Goal: Task Accomplishment & Management: Use online tool/utility

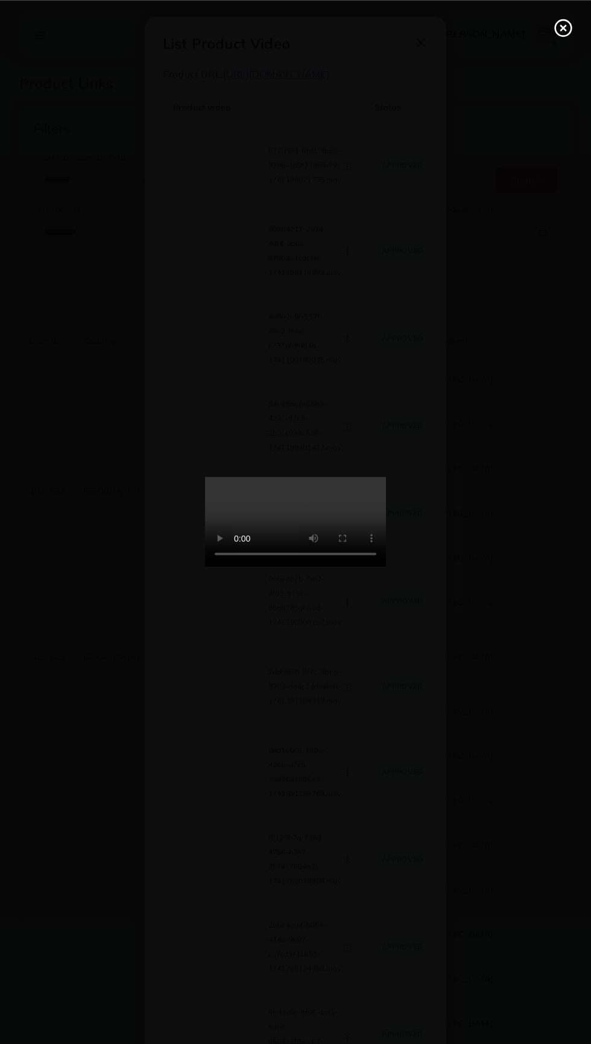
select select "*********"
click at [556, 27] on icon at bounding box center [563, 27] width 19 height 19
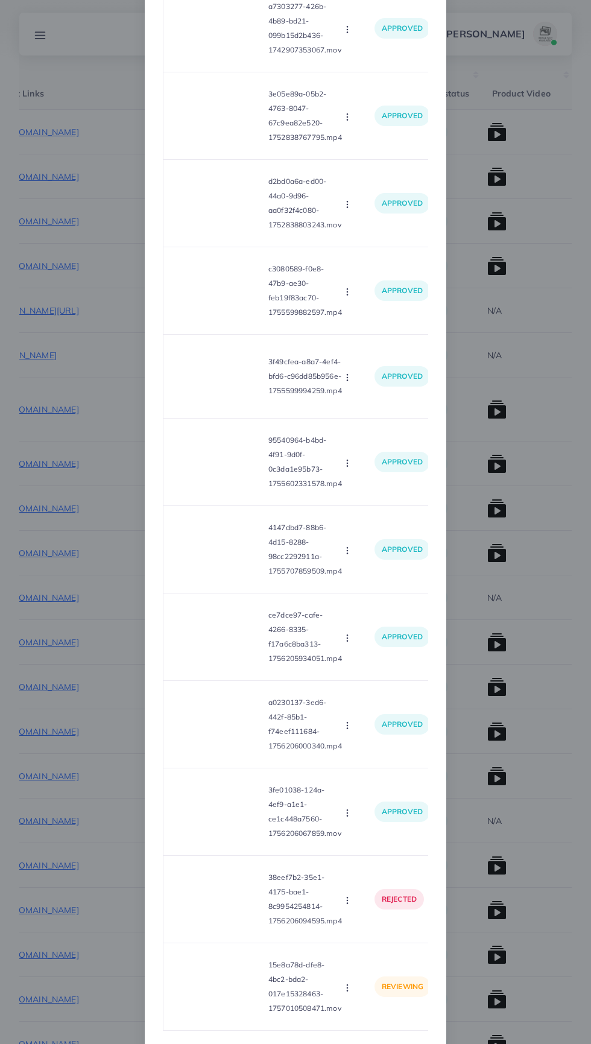
scroll to position [1516, 0]
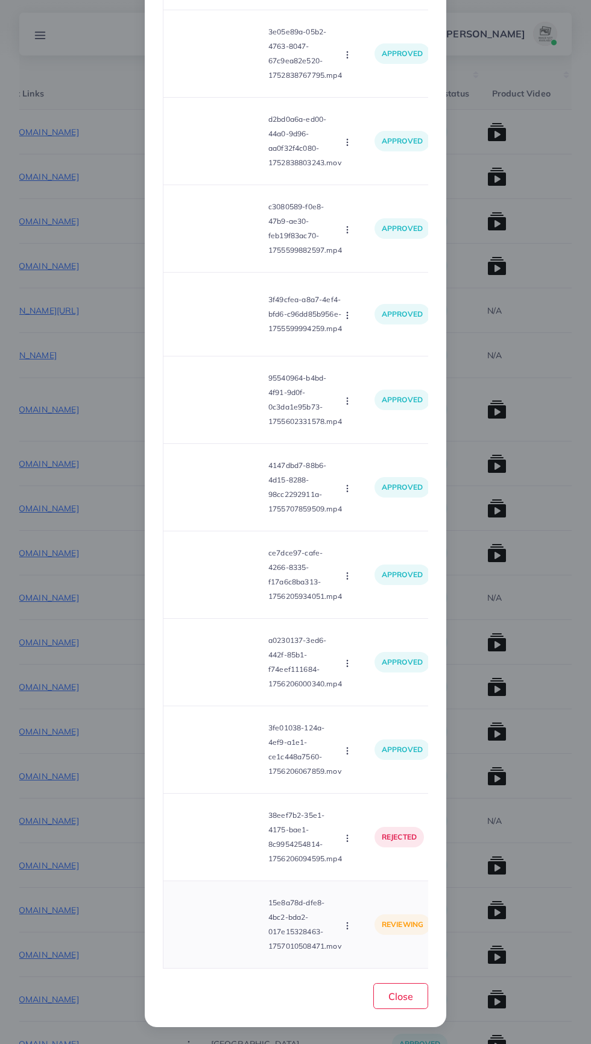
click at [224, 920] on video at bounding box center [218, 925] width 91 height 54
click at [224, 935] on icon at bounding box center [218, 924] width 19 height 19
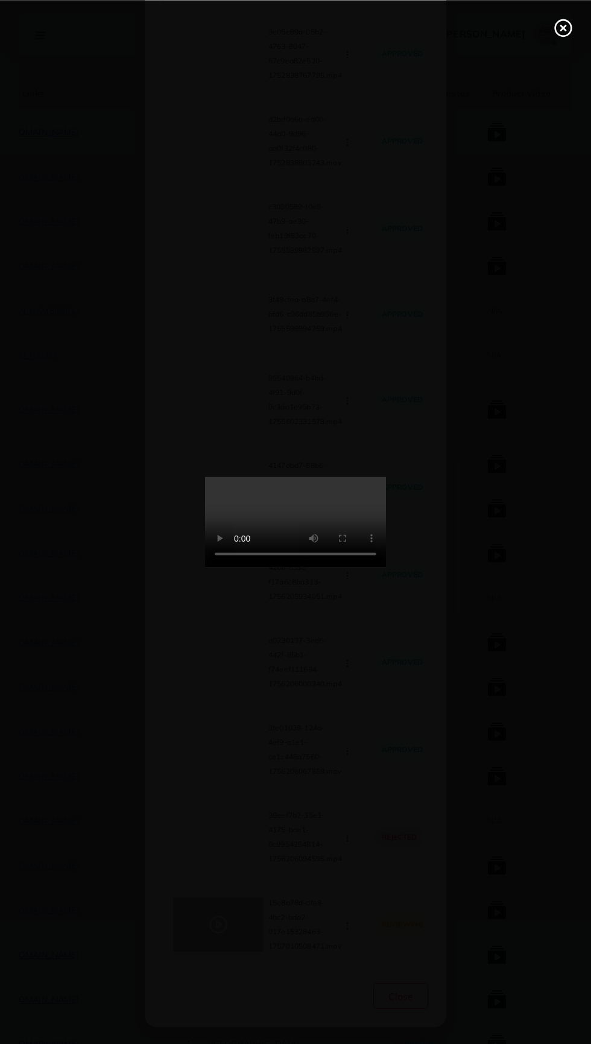
click at [563, 27] on line at bounding box center [563, 27] width 5 height 5
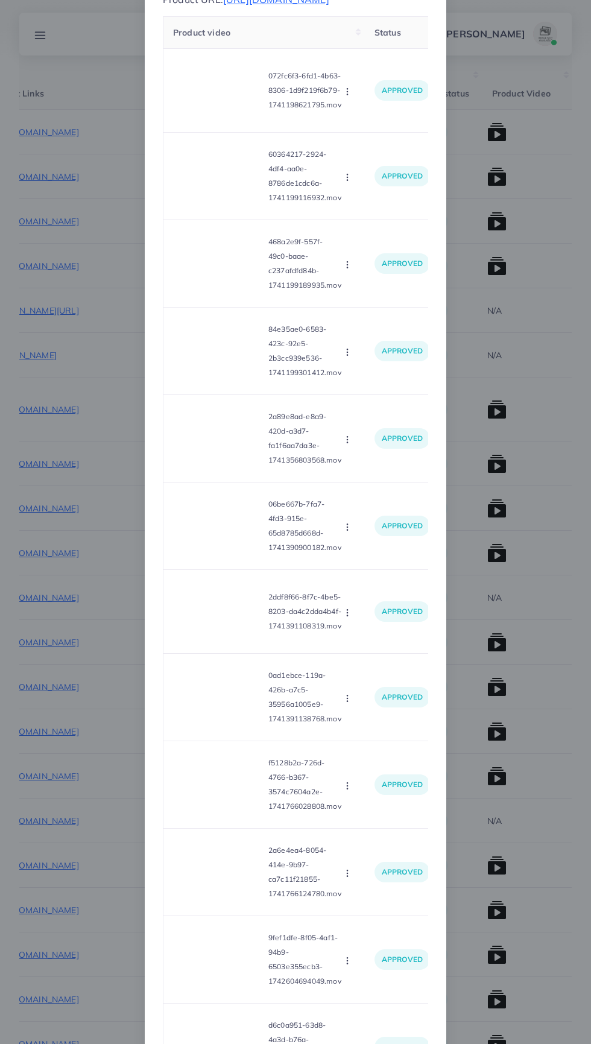
scroll to position [0, 0]
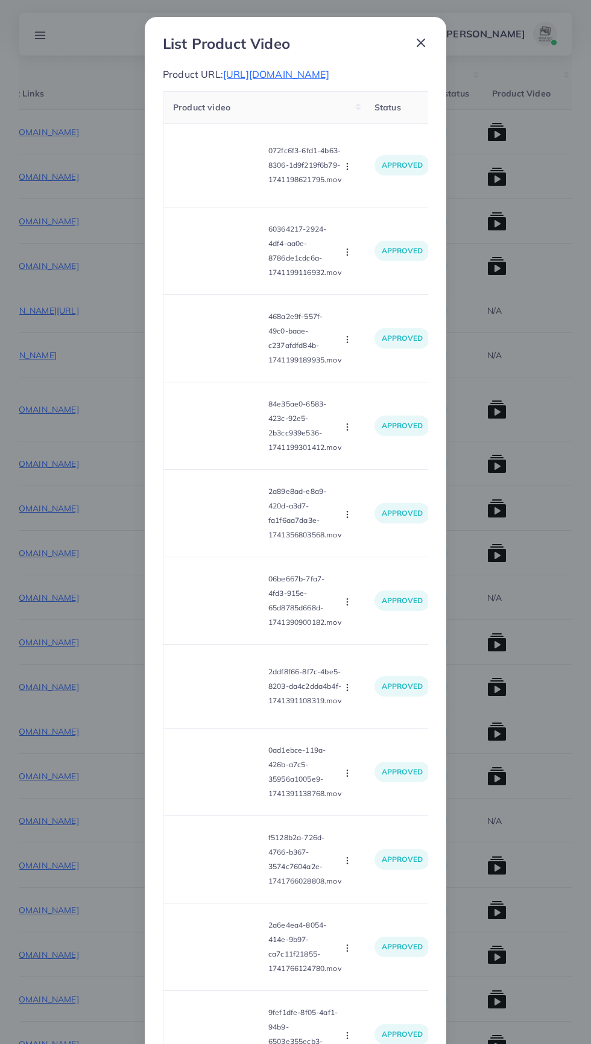
click at [329, 75] on span "[URL][DOMAIN_NAME]" at bounding box center [276, 74] width 106 height 12
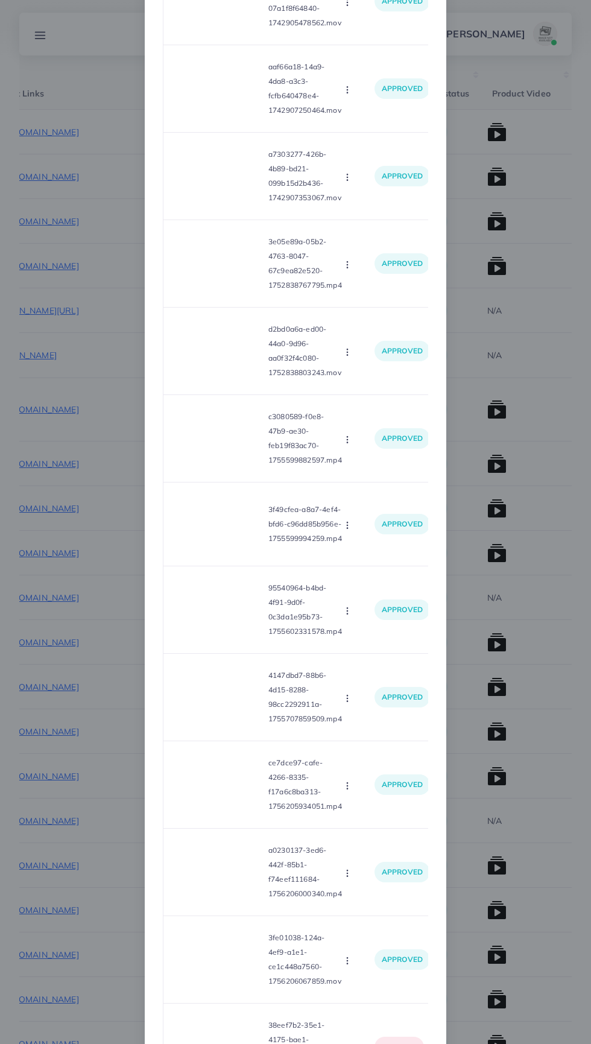
scroll to position [1516, 0]
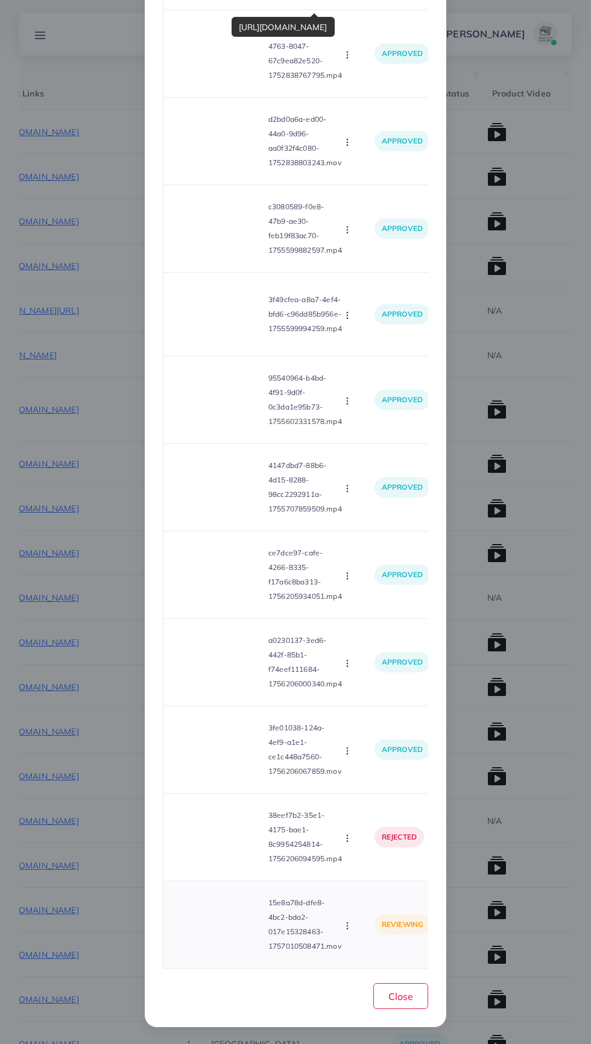
click at [219, 933] on video at bounding box center [218, 925] width 91 height 54
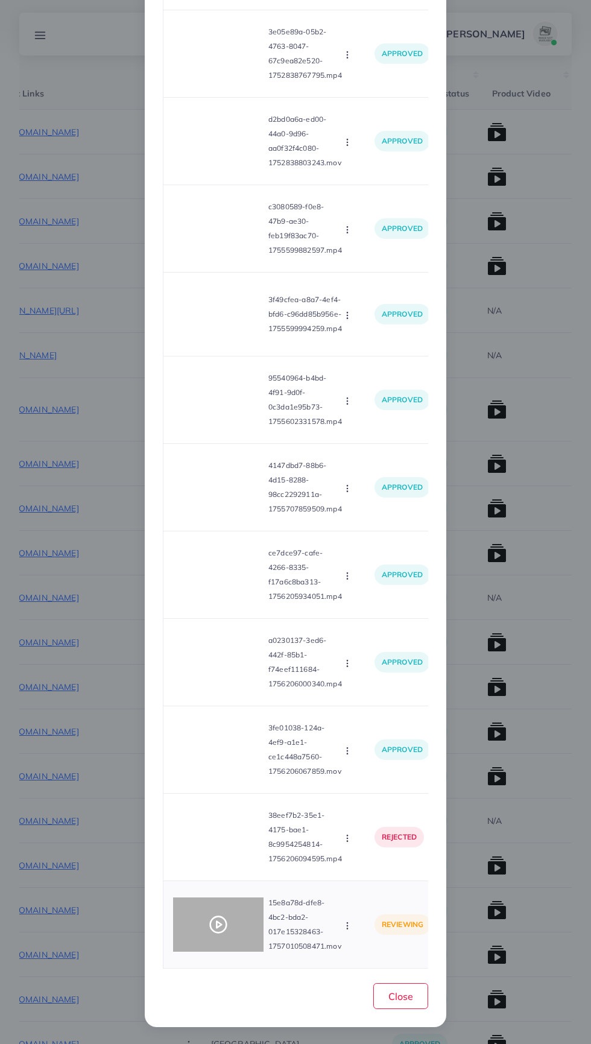
click at [236, 937] on div at bounding box center [218, 925] width 91 height 54
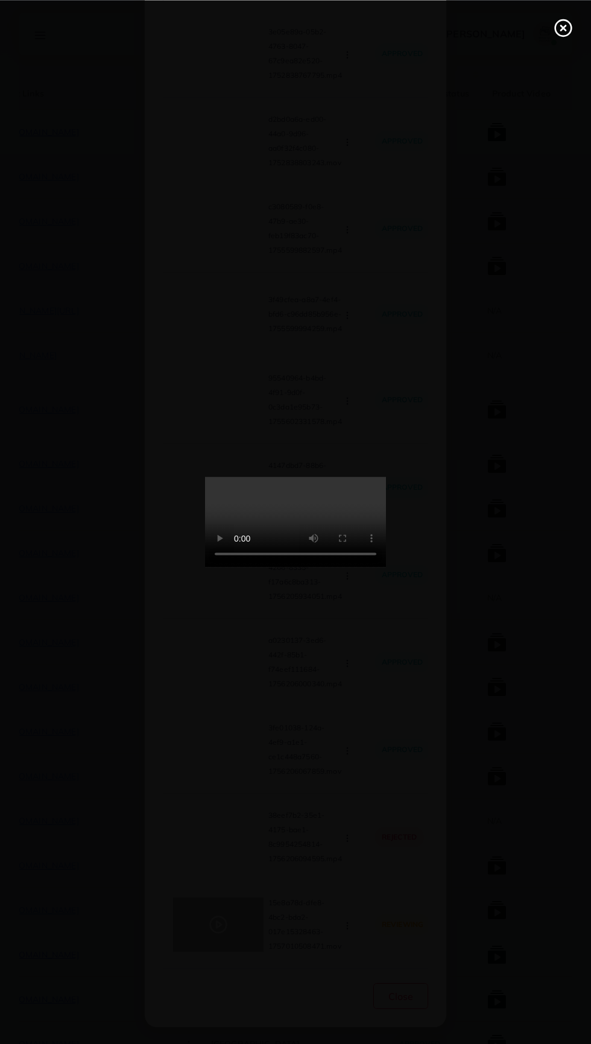
click at [563, 27] on line at bounding box center [563, 27] width 5 height 5
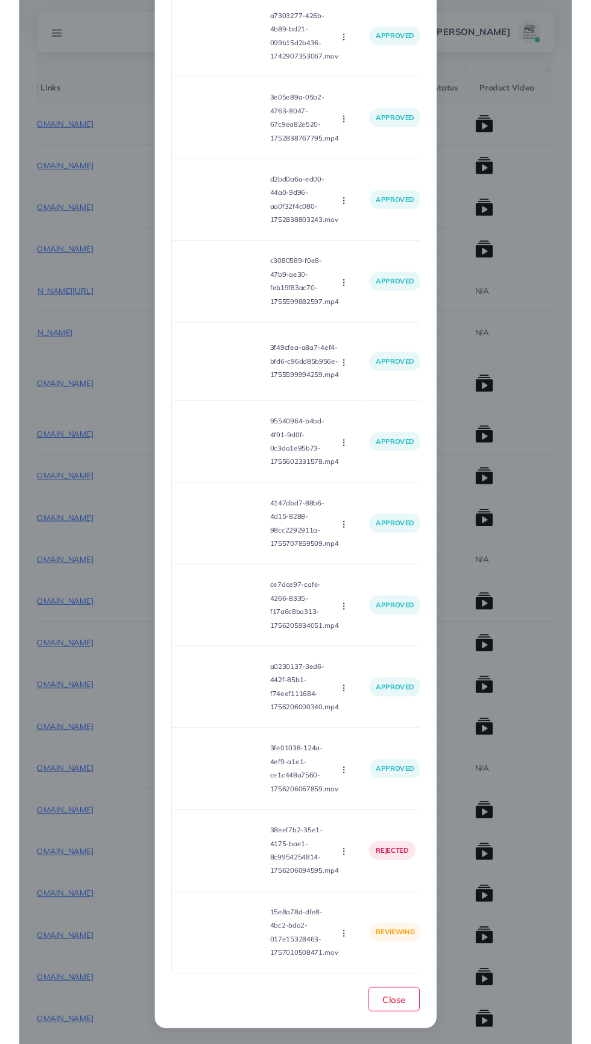
scroll to position [1484, 0]
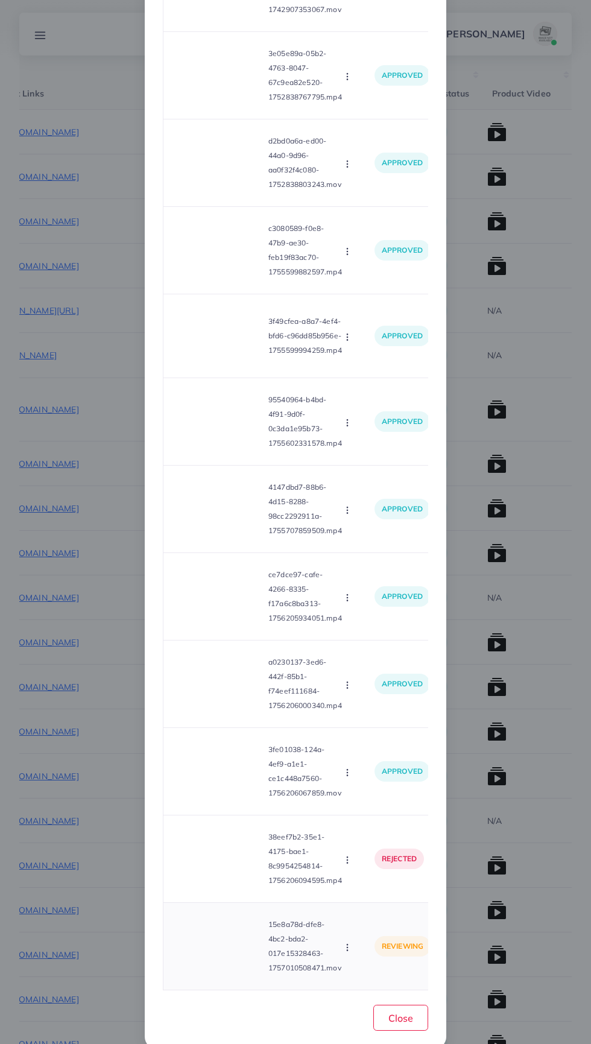
click at [224, 955] on video at bounding box center [218, 947] width 91 height 54
click at [247, 974] on div at bounding box center [218, 947] width 91 height 54
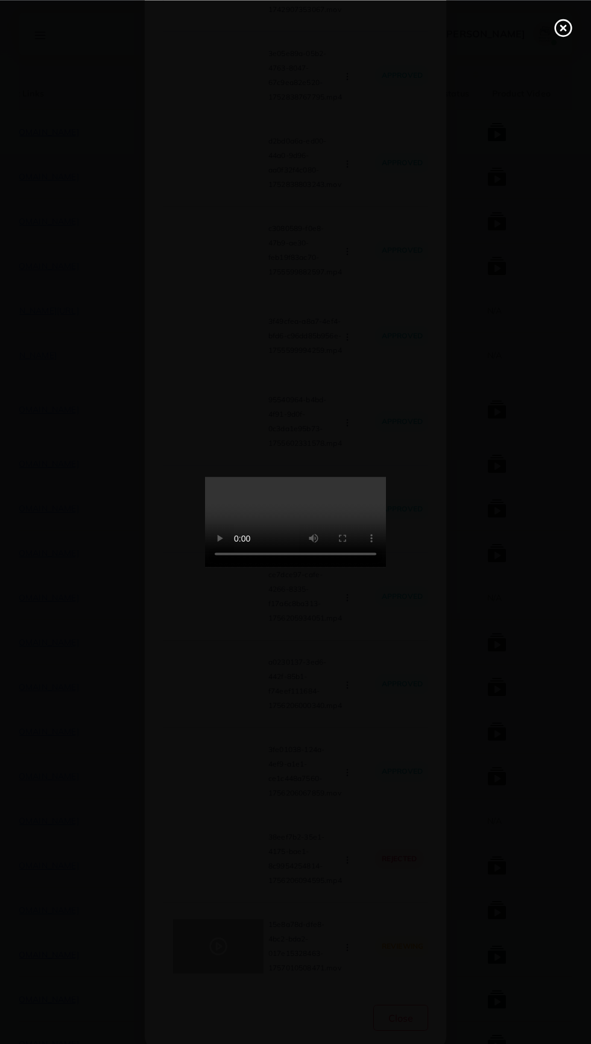
click at [558, 29] on icon at bounding box center [563, 27] width 19 height 19
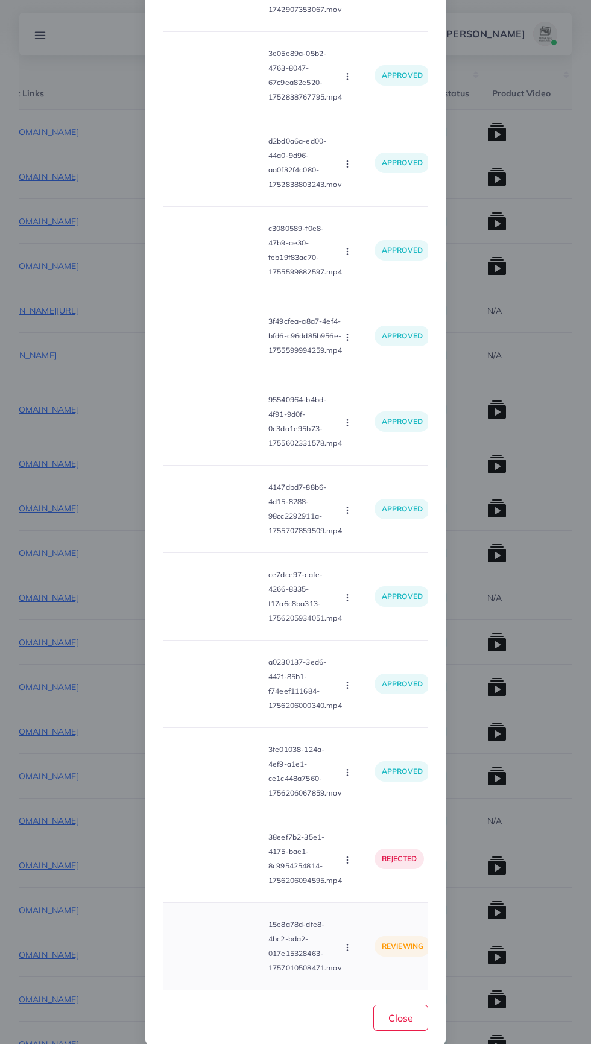
click at [349, 953] on icon "button" at bounding box center [348, 948] width 10 height 10
click at [383, 897] on span "Approve" at bounding box center [374, 891] width 40 height 12
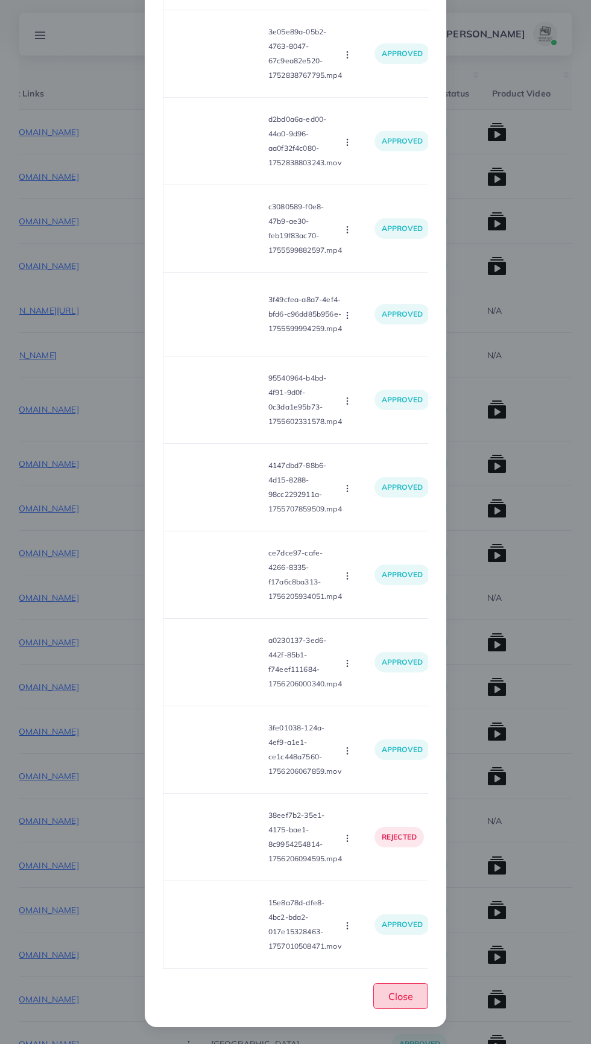
click at [408, 1009] on button "Close" at bounding box center [401, 997] width 55 height 26
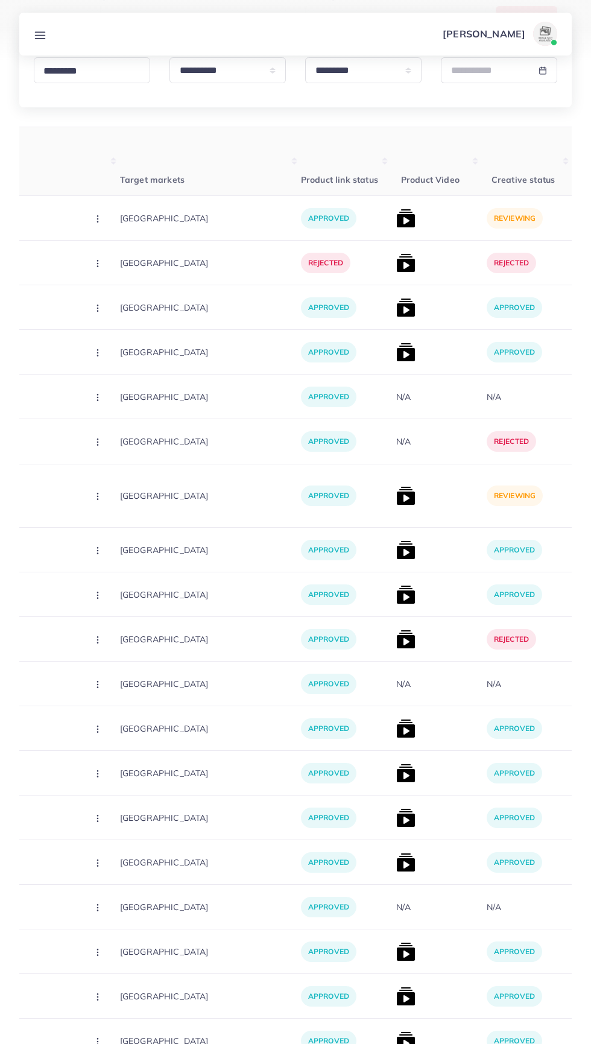
scroll to position [0, 284]
click at [398, 491] on img at bounding box center [407, 495] width 19 height 19
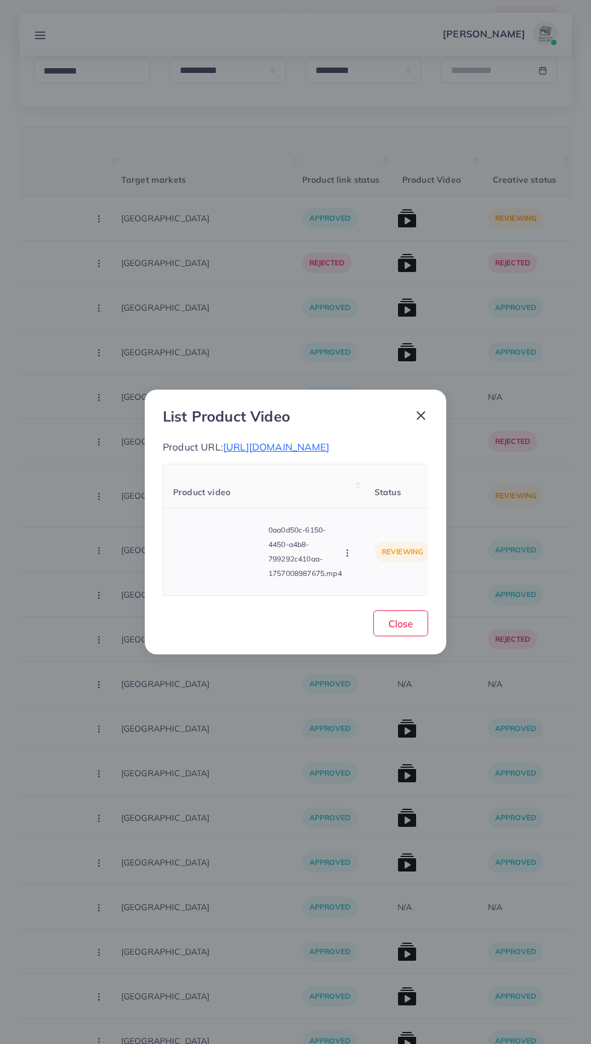
click at [223, 570] on video at bounding box center [218, 552] width 91 height 54
click at [215, 562] on icon at bounding box center [218, 551] width 19 height 19
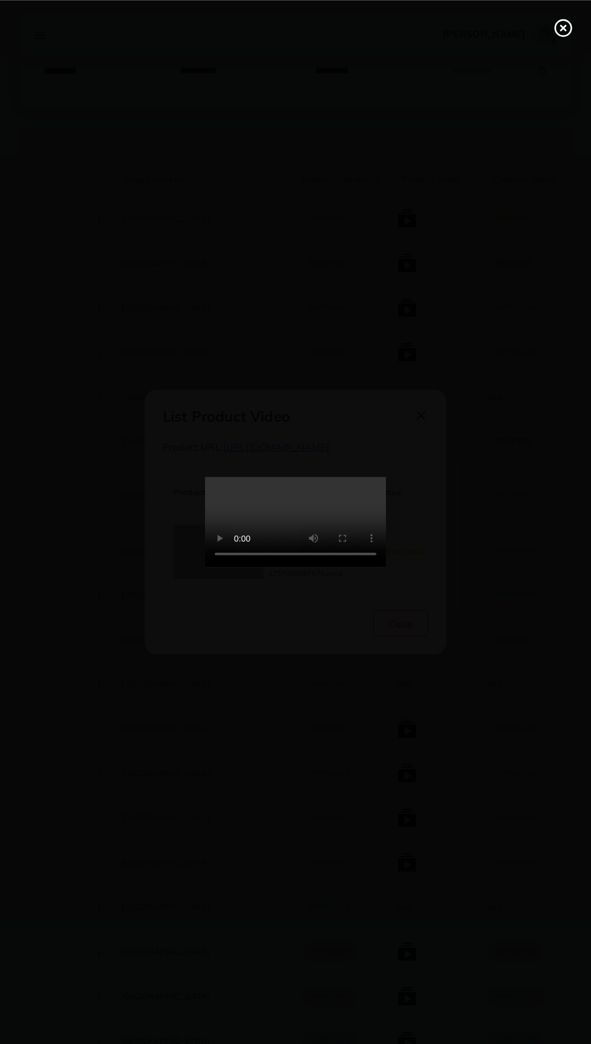
click at [552, 580] on div at bounding box center [295, 522] width 591 height 1044
click at [553, 582] on div at bounding box center [295, 522] width 591 height 1044
click at [562, 36] on circle at bounding box center [564, 28] width 16 height 16
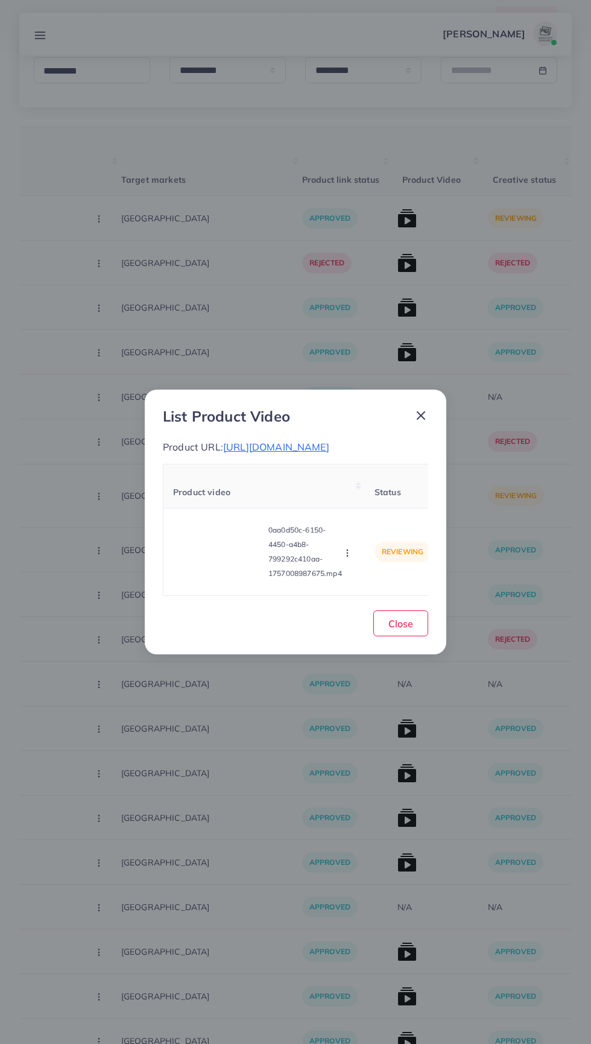
click at [328, 441] on span "https://www.minimog.pk/products/battery-powered-touch-light-pack-of-5" at bounding box center [276, 447] width 106 height 12
click at [343, 558] on button "button" at bounding box center [348, 553] width 13 height 12
click at [383, 503] on span "Approve" at bounding box center [374, 497] width 40 height 12
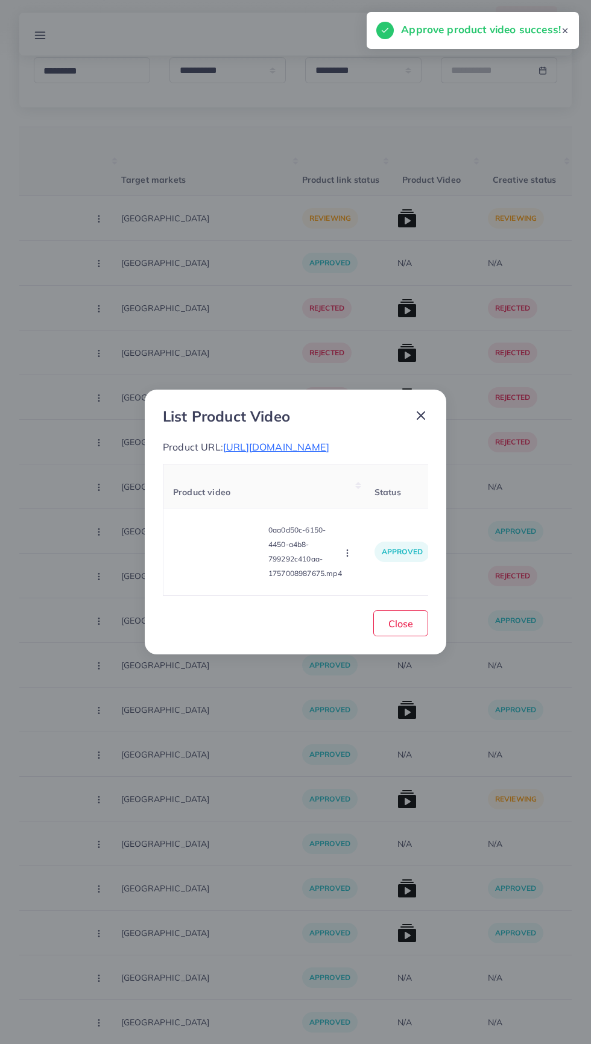
click at [425, 409] on icon at bounding box center [421, 415] width 14 height 14
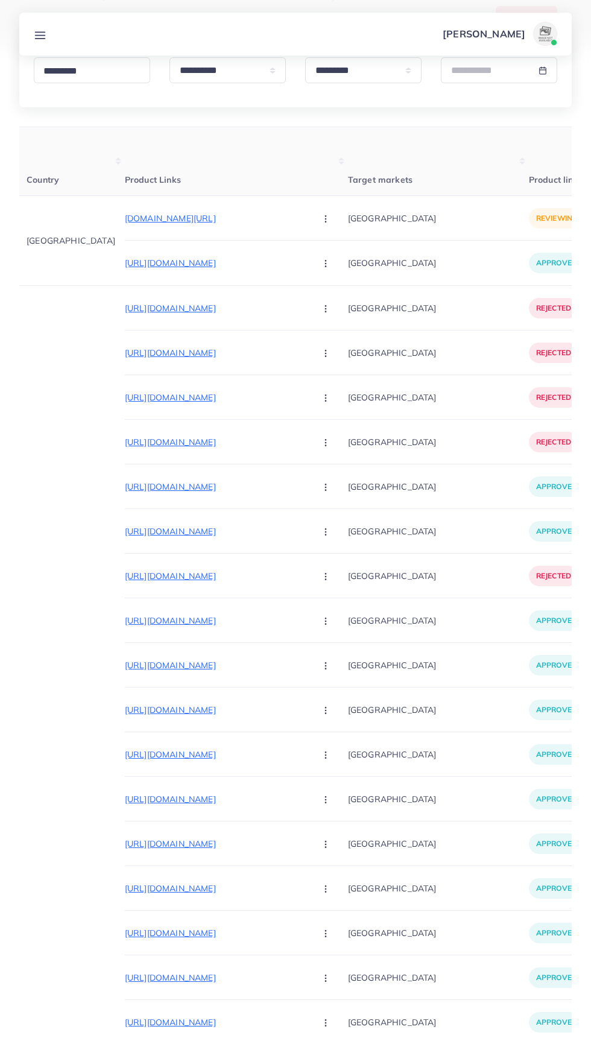
scroll to position [0, 54]
click at [127, 215] on p "customlovers.pk/products/customize-unisex-bracelet" at bounding box center [217, 218] width 181 height 14
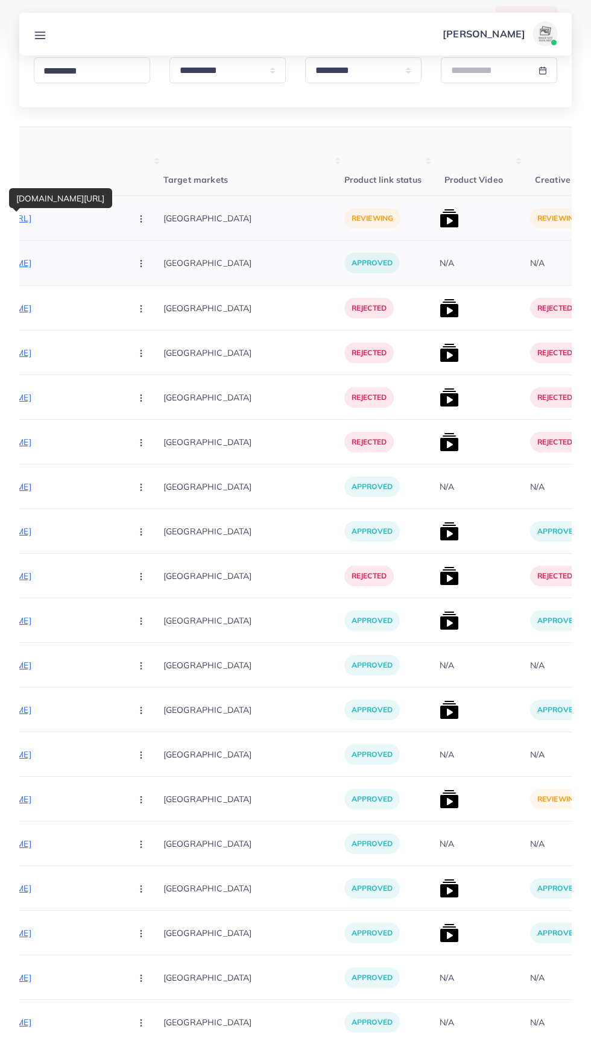
scroll to position [0, 303]
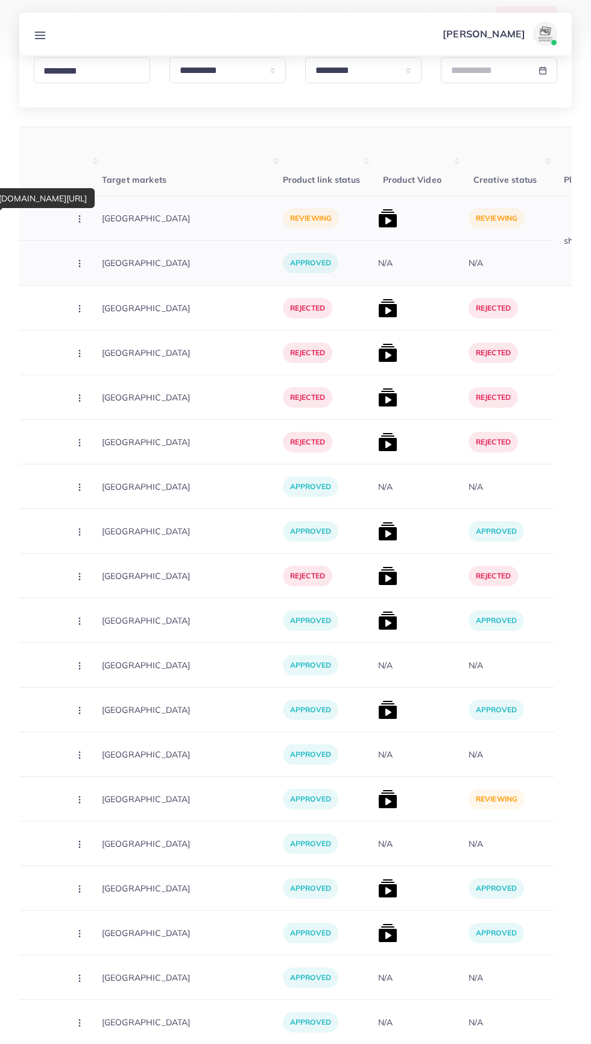
click at [378, 218] on img at bounding box center [387, 218] width 19 height 19
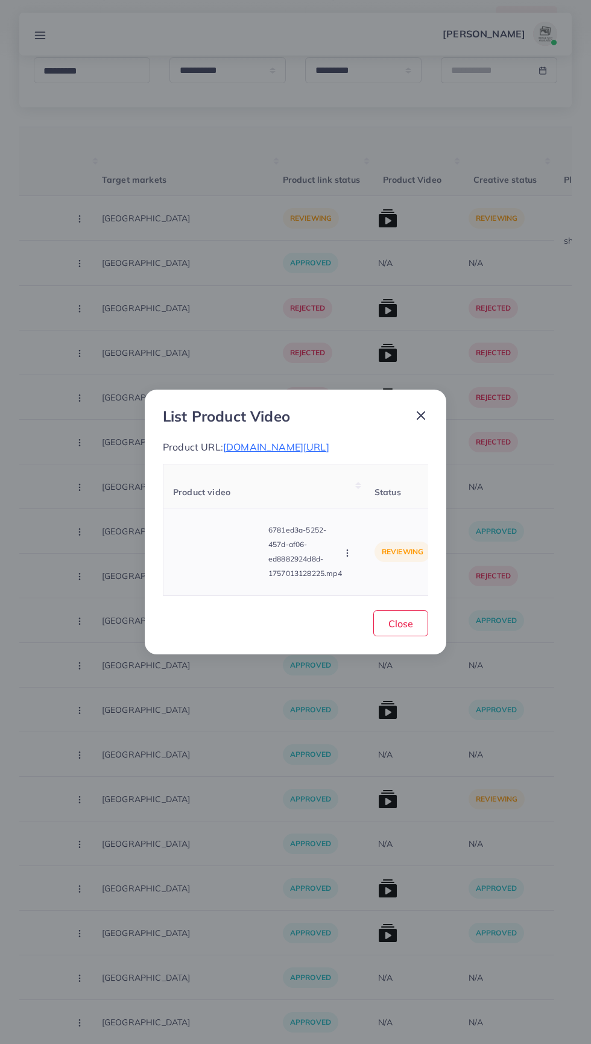
click at [204, 567] on video at bounding box center [218, 552] width 91 height 54
click at [206, 550] on div at bounding box center [218, 552] width 91 height 54
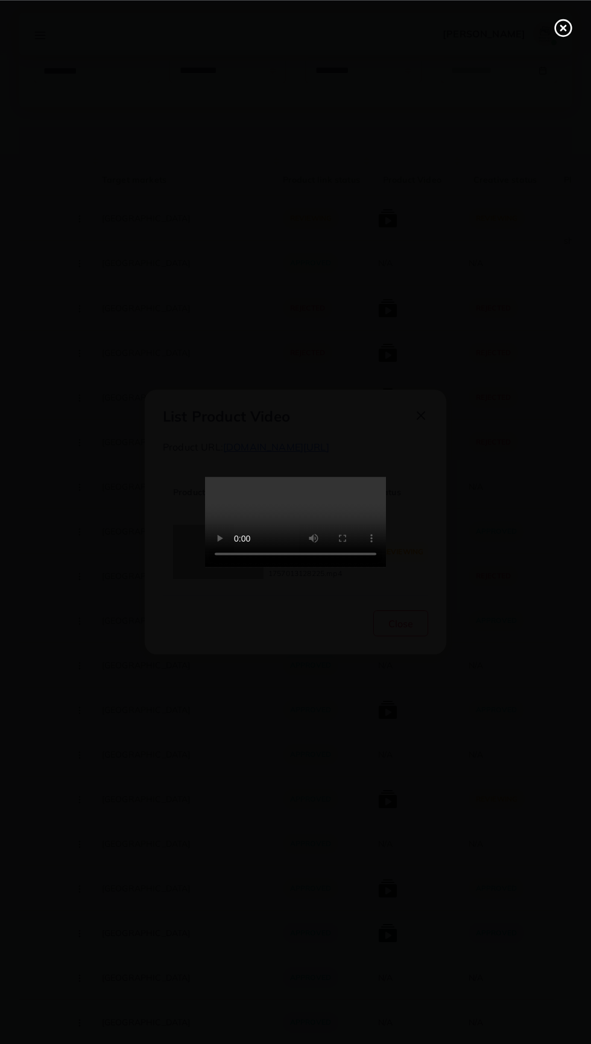
click at [563, 27] on line at bounding box center [563, 27] width 5 height 5
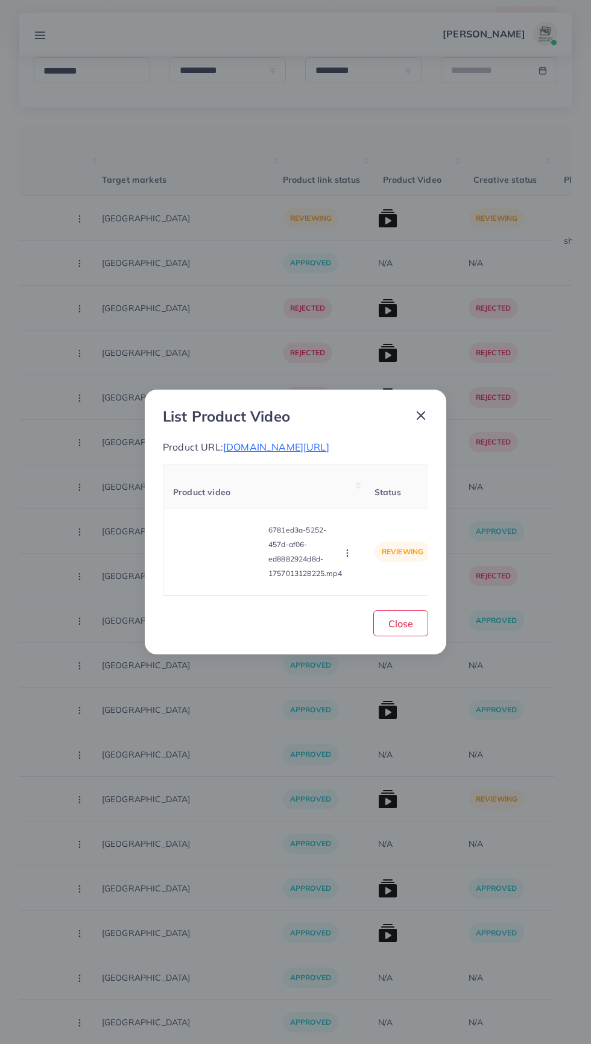
click at [415, 412] on icon at bounding box center [421, 415] width 14 height 14
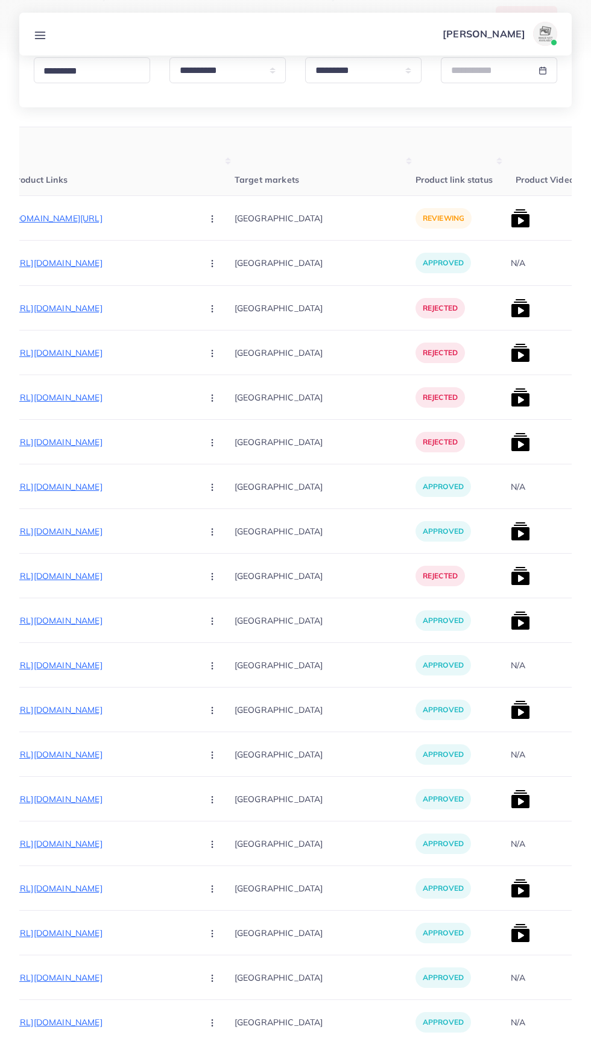
scroll to position [0, 52]
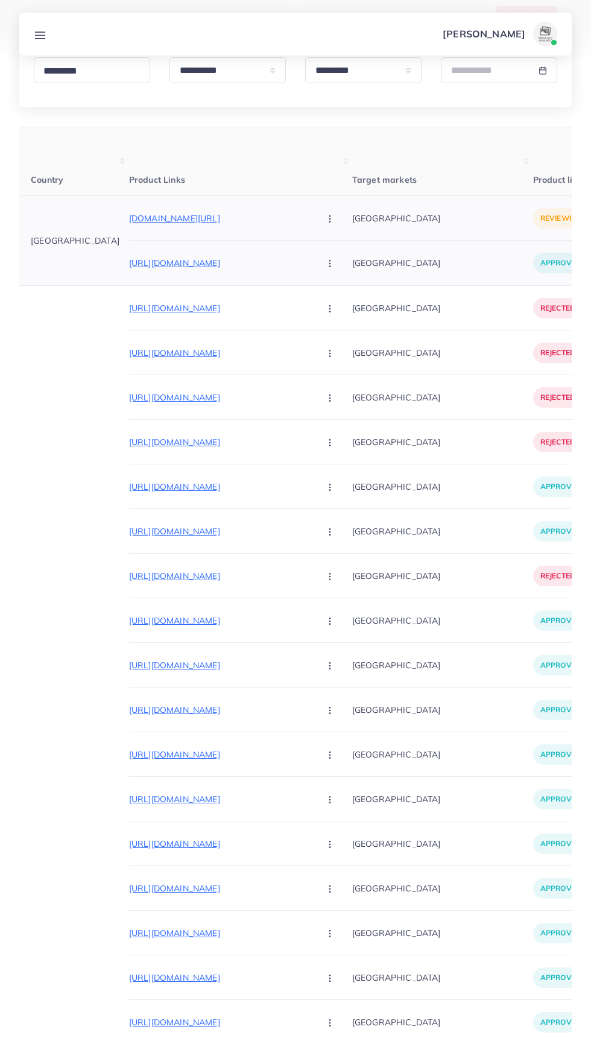
click at [329, 219] on circle "button" at bounding box center [329, 218] width 1 height 1
click at [317, 241] on ul "Approve Reject" at bounding box center [358, 269] width 97 height 64
click at [336, 254] on span "Approve" at bounding box center [356, 255] width 40 height 12
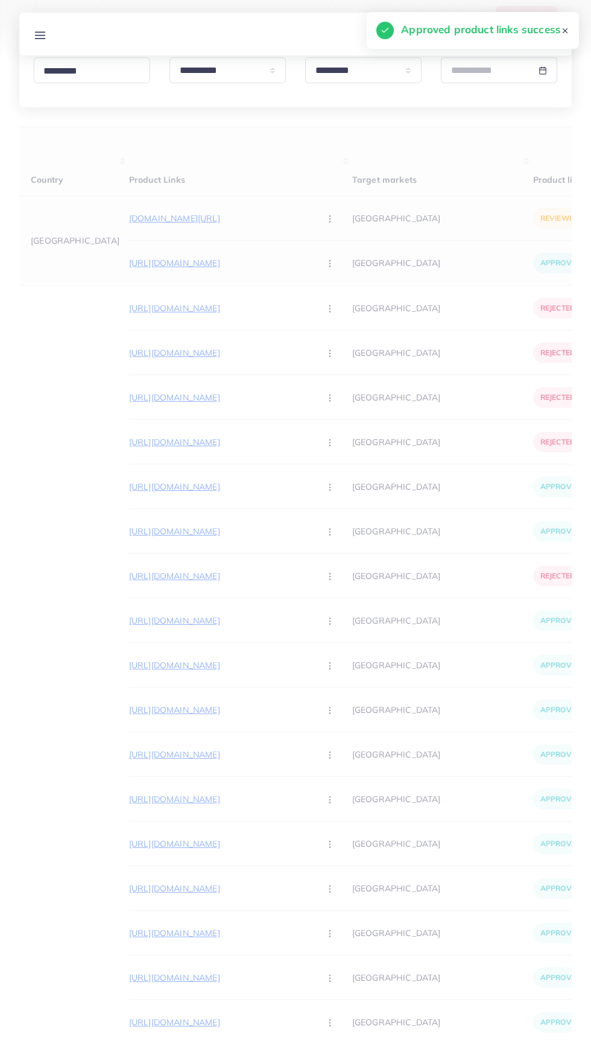
scroll to position [0, 272]
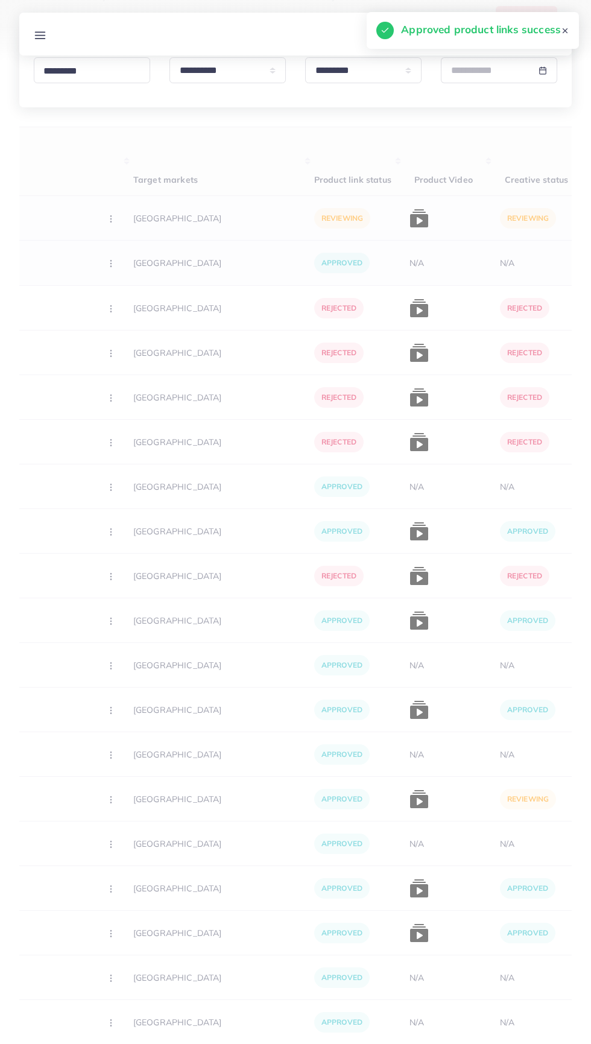
click at [410, 209] on img at bounding box center [419, 218] width 19 height 19
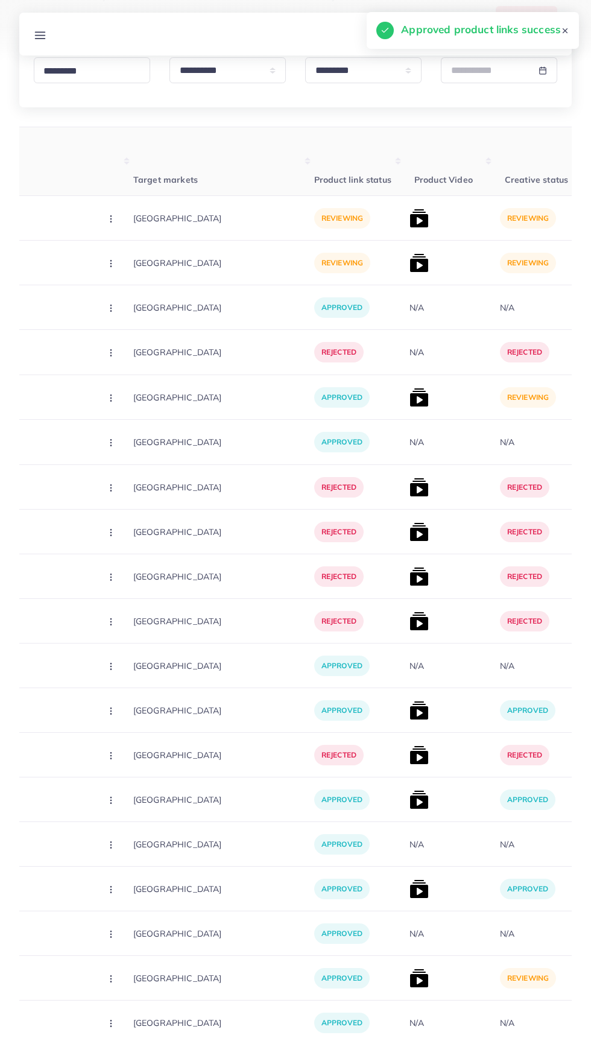
click at [358, 226] on div "List Product Video Product URL: https://lizzafashion.com/collections/new-arriva…" at bounding box center [295, 522] width 591 height 1044
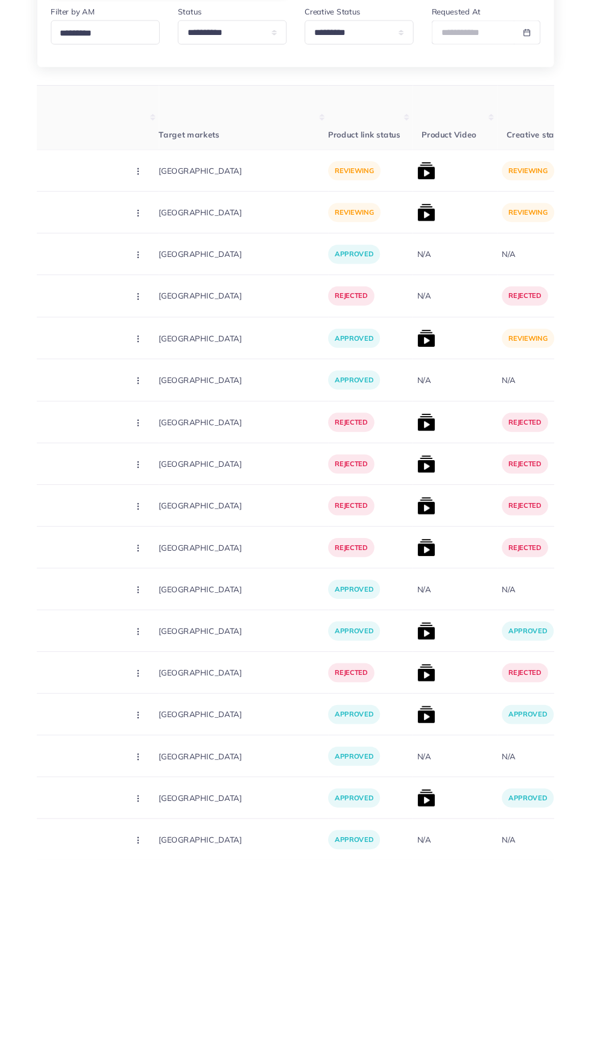
scroll to position [0, 259]
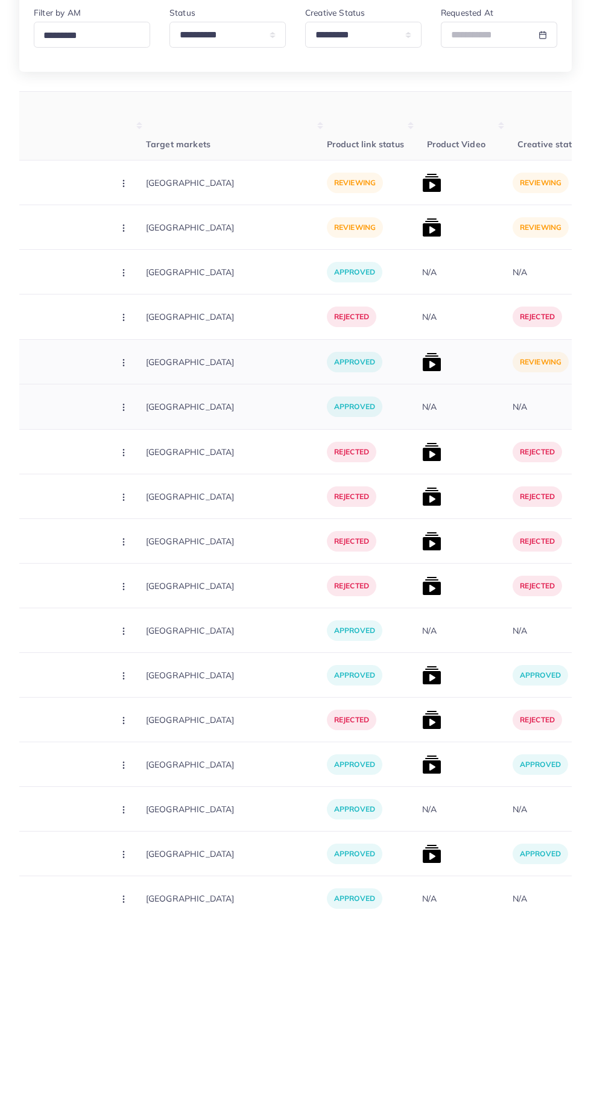
click at [422, 556] on img at bounding box center [431, 558] width 19 height 19
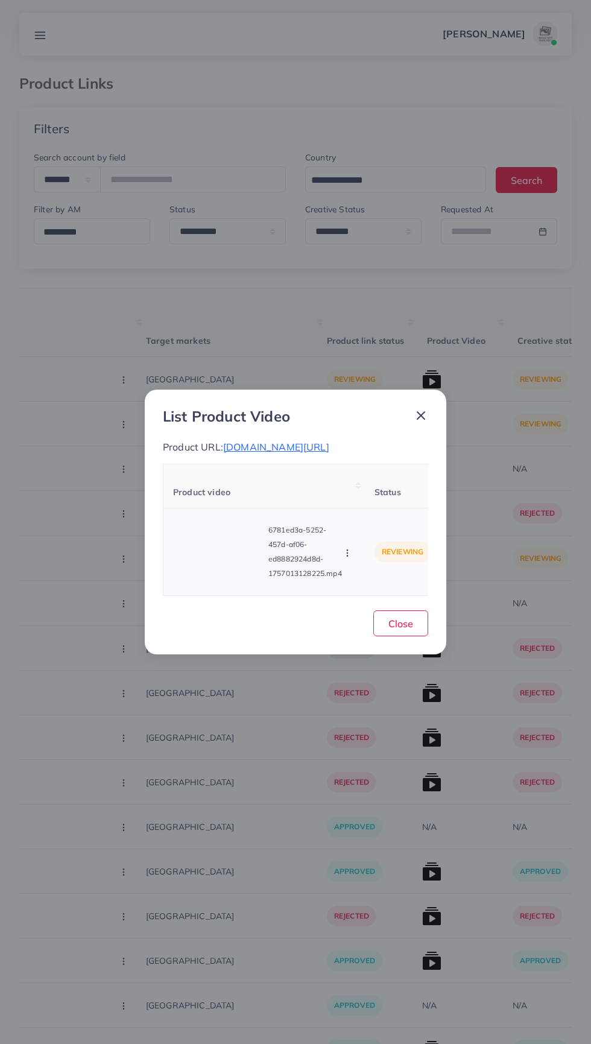
click at [348, 553] on circle "button" at bounding box center [347, 553] width 1 height 1
click at [389, 503] on span "Approve" at bounding box center [374, 497] width 40 height 12
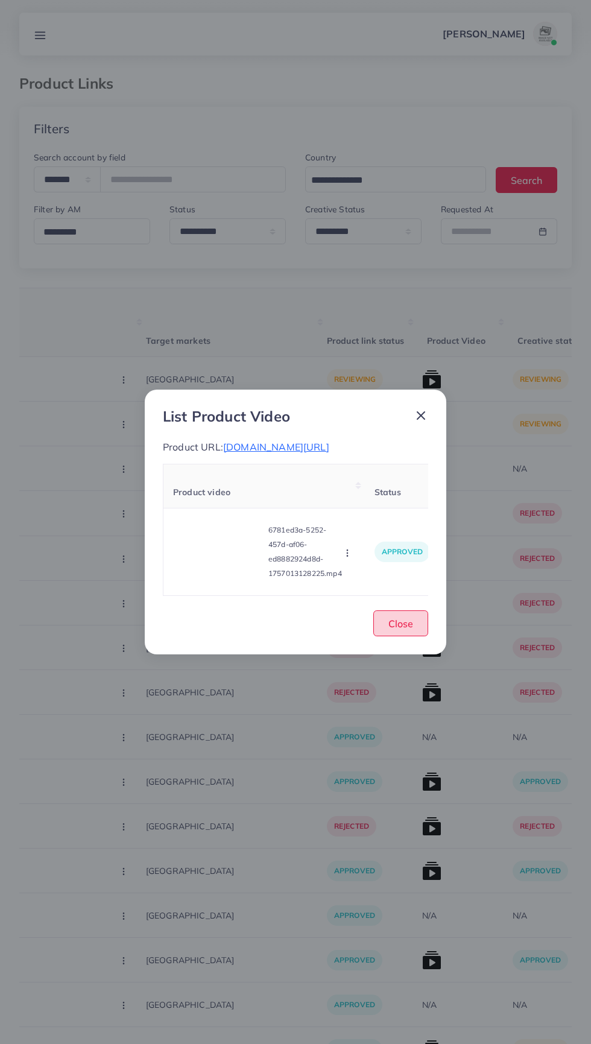
click at [402, 628] on span "Close" at bounding box center [401, 624] width 25 height 12
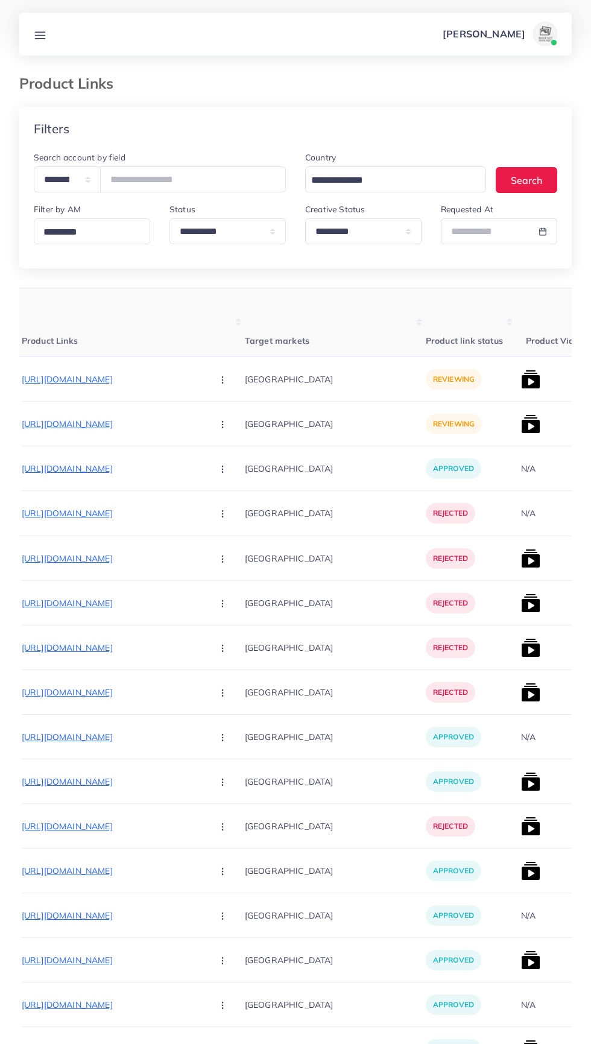
scroll to position [0, 32]
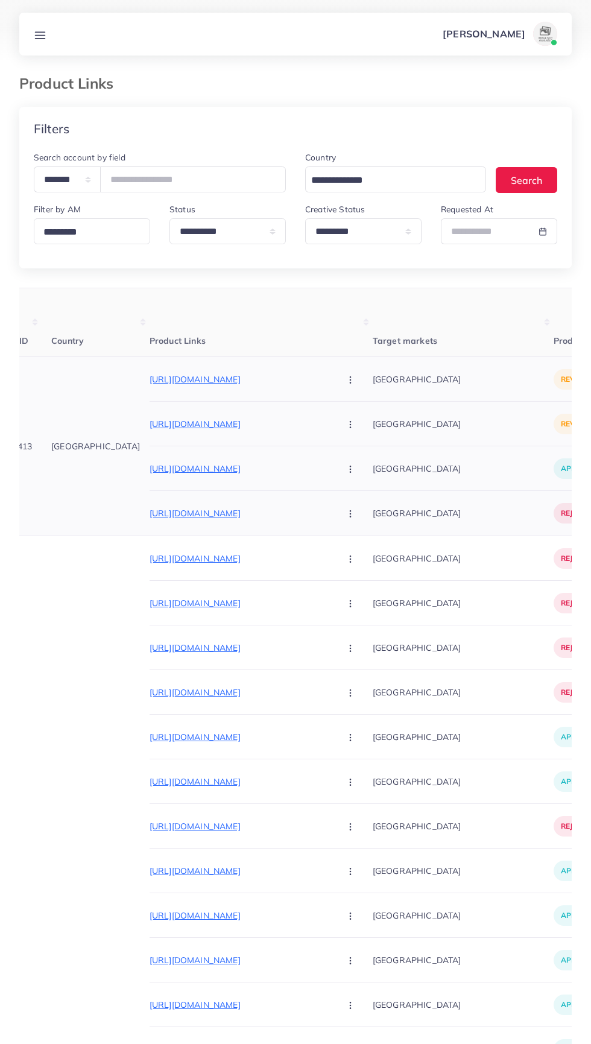
click at [243, 428] on p "[URL][DOMAIN_NAME]" at bounding box center [240, 424] width 181 height 14
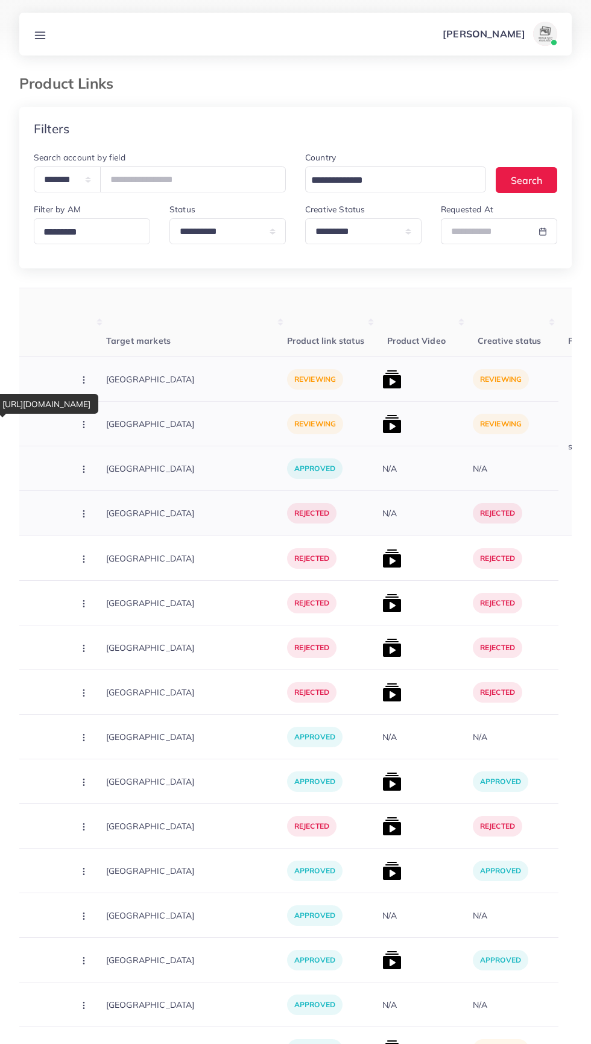
scroll to position [0, 300]
click at [381, 418] on img at bounding box center [390, 424] width 19 height 19
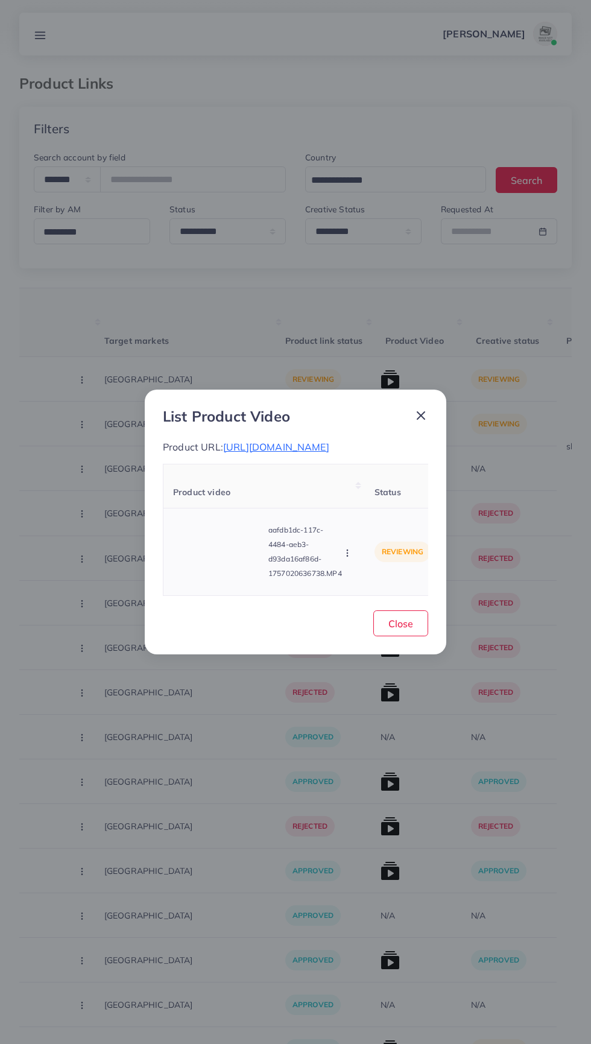
click at [218, 566] on video at bounding box center [218, 552] width 91 height 54
click at [217, 556] on polygon at bounding box center [219, 552] width 5 height 7
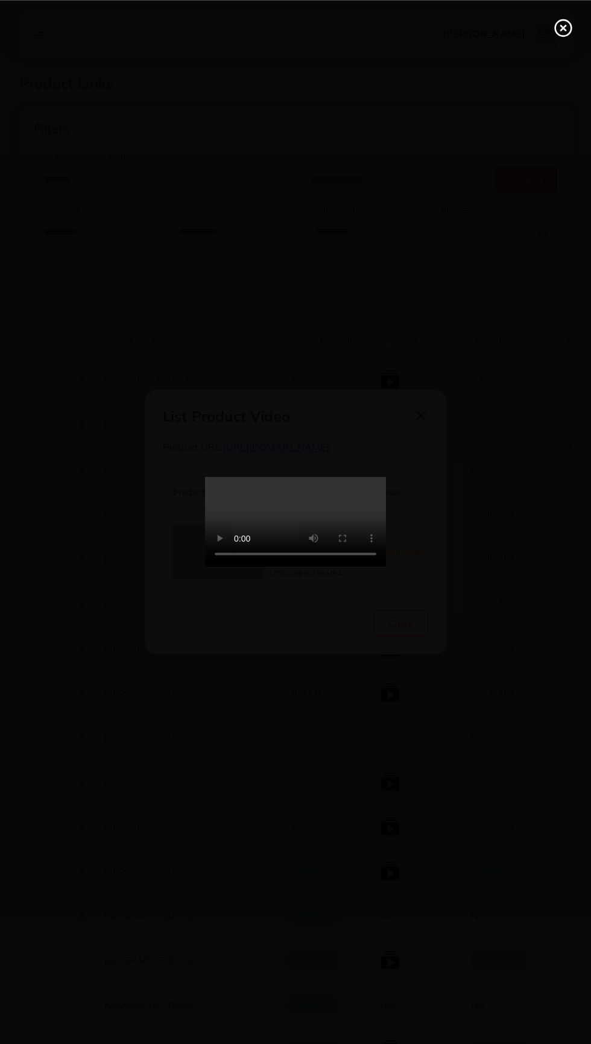
click at [563, 33] on icon at bounding box center [563, 27] width 19 height 19
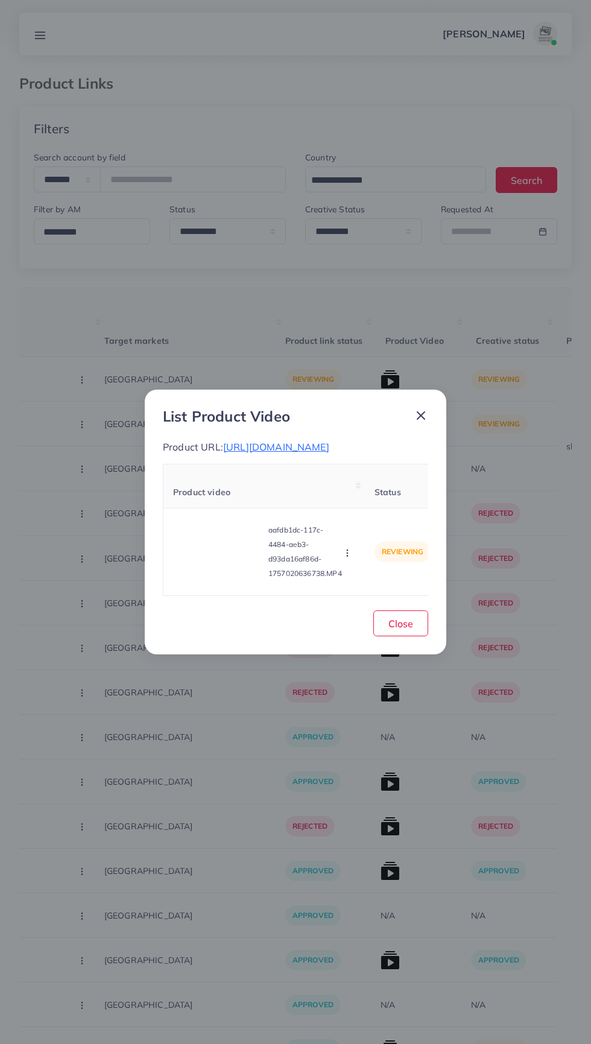
click at [325, 441] on span "https://lizzafashion.com/collections/new-arrivals/products/floryn" at bounding box center [276, 447] width 106 height 12
click at [245, 560] on video at bounding box center [218, 552] width 91 height 54
click at [221, 556] on polygon at bounding box center [219, 552] width 5 height 7
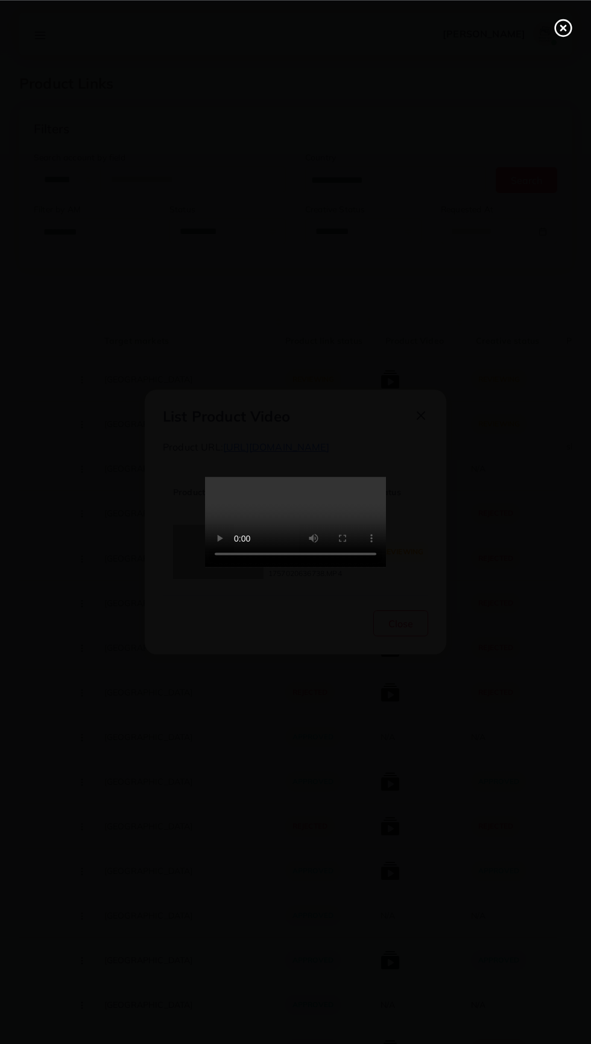
click at [563, 27] on line at bounding box center [563, 27] width 5 height 5
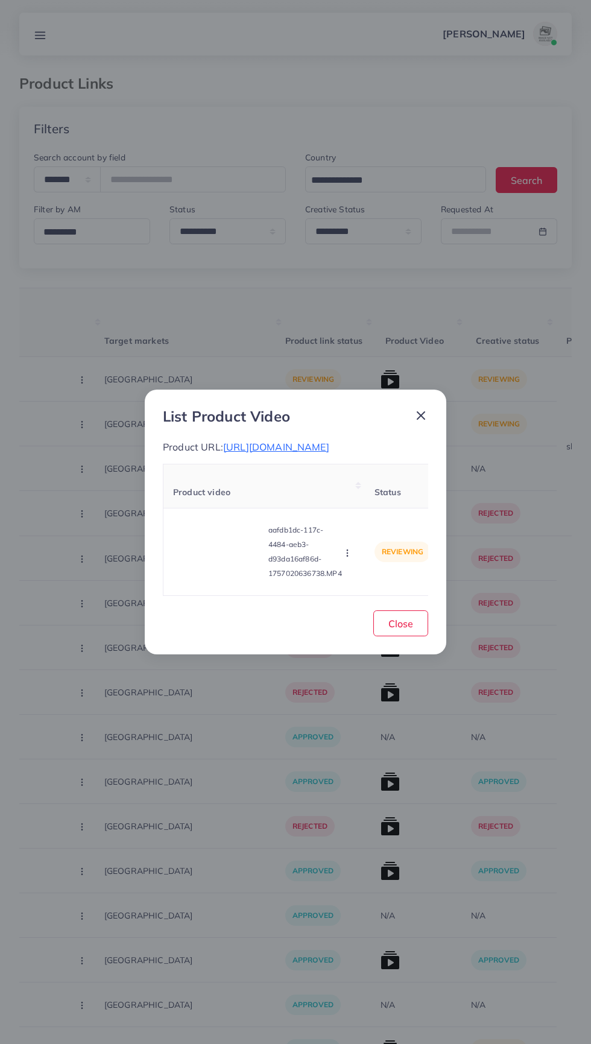
click at [426, 411] on icon at bounding box center [421, 415] width 14 height 14
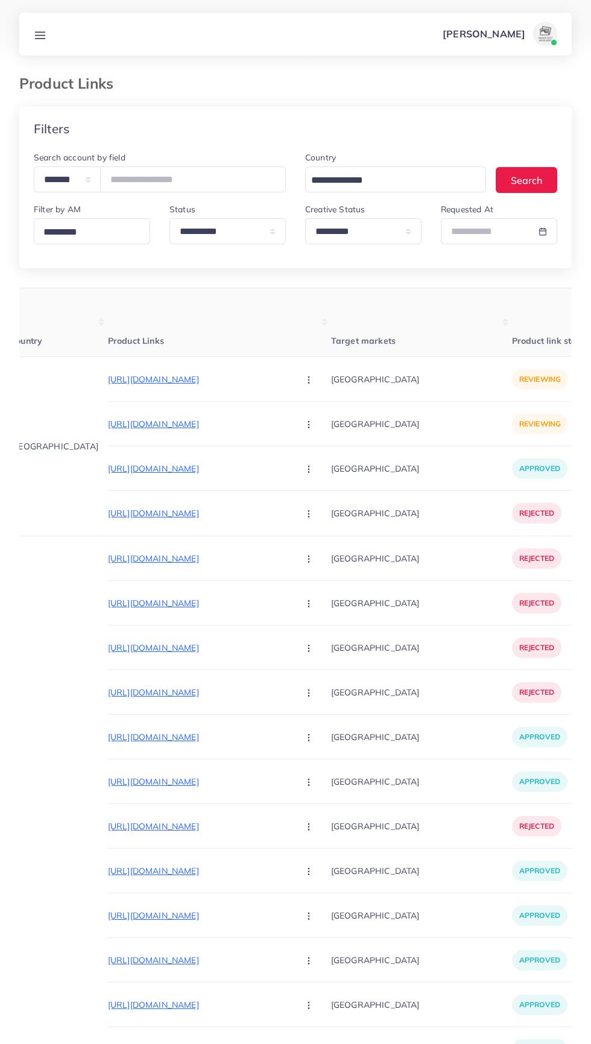
scroll to position [0, 71]
click at [214, 430] on p "https://lizzafashion.com/collections/new-arrivals/products/floryn" at bounding box center [200, 424] width 181 height 14
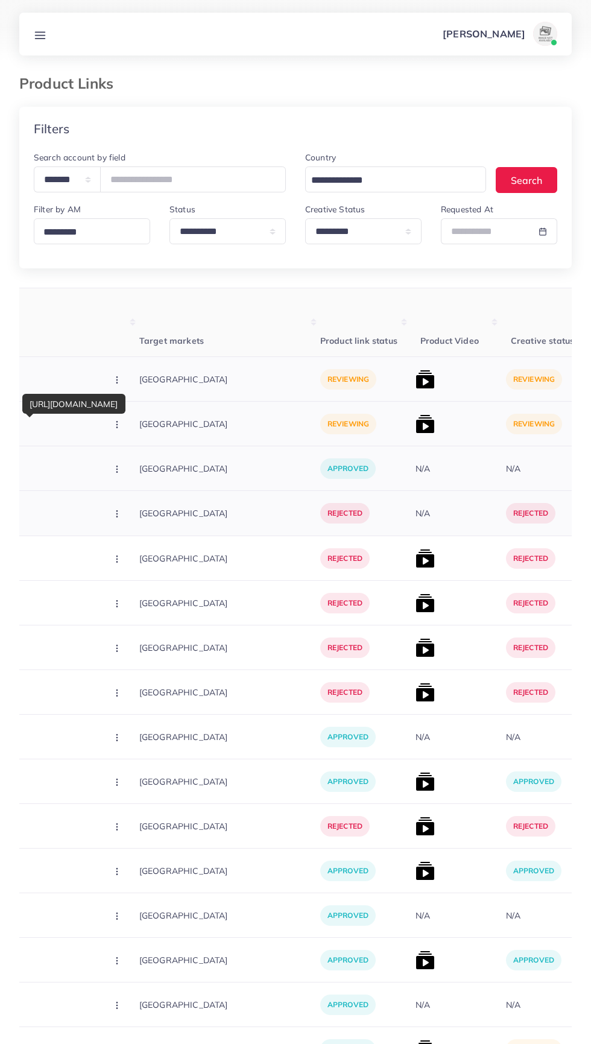
scroll to position [0, 262]
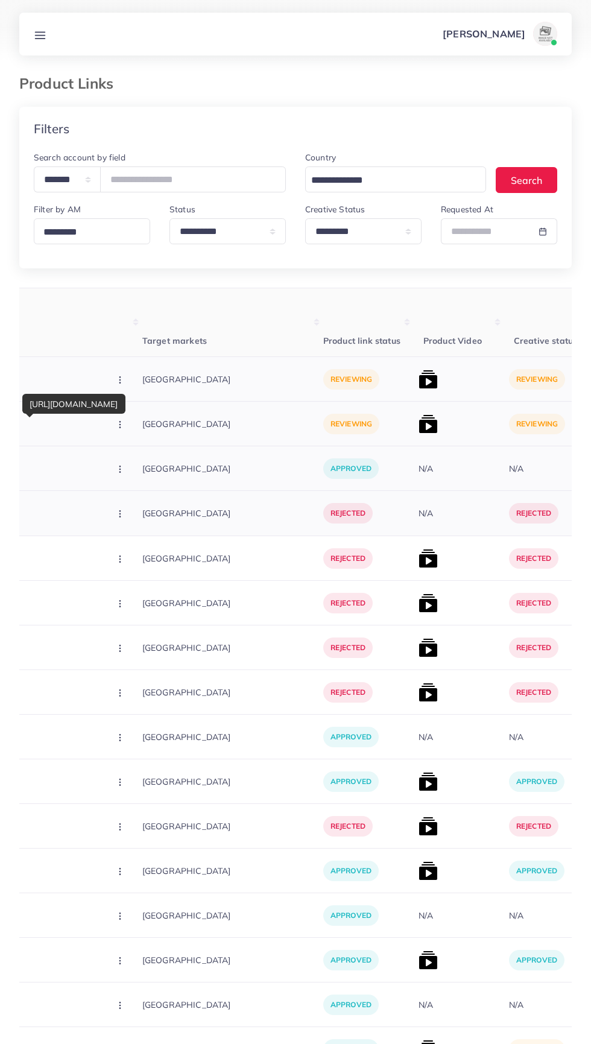
click at [419, 422] on img at bounding box center [428, 424] width 19 height 19
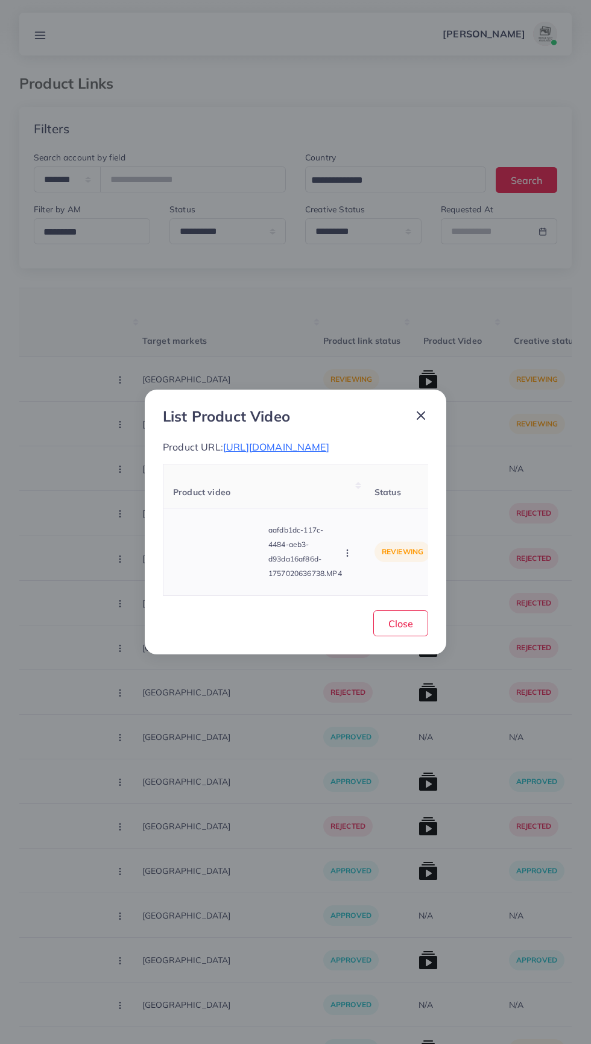
click at [226, 559] on video at bounding box center [218, 552] width 91 height 54
click at [425, 409] on icon at bounding box center [421, 415] width 14 height 14
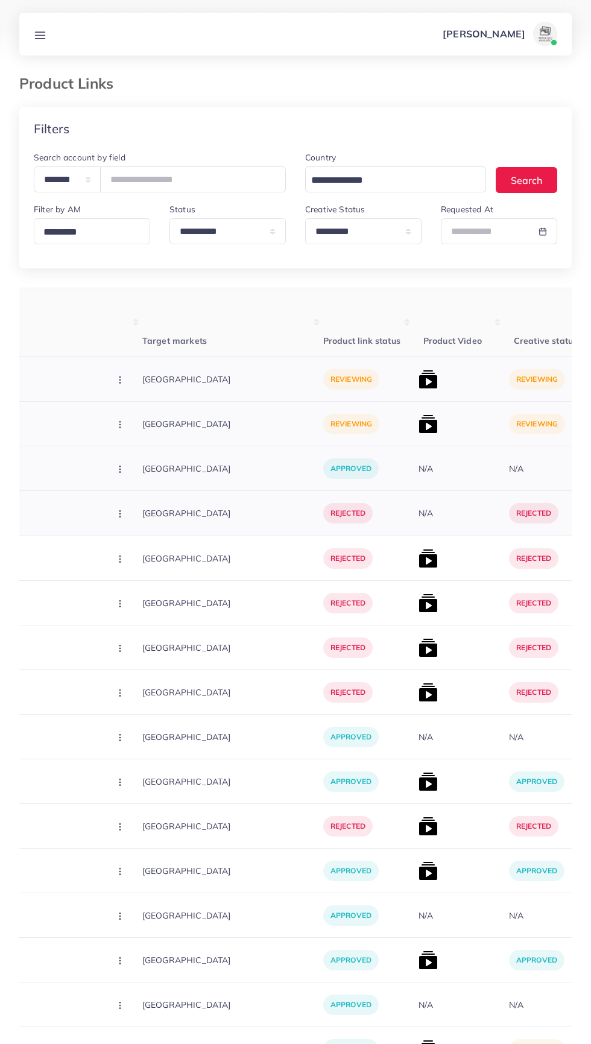
click at [426, 410] on div at bounding box center [459, 424] width 91 height 45
click at [414, 352] on th "Product Video" at bounding box center [459, 322] width 91 height 69
click at [419, 385] on img at bounding box center [428, 379] width 19 height 19
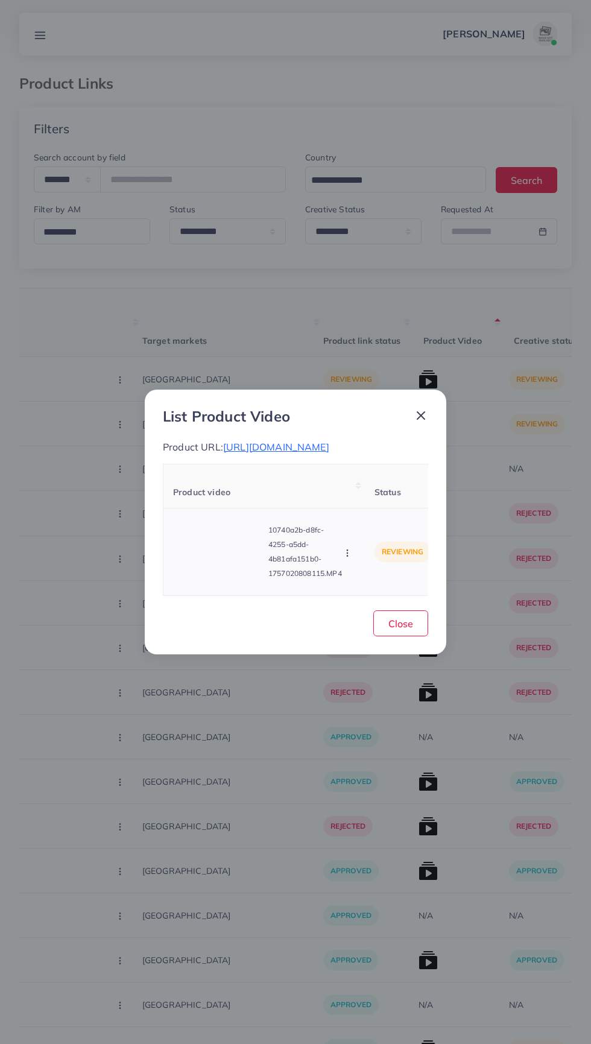
click at [218, 579] on video at bounding box center [218, 552] width 91 height 54
click at [230, 564] on div at bounding box center [218, 552] width 91 height 54
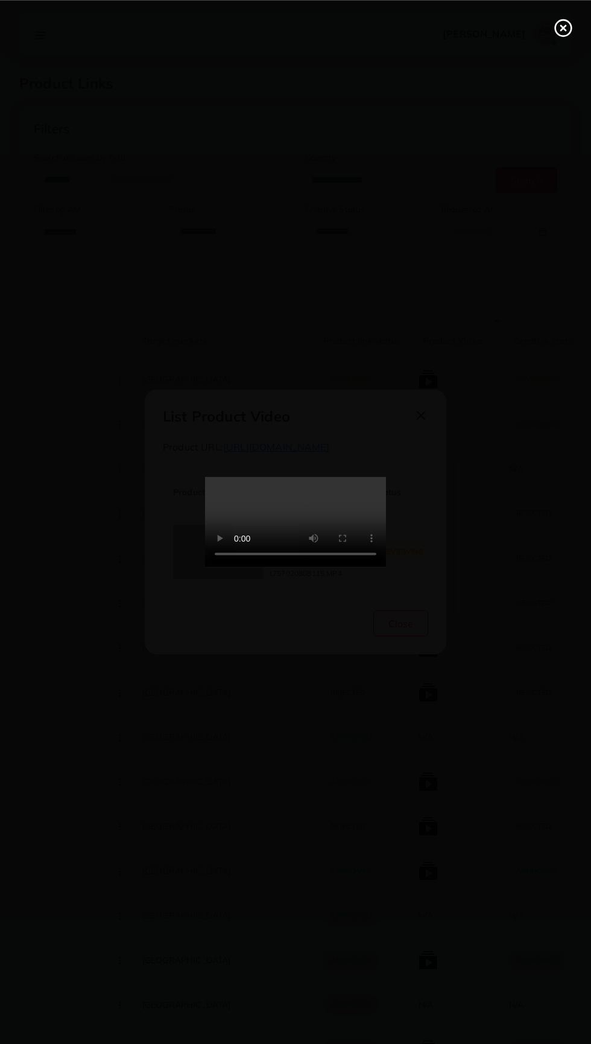
click at [563, 27] on line at bounding box center [563, 27] width 5 height 5
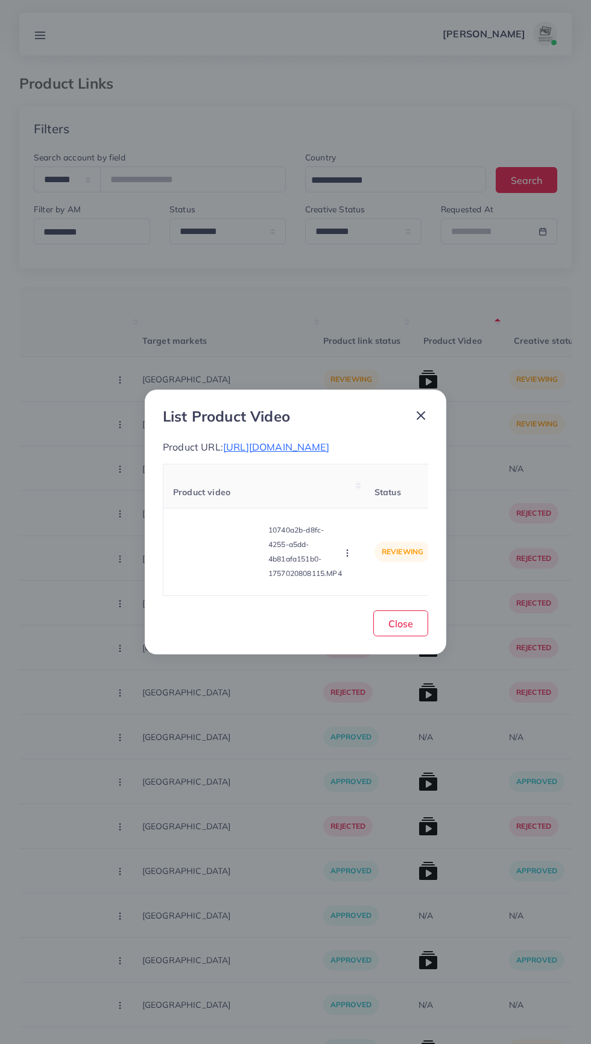
click at [421, 412] on line at bounding box center [421, 415] width 7 height 7
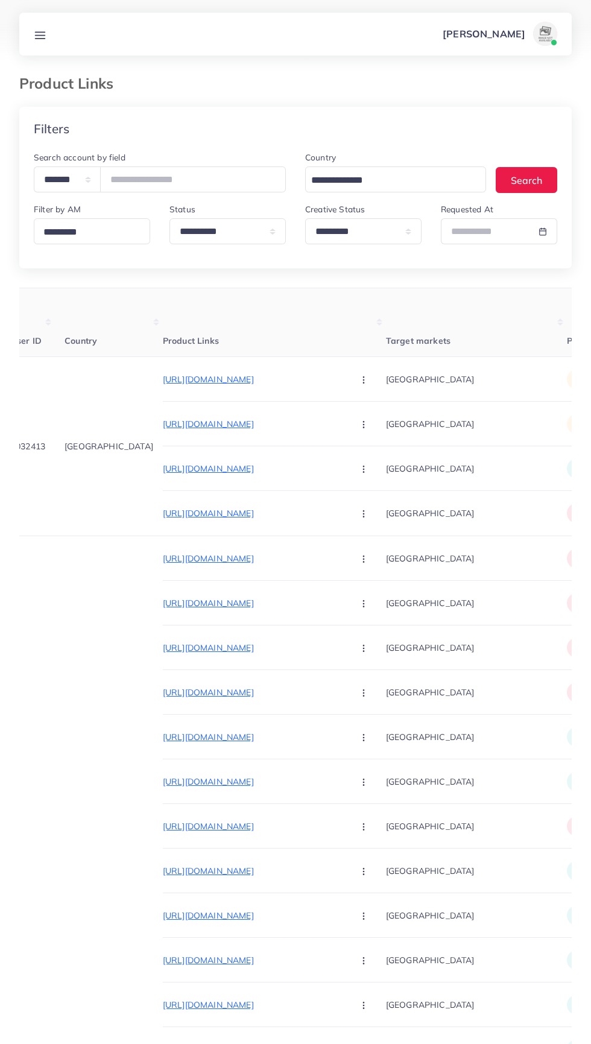
scroll to position [0, 19]
click at [343, 424] on button "button" at bounding box center [364, 423] width 42 height 27
click at [369, 462] on span "Approve" at bounding box center [389, 461] width 40 height 12
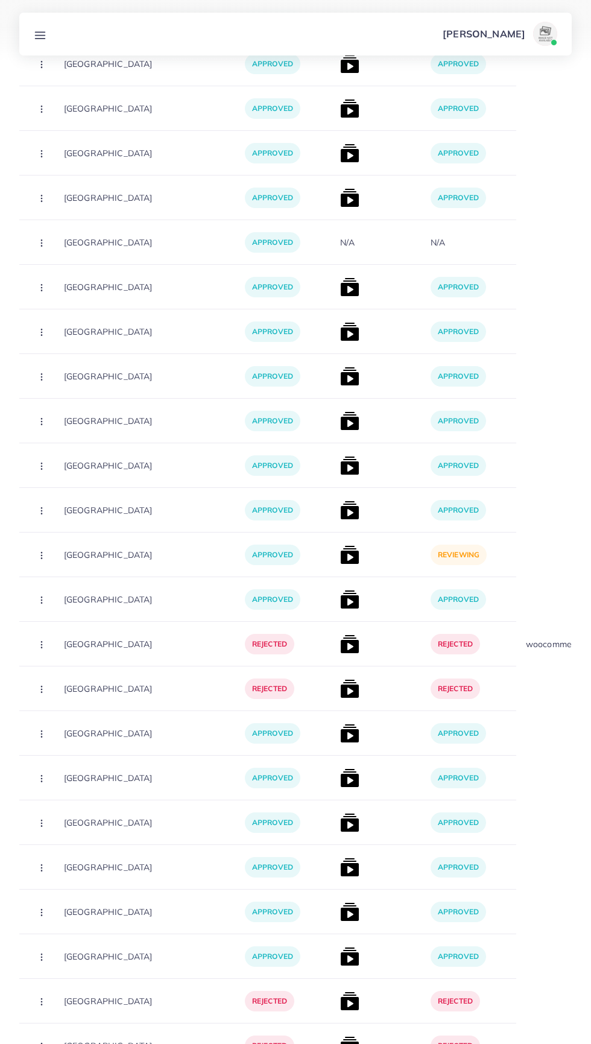
scroll to position [749, 0]
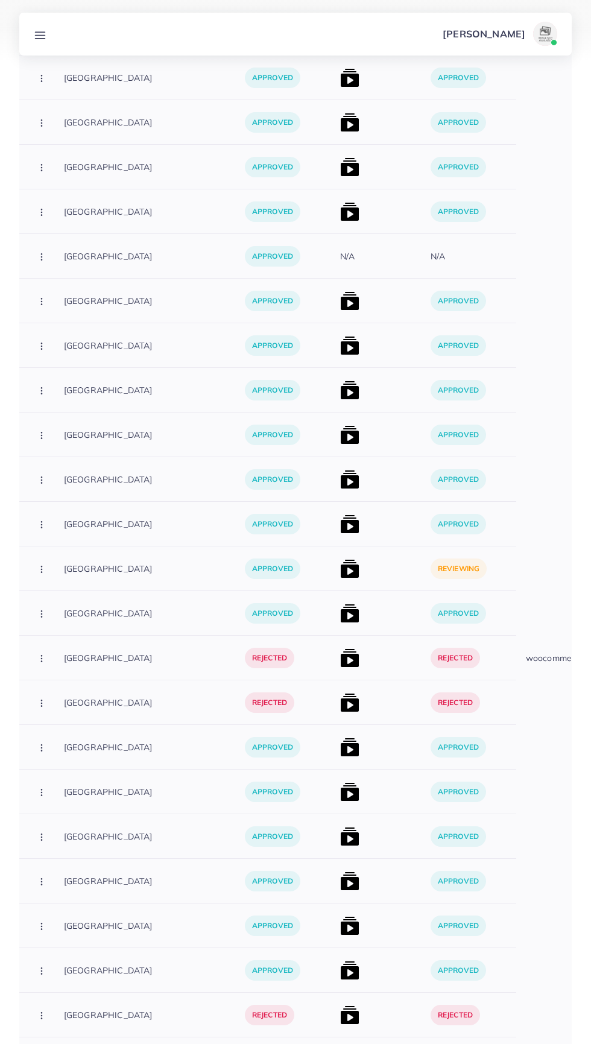
click at [426, 818] on div "approved" at bounding box center [471, 837] width 91 height 45
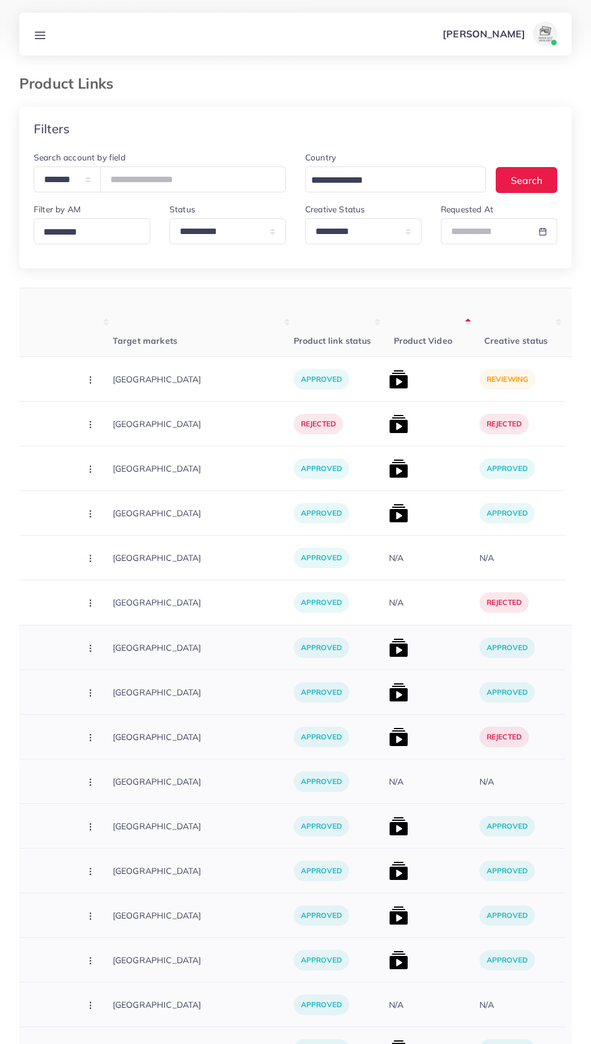
scroll to position [0, 316]
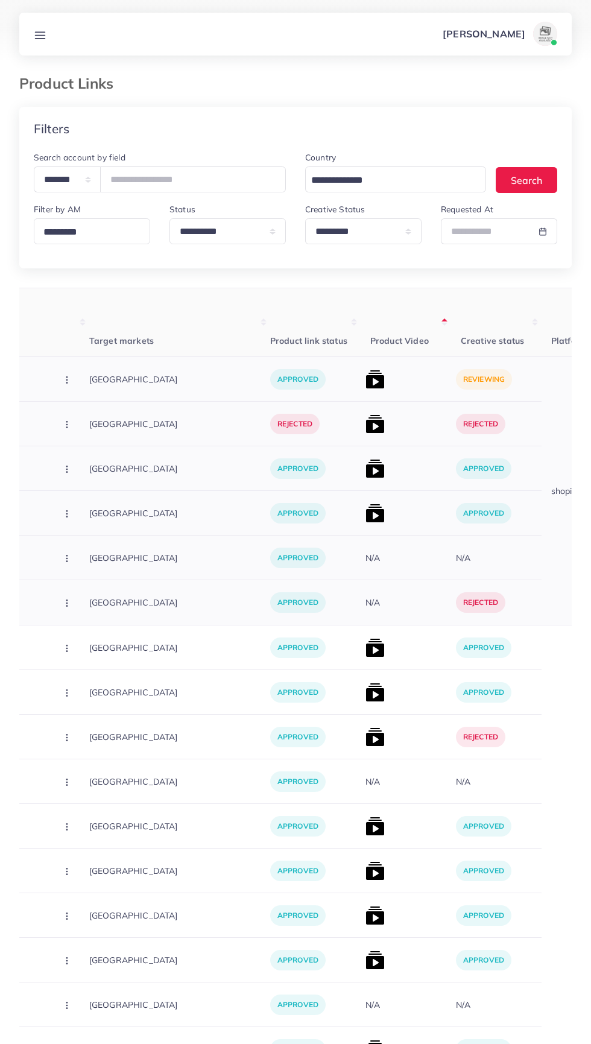
click at [366, 381] on img at bounding box center [375, 379] width 19 height 19
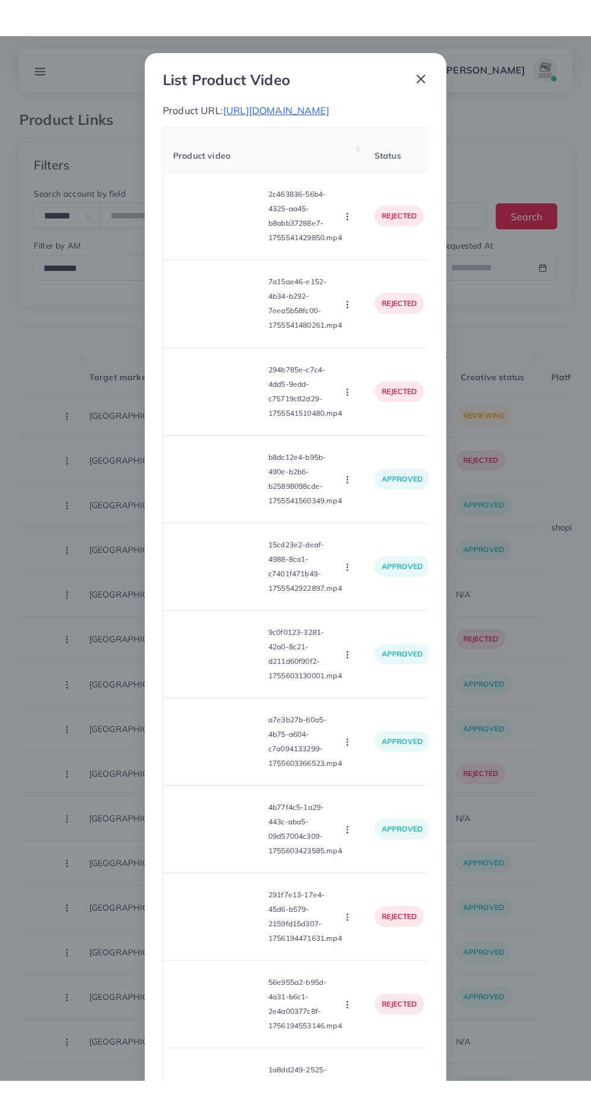
scroll to position [230, 0]
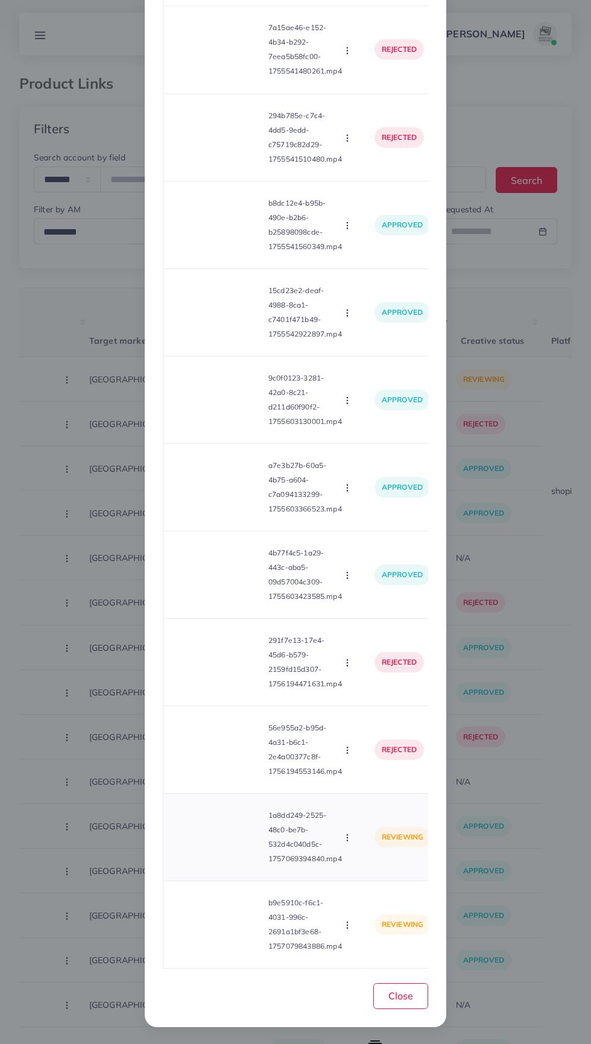
click at [234, 860] on video at bounding box center [218, 837] width 91 height 54
click at [214, 845] on circle at bounding box center [219, 837] width 16 height 16
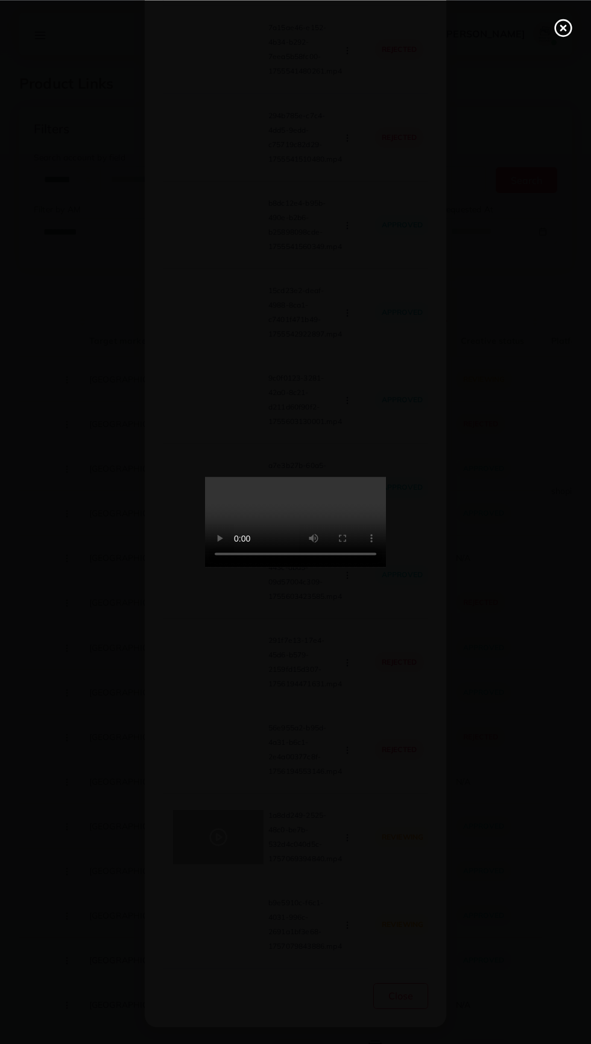
click at [563, 27] on line at bounding box center [563, 27] width 5 height 5
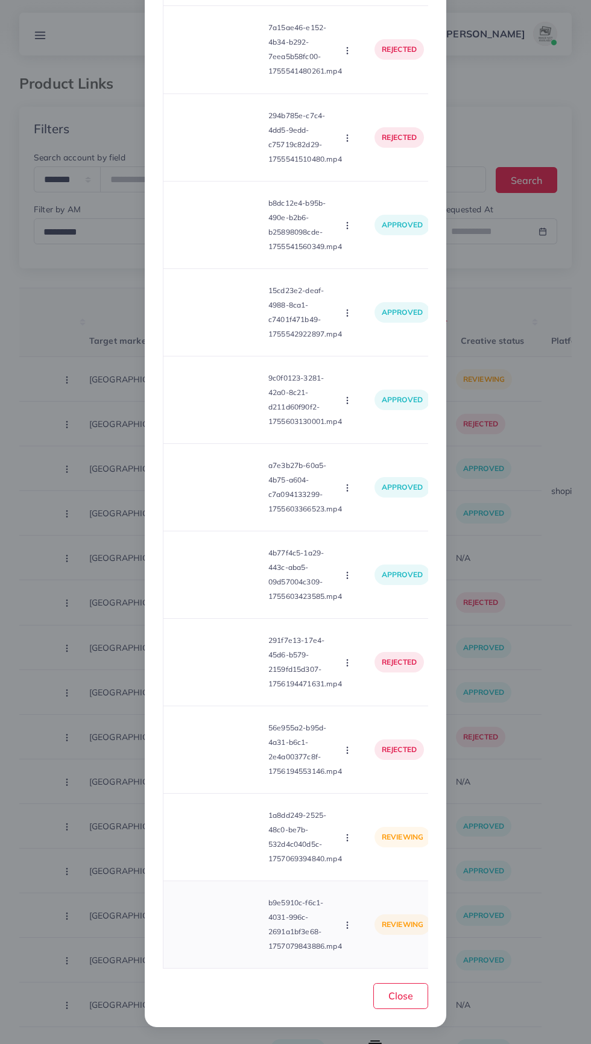
click at [200, 928] on video at bounding box center [218, 925] width 91 height 54
click at [207, 919] on div at bounding box center [218, 925] width 91 height 54
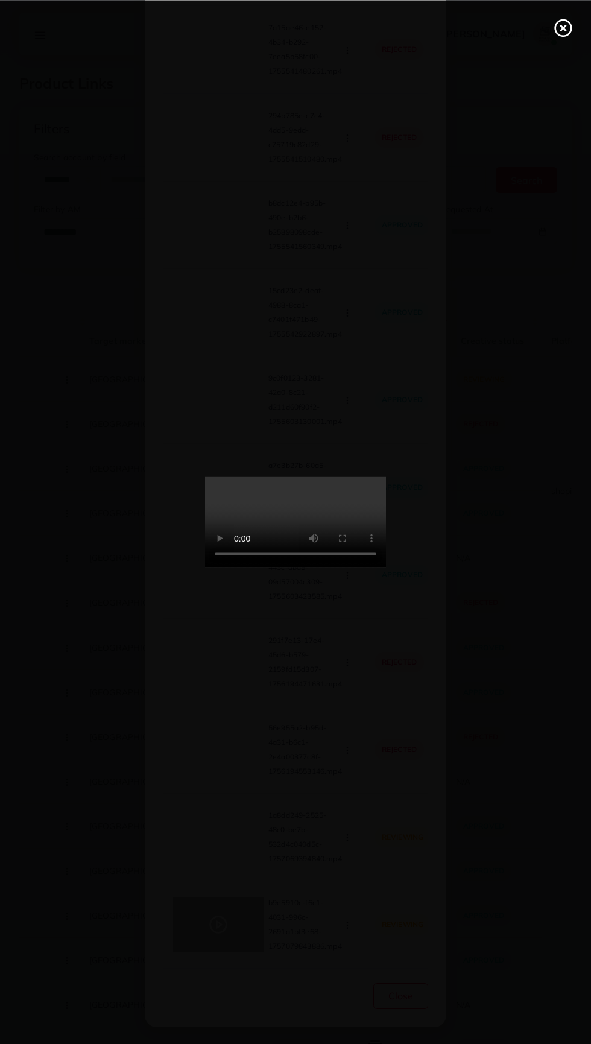
click at [575, 559] on div at bounding box center [295, 522] width 591 height 1044
click at [562, 31] on icon at bounding box center [563, 27] width 19 height 19
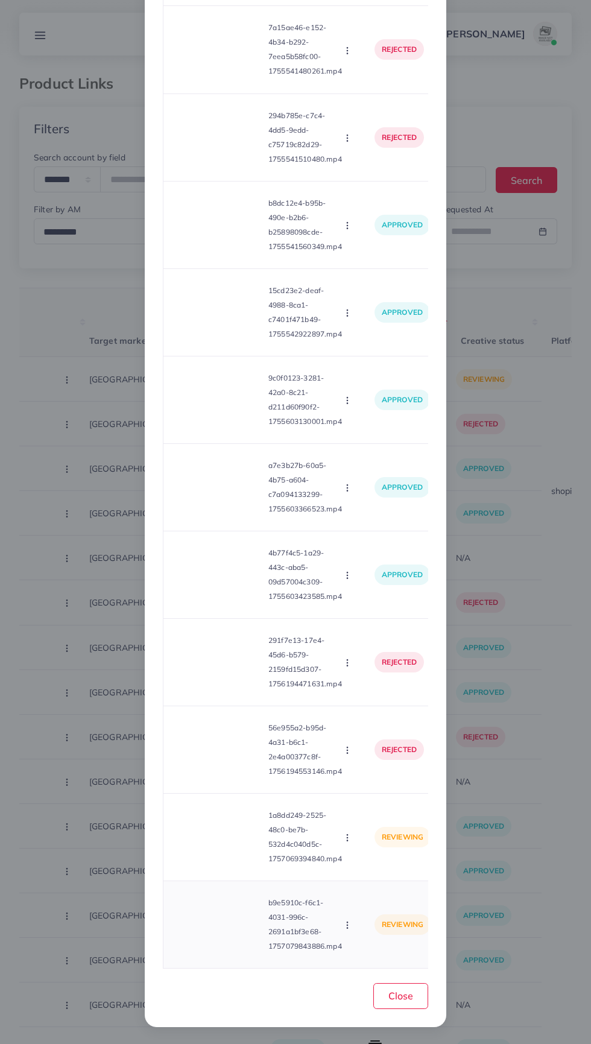
click at [355, 921] on div "Approve Reject" at bounding box center [348, 924] width 13 height 13
click at [348, 926] on circle "button" at bounding box center [347, 926] width 1 height 1
click at [381, 900] on span "Reject" at bounding box center [368, 896] width 29 height 12
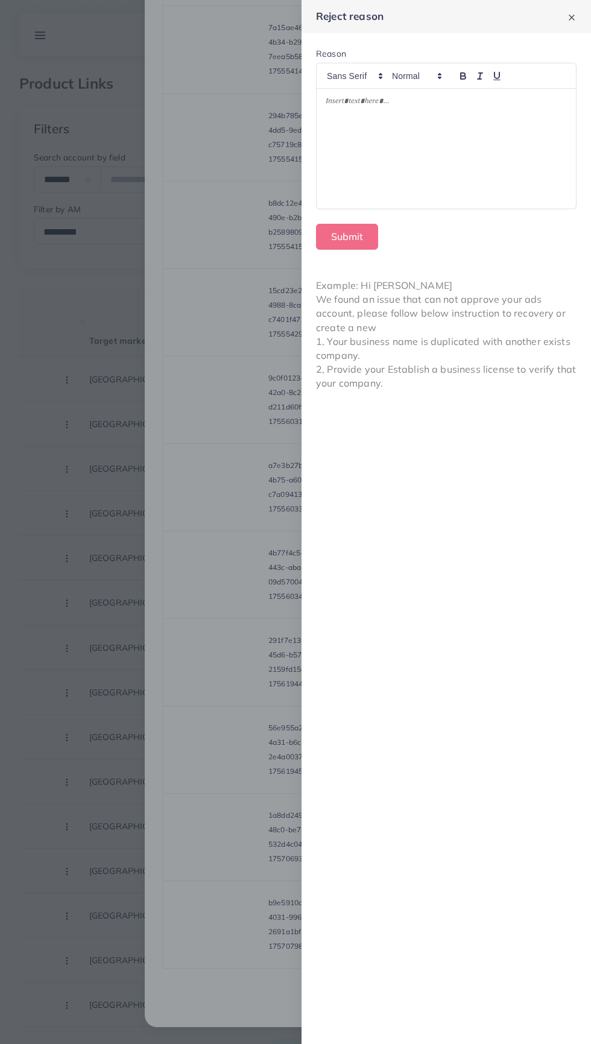
click at [502, 142] on div at bounding box center [446, 149] width 259 height 120
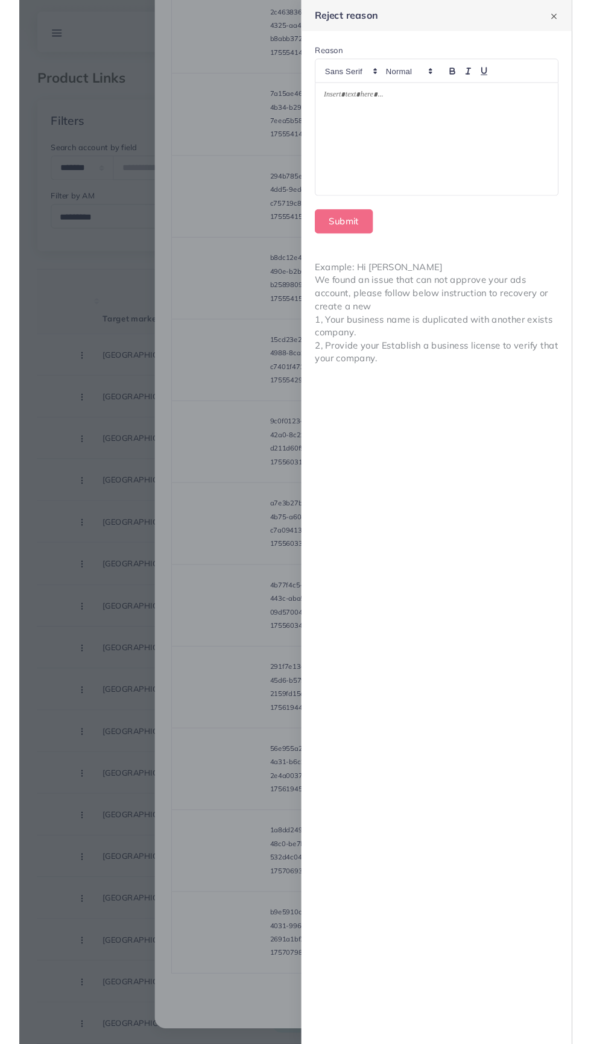
scroll to position [157, 0]
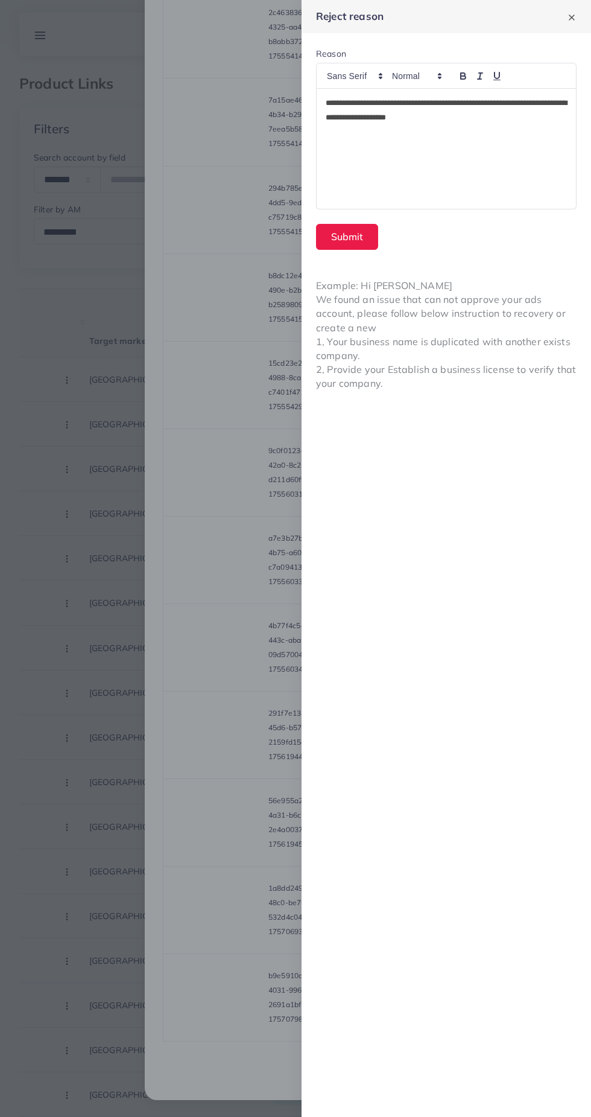
click at [436, 129] on div "**********" at bounding box center [446, 149] width 259 height 120
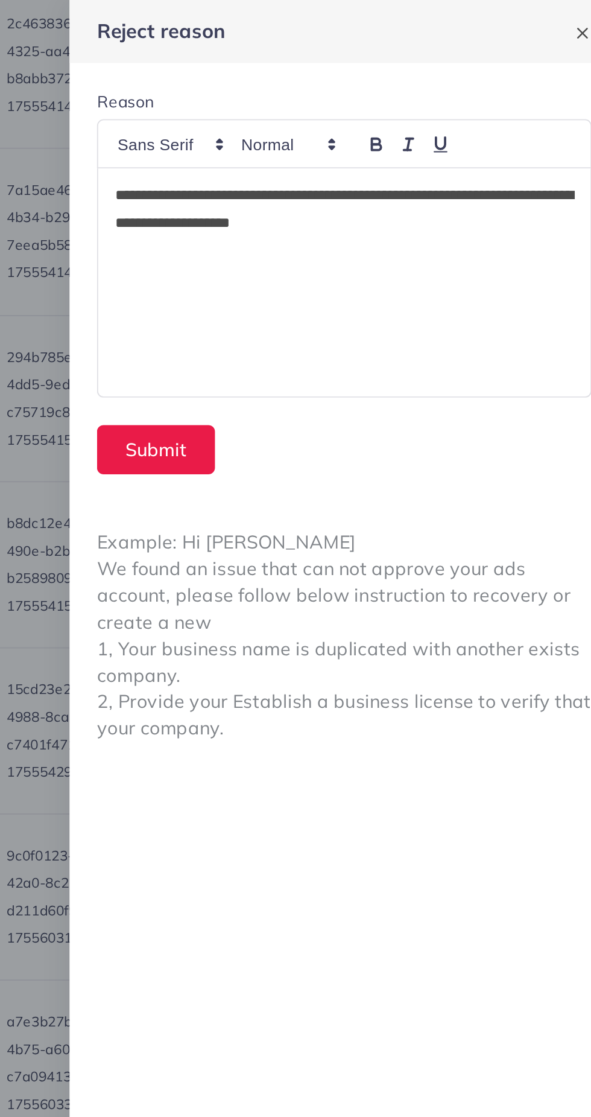
click at [434, 112] on p "**********" at bounding box center [447, 110] width 242 height 29
click at [520, 132] on div "**********" at bounding box center [446, 149] width 259 height 120
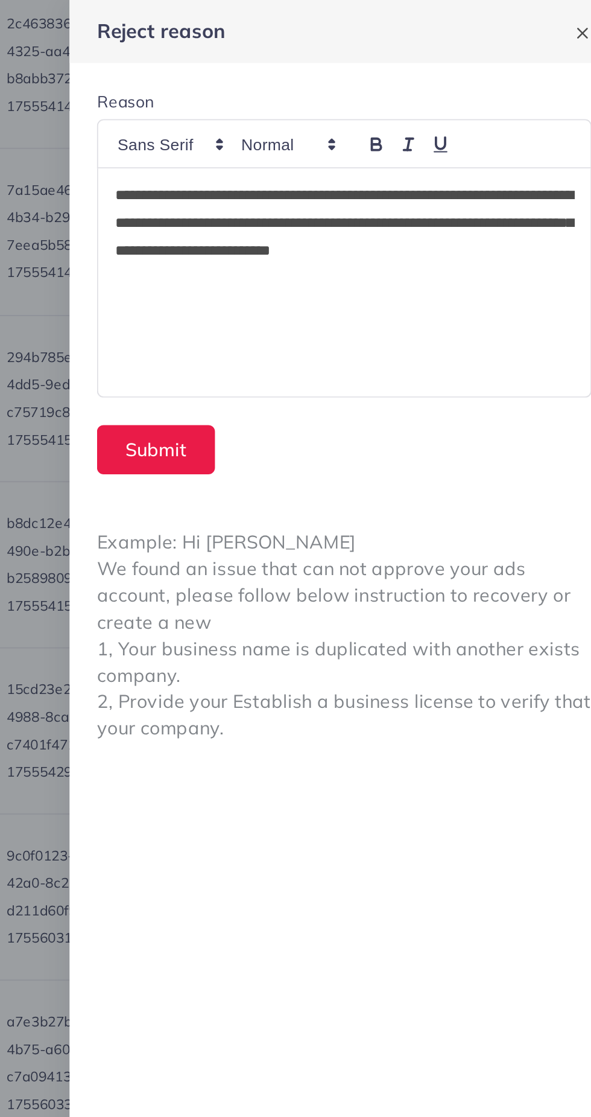
click at [520, 127] on p "**********" at bounding box center [447, 117] width 242 height 43
click at [531, 127] on p "**********" at bounding box center [447, 117] width 242 height 43
click at [390, 149] on p "**********" at bounding box center [447, 125] width 242 height 58
click at [388, 144] on p "**********" at bounding box center [447, 125] width 242 height 58
click at [524, 156] on div "**********" at bounding box center [446, 149] width 259 height 120
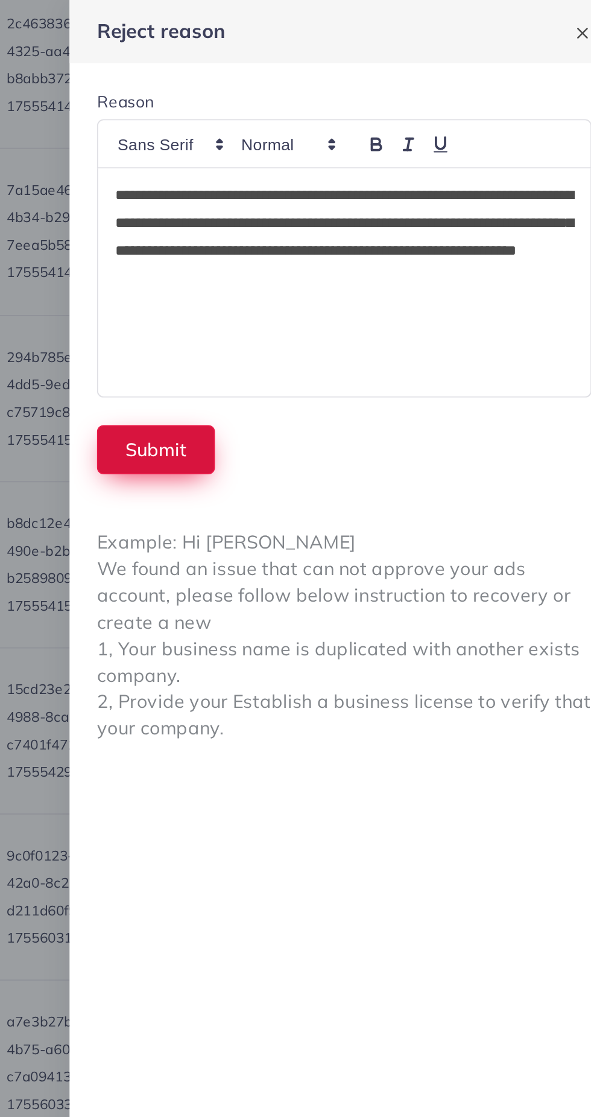
click at [357, 243] on button "Submit" at bounding box center [347, 237] width 62 height 26
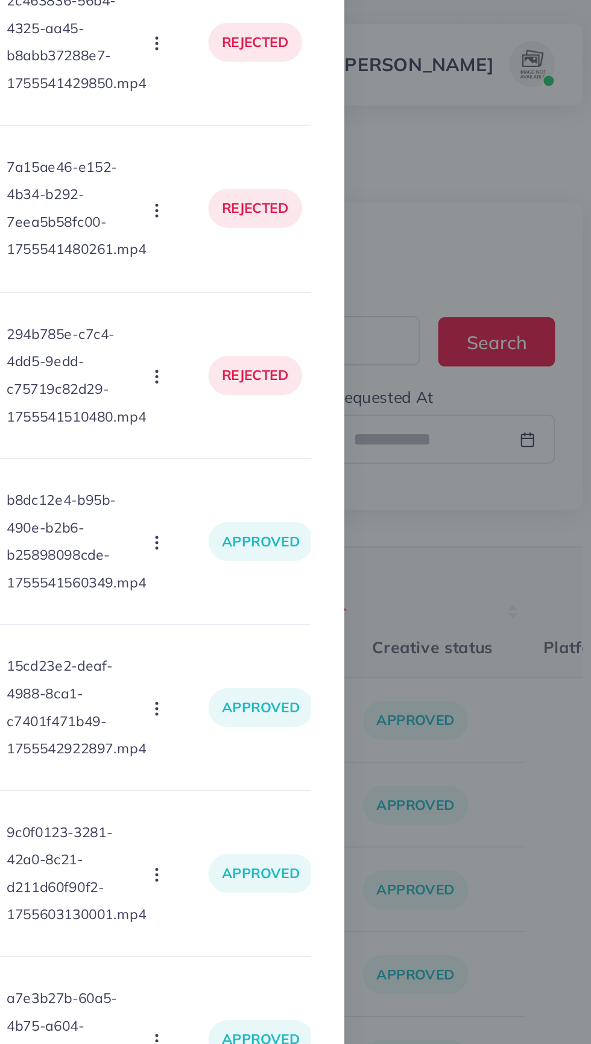
click at [515, 485] on div "List Product Video Product URL: https://theglaciours.com/collections/fan-favori…" at bounding box center [295, 522] width 591 height 1044
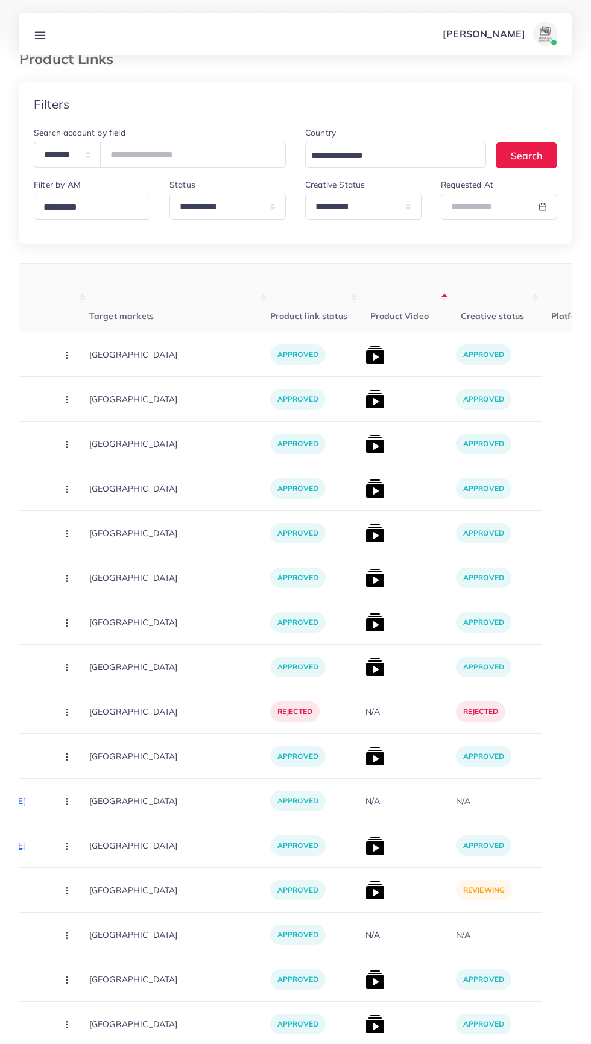
scroll to position [25, 0]
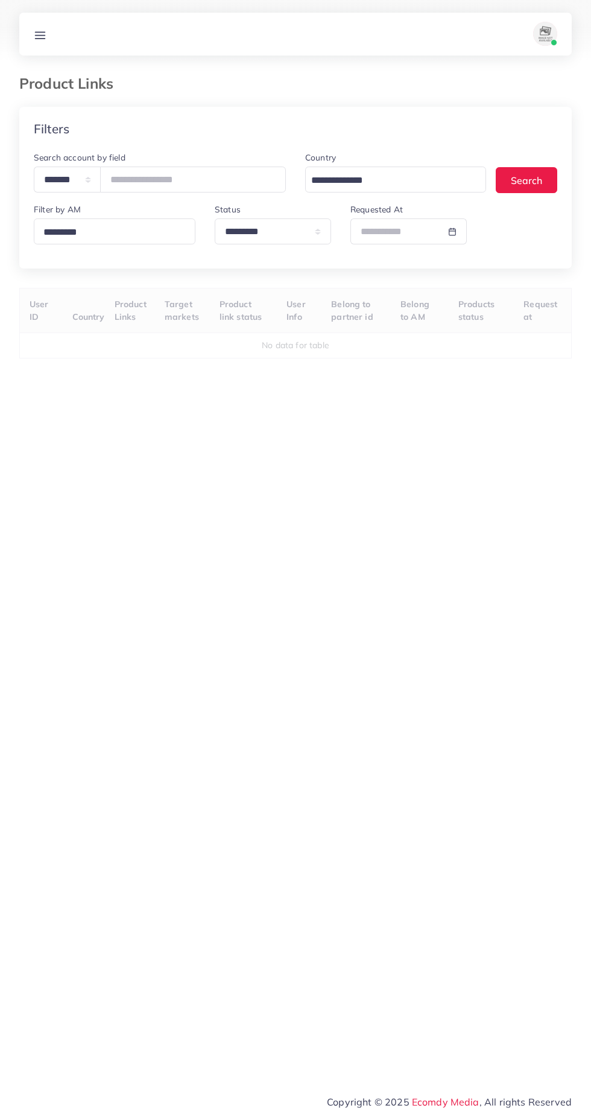
select select "*********"
select select
select select "*********"
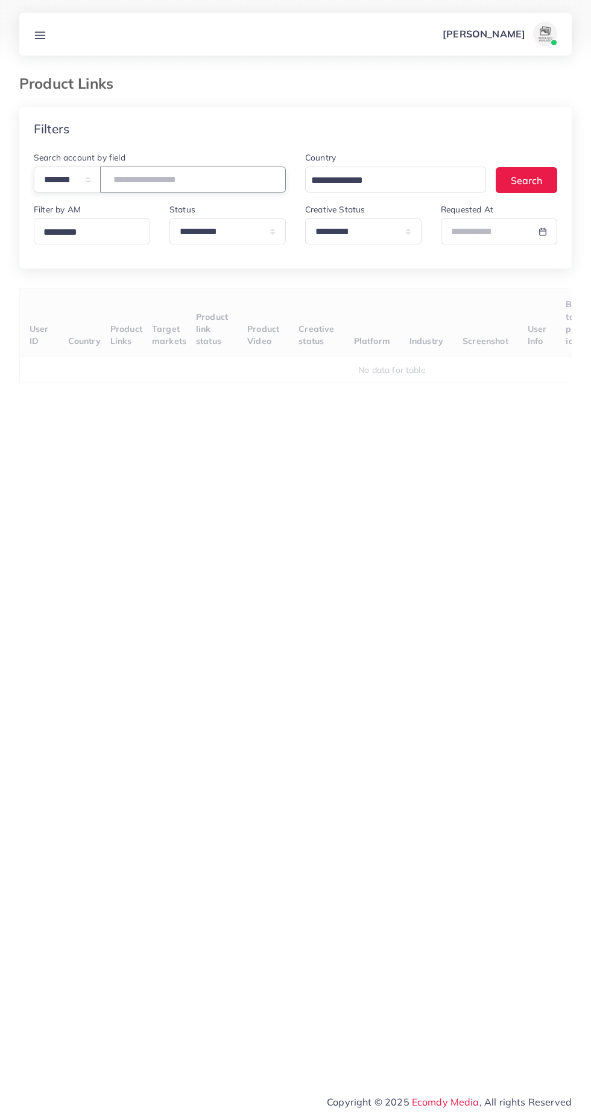
click at [215, 181] on input "number" at bounding box center [193, 180] width 186 height 26
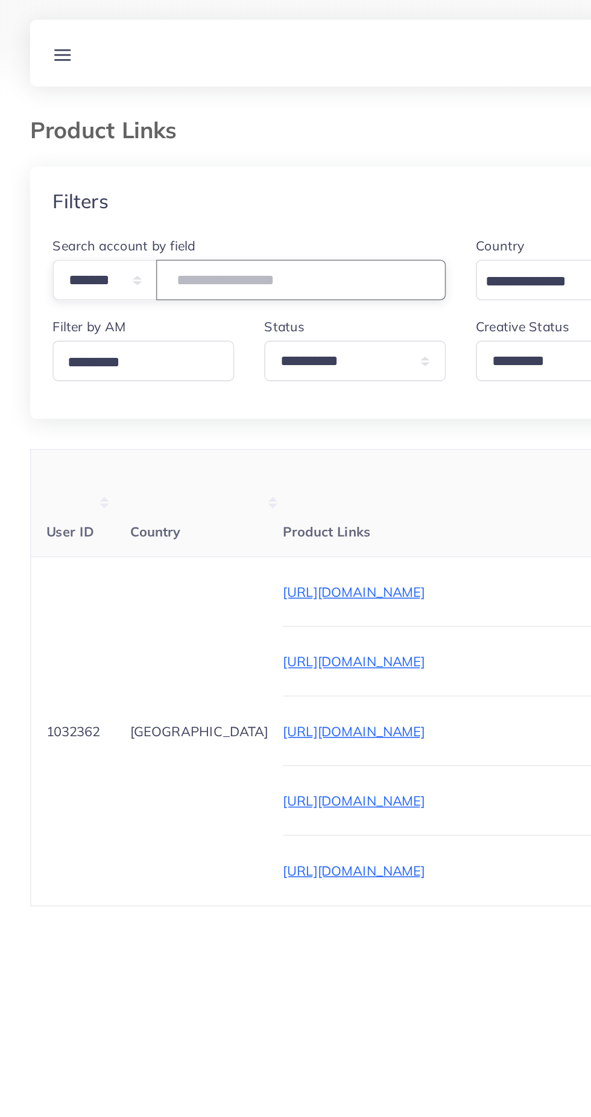
type input "*******"
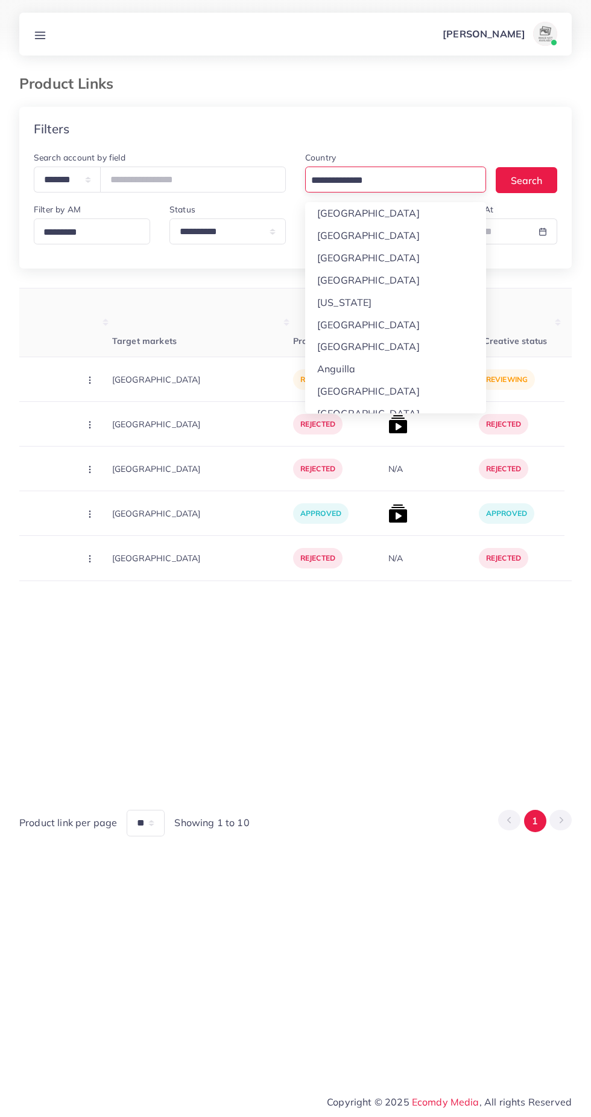
scroll to position [0, 299]
click at [433, 102] on div "Product Links" at bounding box center [296, 91] width 572 height 32
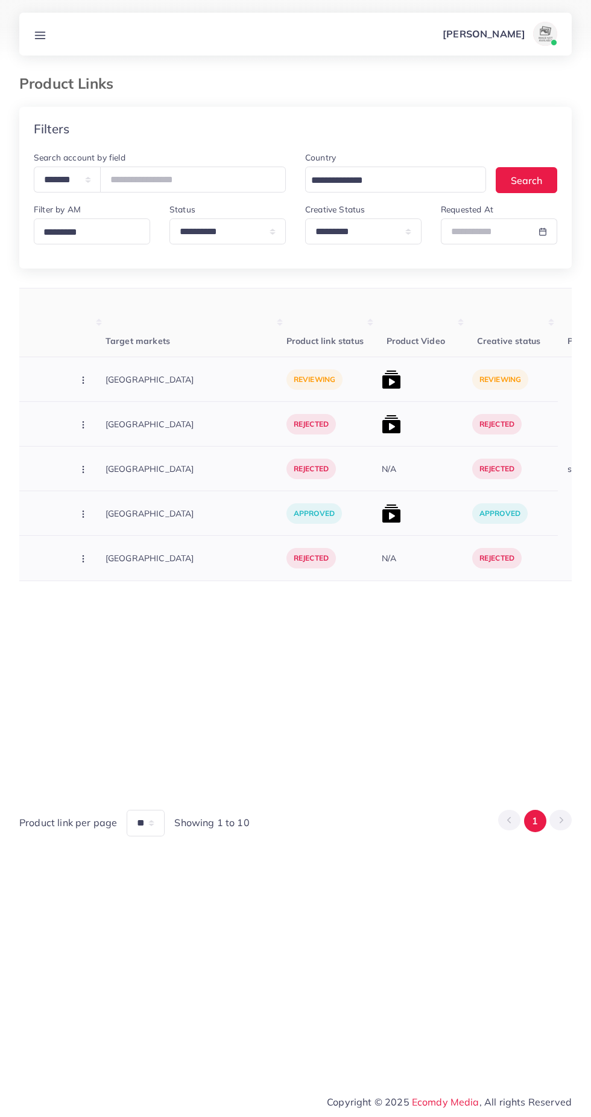
click at [382, 375] on img at bounding box center [391, 379] width 19 height 19
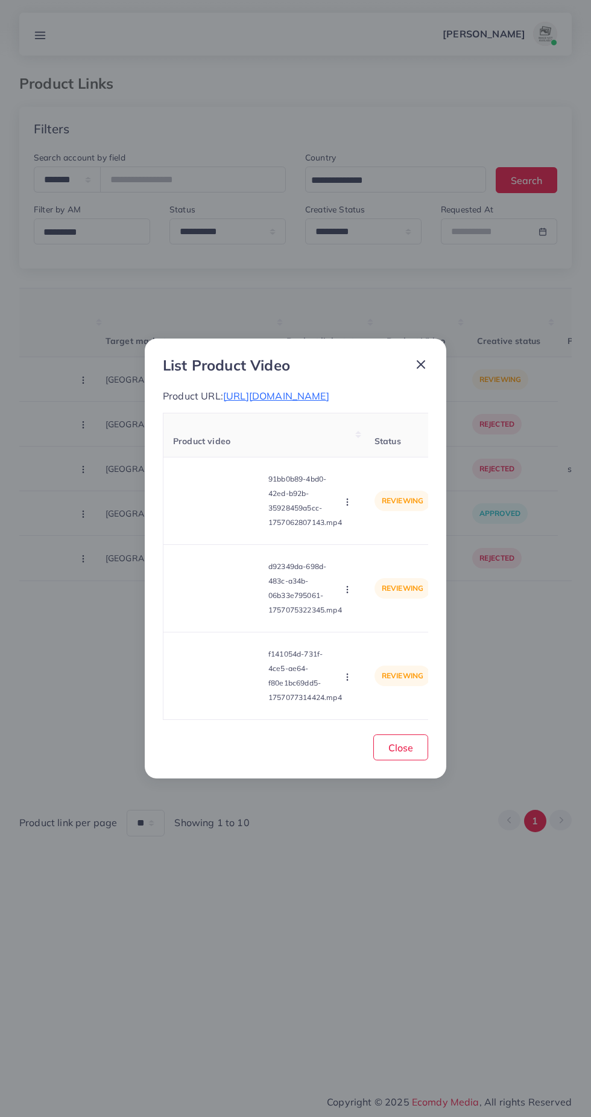
click at [293, 920] on div "List Product Video Product URL: https://fsmodora.store/products/luxury-chronogr…" at bounding box center [295, 558] width 591 height 1117
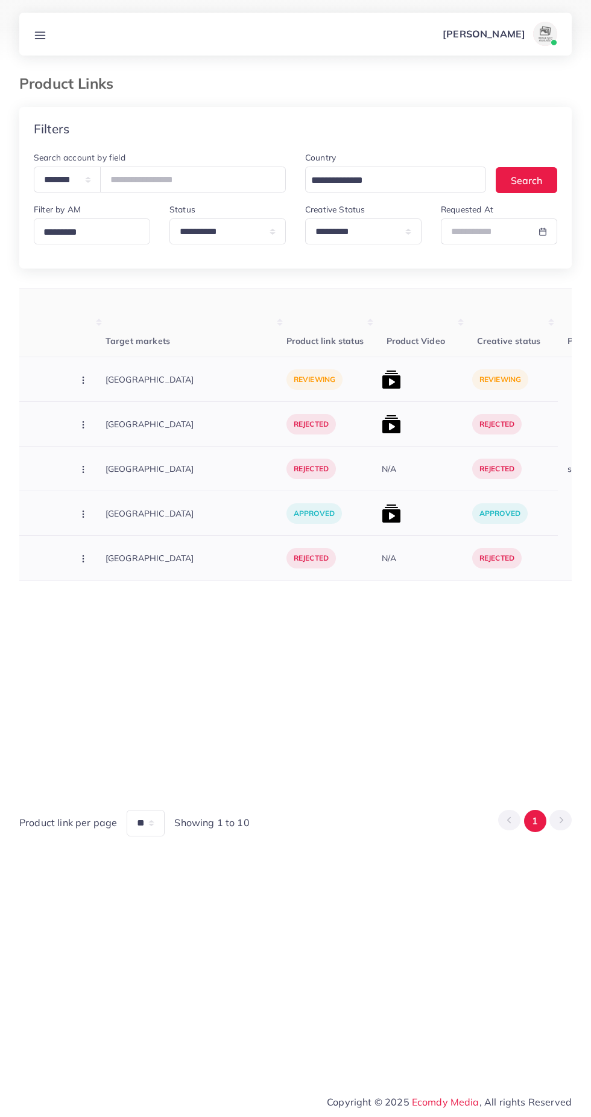
click at [382, 383] on img at bounding box center [391, 379] width 19 height 19
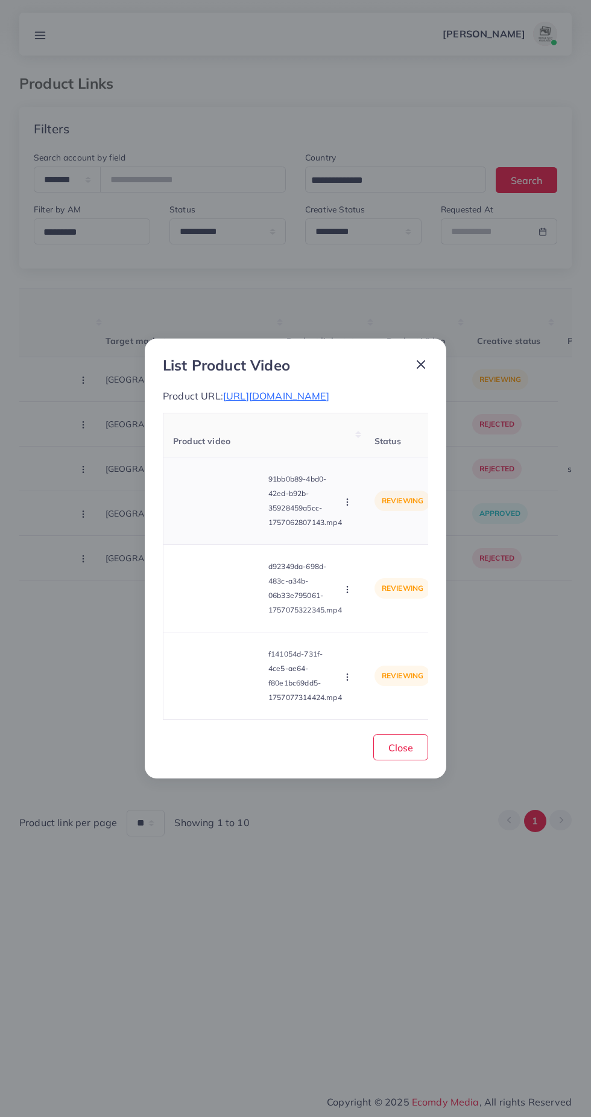
click at [218, 524] on video at bounding box center [218, 501] width 91 height 54
click at [242, 520] on div at bounding box center [218, 501] width 91 height 54
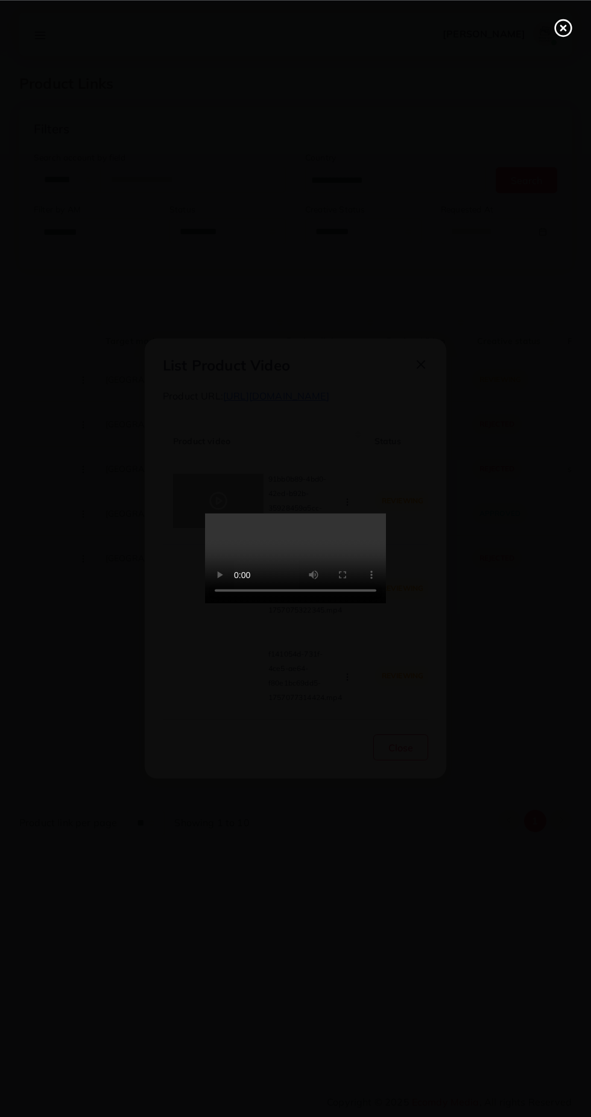
click at [430, 893] on div at bounding box center [295, 558] width 591 height 1117
click at [563, 27] on line at bounding box center [563, 27] width 5 height 5
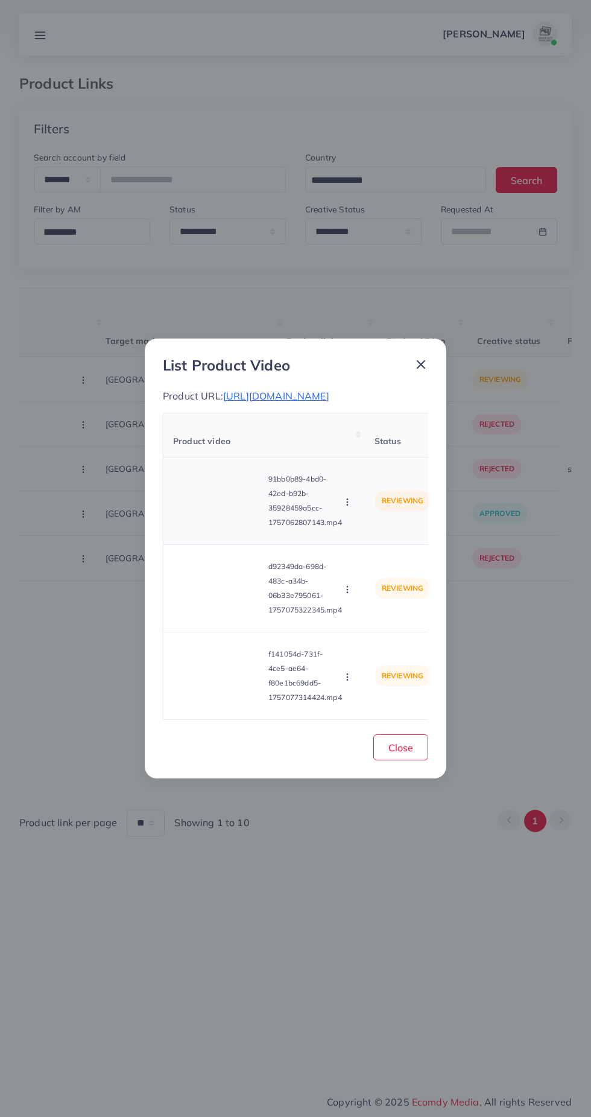
click at [214, 504] on video at bounding box center [218, 501] width 91 height 54
click at [207, 528] on div at bounding box center [218, 501] width 91 height 54
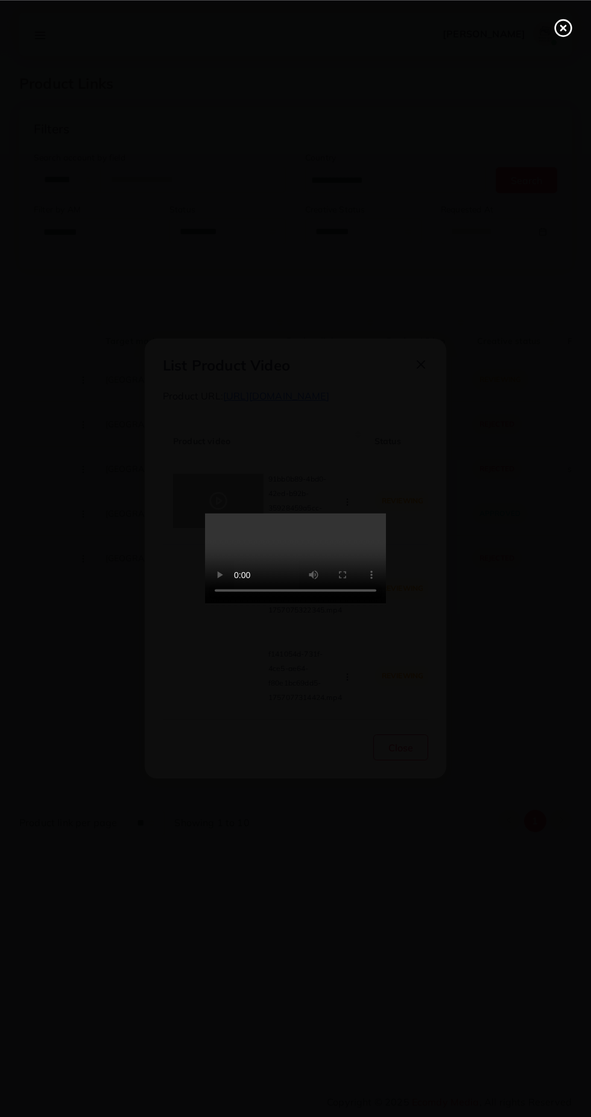
click at [563, 27] on line at bounding box center [563, 27] width 5 height 5
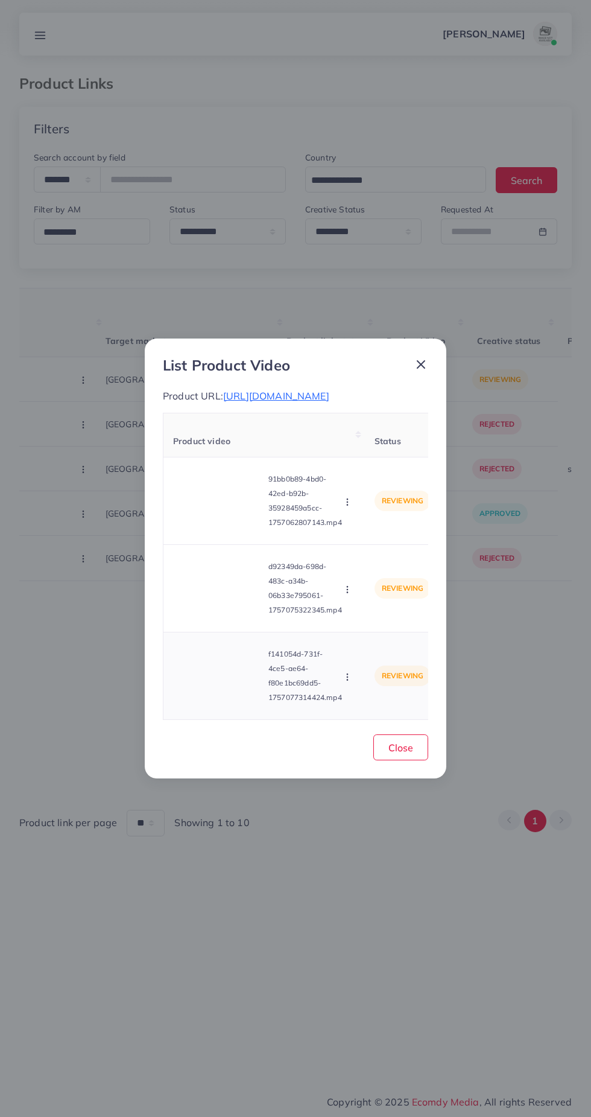
click at [220, 684] on video at bounding box center [218, 676] width 91 height 54
click at [230, 682] on div at bounding box center [218, 676] width 91 height 54
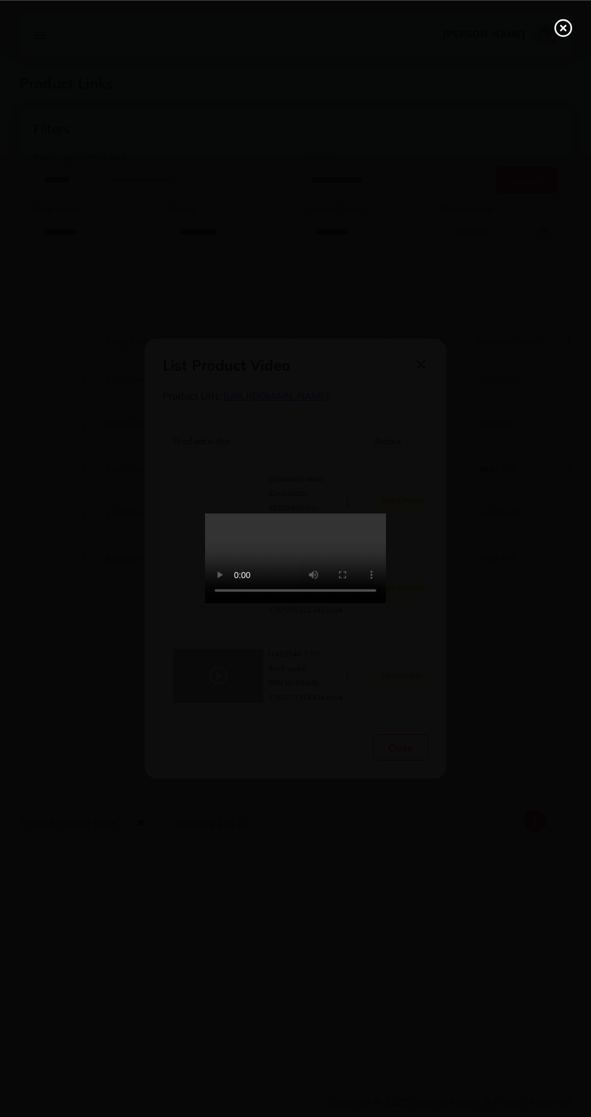
click at [565, 34] on icon at bounding box center [563, 27] width 19 height 19
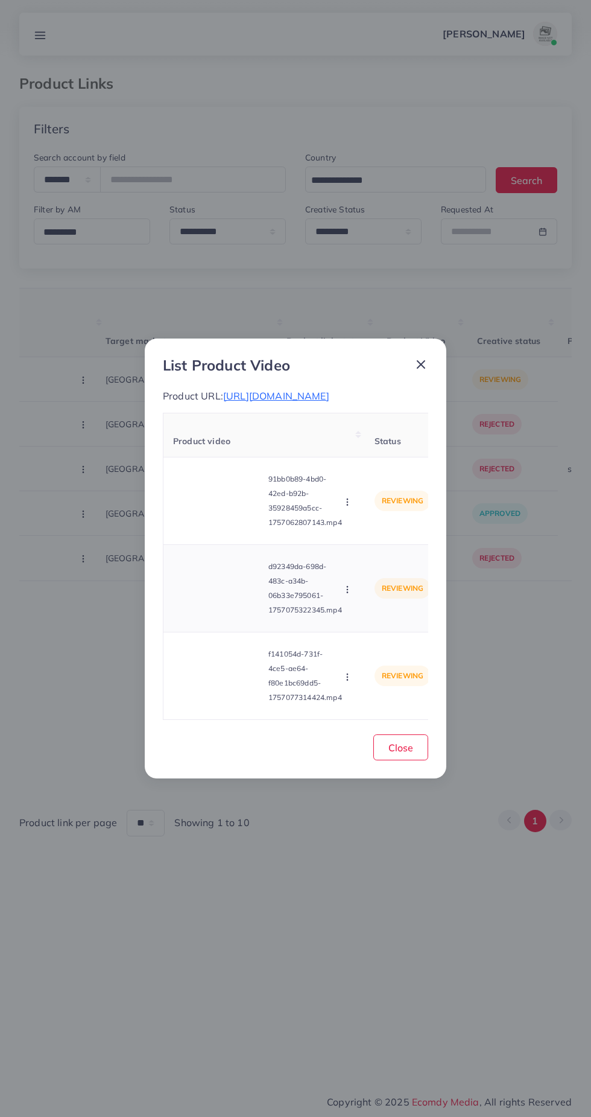
click at [235, 603] on video at bounding box center [218, 588] width 91 height 54
click at [212, 582] on div at bounding box center [218, 588] width 91 height 54
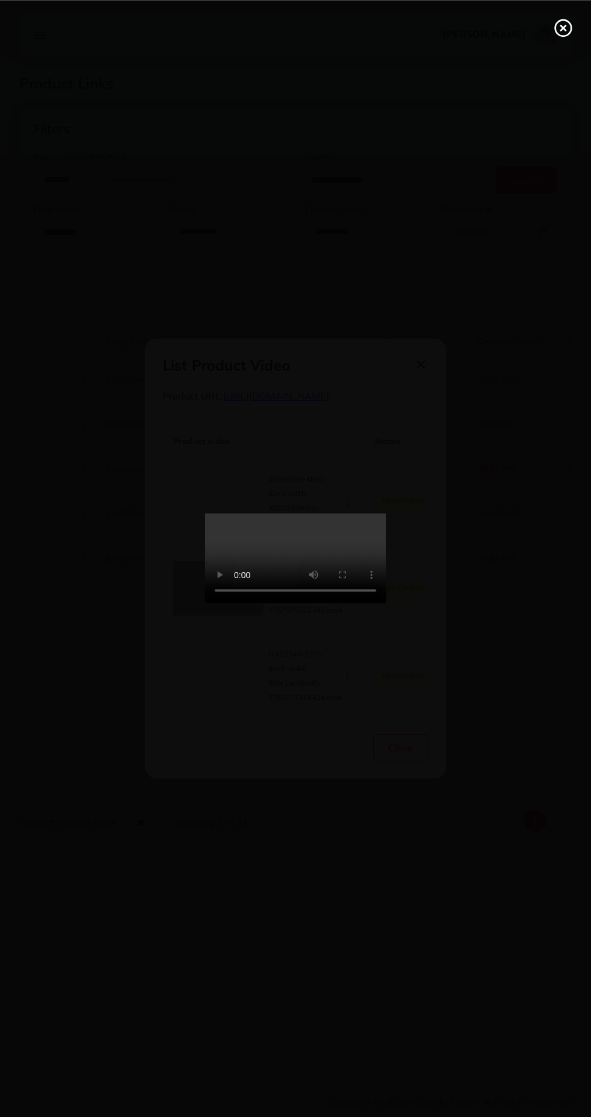
click at [563, 27] on line at bounding box center [563, 27] width 5 height 5
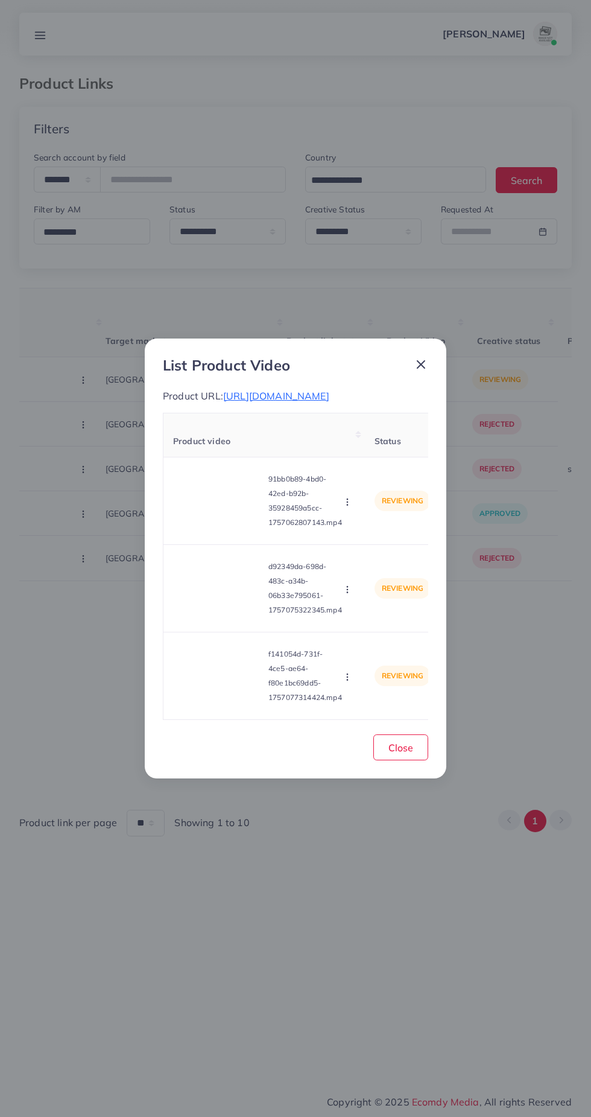
click at [243, 390] on span "https://fsmodora.store/products/luxury-chronograph-watch-for-men" at bounding box center [276, 396] width 106 height 12
click at [421, 361] on line at bounding box center [421, 364] width 7 height 7
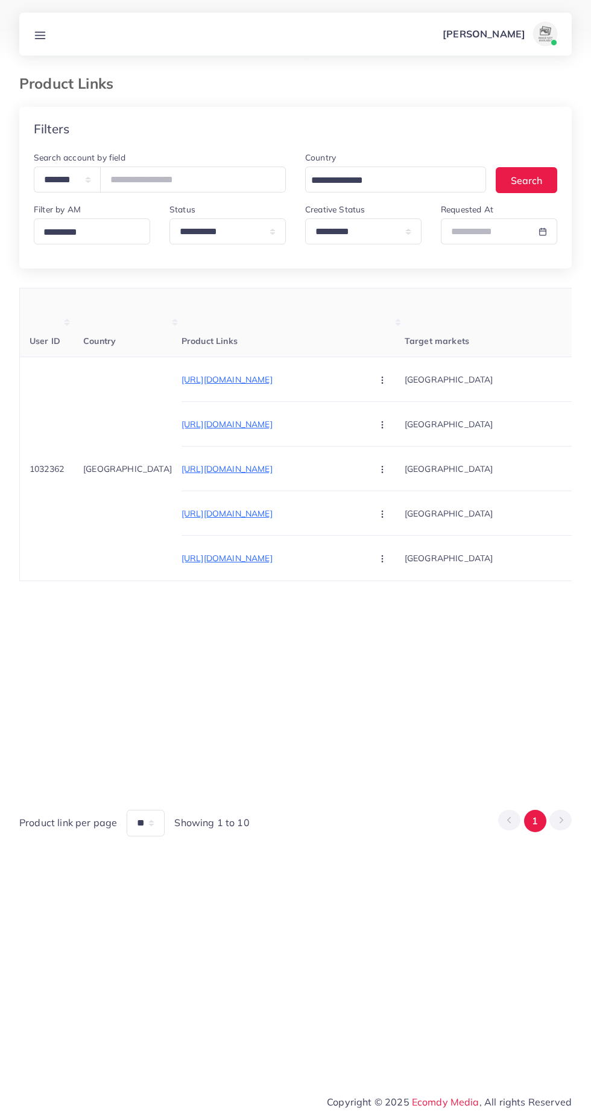
scroll to position [0, 0]
click at [378, 381] on icon "button" at bounding box center [383, 380] width 10 height 10
click at [389, 417] on span "Approve" at bounding box center [409, 416] width 40 height 12
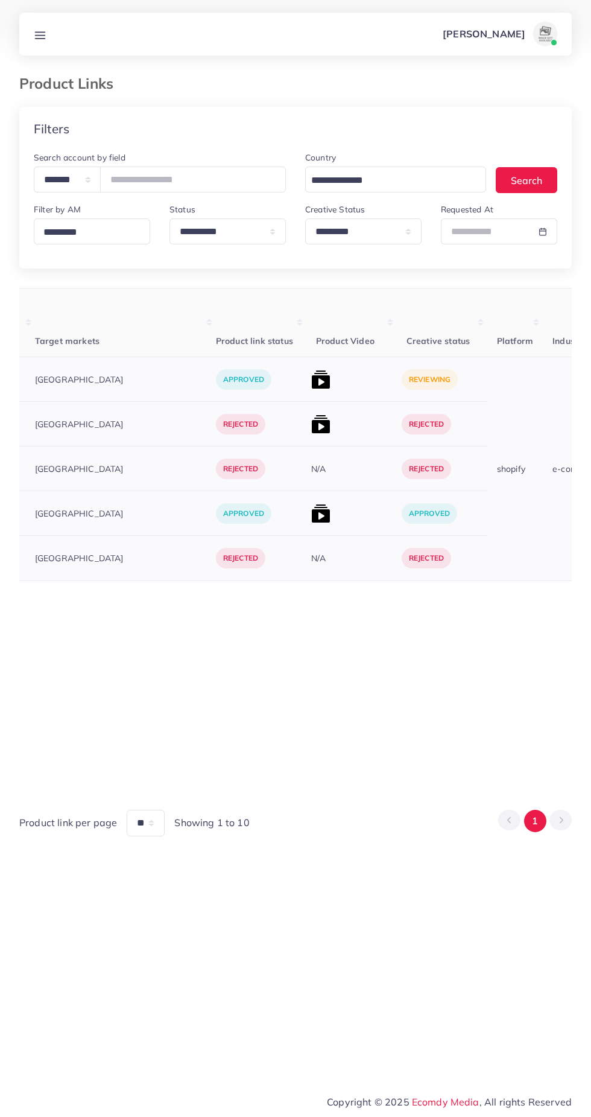
scroll to position [0, 375]
click at [306, 374] on img at bounding box center [315, 379] width 19 height 19
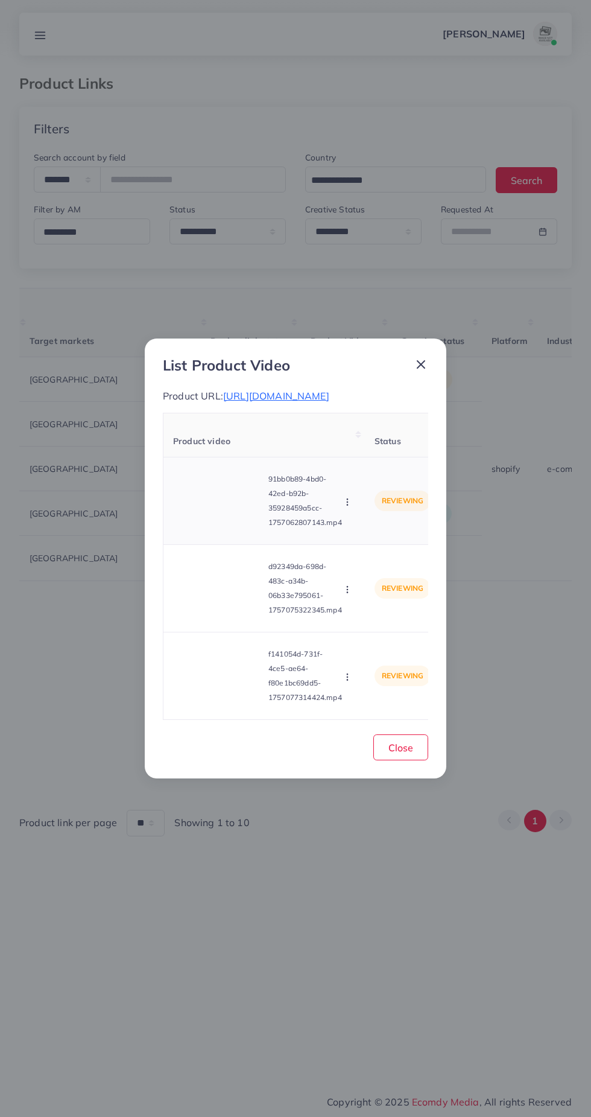
click at [225, 504] on video at bounding box center [218, 501] width 91 height 54
click at [224, 507] on icon at bounding box center [218, 500] width 19 height 19
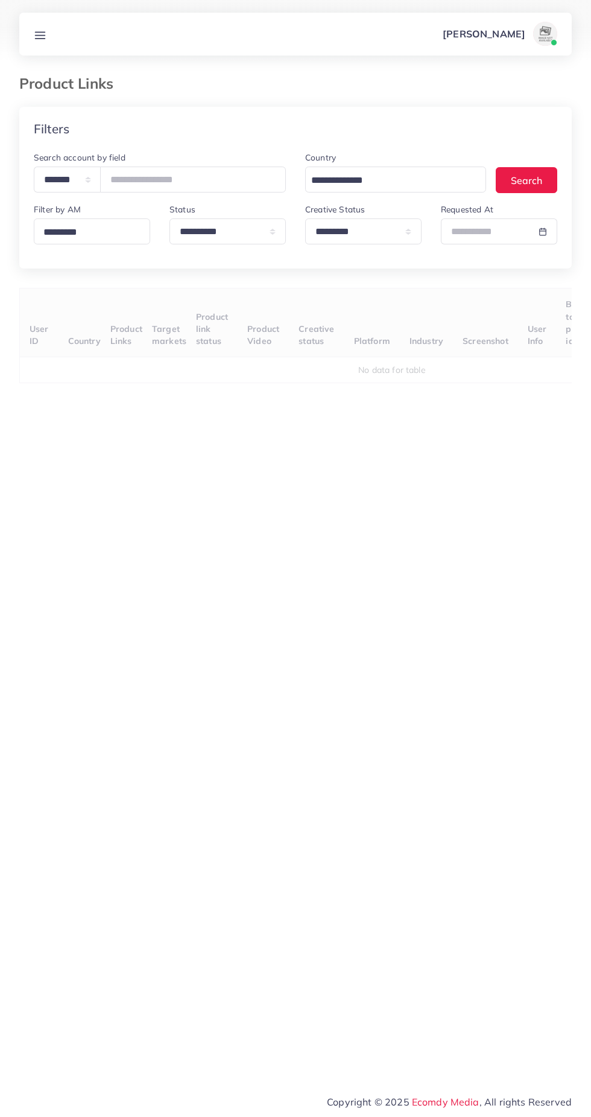
select select "*********"
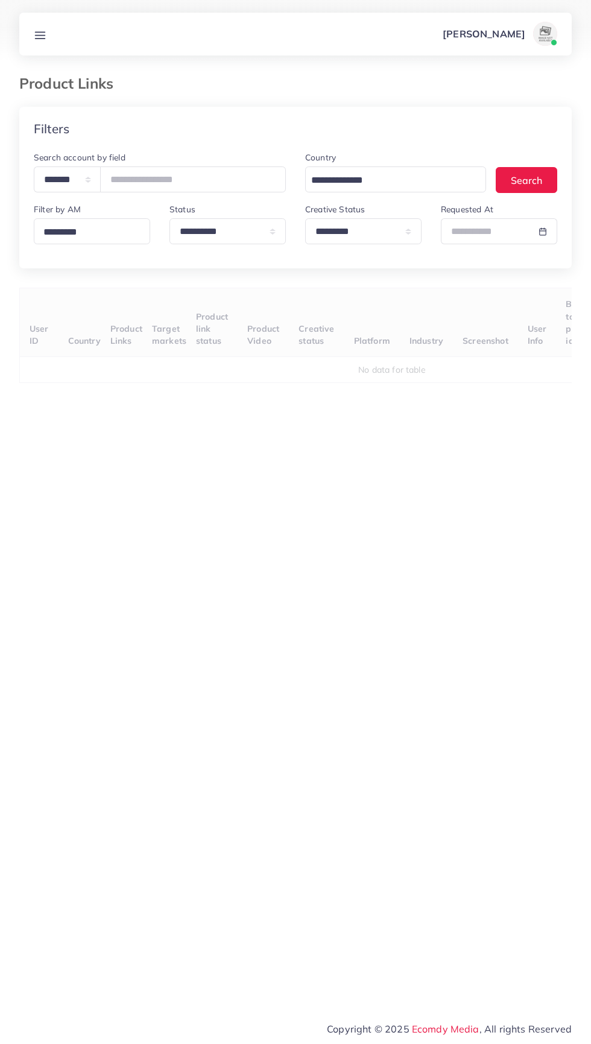
select select "*********"
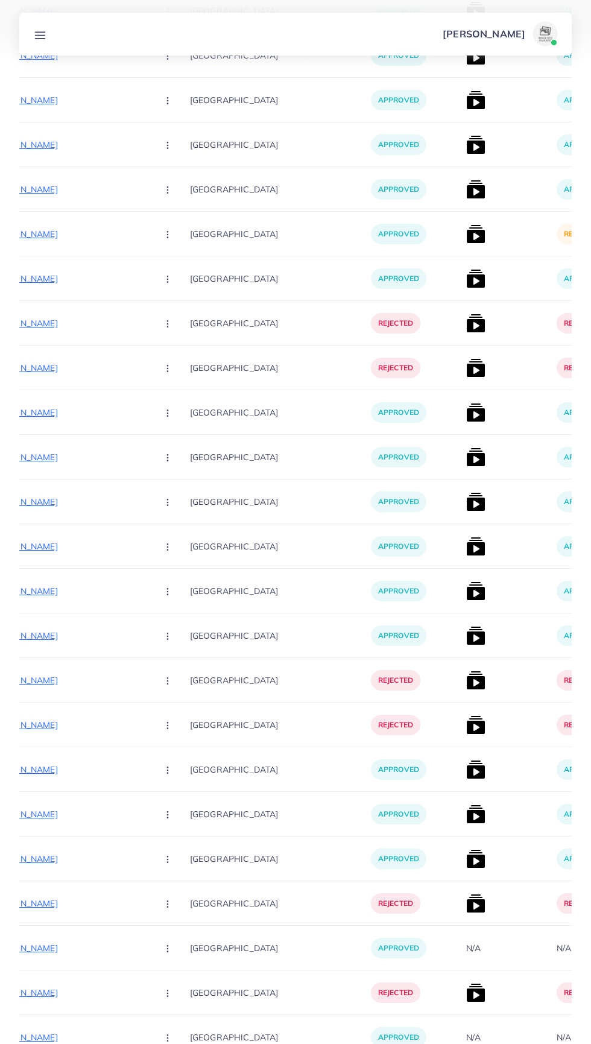
scroll to position [14350, 0]
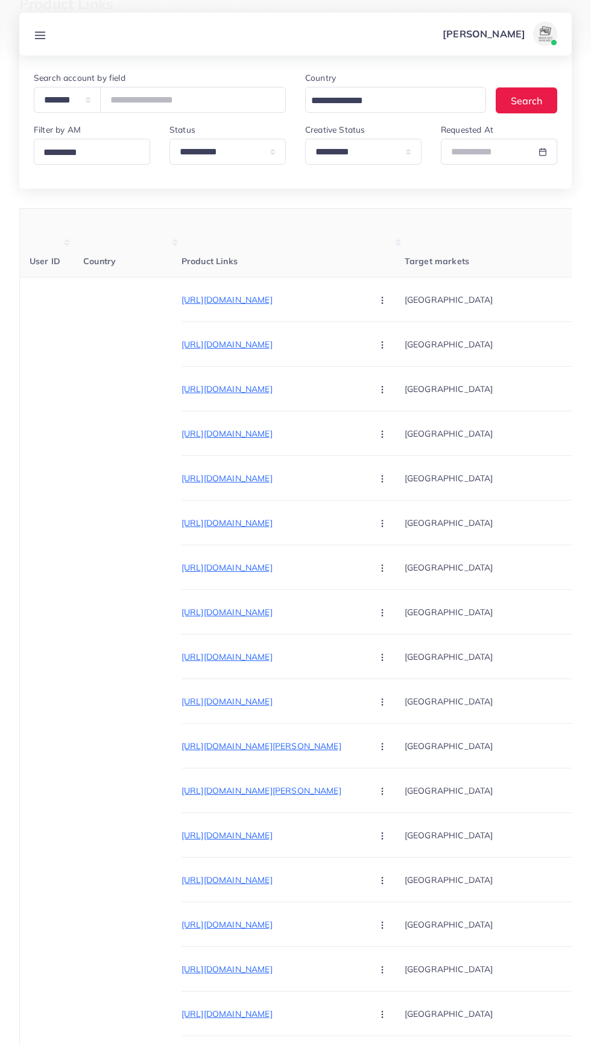
scroll to position [0, 0]
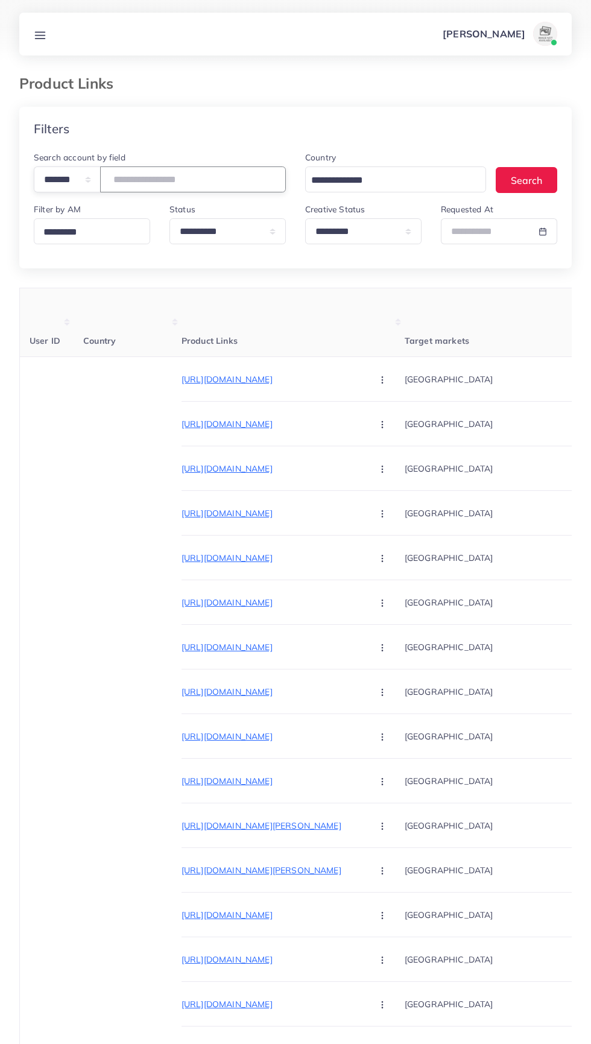
click at [220, 180] on input "number" at bounding box center [193, 180] width 186 height 26
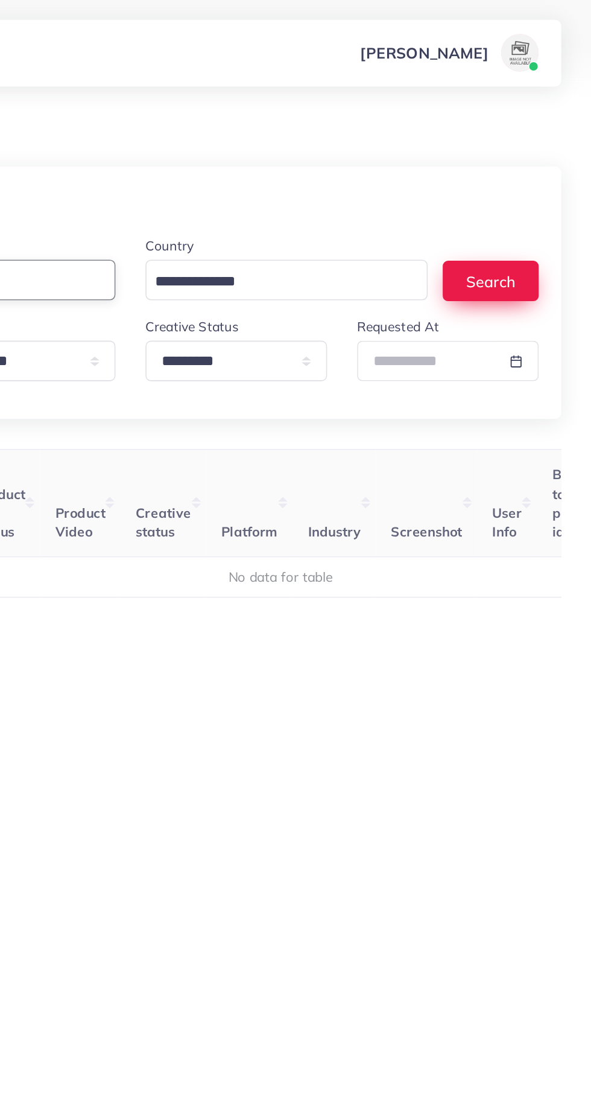
type input "*******"
click at [541, 174] on button "Search" at bounding box center [527, 180] width 62 height 26
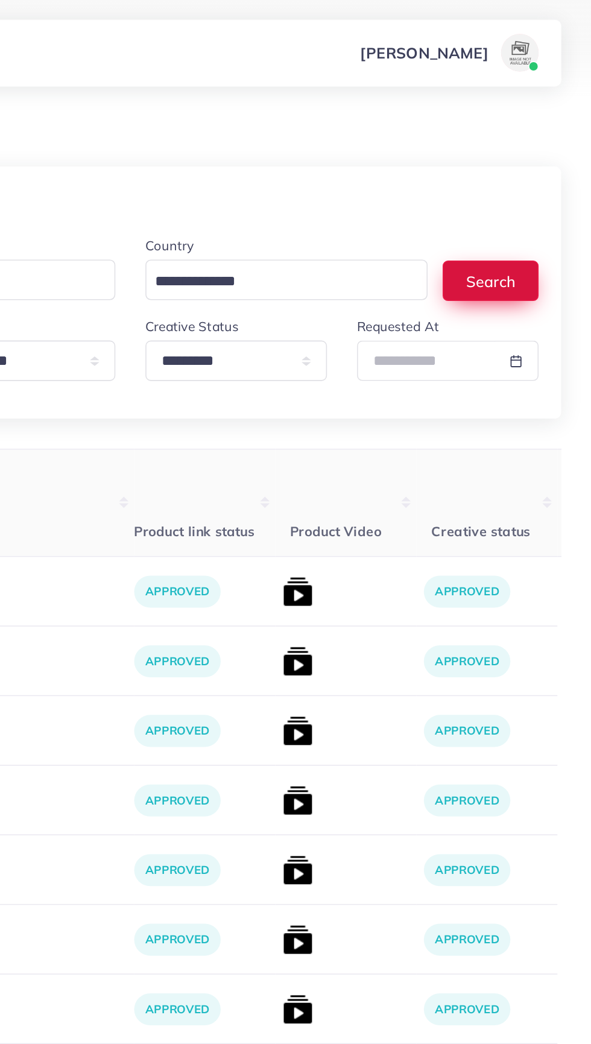
scroll to position [0, 291]
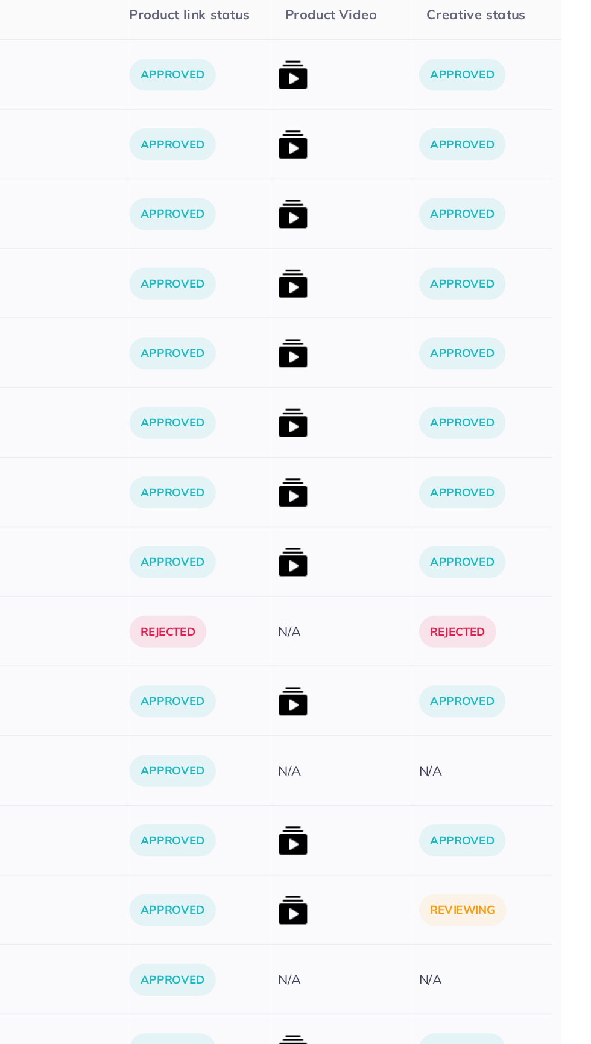
click at [390, 923] on img at bounding box center [399, 915] width 19 height 19
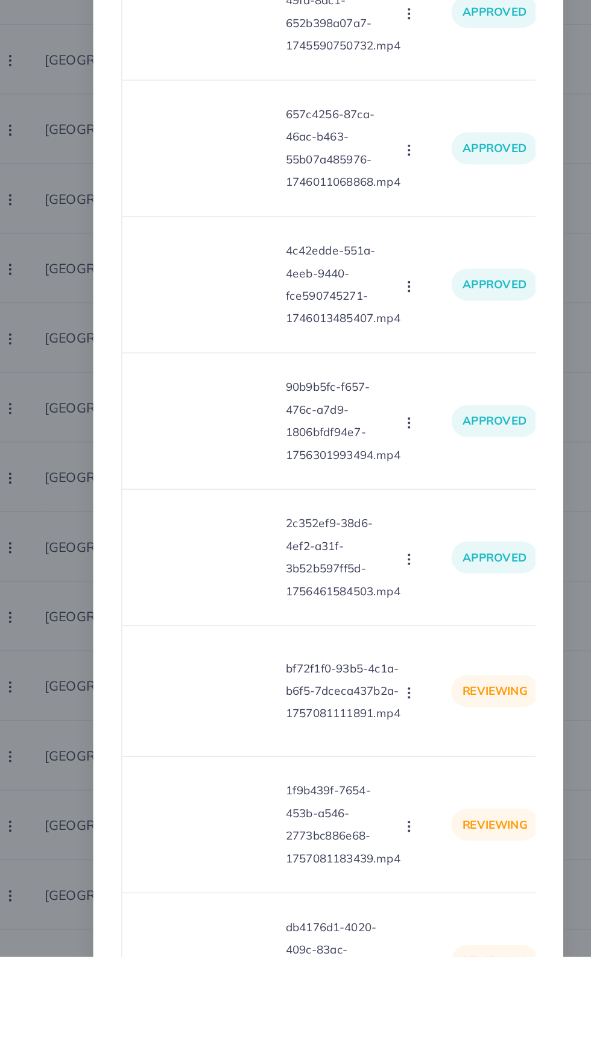
scroll to position [11, 0]
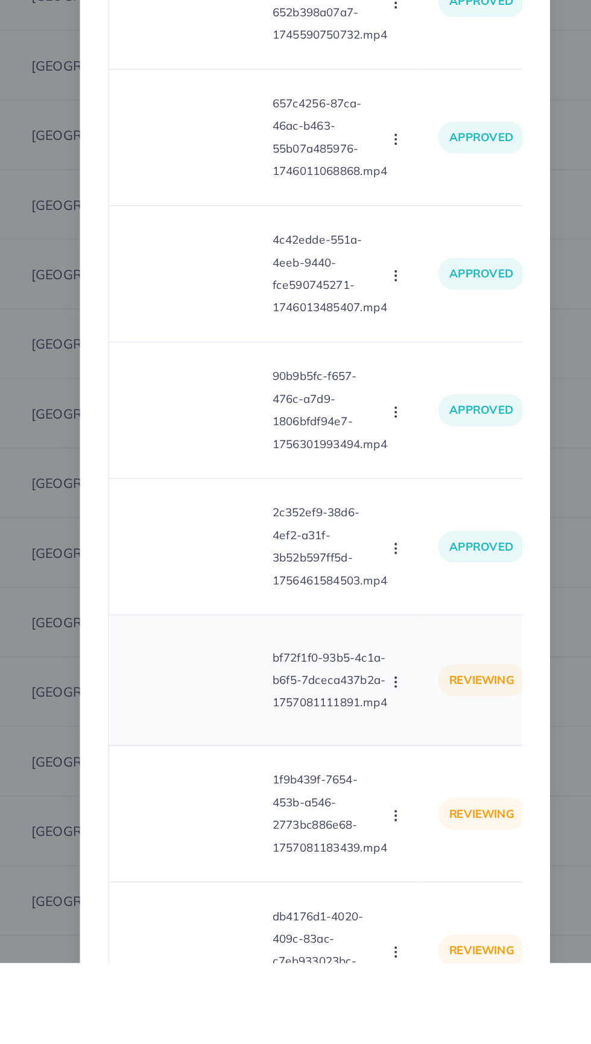
click at [235, 873] on video at bounding box center [218, 863] width 91 height 54
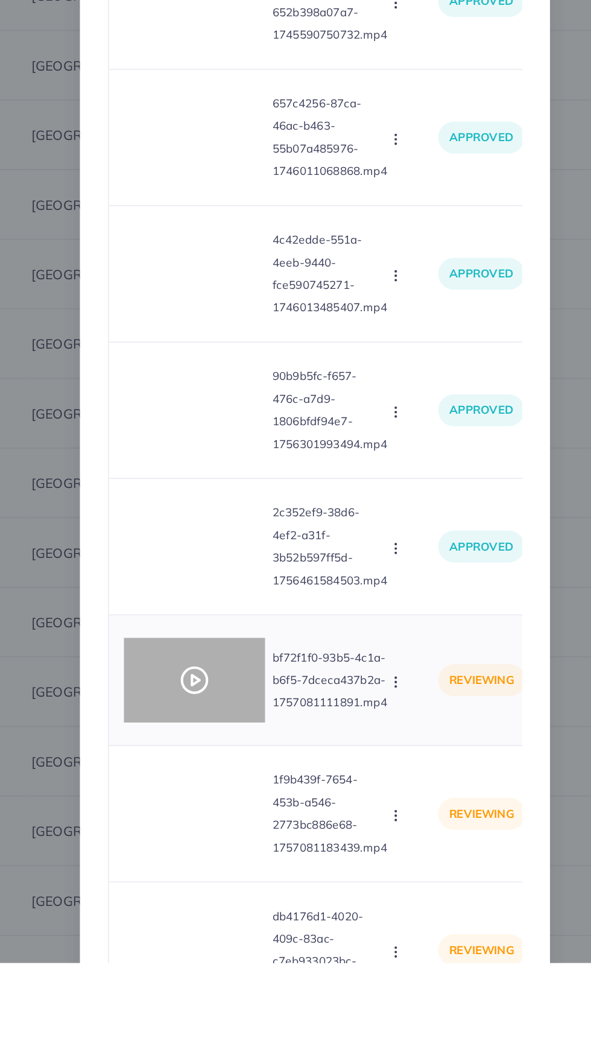
click at [221, 873] on icon at bounding box center [218, 862] width 19 height 19
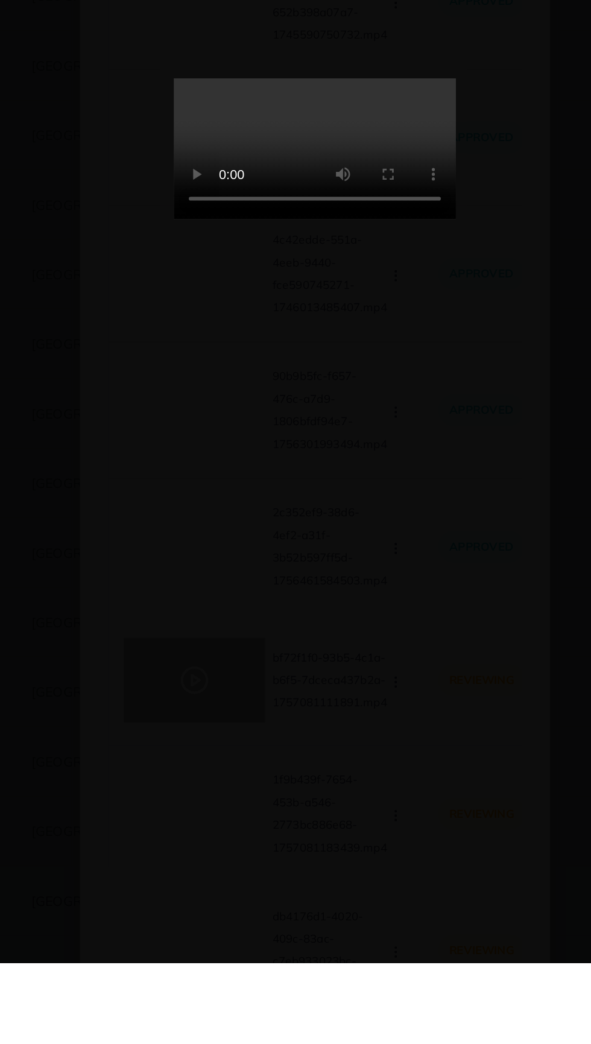
click at [214, 867] on div at bounding box center [295, 522] width 591 height 1044
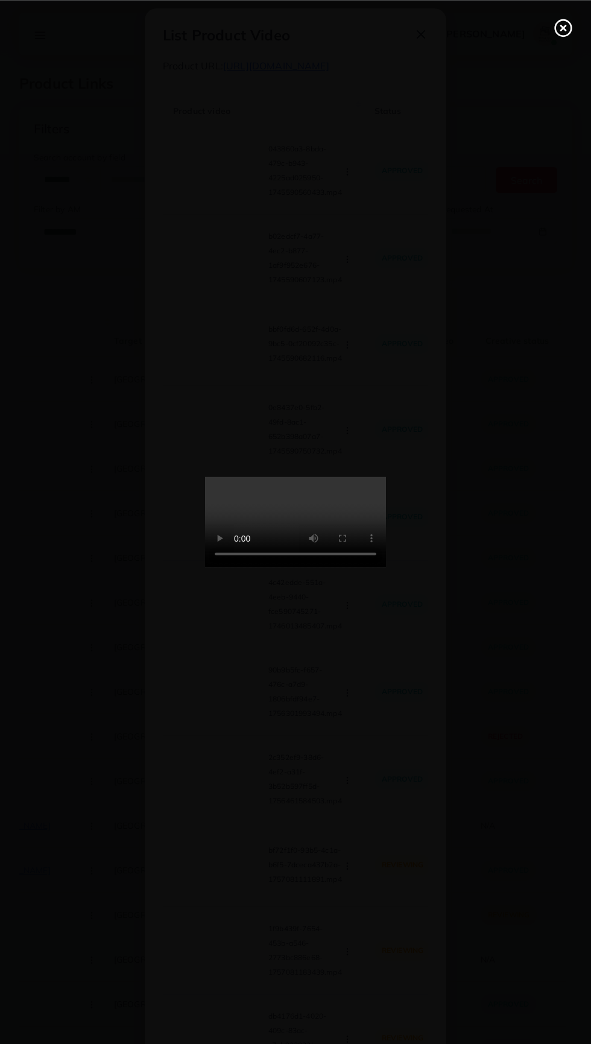
scroll to position [10, 0]
click at [563, 27] on line at bounding box center [563, 27] width 5 height 5
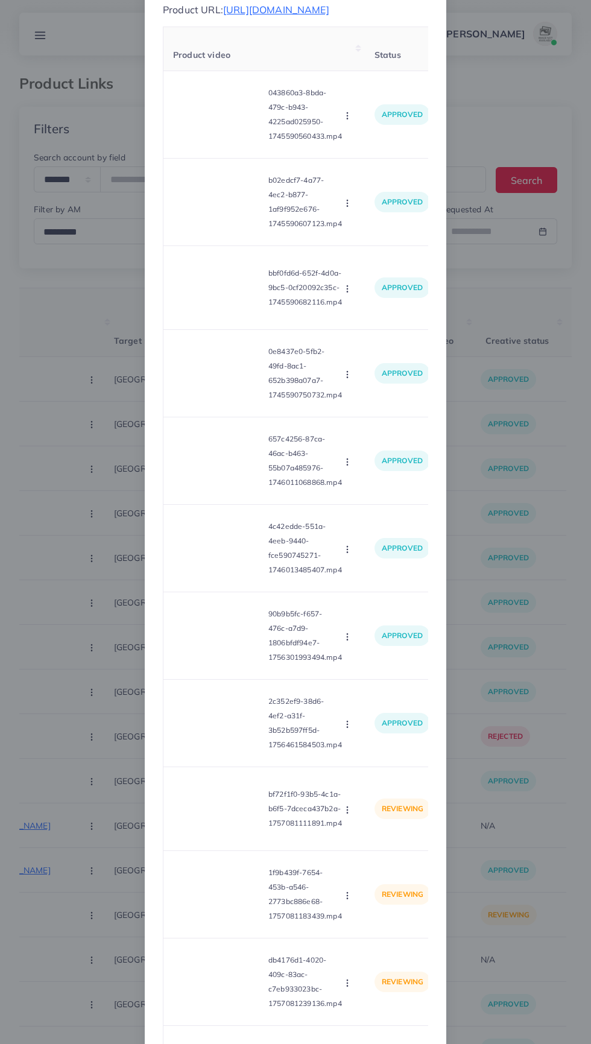
scroll to position [65, 0]
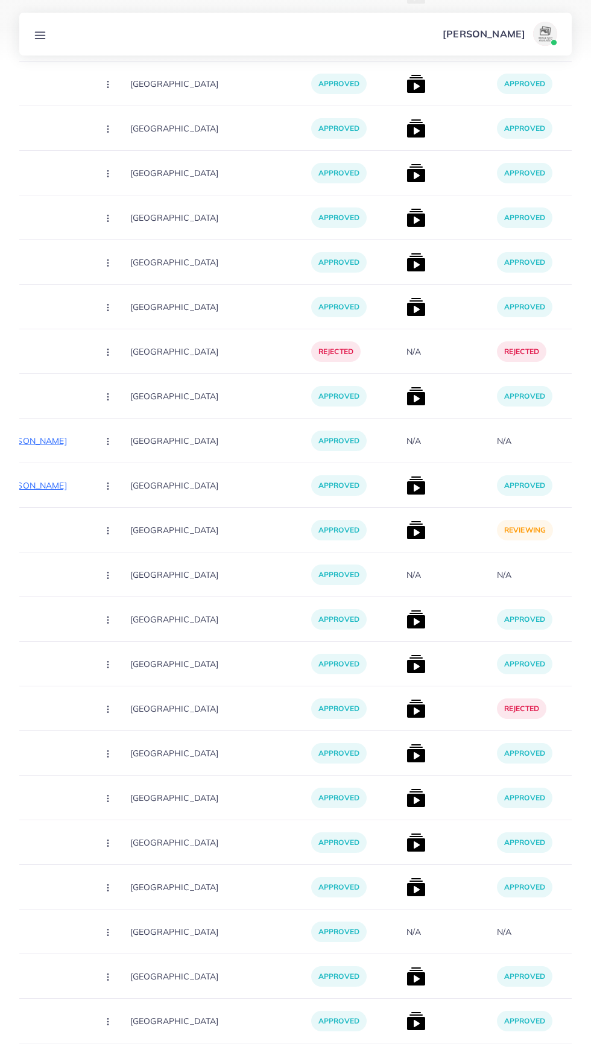
scroll to position [375, 0]
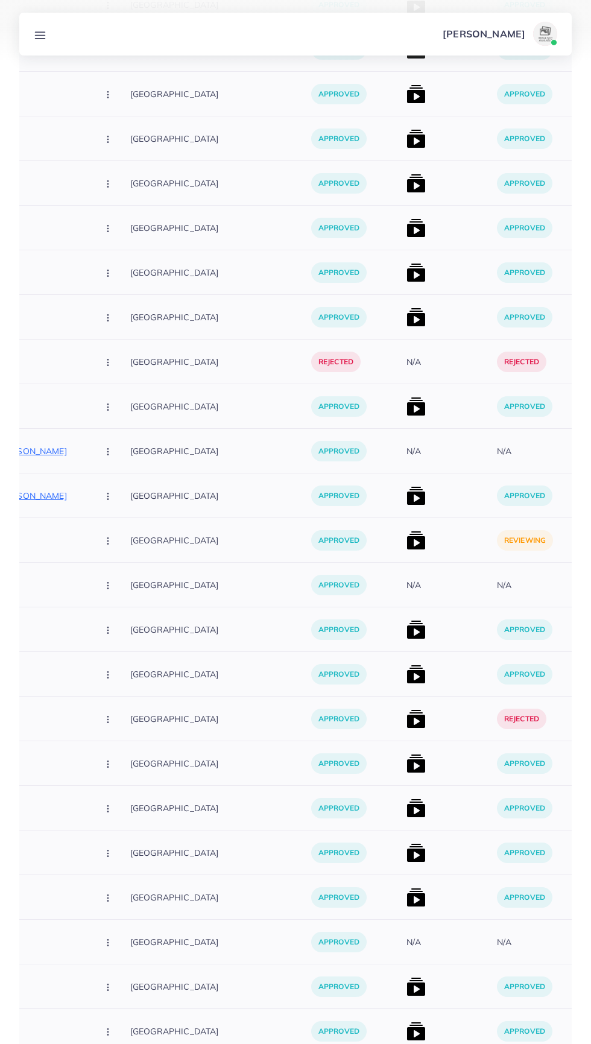
click at [407, 536] on img at bounding box center [416, 540] width 19 height 19
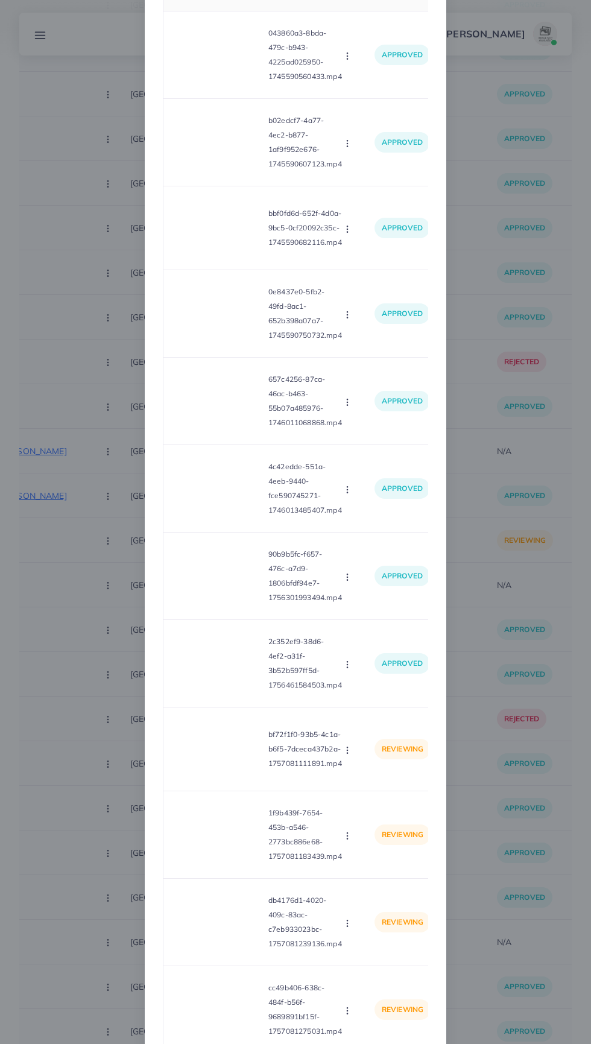
scroll to position [221, 0]
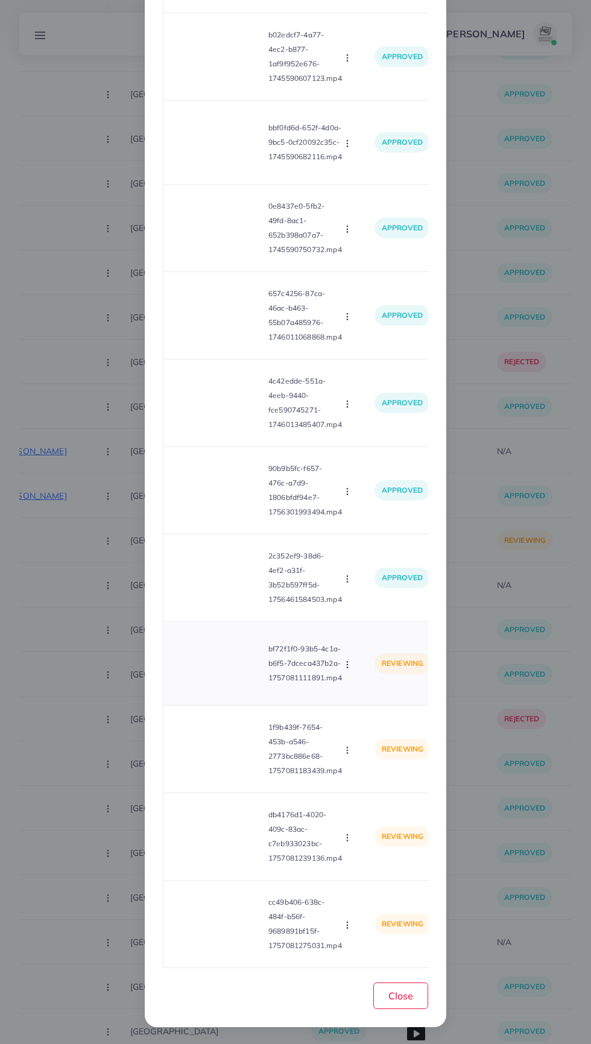
click at [213, 665] on video at bounding box center [218, 664] width 91 height 54
click at [233, 675] on div at bounding box center [218, 664] width 91 height 54
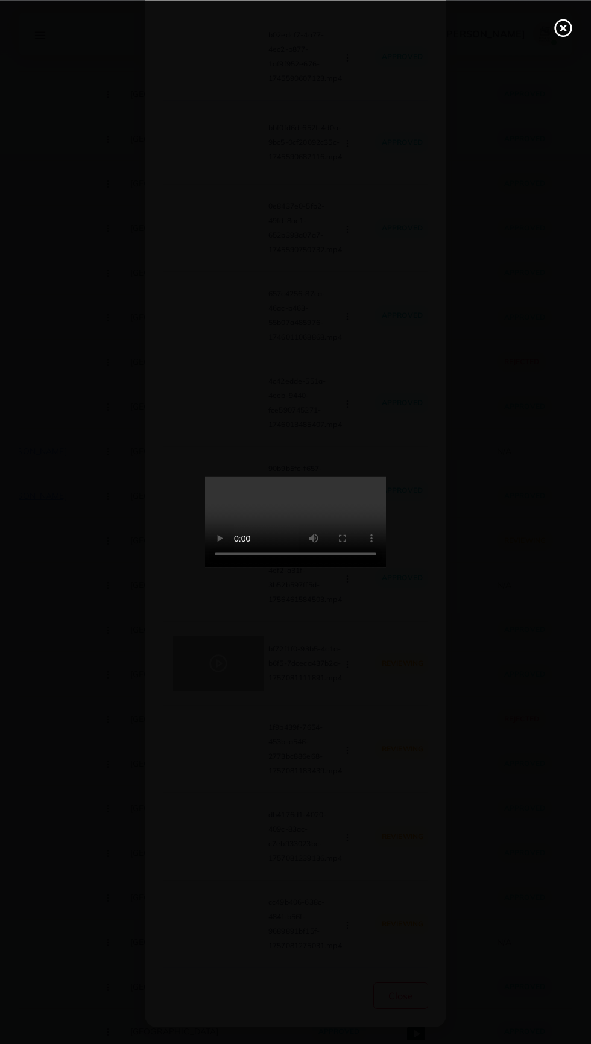
click at [561, 33] on icon at bounding box center [563, 27] width 19 height 19
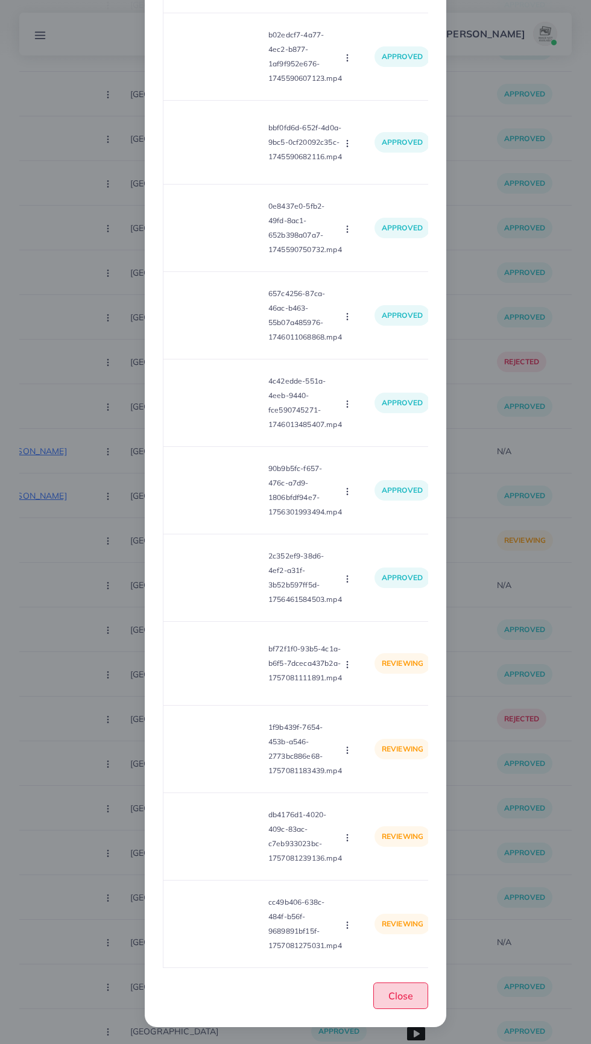
click at [401, 999] on span "Close" at bounding box center [401, 996] width 25 height 12
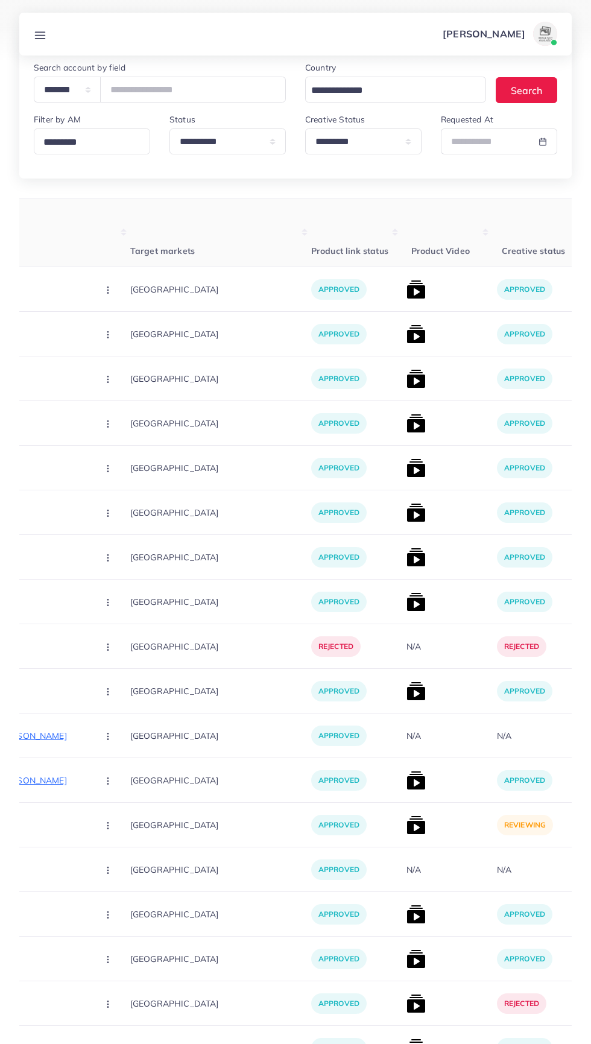
scroll to position [0, 0]
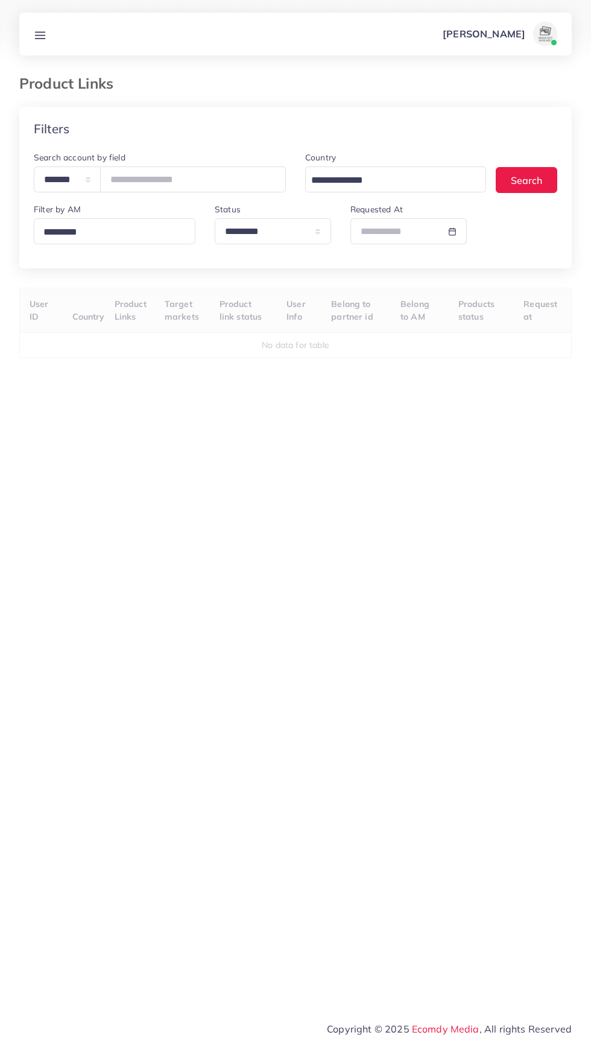
select select "*********"
select select
select select "*********"
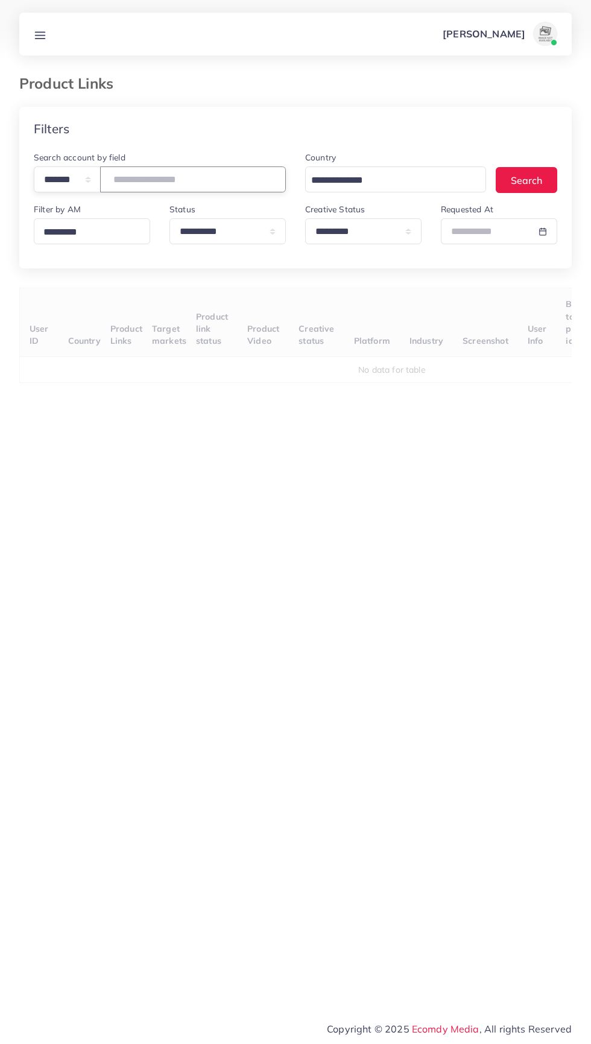
click at [206, 182] on input "number" at bounding box center [193, 180] width 186 height 26
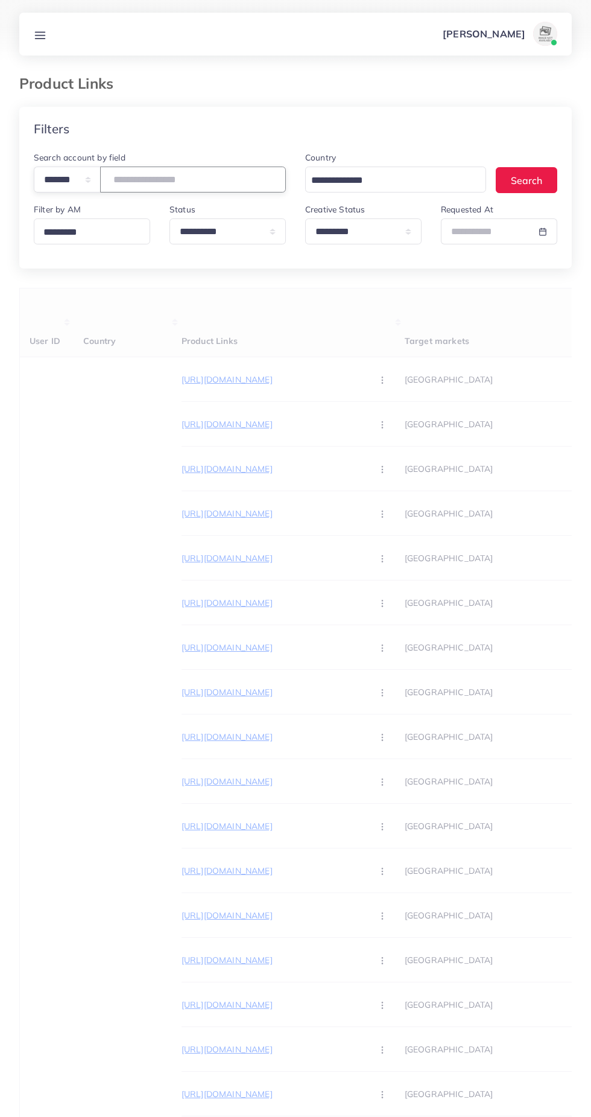
type input "*******"
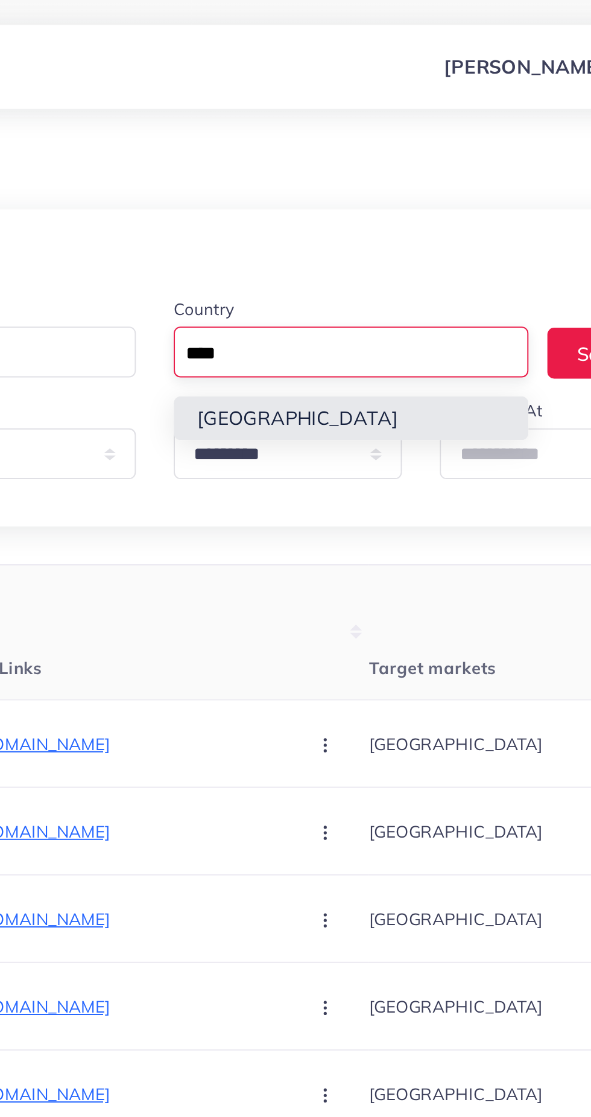
type input "****"
click at [437, 204] on div "**********" at bounding box center [295, 202] width 543 height 104
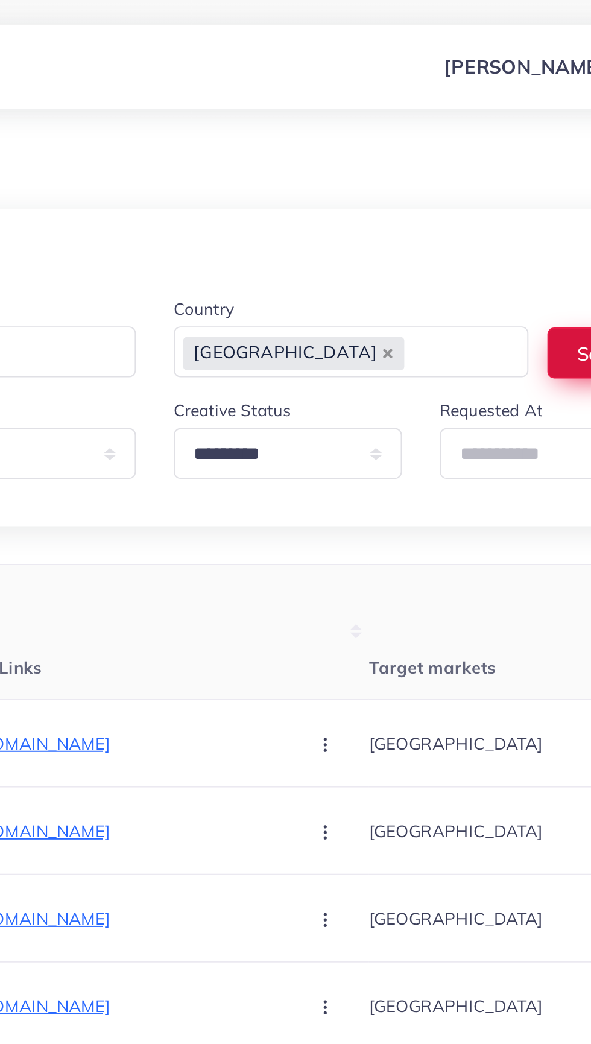
click at [503, 174] on button "Search" at bounding box center [527, 180] width 62 height 26
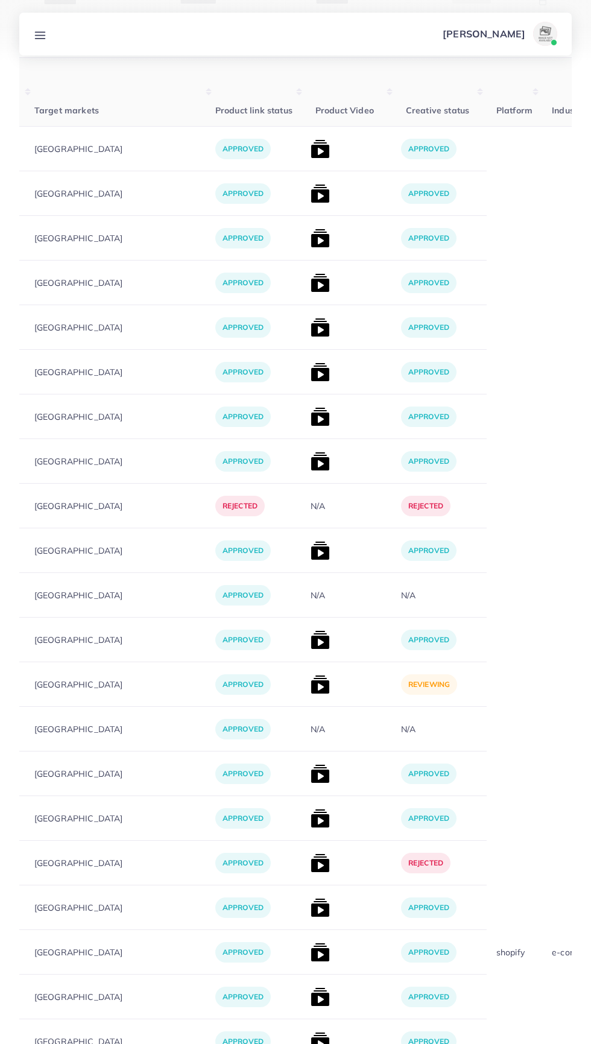
scroll to position [0, 375]
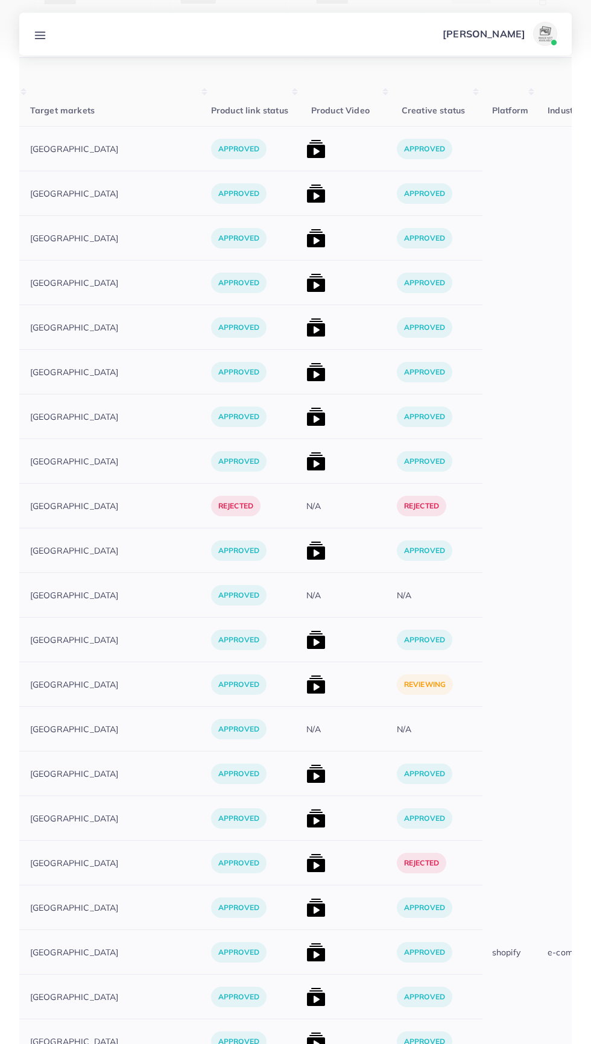
click at [307, 685] on img at bounding box center [316, 684] width 19 height 19
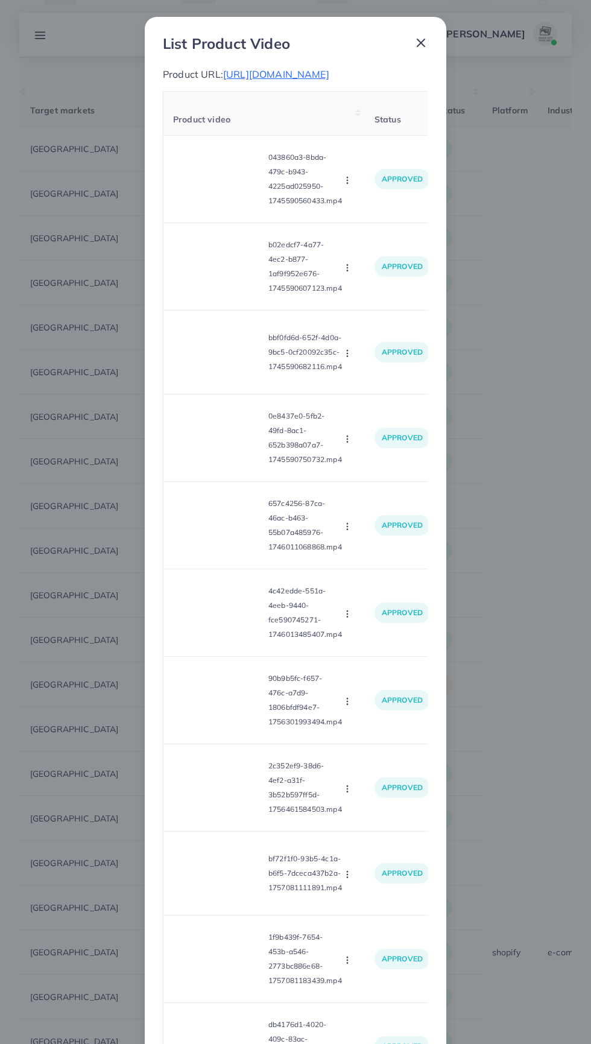
scroll to position [0, 0]
click at [259, 686] on div "90b9b5fc-f657-476c-a7d9-1806bfdf94e7-1756301993494.mp4" at bounding box center [257, 701] width 169 height 58
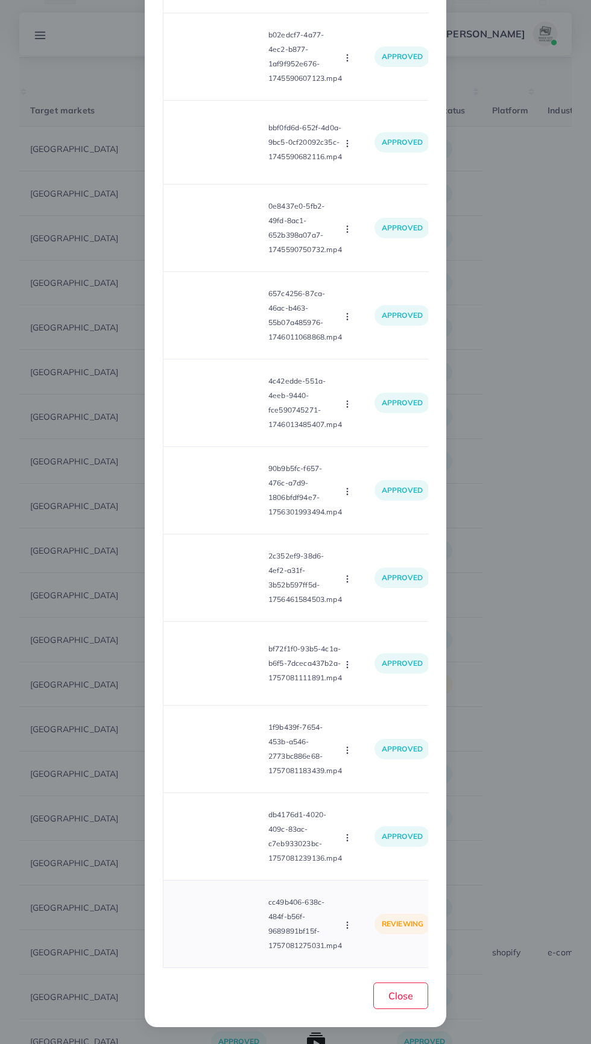
click at [222, 948] on video at bounding box center [218, 924] width 91 height 54
click at [221, 944] on div at bounding box center [218, 924] width 91 height 54
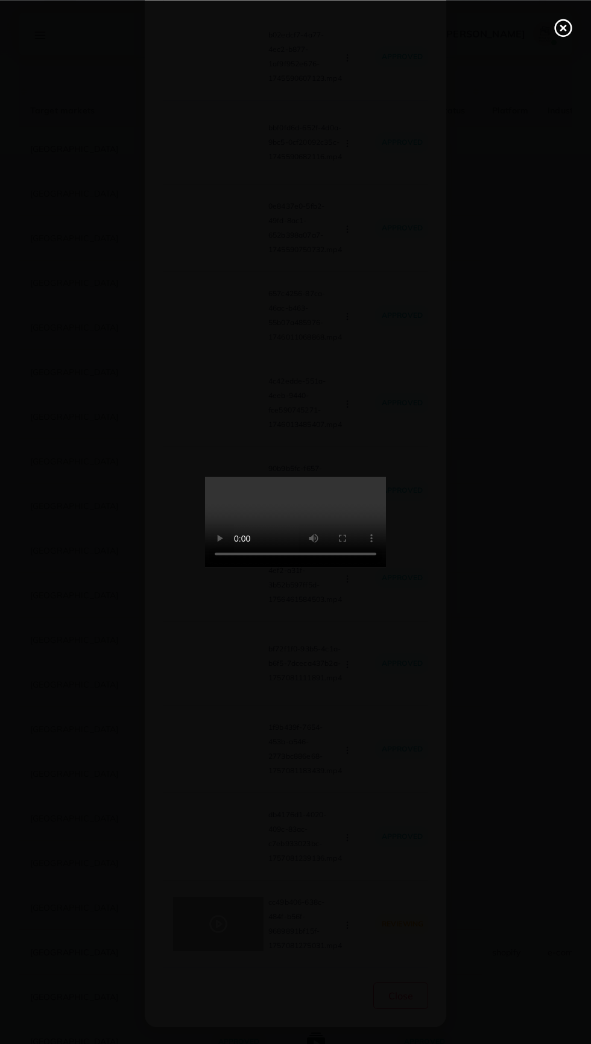
click at [561, 20] on circle at bounding box center [564, 28] width 16 height 16
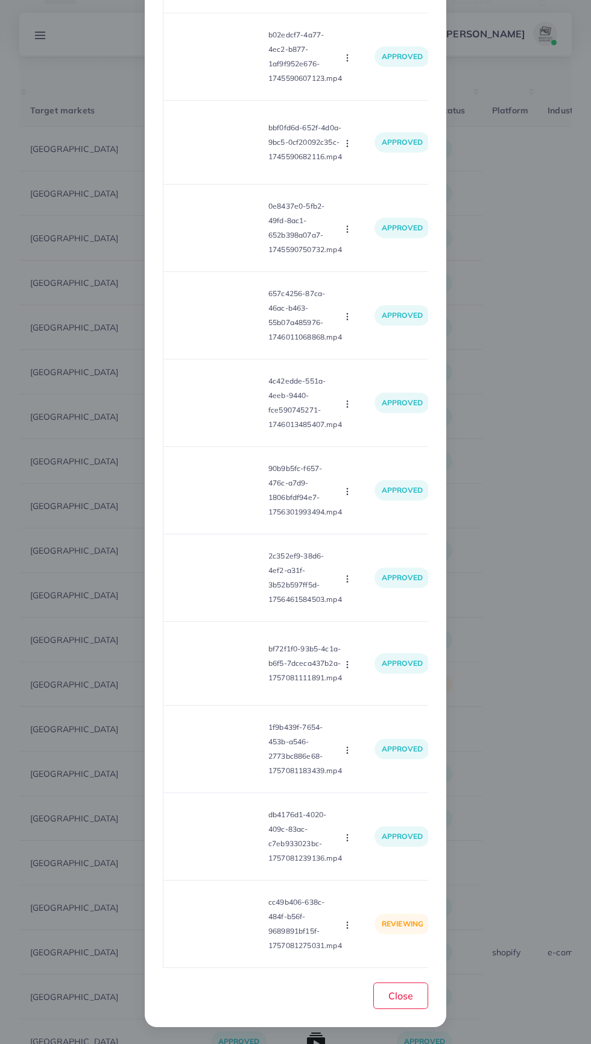
scroll to position [214, 0]
click at [406, 1002] on span "Close" at bounding box center [401, 996] width 25 height 12
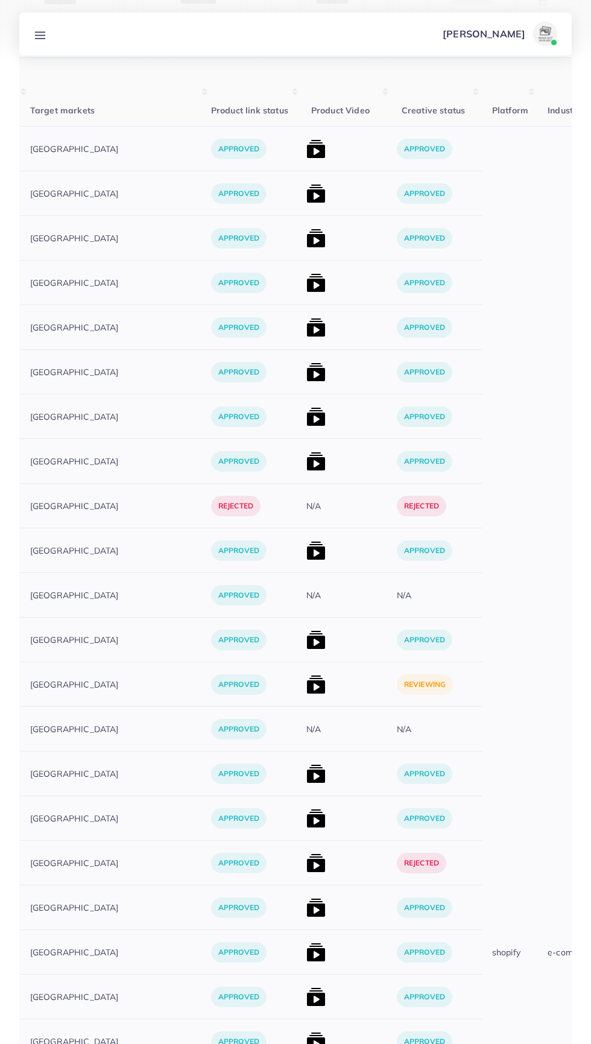
click at [307, 678] on img at bounding box center [316, 684] width 19 height 19
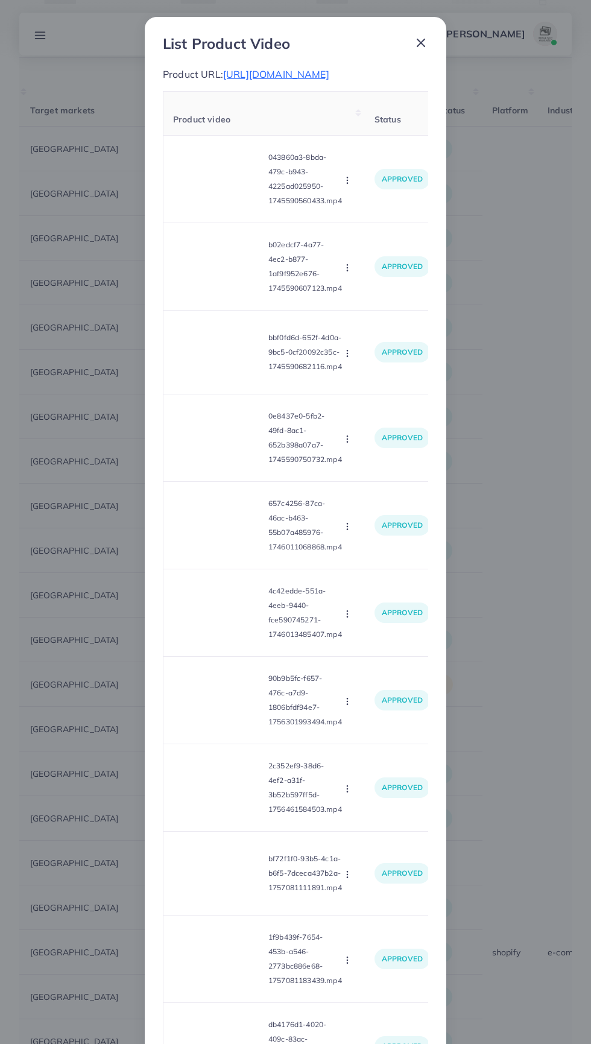
scroll to position [221, 0]
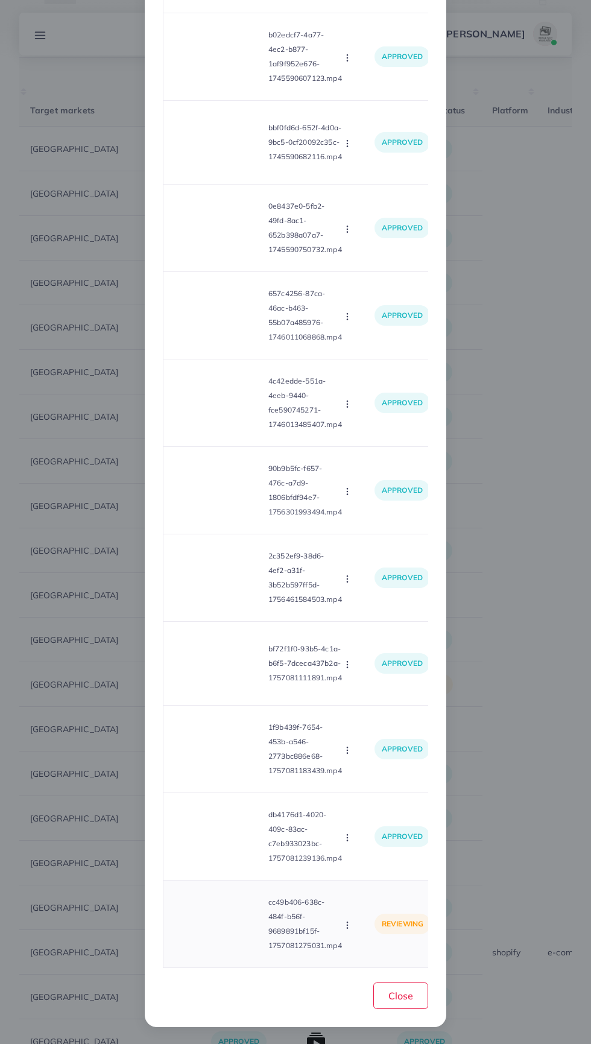
click at [205, 949] on video at bounding box center [218, 924] width 91 height 54
click at [220, 918] on circle at bounding box center [219, 925] width 16 height 16
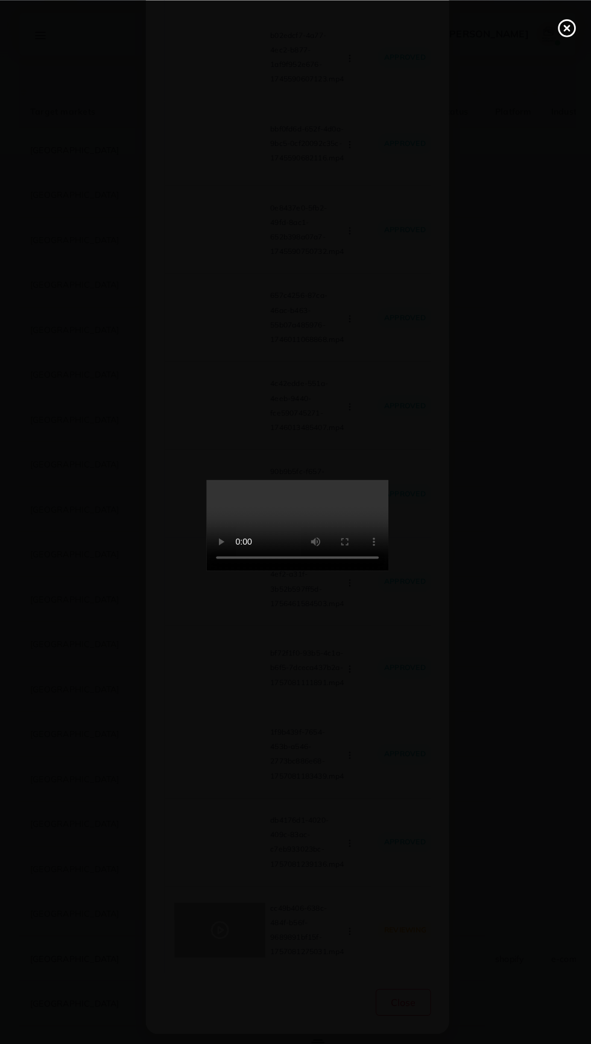
click at [564, 18] on icon at bounding box center [563, 27] width 19 height 19
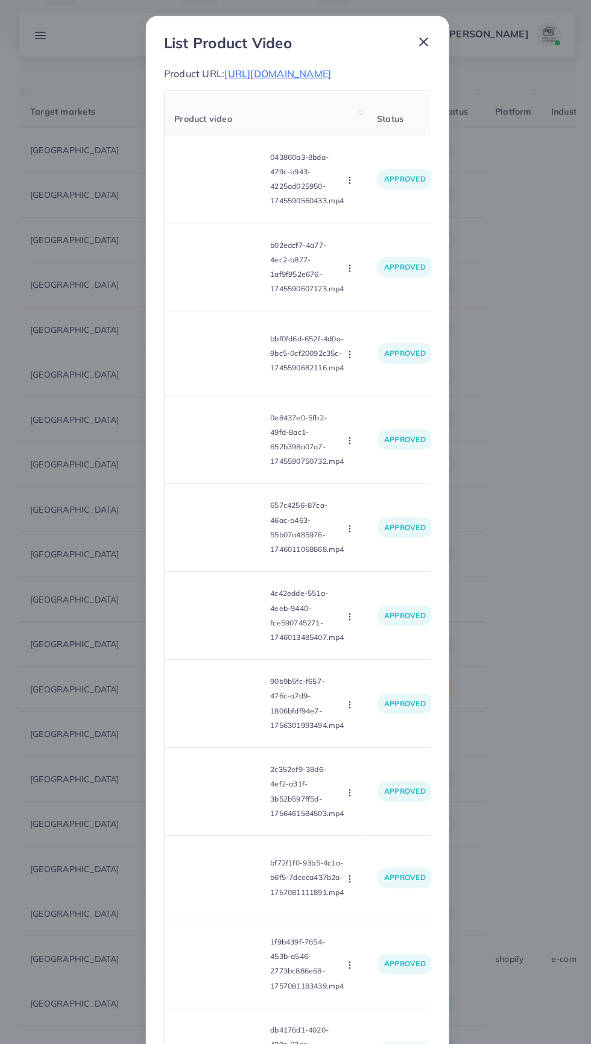
scroll to position [0, 0]
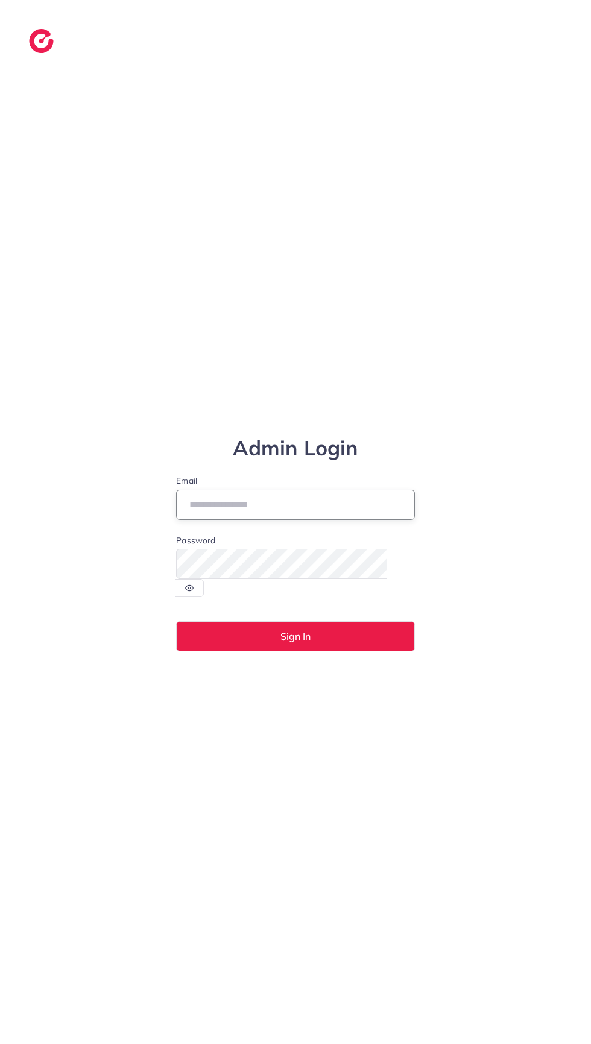
click at [370, 520] on input "Email" at bounding box center [295, 505] width 239 height 30
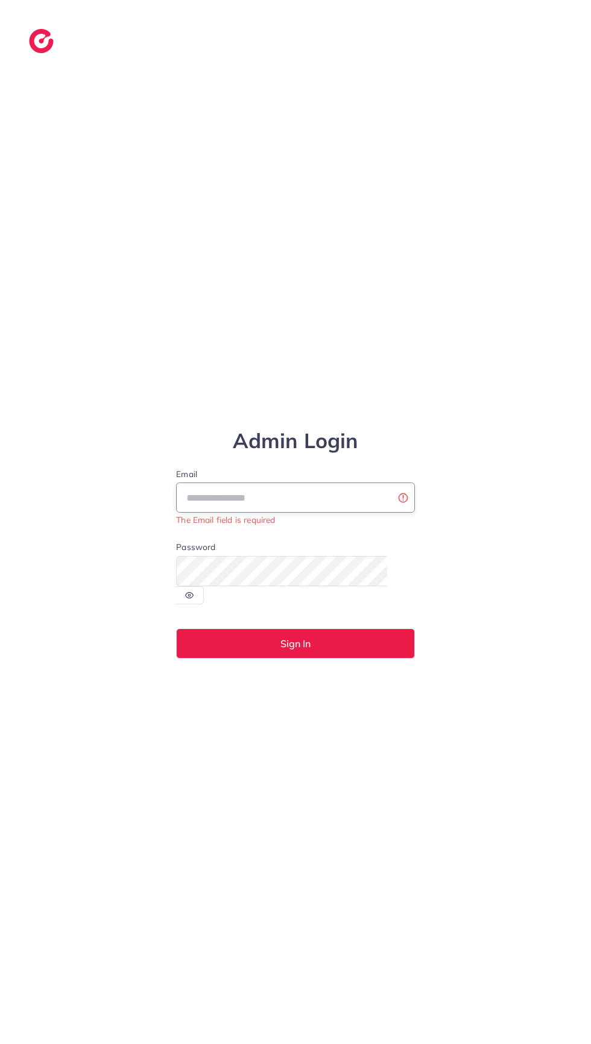
type input "**********"
click at [176, 629] on button "Sign In" at bounding box center [295, 644] width 239 height 30
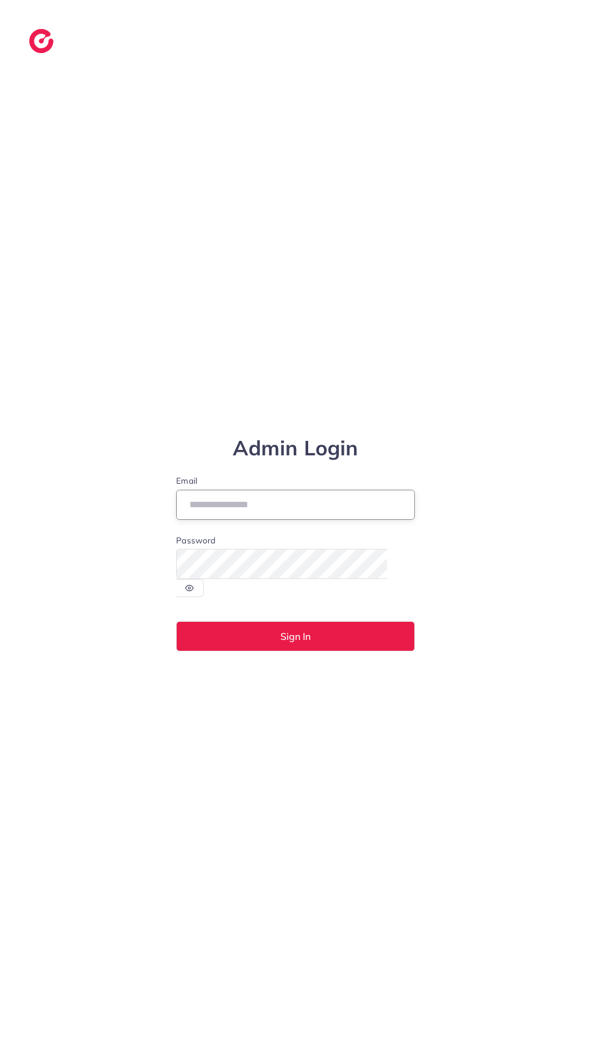
click at [323, 520] on input "Email" at bounding box center [295, 505] width 239 height 30
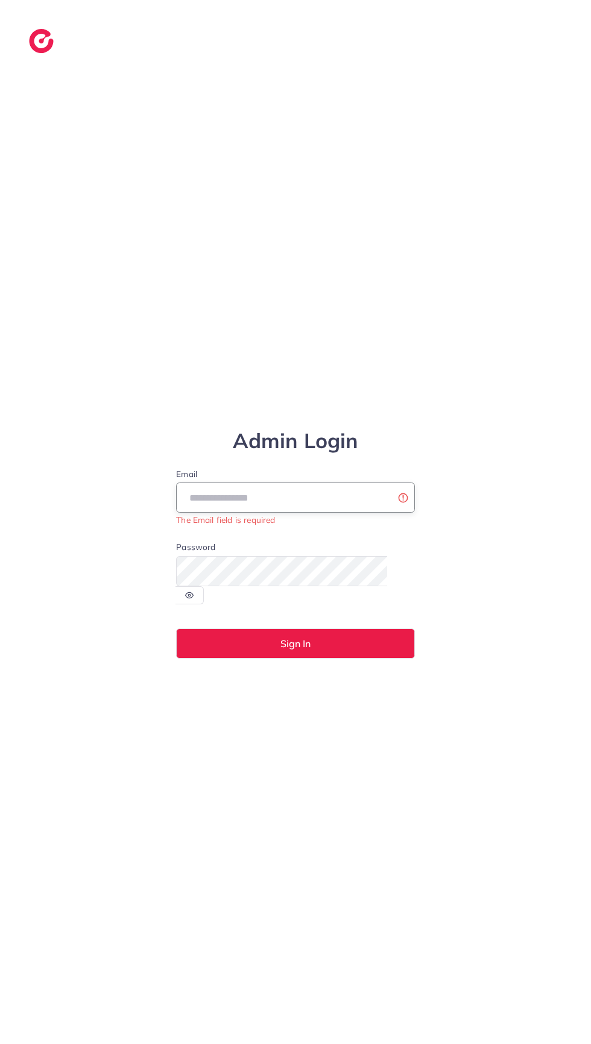
type input "**********"
click at [176, 629] on button "Sign In" at bounding box center [295, 644] width 239 height 30
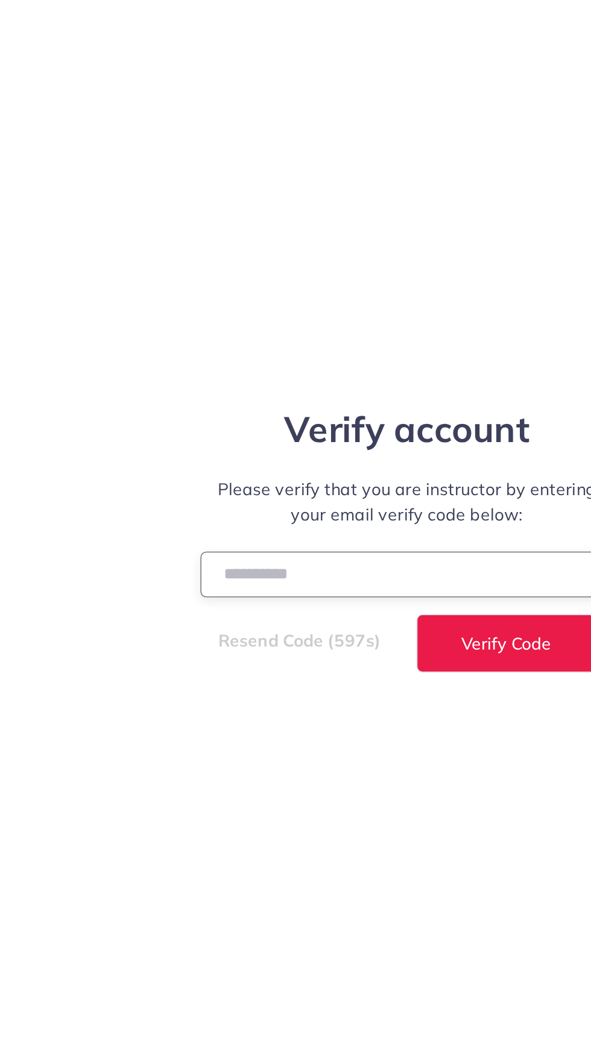
click at [290, 576] on input "number" at bounding box center [295, 563] width 239 height 26
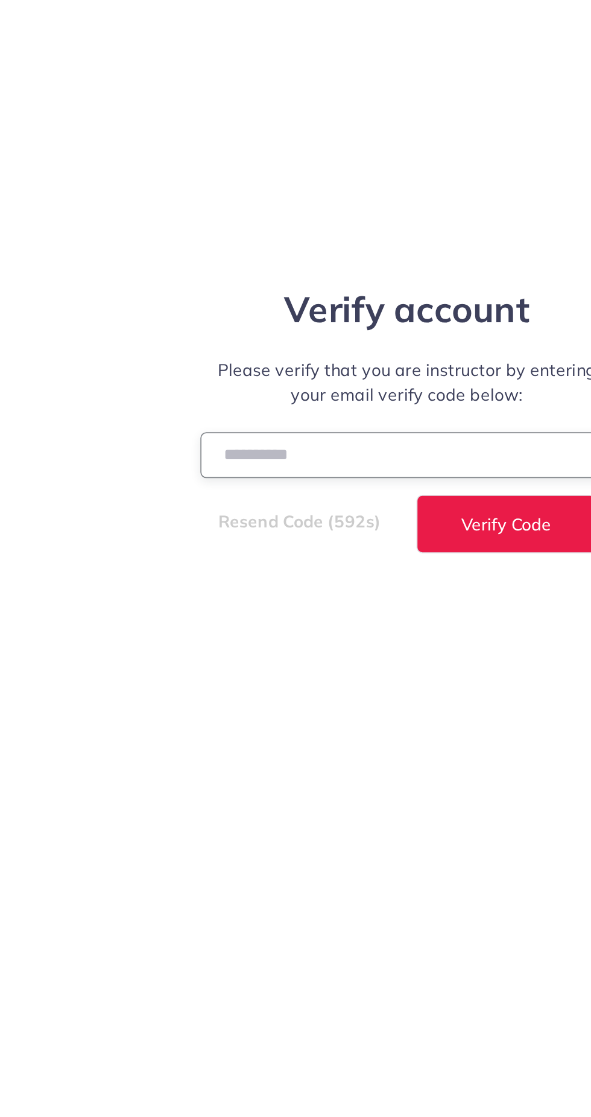
scroll to position [7, 0]
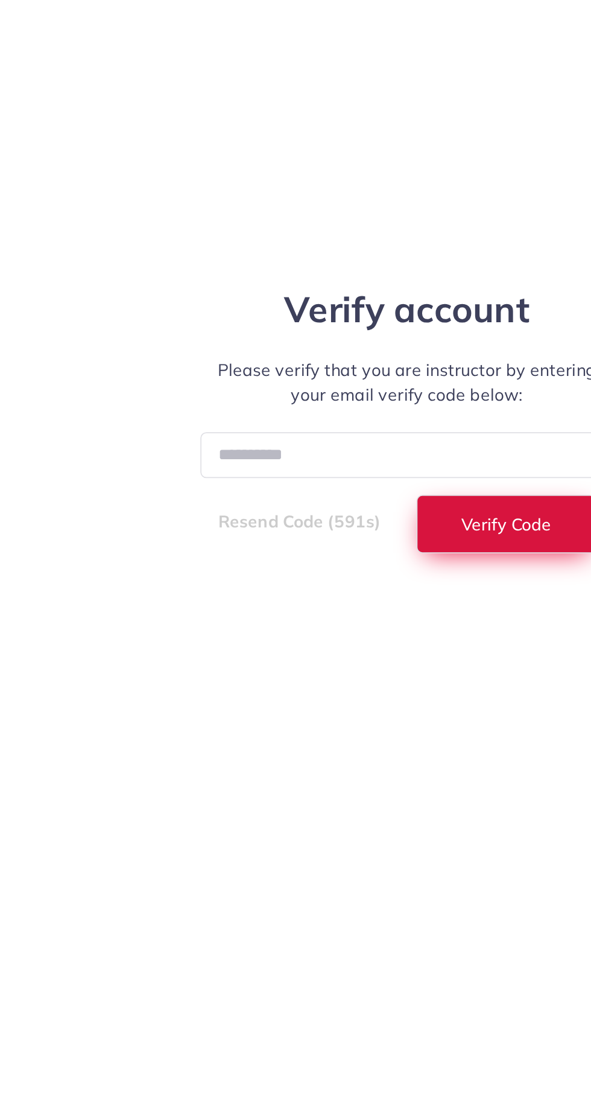
click at [380, 656] on button "Verify Code" at bounding box center [353, 640] width 104 height 34
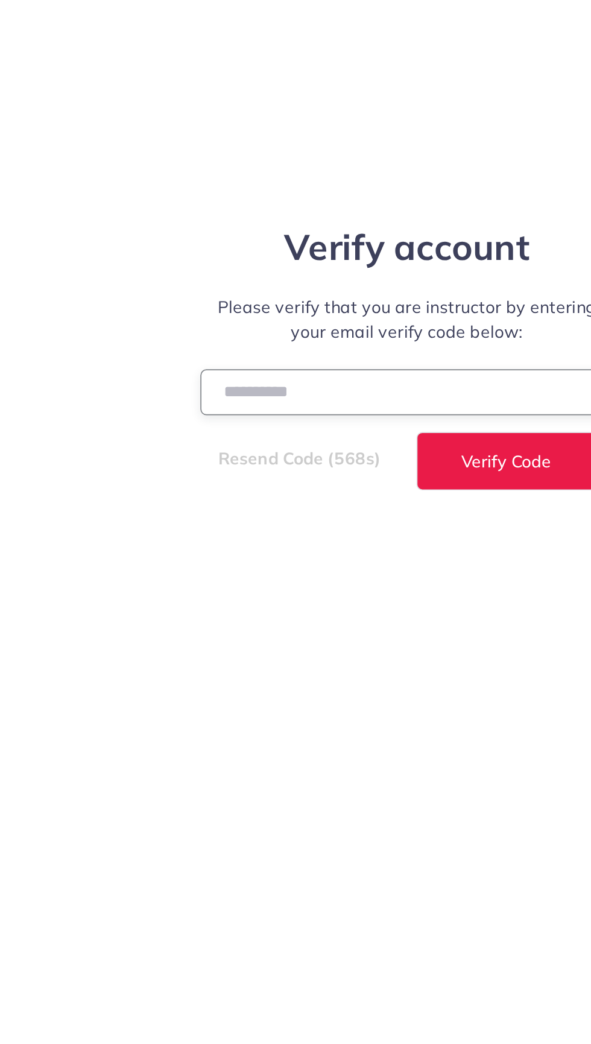
click at [257, 576] on input "******" at bounding box center [295, 563] width 239 height 26
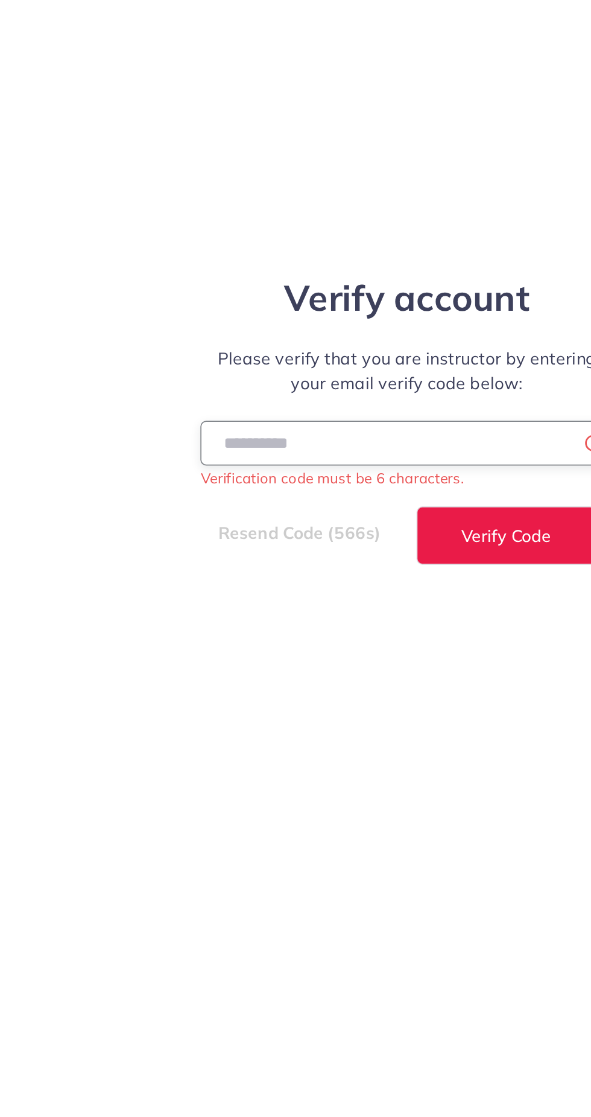
scroll to position [0, 0]
type input "*"
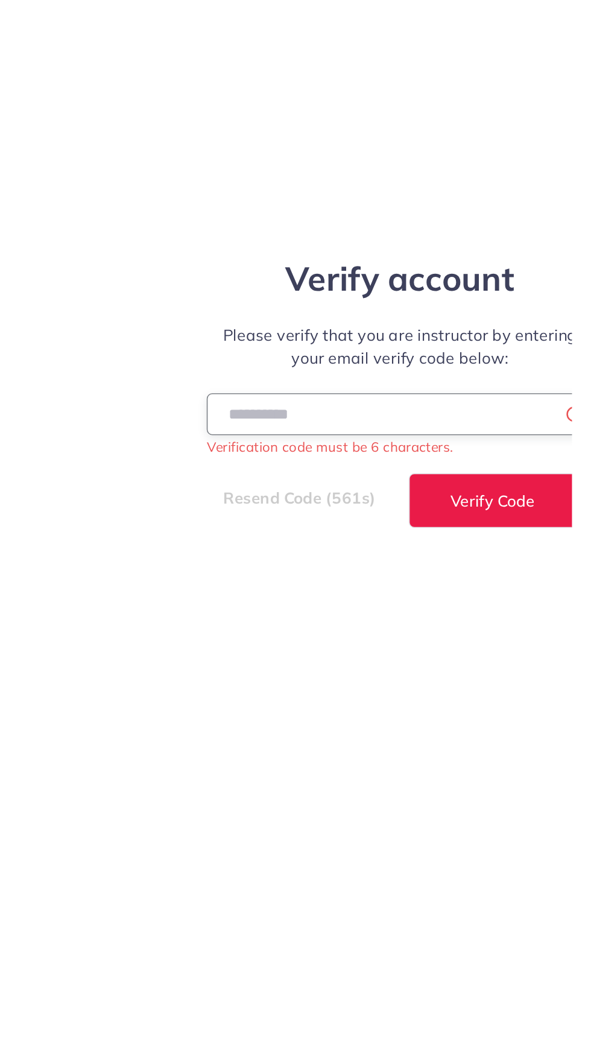
scroll to position [7, 0]
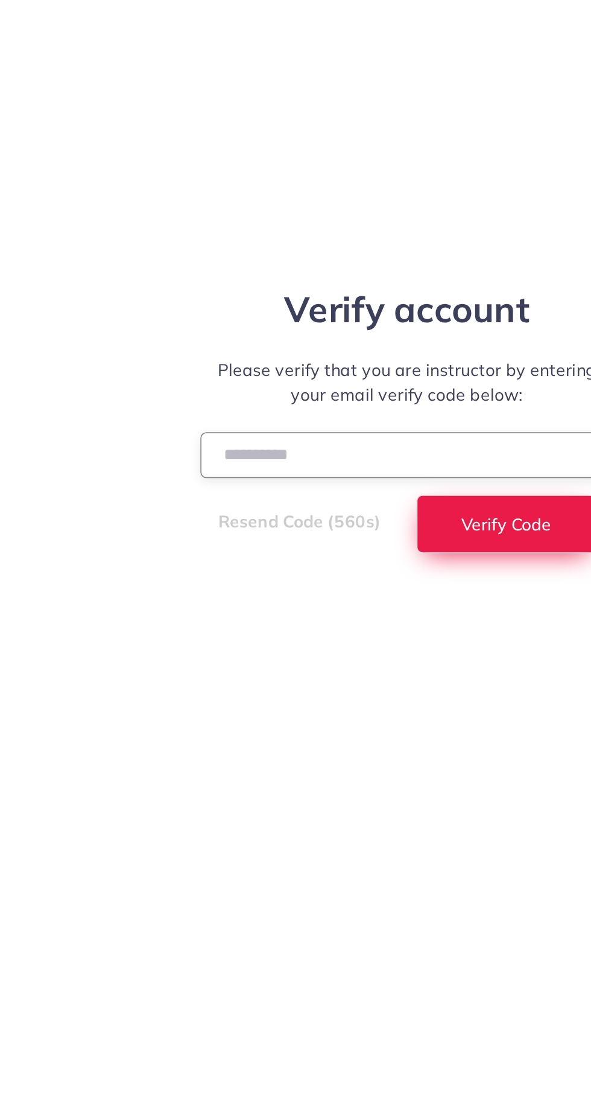
type input "******"
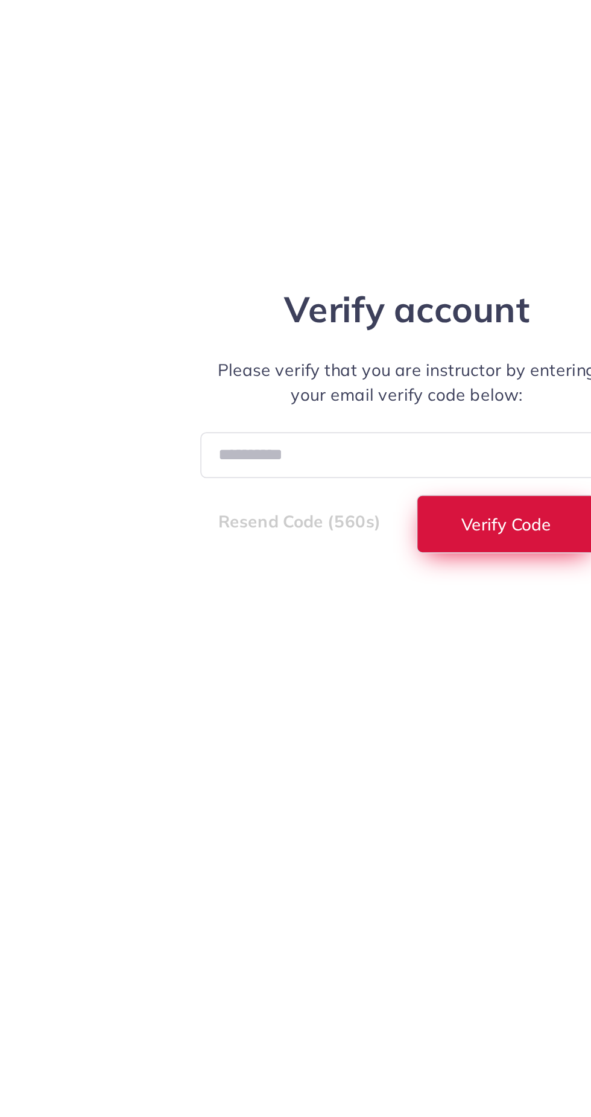
click at [370, 644] on span "Verify Code" at bounding box center [353, 640] width 52 height 10
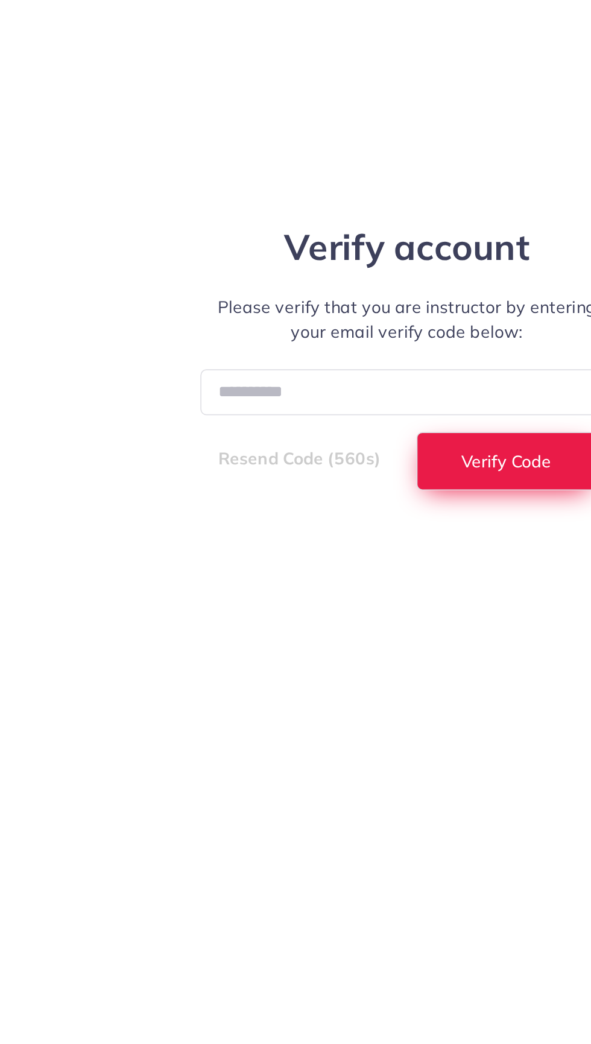
select select "*"
select select "****"
select select "*"
select select "****"
select select "*"
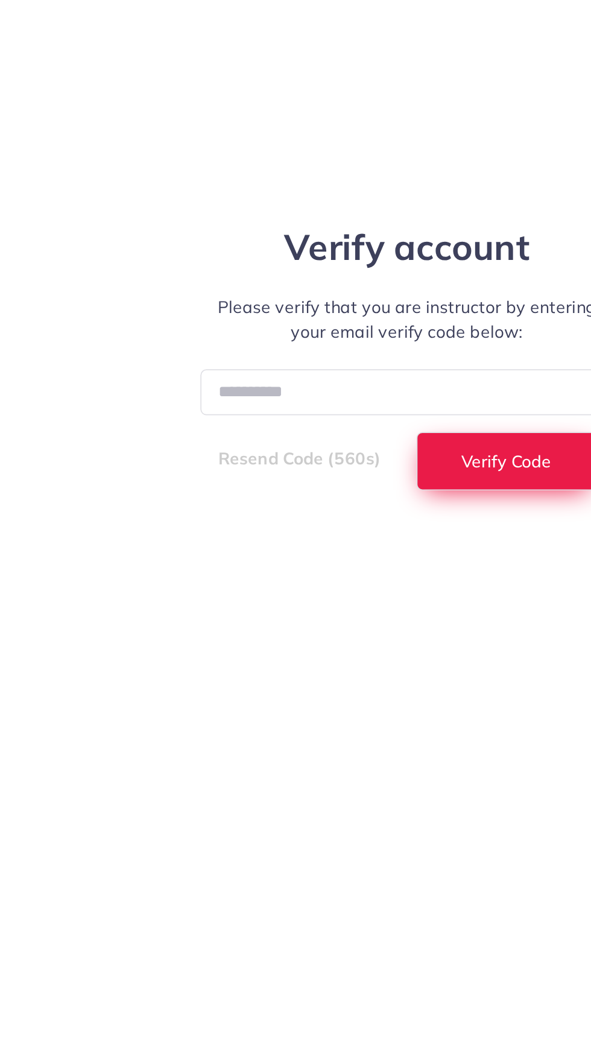
select select "****"
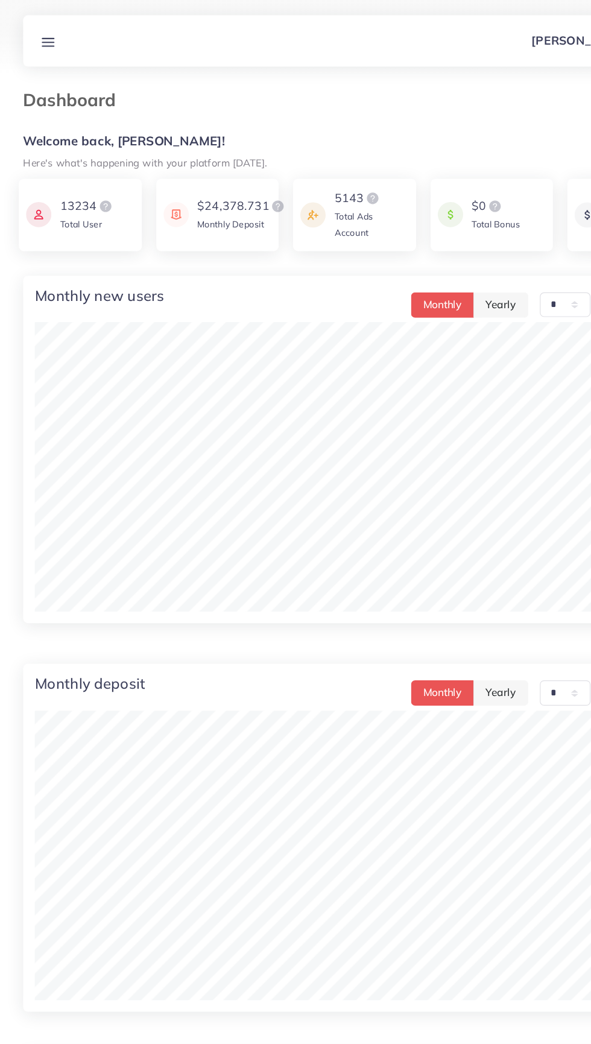
click at [39, 59] on div at bounding box center [295, 31] width 591 height 62
click at [40, 38] on line at bounding box center [41, 38] width 10 height 0
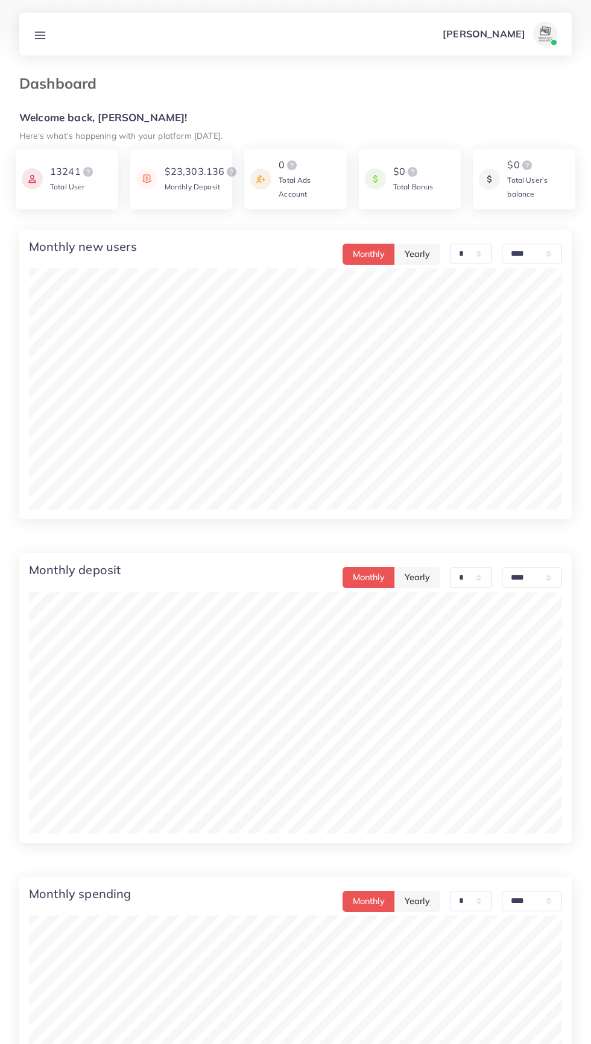
select select "*"
select select "****"
select select "*"
select select "****"
select select "*"
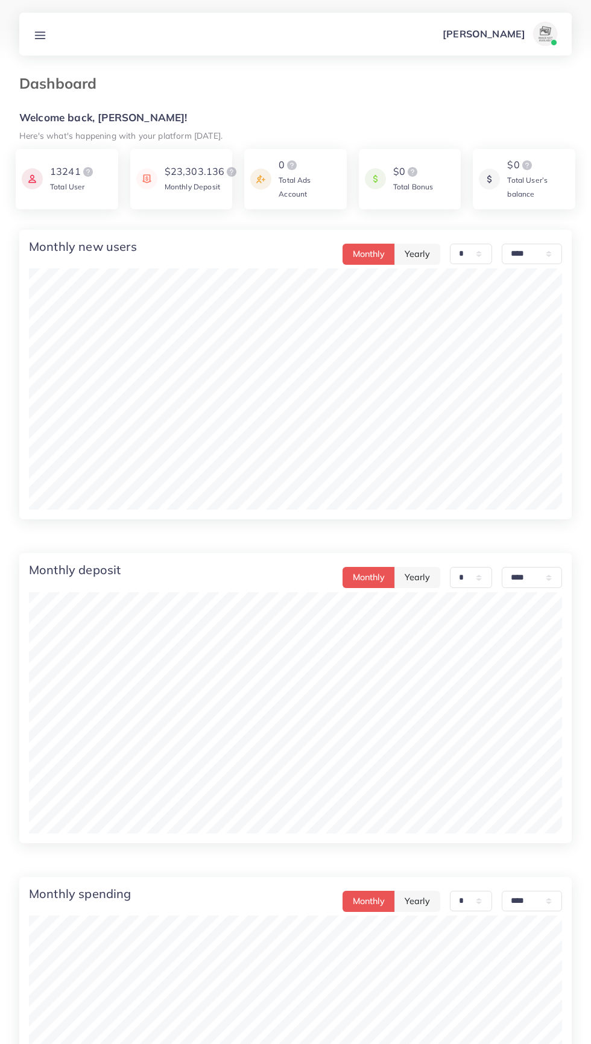
select select "****"
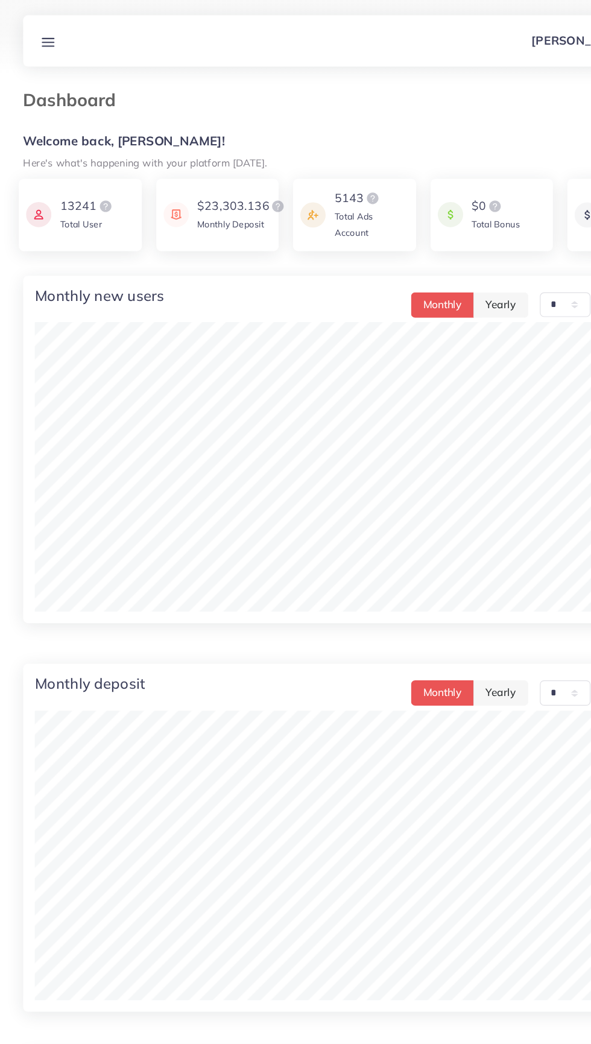
click at [42, 35] on line at bounding box center [41, 35] width 10 height 0
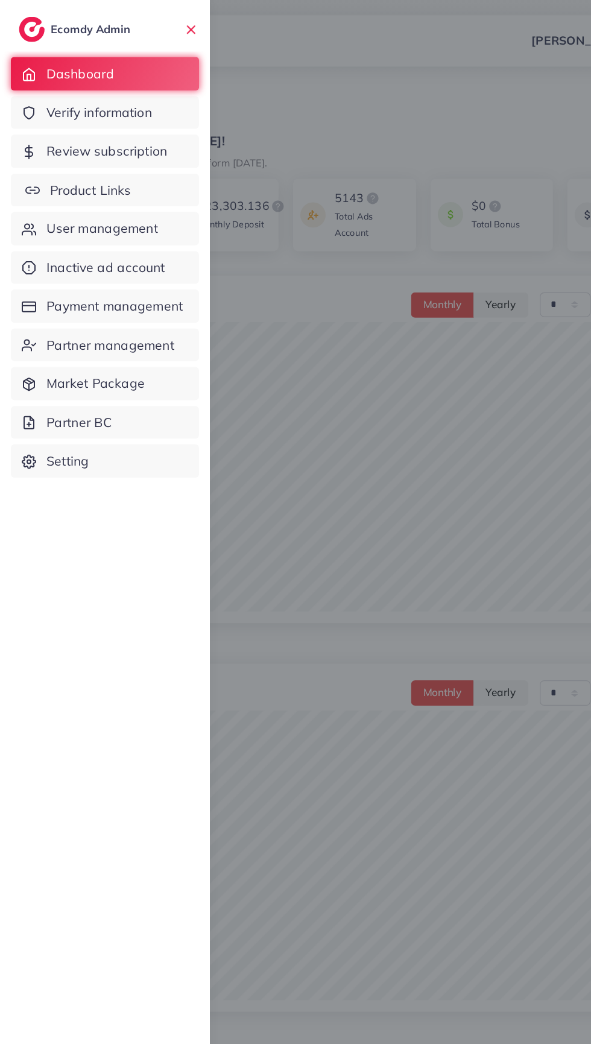
click at [122, 160] on link "Product Links" at bounding box center [87, 159] width 157 height 28
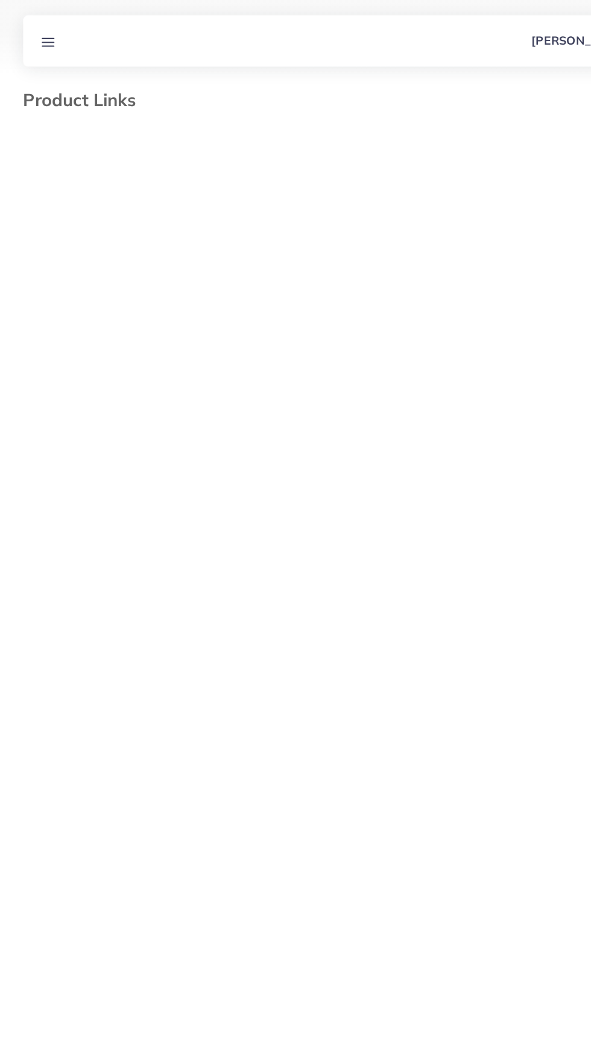
select select "*********"
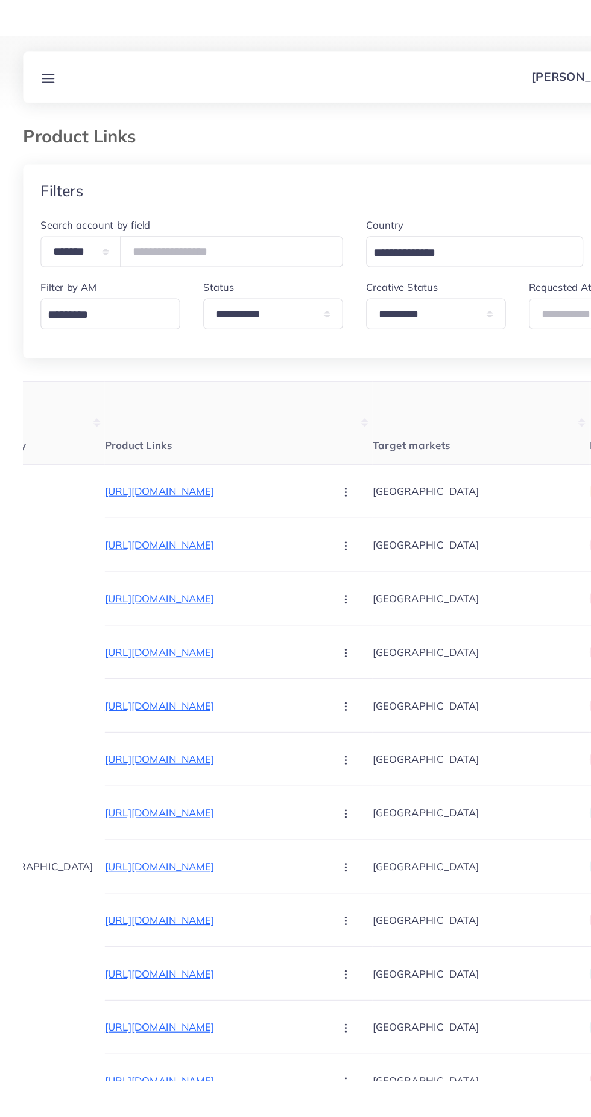
scroll to position [0, 95]
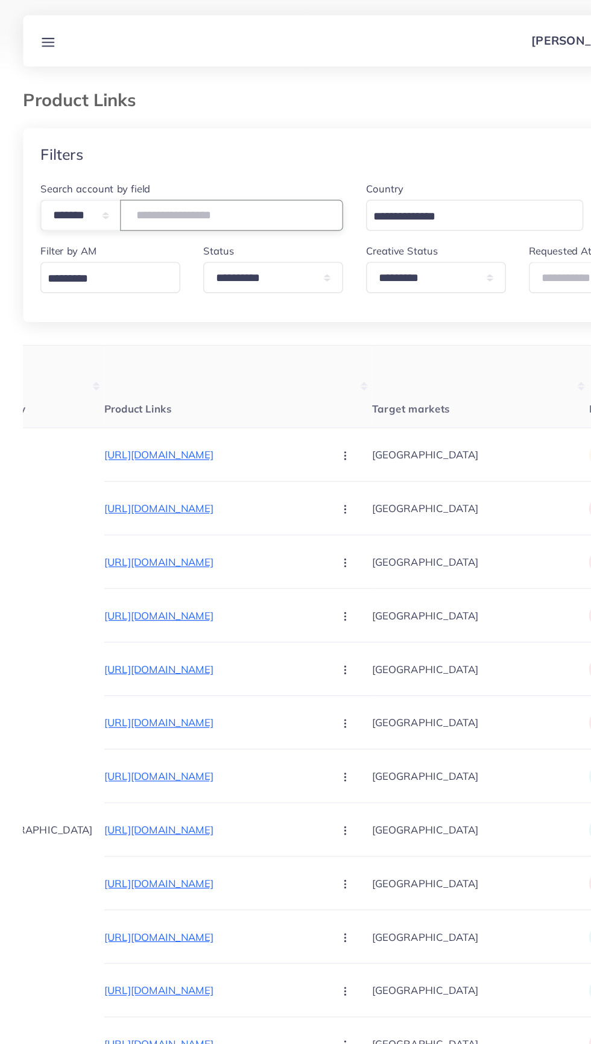
click at [152, 174] on input "number" at bounding box center [193, 180] width 186 height 26
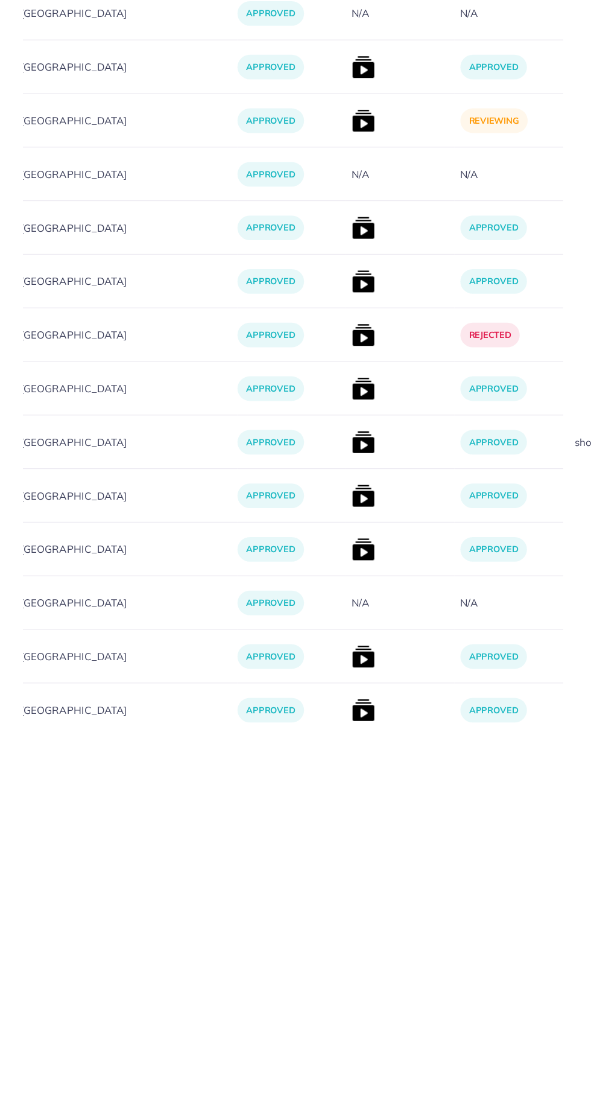
scroll to position [0, 417]
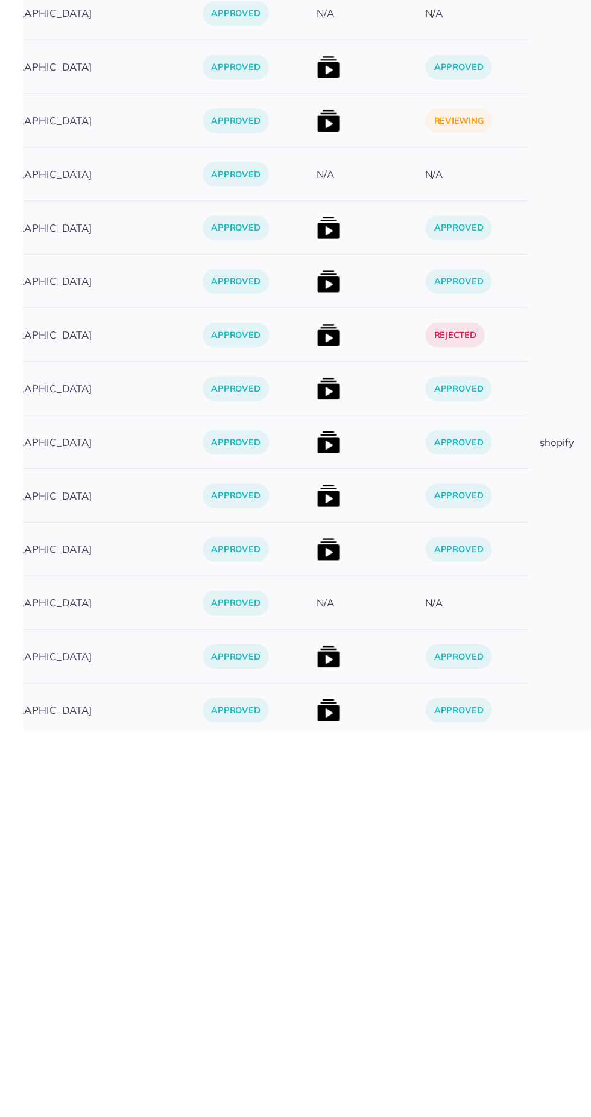
click at [264, 608] on img at bounding box center [273, 608] width 19 height 19
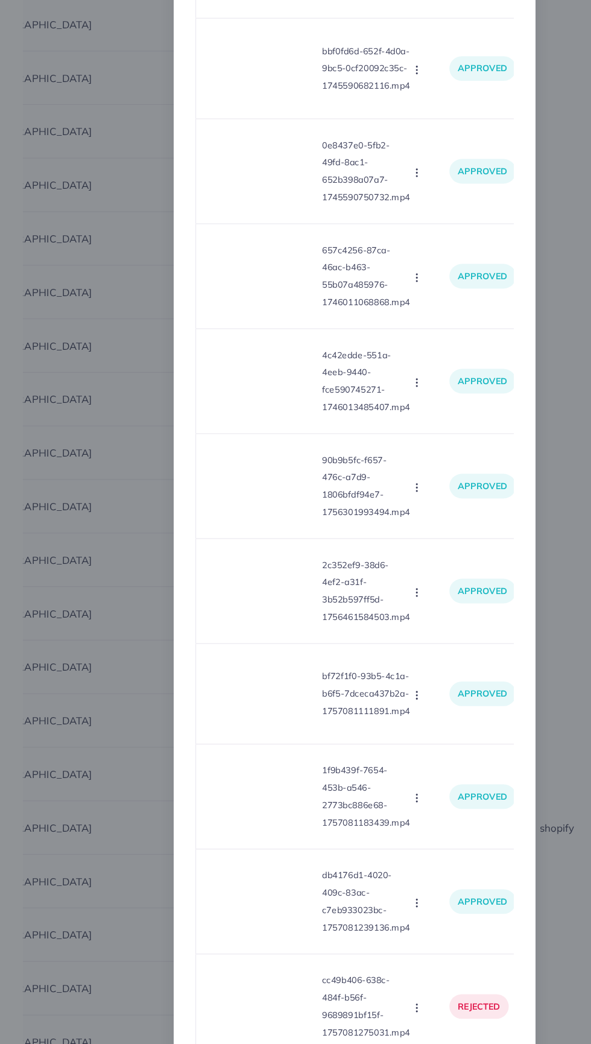
scroll to position [308, 0]
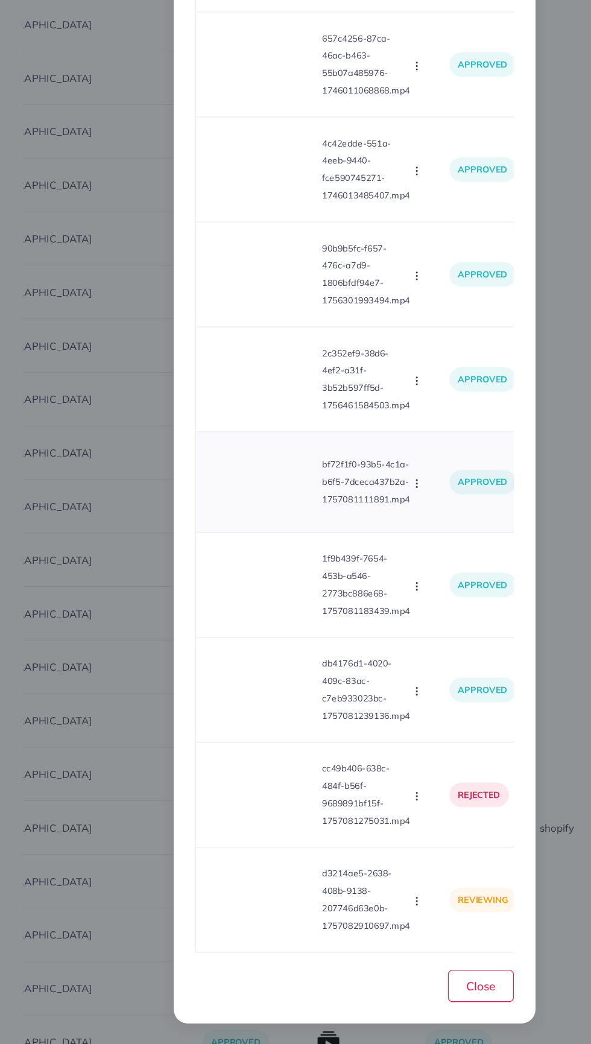
click at [208, 592] on video at bounding box center [218, 576] width 91 height 54
click at [218, 577] on icon at bounding box center [218, 576] width 19 height 19
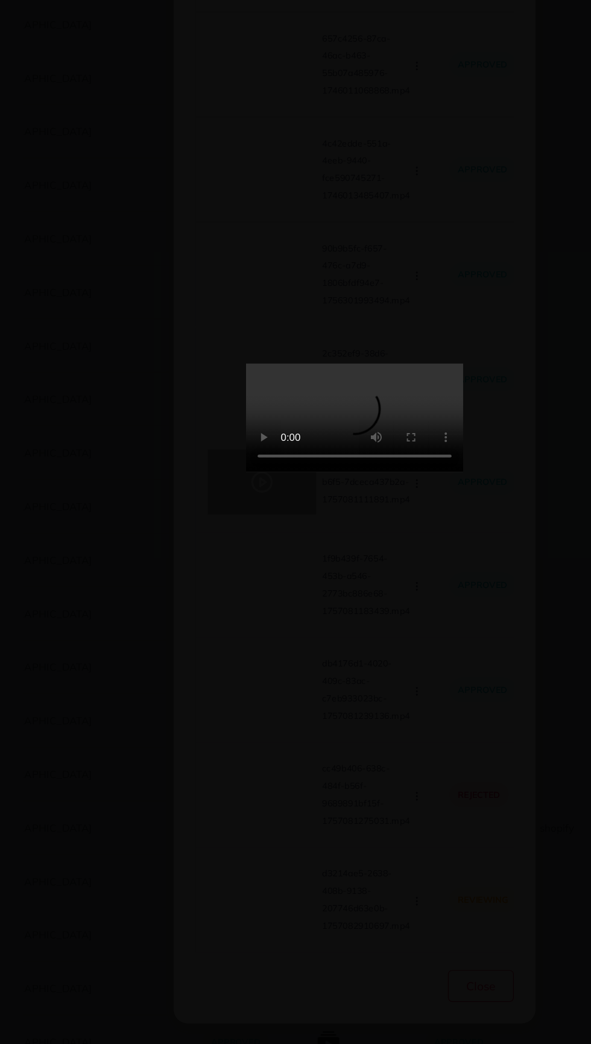
scroll to position [319, 0]
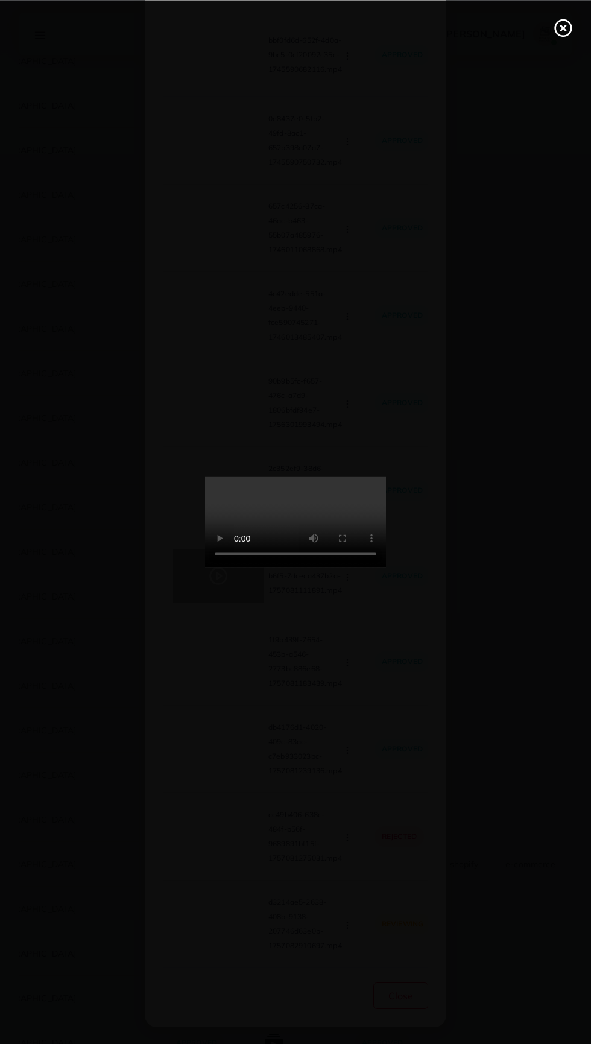
click at [568, 27] on icon at bounding box center [563, 27] width 19 height 19
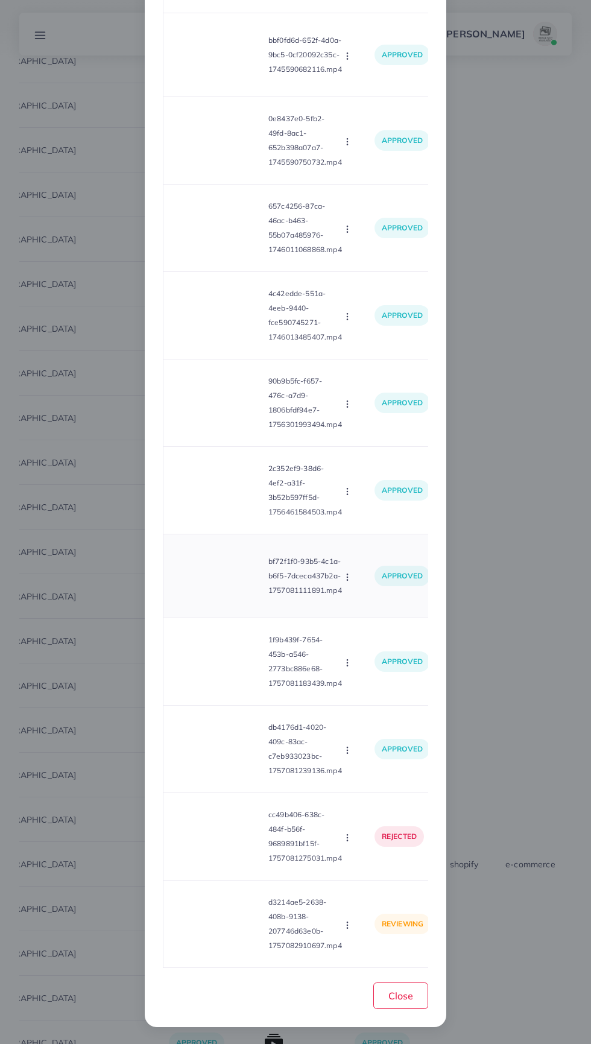
click at [231, 592] on video at bounding box center [218, 576] width 91 height 54
click at [227, 585] on icon at bounding box center [218, 576] width 19 height 19
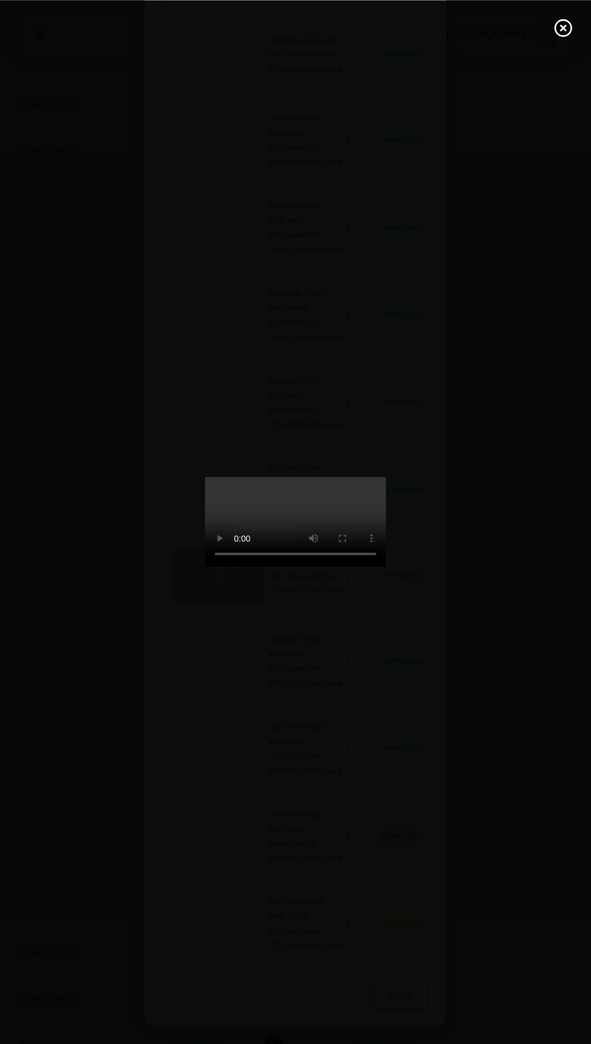
click at [570, 8] on div at bounding box center [295, 522] width 591 height 1044
click at [563, 31] on icon at bounding box center [563, 27] width 19 height 19
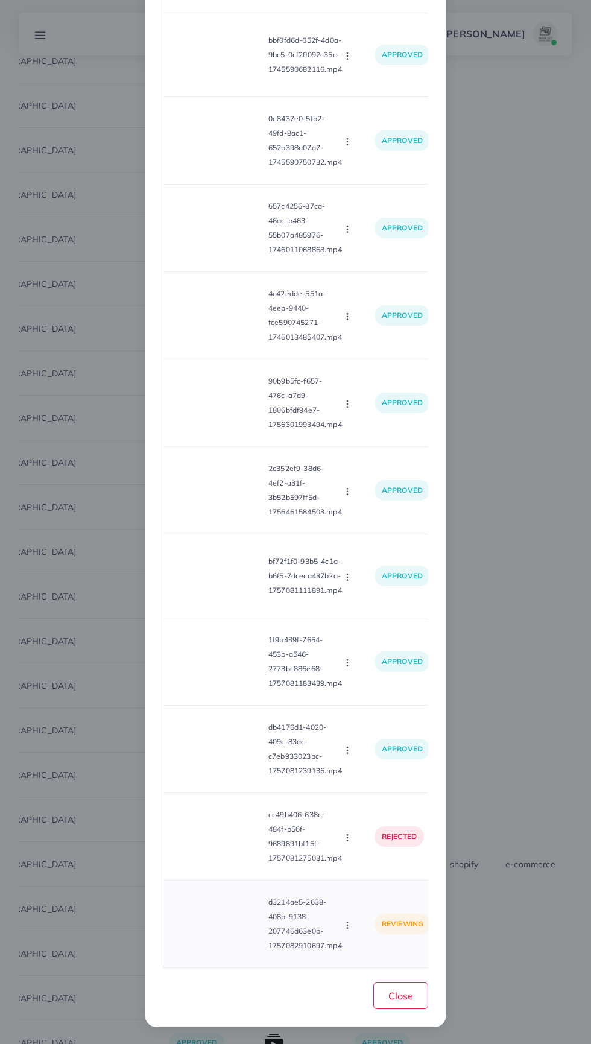
click at [241, 938] on video at bounding box center [218, 924] width 91 height 54
click at [220, 932] on icon at bounding box center [218, 924] width 19 height 19
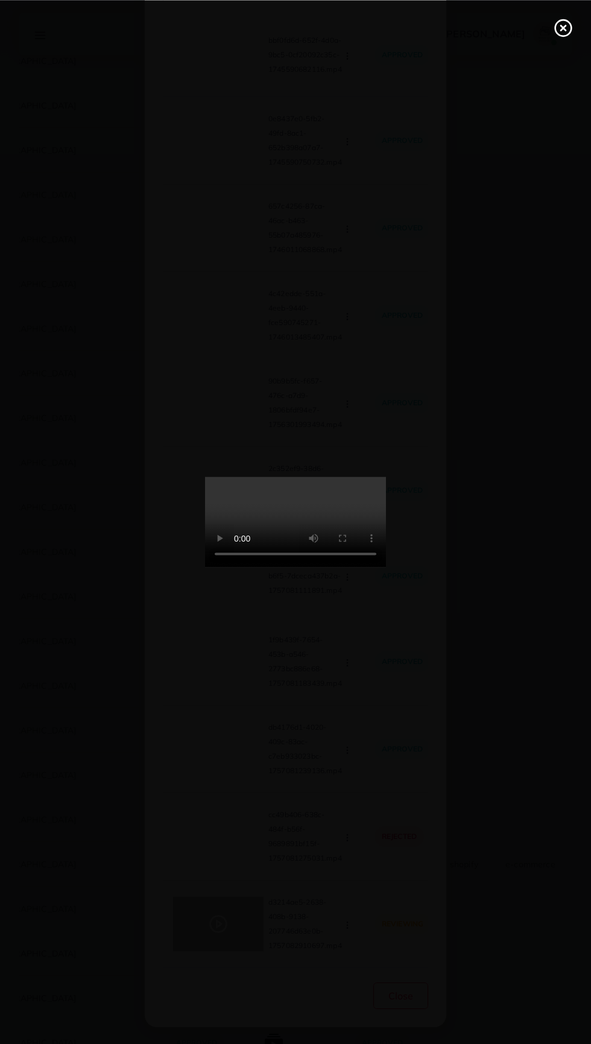
click at [560, 23] on icon at bounding box center [563, 27] width 19 height 19
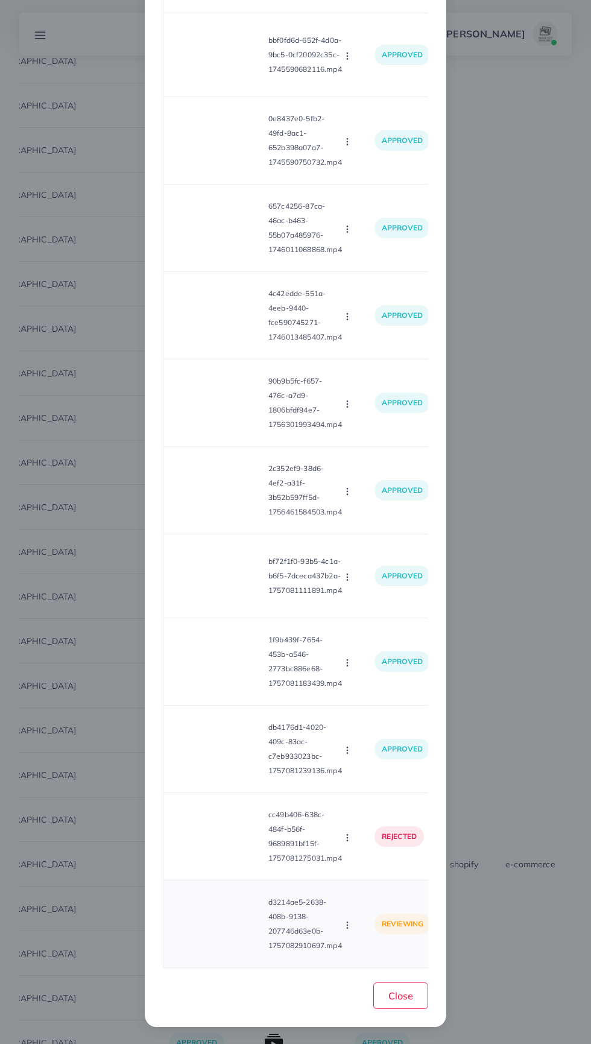
click at [348, 926] on circle "button" at bounding box center [347, 925] width 1 height 1
click at [369, 871] on span "Approve" at bounding box center [374, 869] width 40 height 12
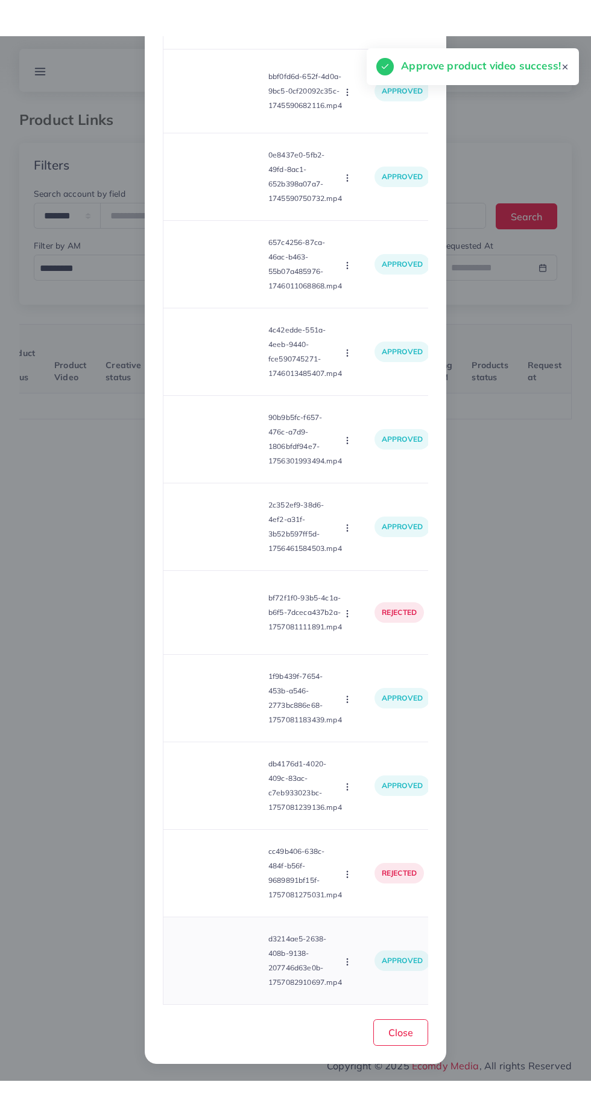
scroll to position [0, 188]
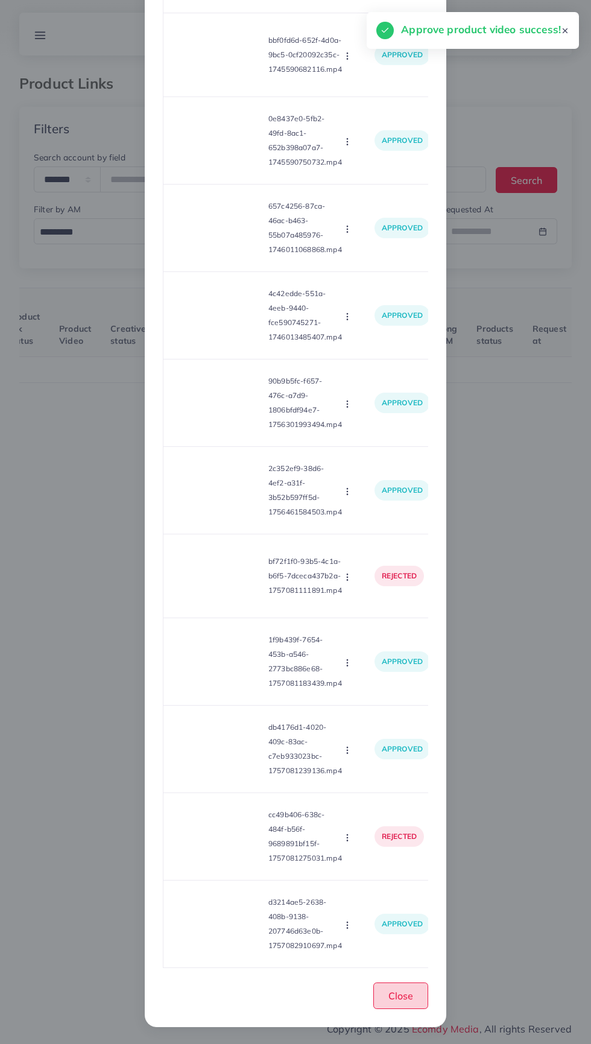
click at [409, 1002] on span "Close" at bounding box center [401, 996] width 25 height 12
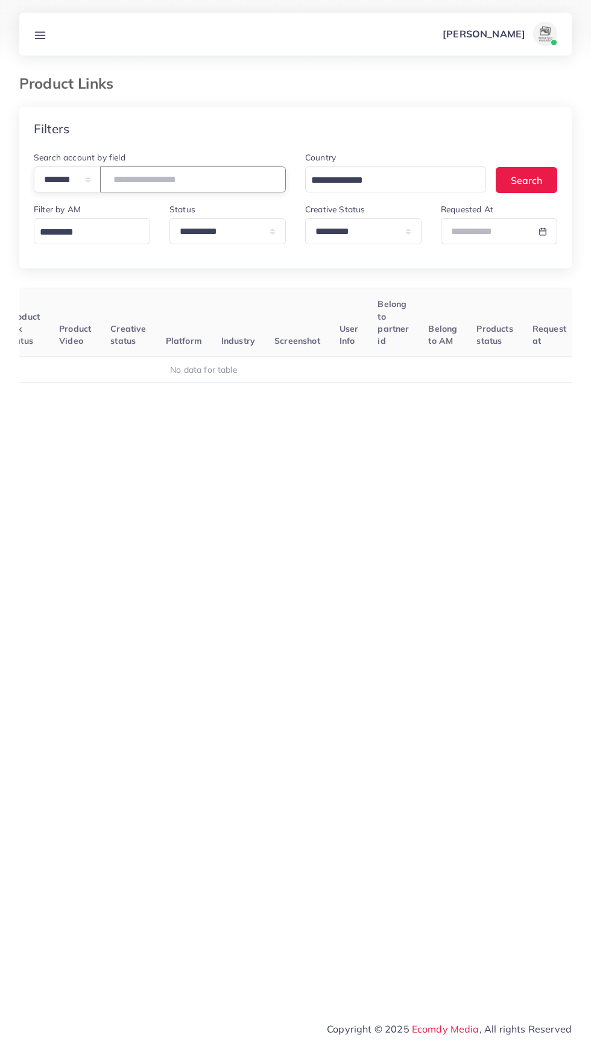
click at [170, 179] on input "*******" at bounding box center [193, 180] width 186 height 26
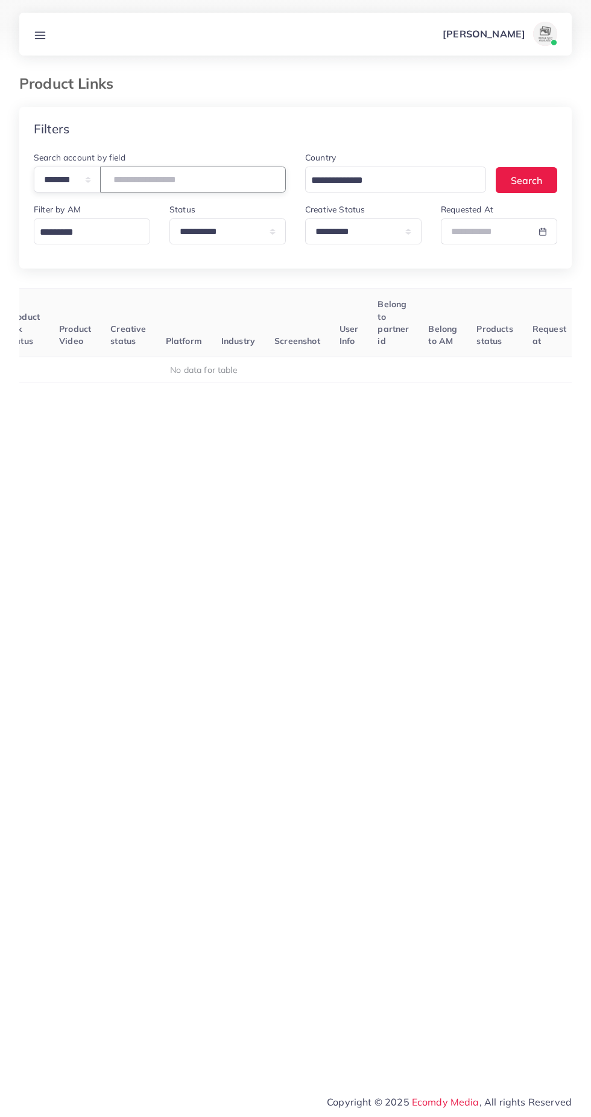
type input "*"
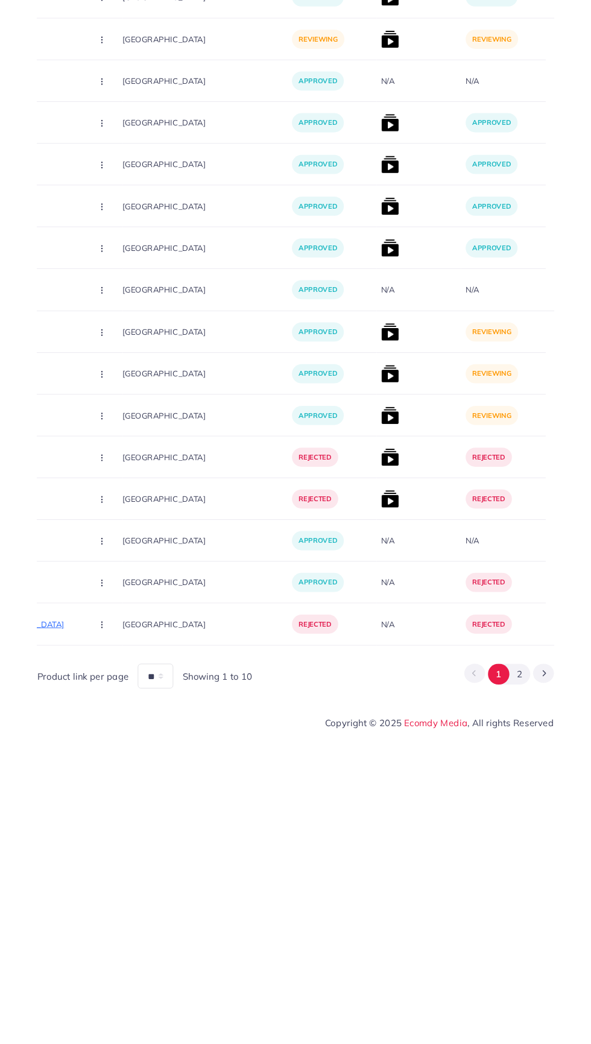
scroll to position [0, 289]
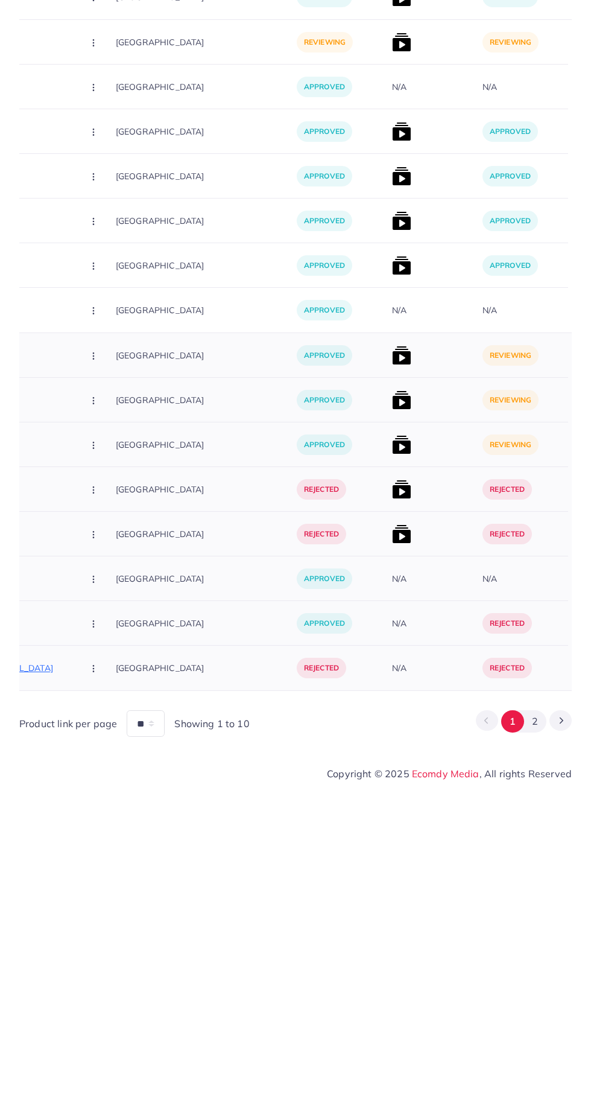
click at [392, 682] on img at bounding box center [401, 685] width 19 height 19
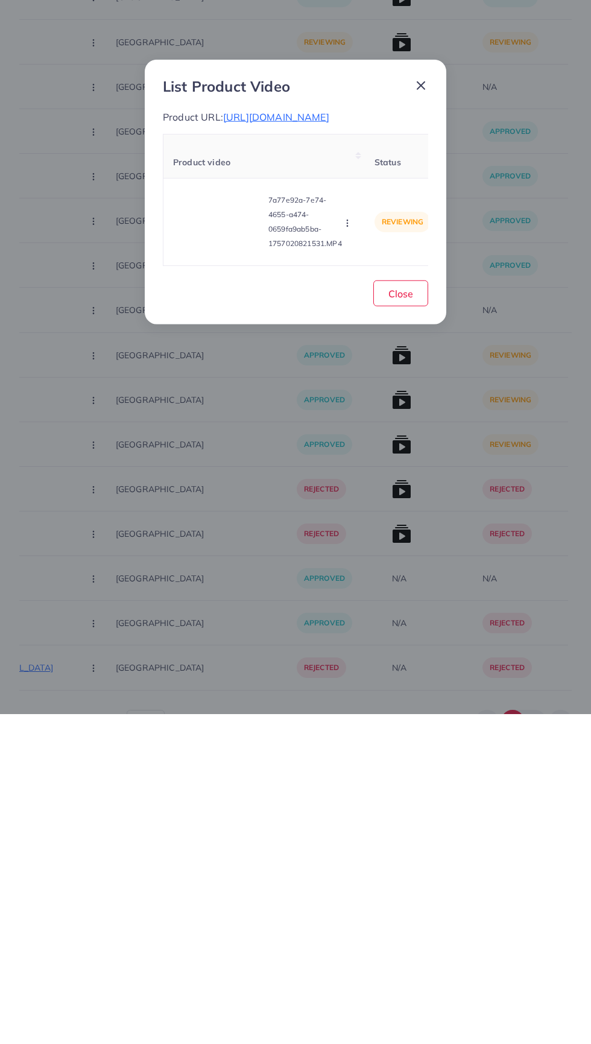
click at [354, 390] on div "List Product Video Product URL: https://www.stopnshops.com/products/168-pieces-…" at bounding box center [296, 522] width 302 height 265
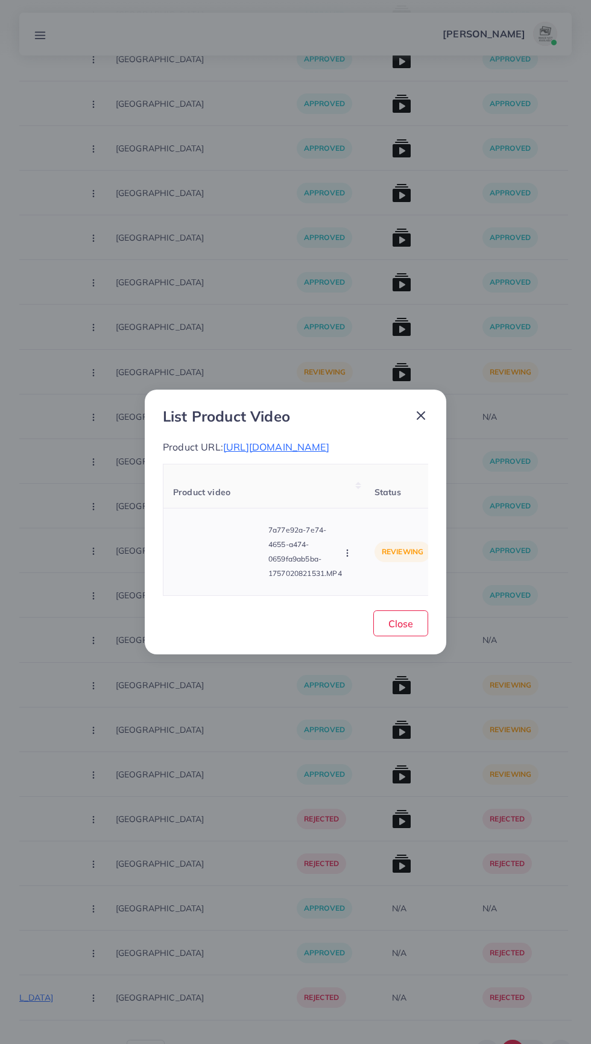
click at [230, 560] on video at bounding box center [218, 552] width 91 height 54
click at [217, 556] on polygon at bounding box center [219, 552] width 5 height 7
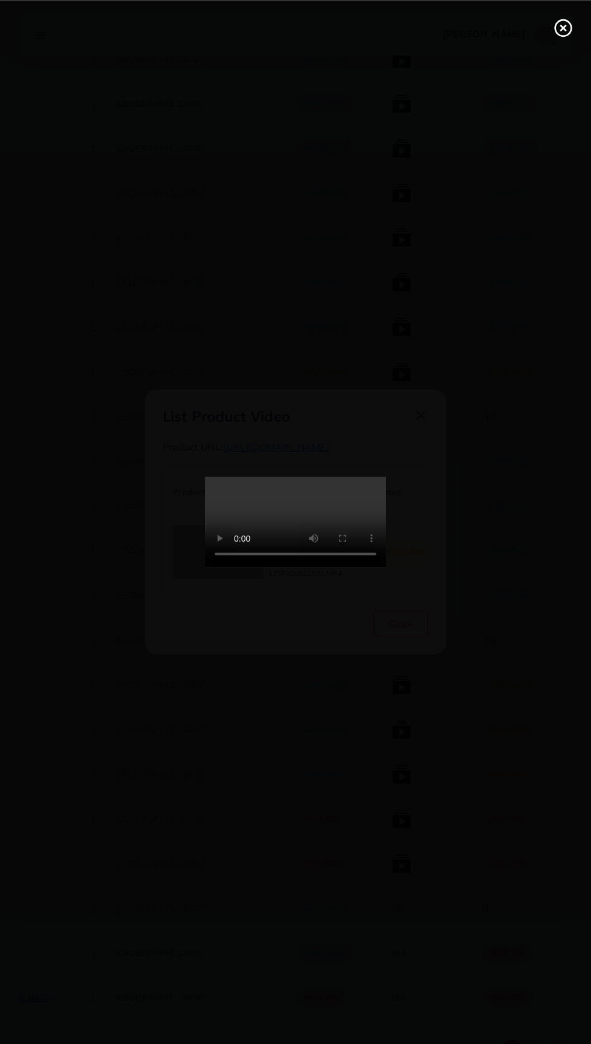
click at [66, 839] on div at bounding box center [295, 522] width 591 height 1044
click at [141, 835] on div at bounding box center [295, 522] width 591 height 1044
click at [563, 27] on line at bounding box center [563, 27] width 5 height 5
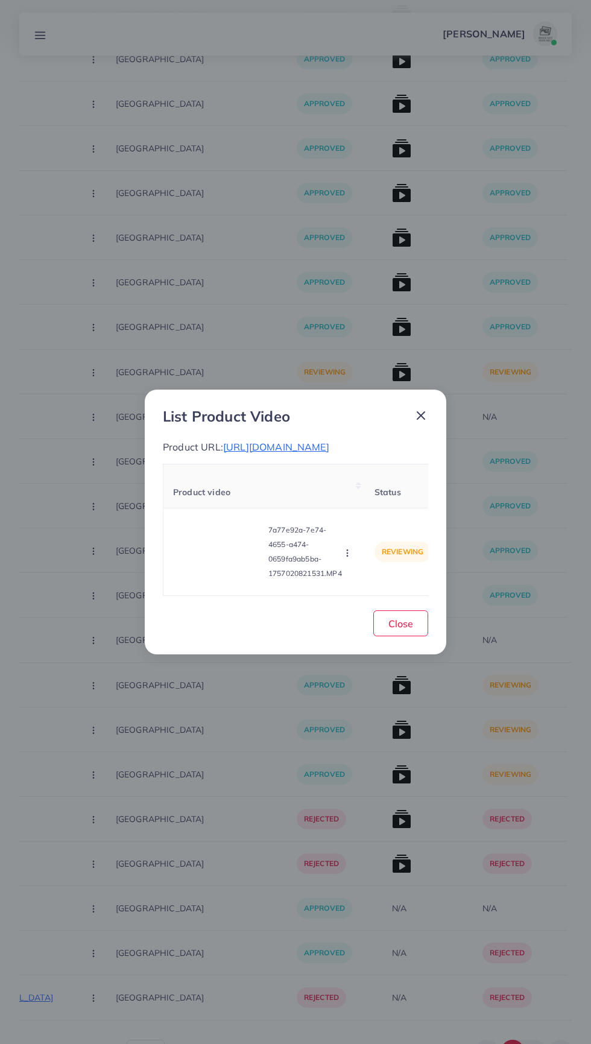
click at [421, 410] on icon at bounding box center [421, 415] width 14 height 14
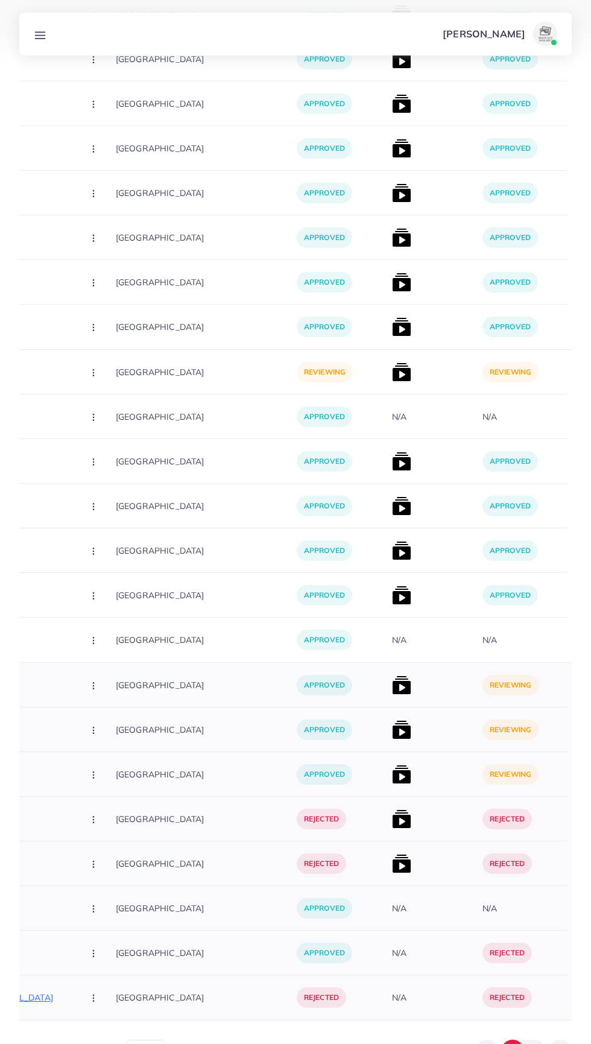
click at [392, 735] on img at bounding box center [401, 729] width 19 height 19
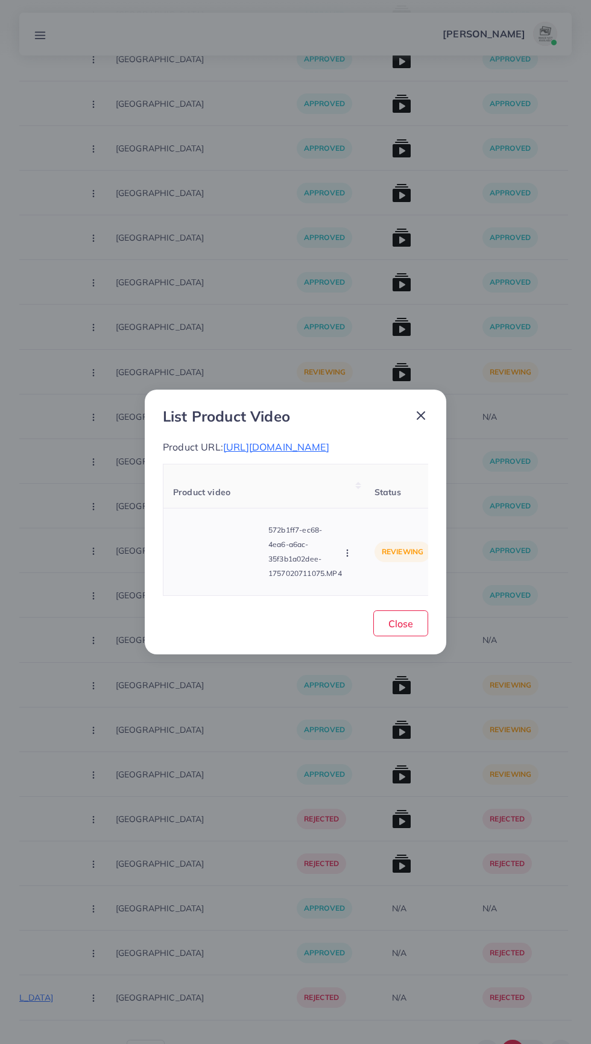
click at [214, 578] on video at bounding box center [218, 552] width 91 height 54
click at [211, 579] on div at bounding box center [218, 552] width 91 height 54
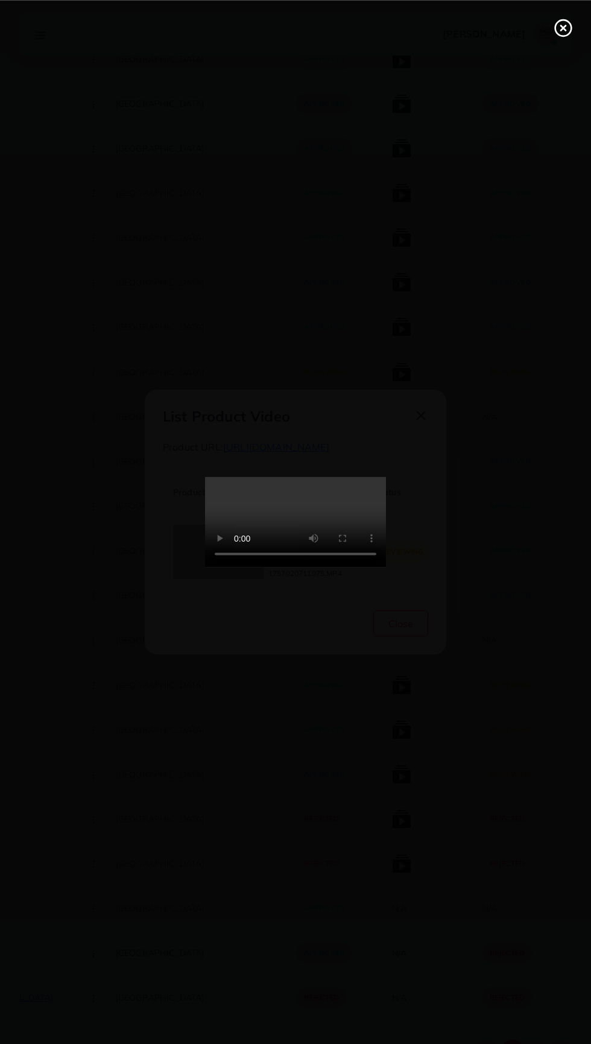
click at [556, 27] on circle at bounding box center [564, 28] width 16 height 16
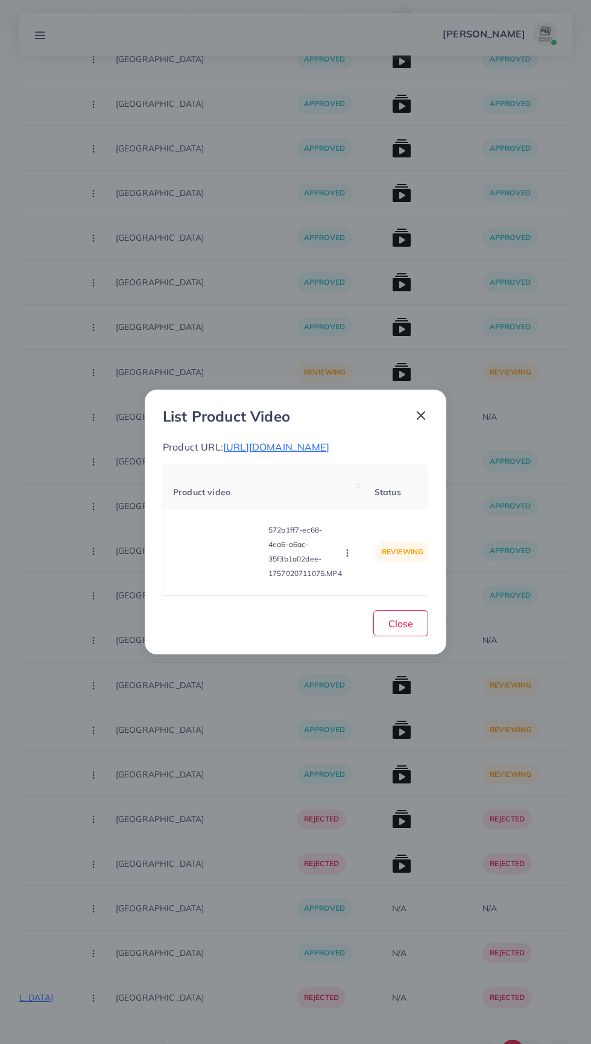
click at [419, 408] on icon at bounding box center [421, 415] width 14 height 14
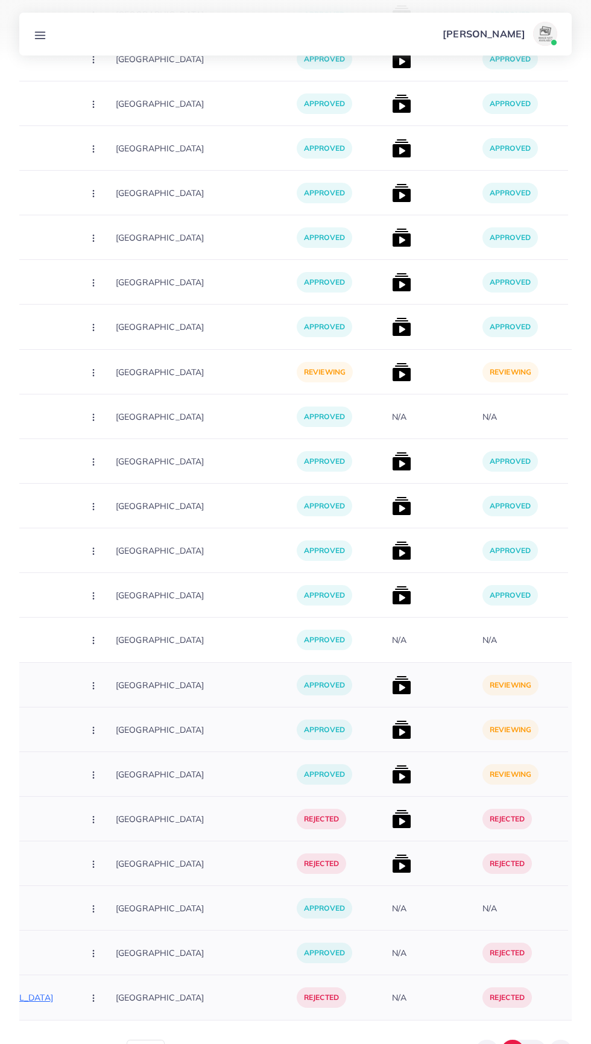
click at [392, 781] on img at bounding box center [401, 774] width 19 height 19
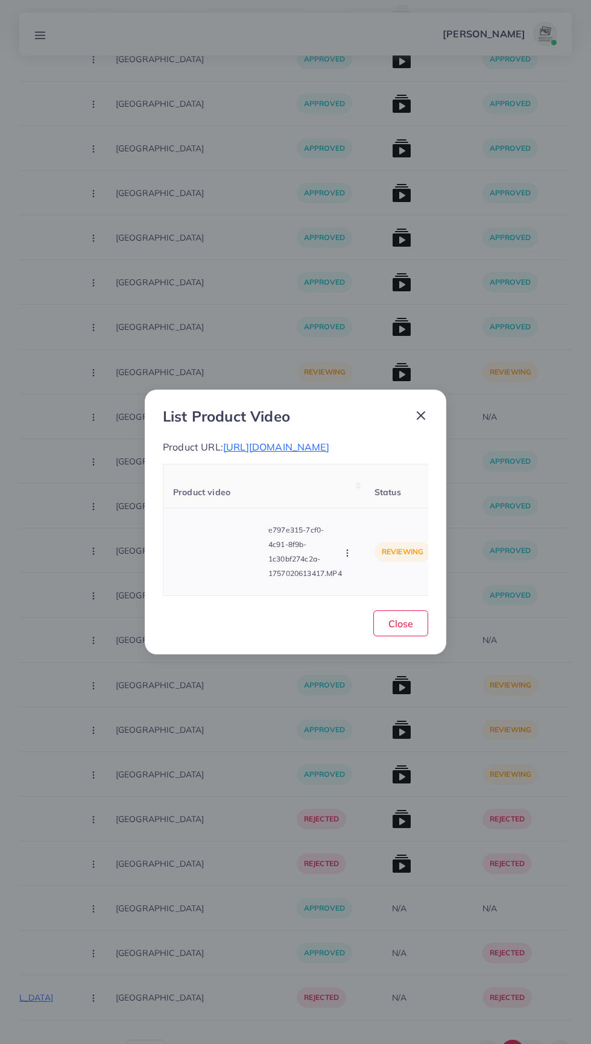
click at [229, 571] on video at bounding box center [218, 552] width 91 height 54
click at [220, 562] on icon at bounding box center [218, 551] width 19 height 19
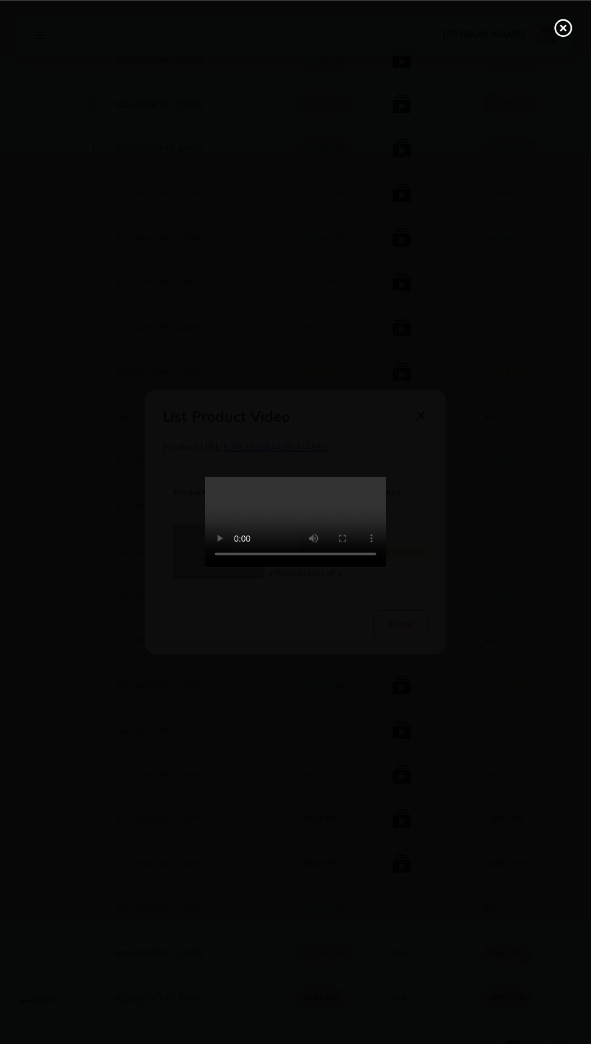
click at [159, 885] on div at bounding box center [295, 522] width 591 height 1044
click at [566, 34] on icon at bounding box center [563, 27] width 19 height 19
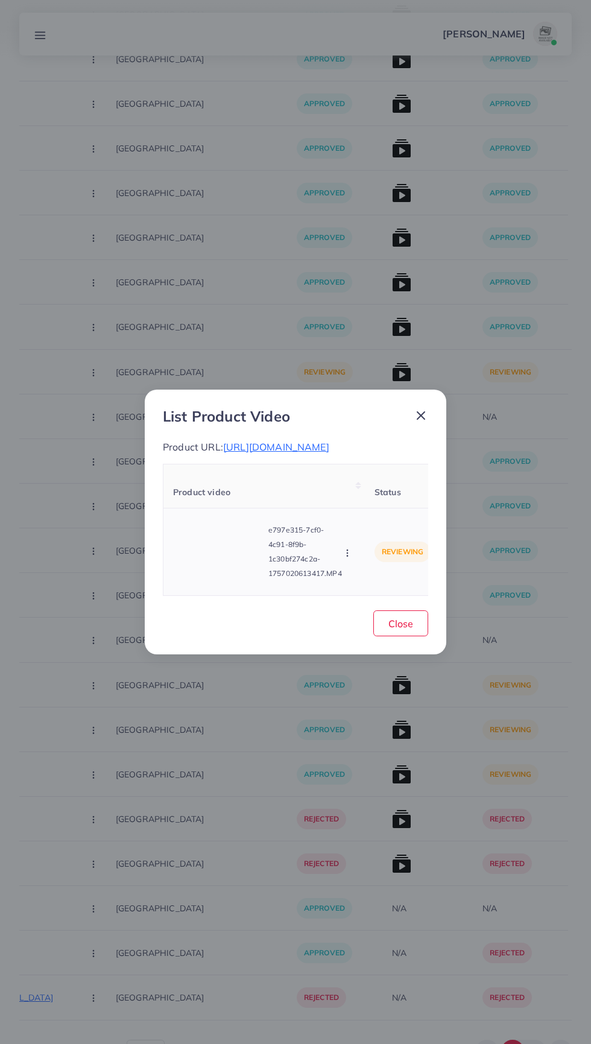
click at [348, 553] on circle "button" at bounding box center [347, 553] width 1 height 1
click at [389, 503] on span "Approve" at bounding box center [374, 497] width 40 height 12
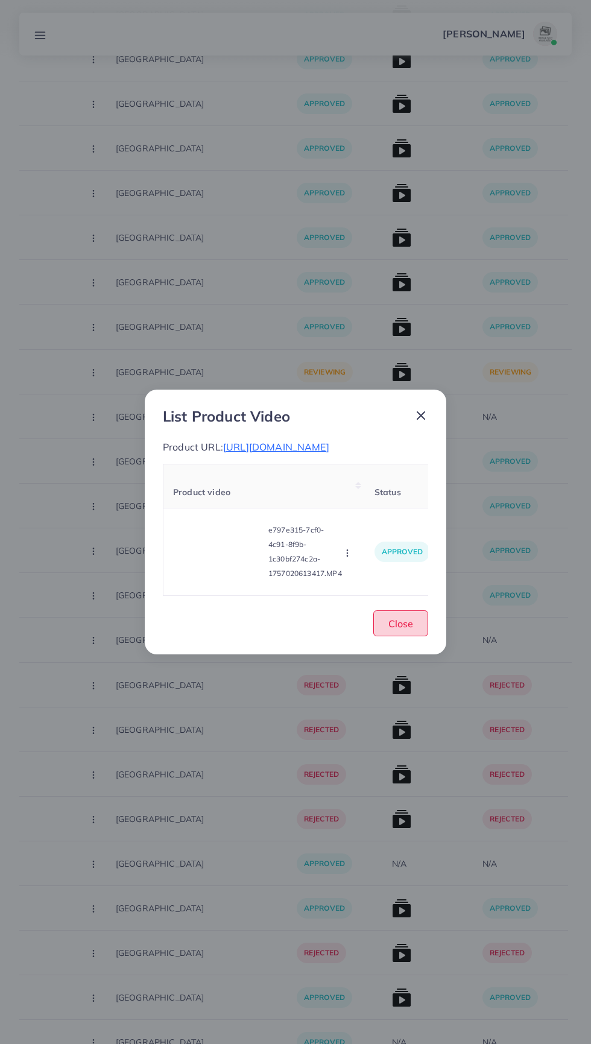
click at [401, 630] on span "Close" at bounding box center [401, 624] width 25 height 12
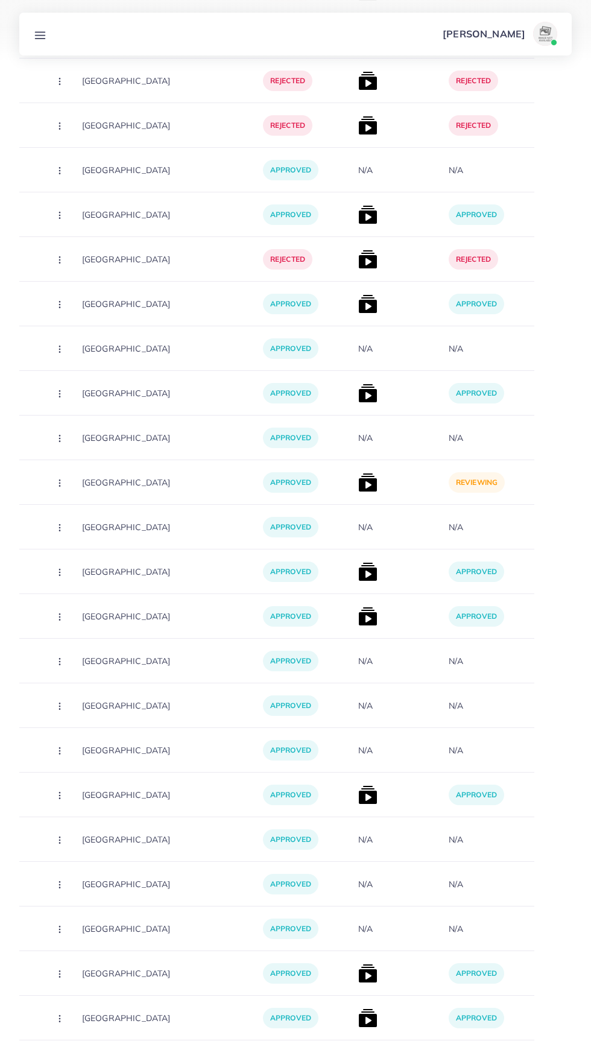
scroll to position [0, 323]
click at [358, 480] on img at bounding box center [367, 482] width 19 height 19
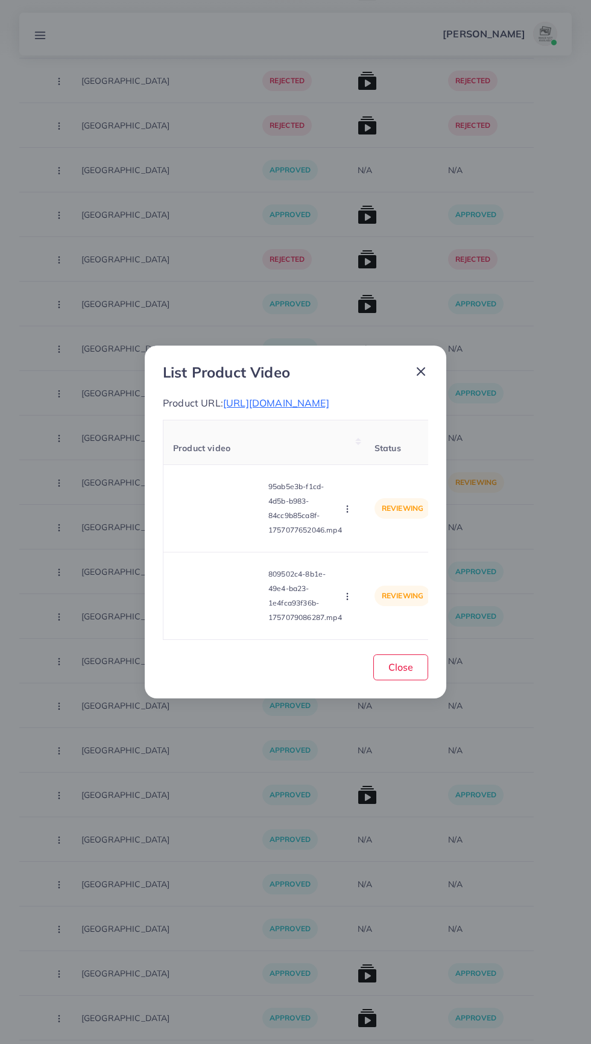
click at [304, 410] on p "Product URL: https://bazarii.store/products/mini-hair-straightener?_pos=2&_psq=…" at bounding box center [295, 403] width 265 height 14
click at [218, 536] on video at bounding box center [218, 509] width 91 height 54
click at [220, 518] on icon at bounding box center [218, 508] width 19 height 19
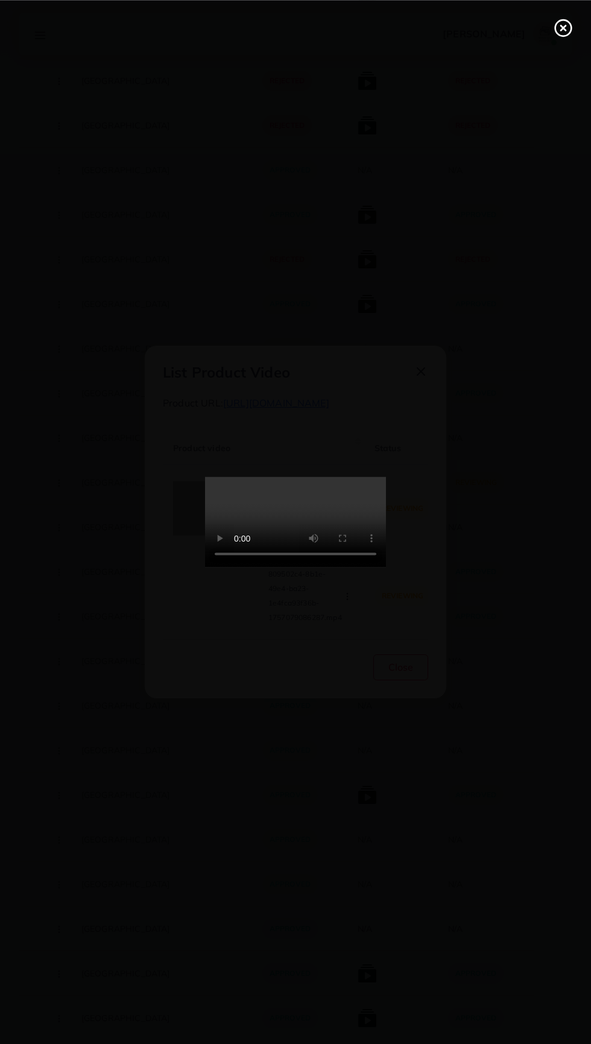
click at [563, 31] on icon at bounding box center [563, 27] width 19 height 19
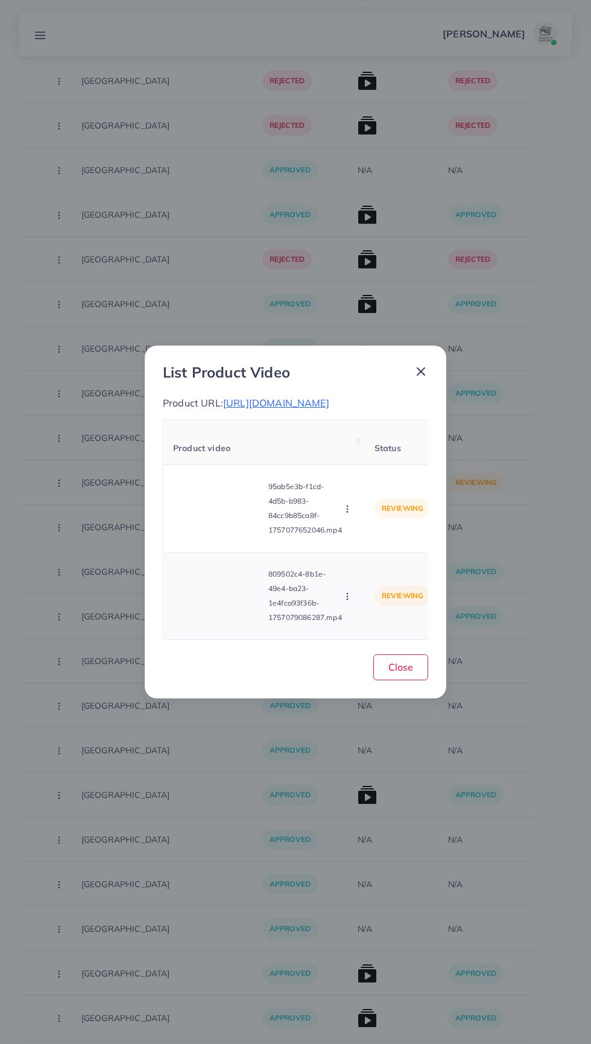
click at [229, 623] on video at bounding box center [218, 596] width 91 height 54
click at [221, 623] on div at bounding box center [218, 596] width 91 height 54
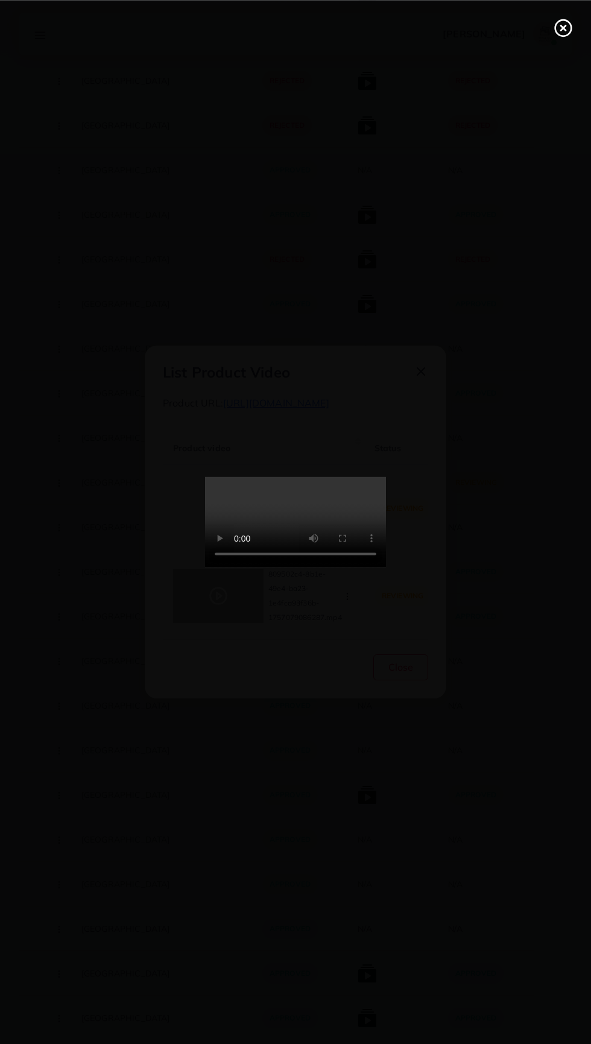
click at [563, 27] on line at bounding box center [563, 27] width 5 height 5
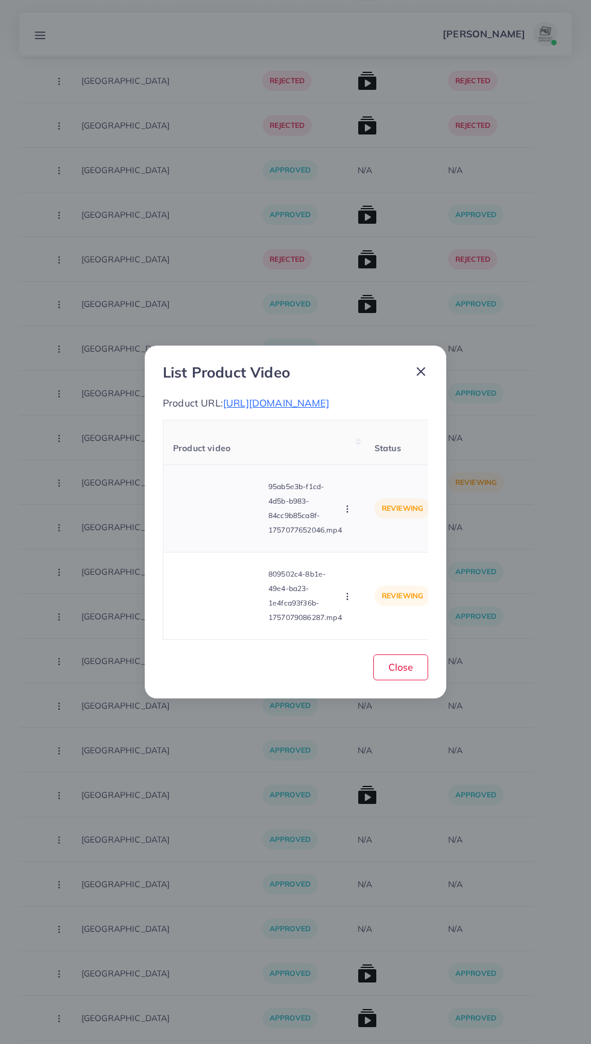
click at [348, 512] on circle "button" at bounding box center [347, 512] width 1 height 1
click at [392, 583] on ul "Approve Reject" at bounding box center [376, 552] width 97 height 64
click at [364, 544] on span "Approve" at bounding box center [374, 538] width 40 height 12
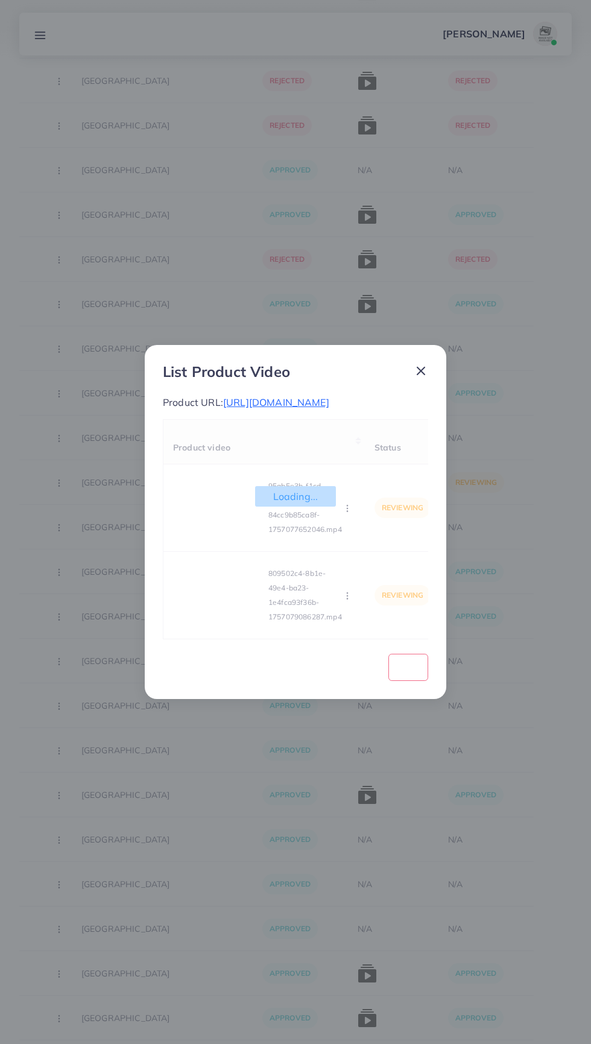
click at [344, 640] on div "Loading... Product video Status Reason reject 95ab5e3b-f1cd-4d5b-b983-84cc9b85c…" at bounding box center [295, 529] width 265 height 220
click at [339, 640] on div "Loading... Product video Status Reason reject 95ab5e3b-f1cd-4d5b-b983-84cc9b85c…" at bounding box center [295, 529] width 265 height 220
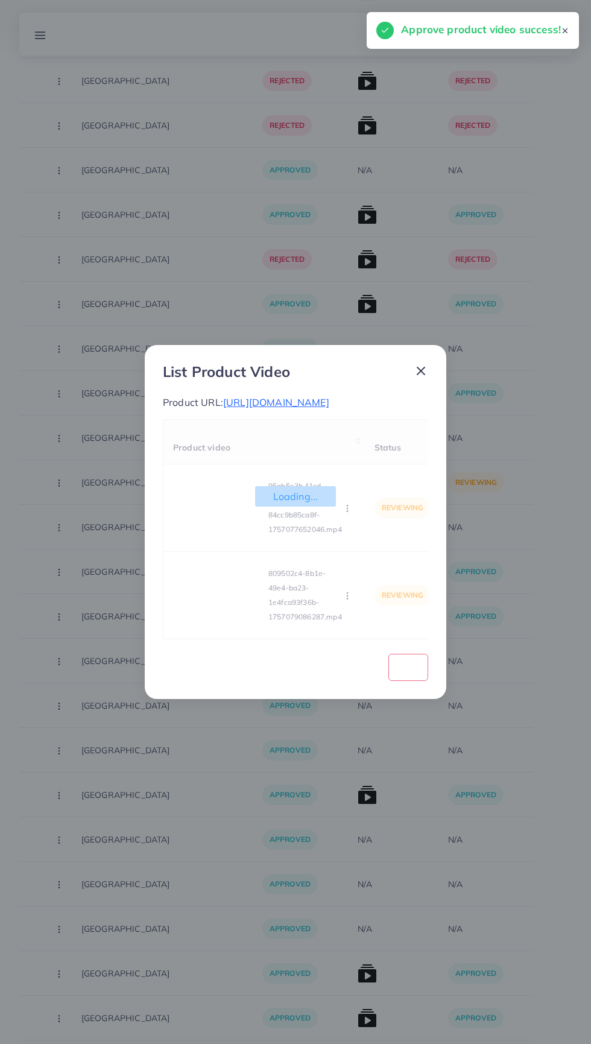
click at [339, 640] on div "Loading... Product video Status Reason reject 95ab5e3b-f1cd-4d5b-b983-84cc9b85c…" at bounding box center [295, 529] width 265 height 220
click at [341, 640] on div "Loading... Product video Status Reason reject 95ab5e3b-f1cd-4d5b-b983-84cc9b85c…" at bounding box center [295, 529] width 265 height 220
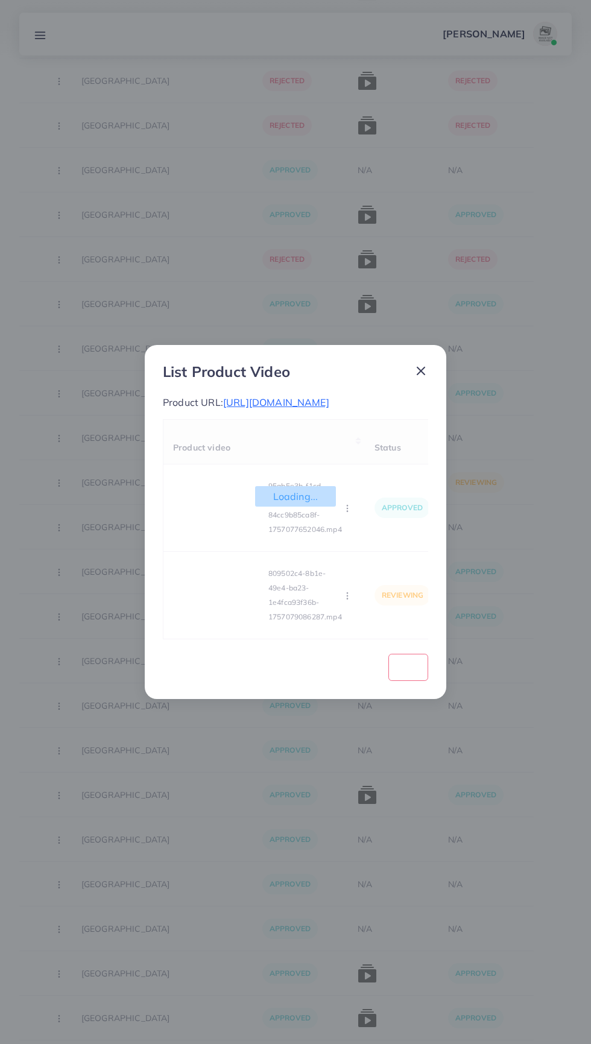
click at [347, 640] on div "Loading... Product video Status Reason reject 95ab5e3b-f1cd-4d5b-b983-84cc9b85c…" at bounding box center [295, 529] width 265 height 220
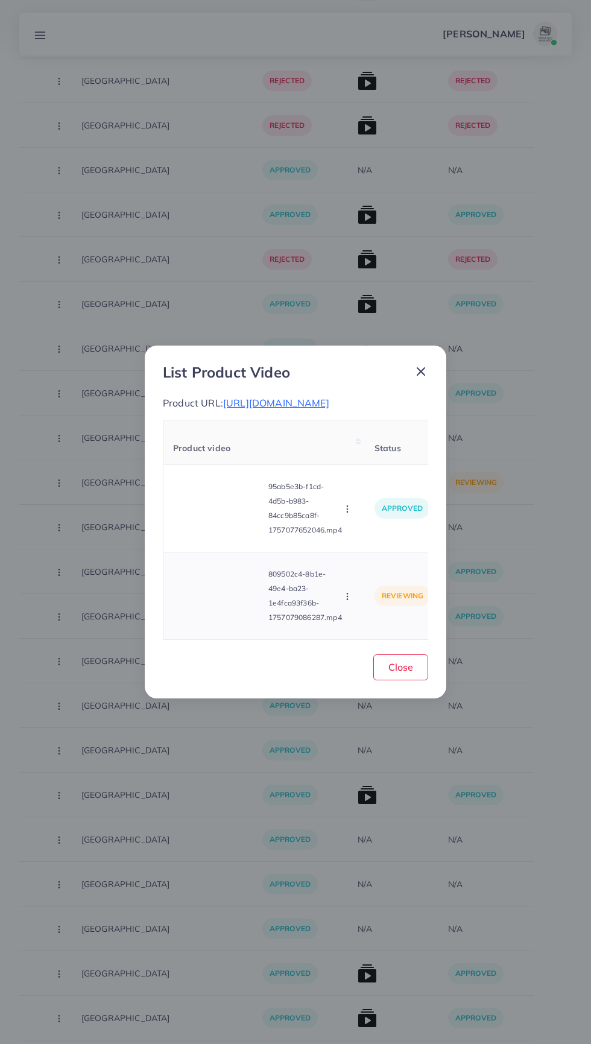
click at [348, 600] on circle "button" at bounding box center [347, 599] width 1 height 1
click at [398, 586] on ul "Approve Reject" at bounding box center [376, 554] width 97 height 64
click at [367, 547] on span "Approve" at bounding box center [374, 541] width 40 height 12
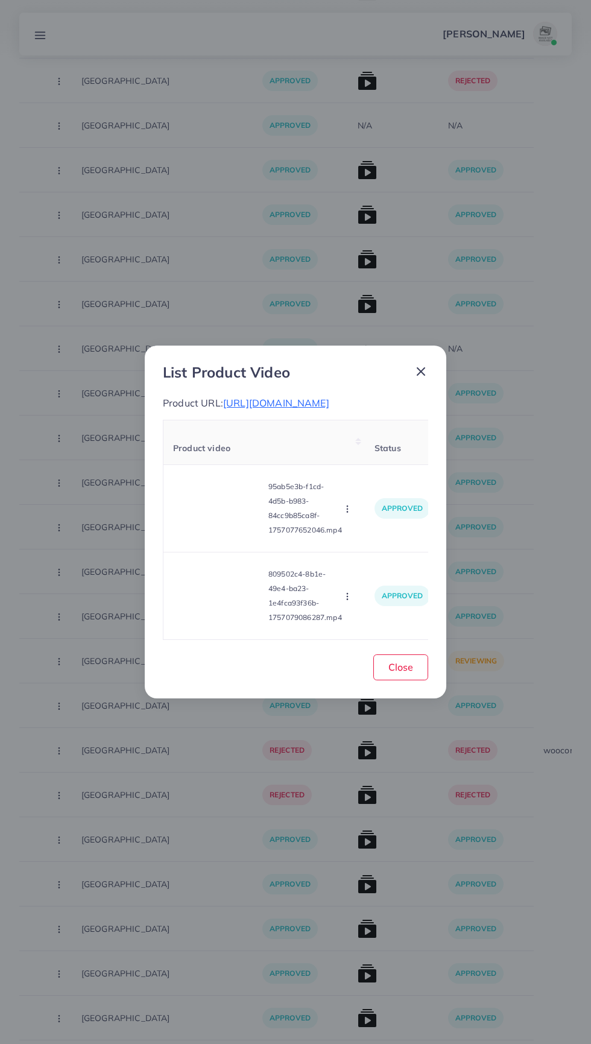
click at [421, 379] on icon at bounding box center [421, 371] width 14 height 14
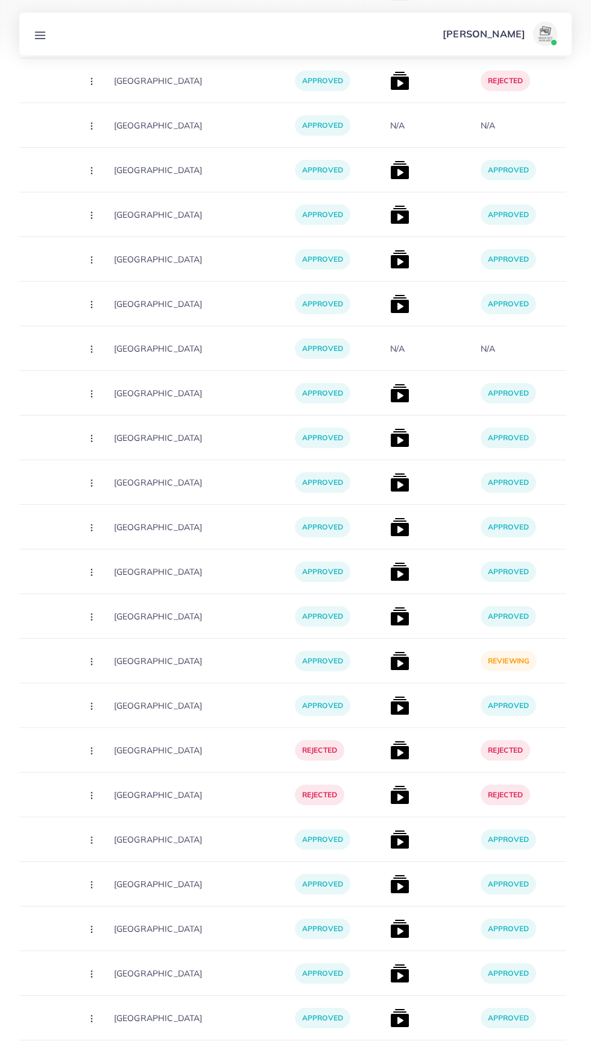
scroll to position [0, 288]
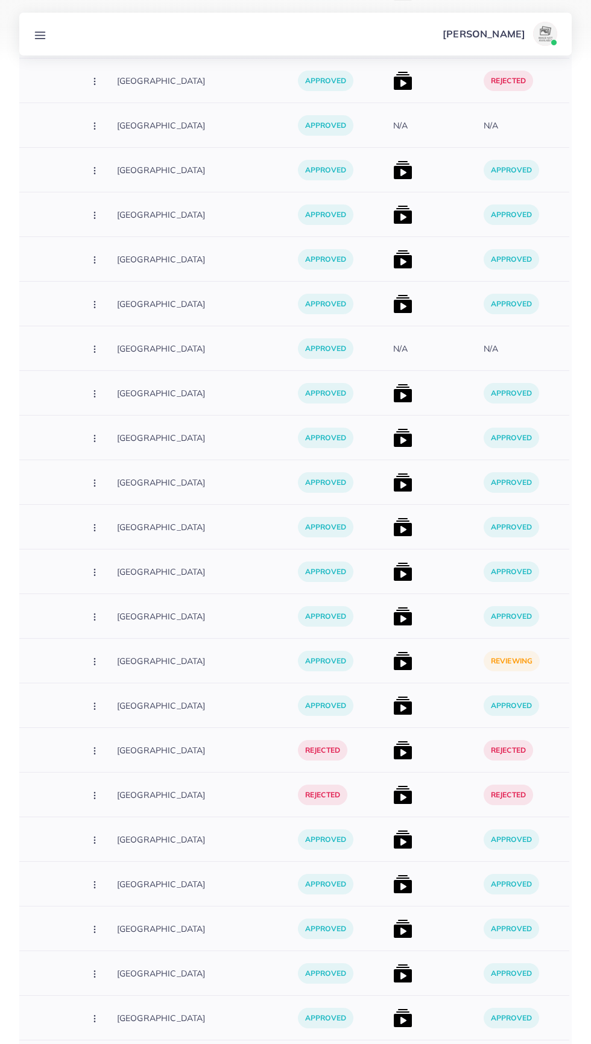
click at [393, 656] on img at bounding box center [402, 661] width 19 height 19
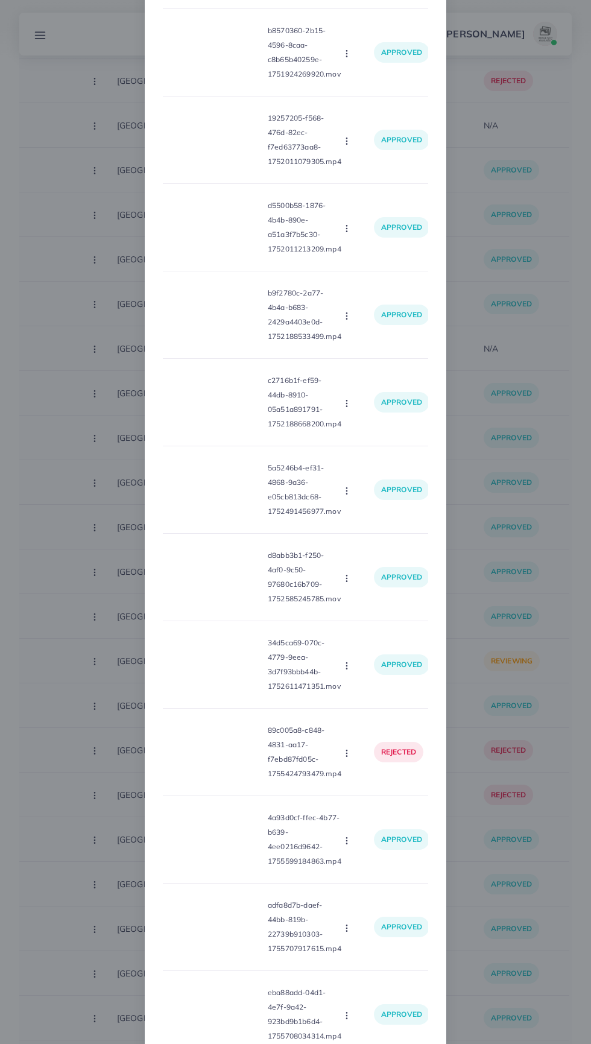
scroll to position [10445, 0]
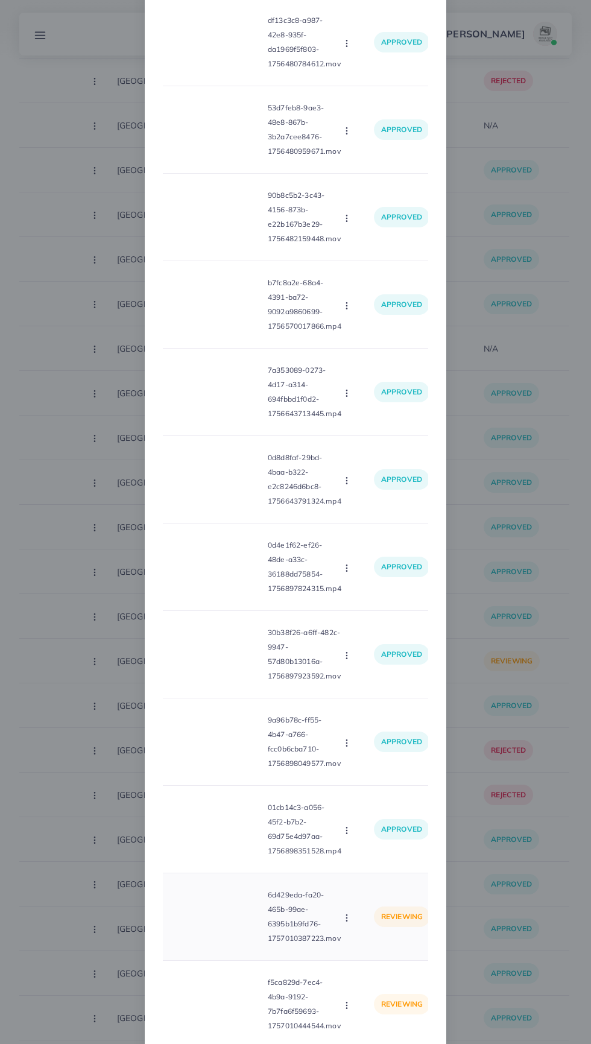
click at [224, 918] on video at bounding box center [218, 917] width 91 height 54
click at [249, 911] on div at bounding box center [218, 917] width 91 height 54
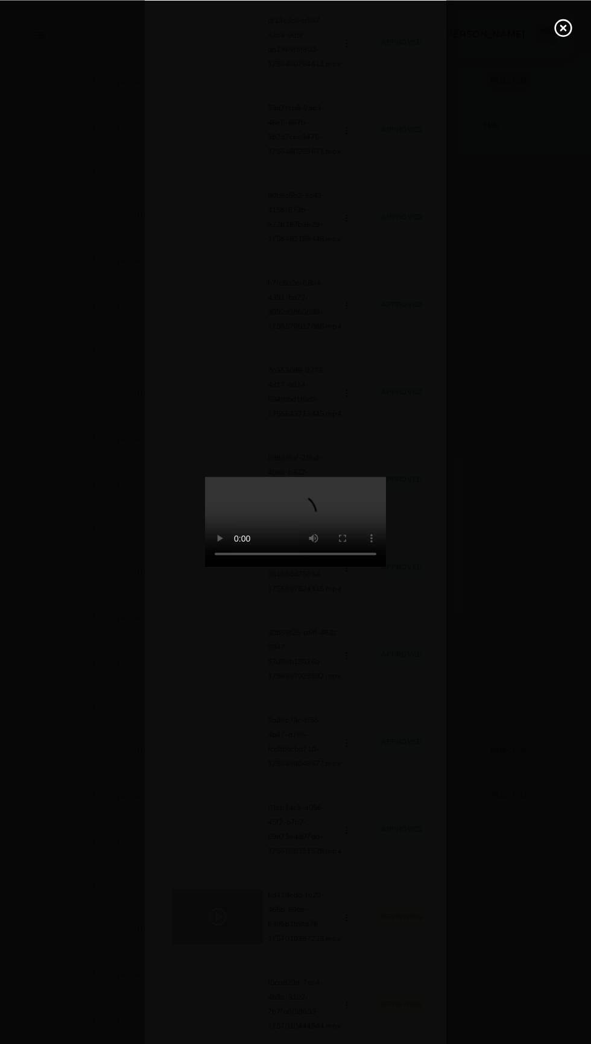
click at [236, 924] on div at bounding box center [295, 522] width 591 height 1044
click at [556, 34] on icon at bounding box center [563, 27] width 19 height 19
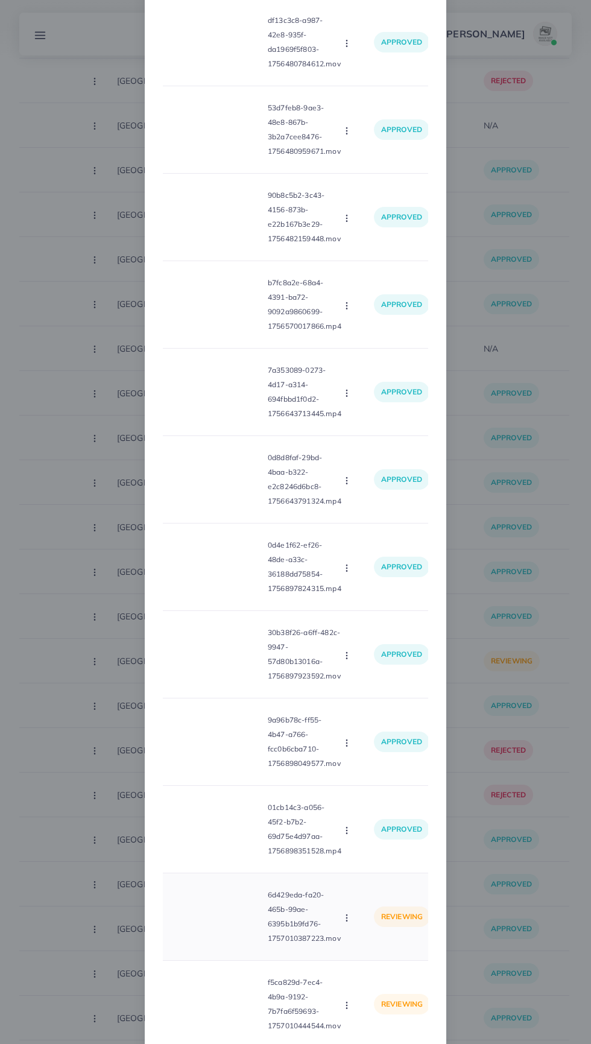
click at [346, 914] on icon "button" at bounding box center [347, 919] width 10 height 10
click at [396, 934] on link "Approve" at bounding box center [375, 947] width 95 height 27
click at [225, 991] on video at bounding box center [218, 1005] width 91 height 54
click at [226, 1016] on div at bounding box center [218, 1005] width 91 height 54
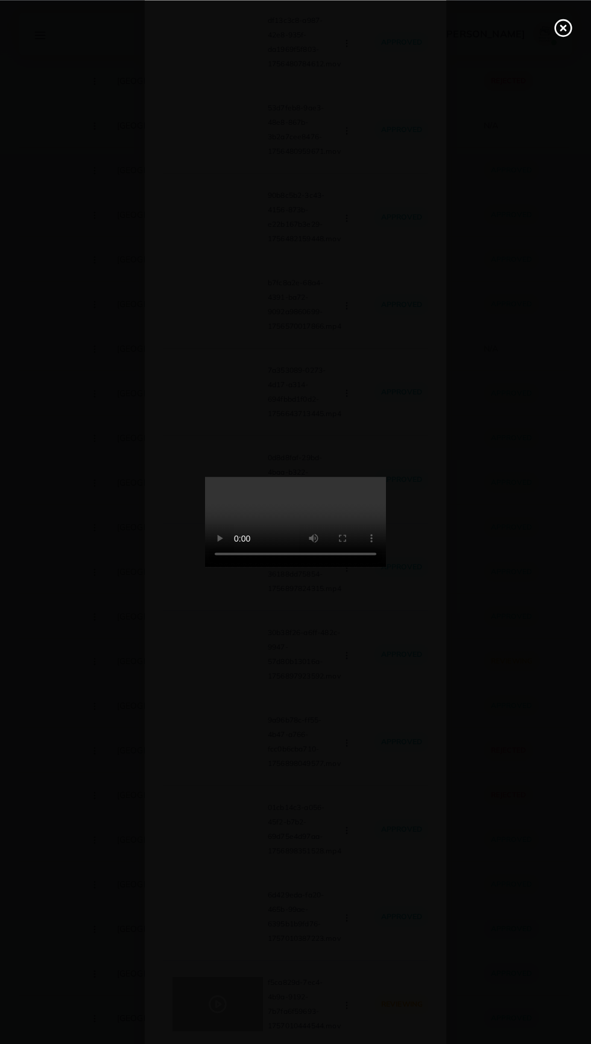
click at [527, 835] on div at bounding box center [295, 522] width 591 height 1044
click at [563, 27] on line at bounding box center [563, 27] width 5 height 5
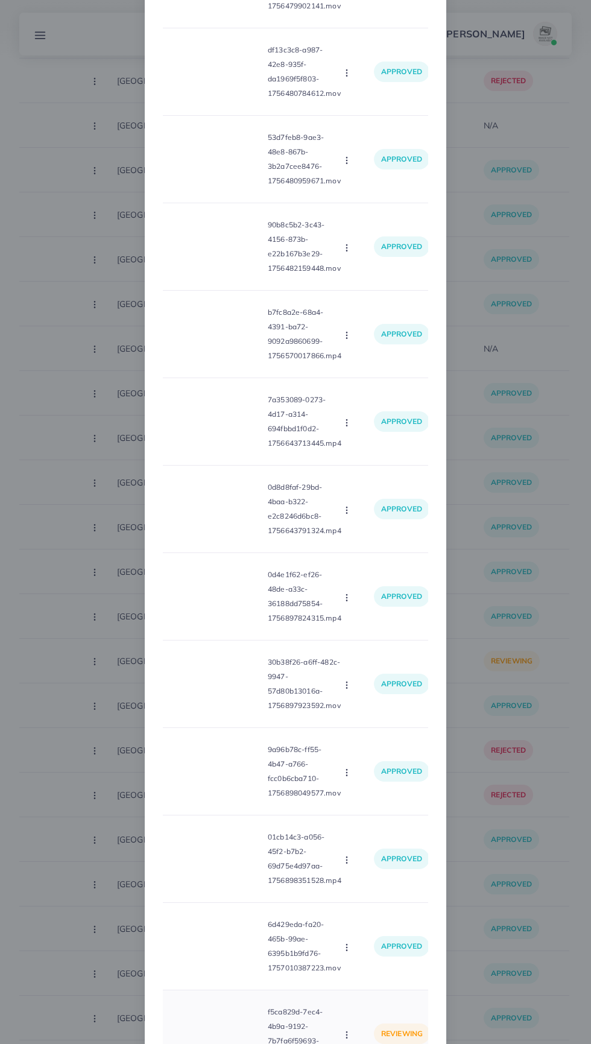
click at [347, 1038] on circle "button" at bounding box center [346, 1038] width 1 height 1
click at [401, 1044] on link "Approve" at bounding box center [375, 1064] width 95 height 27
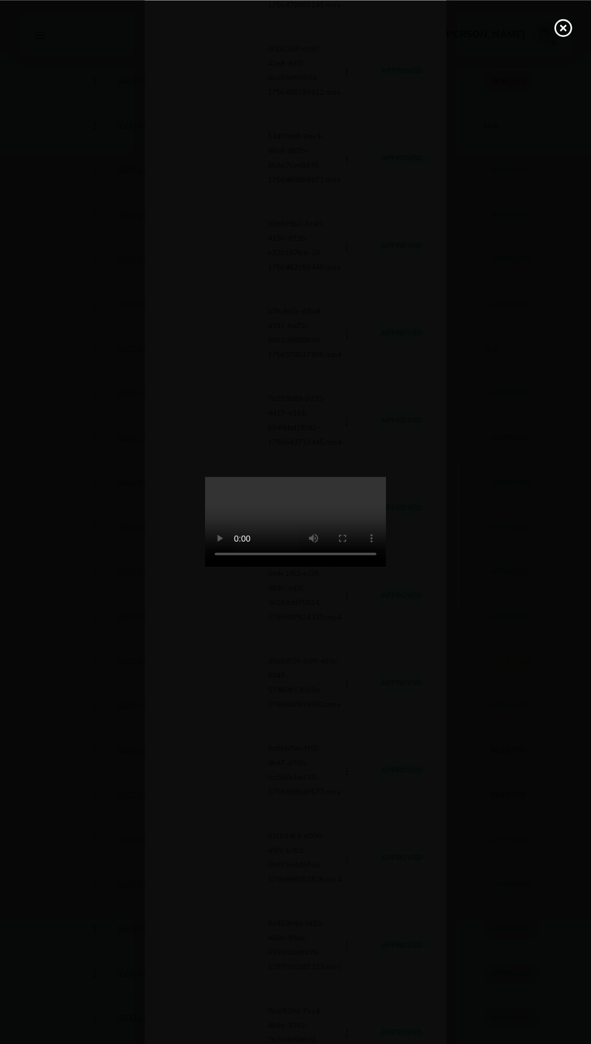
scroll to position [10386, 0]
click at [566, 33] on icon at bounding box center [563, 27] width 19 height 19
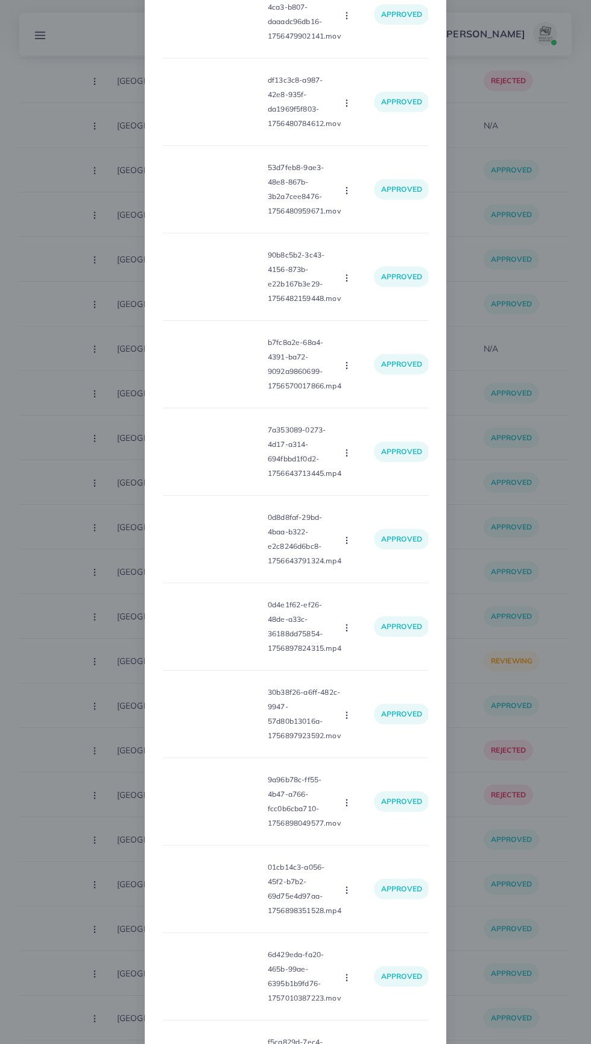
scroll to position [10445, 0]
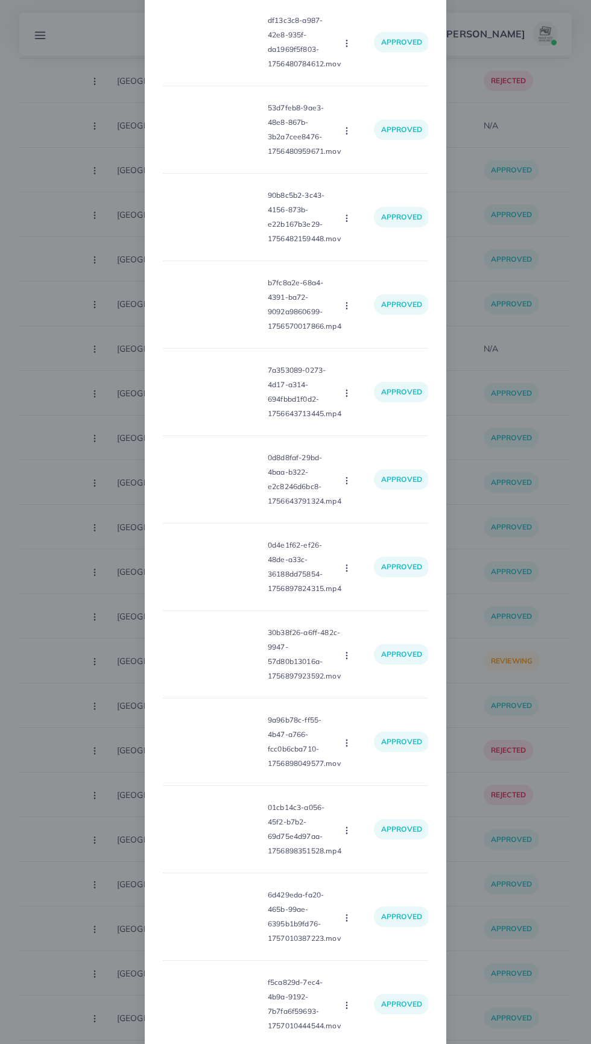
click at [391, 1031] on span "Approve" at bounding box center [374, 1037] width 40 height 12
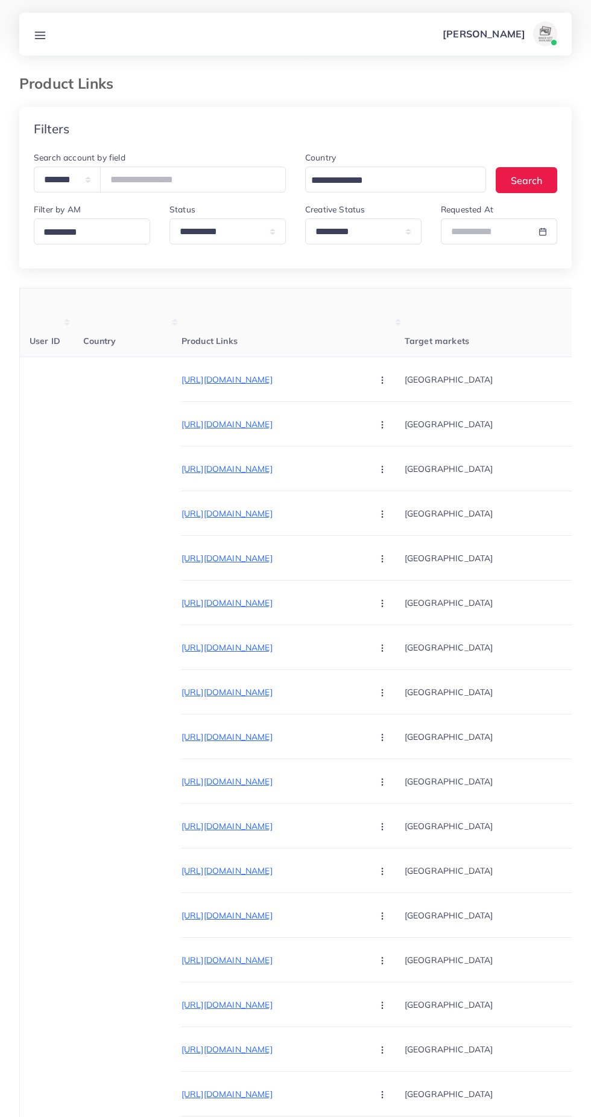
select select "*********"
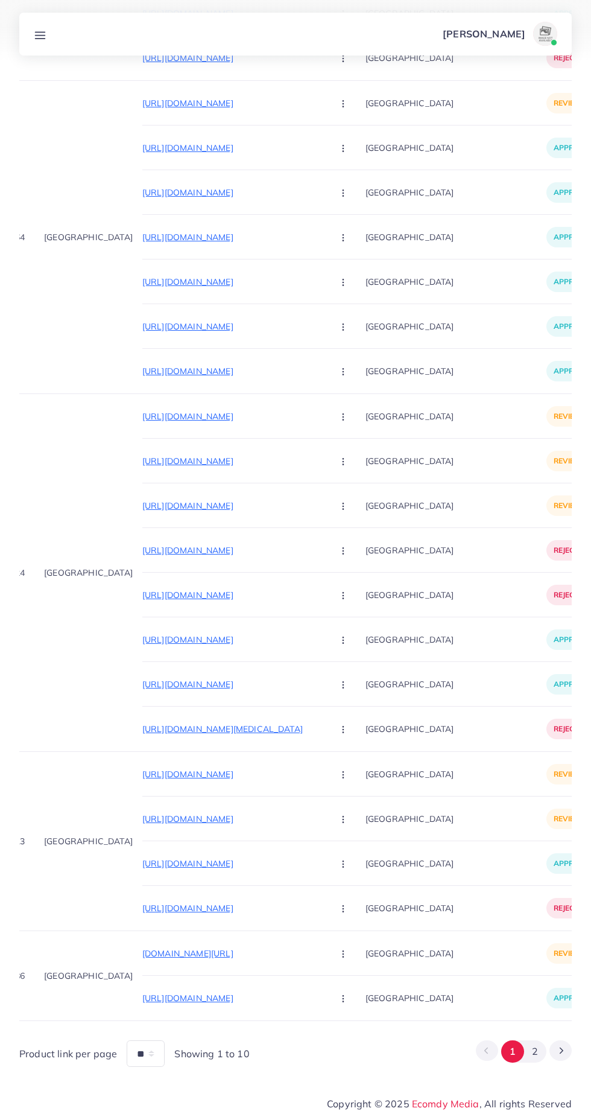
scroll to position [0, 37]
click at [223, 946] on p "[DOMAIN_NAME][URL]" at bounding box center [234, 953] width 181 height 14
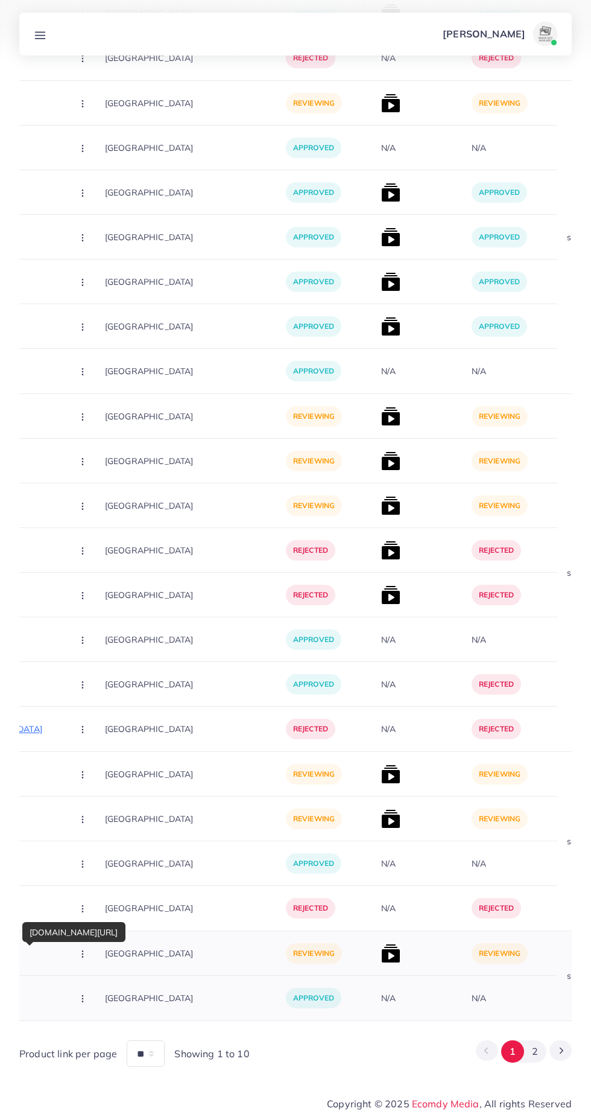
scroll to position [0, 300]
click at [381, 951] on img at bounding box center [390, 953] width 19 height 19
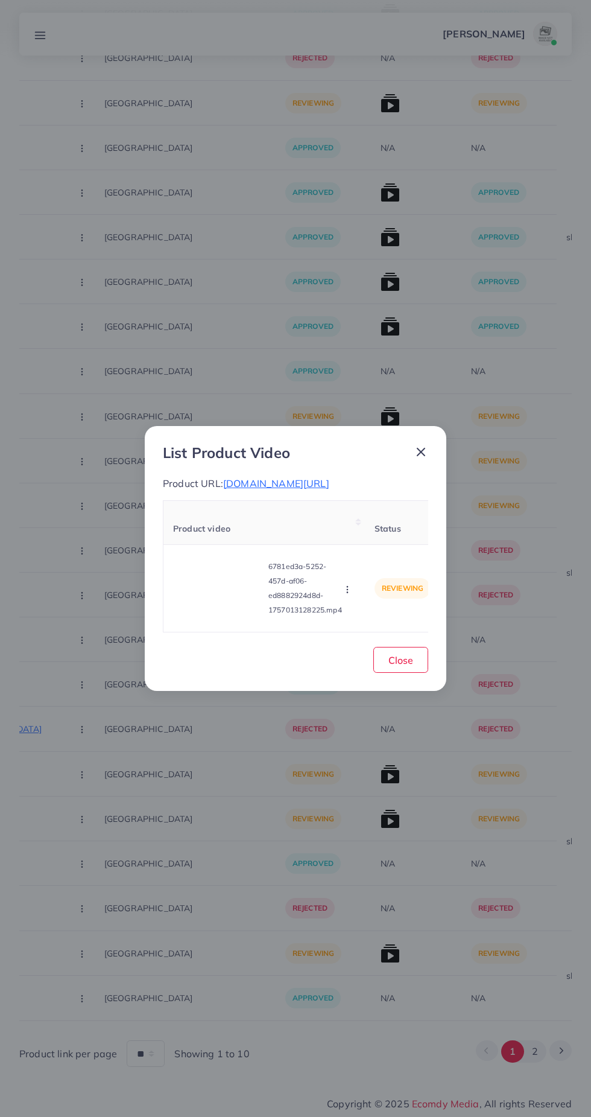
click at [425, 854] on div "List Product Video Product URL: customlovers.pk/products/customize-unisex-brace…" at bounding box center [295, 558] width 591 height 1117
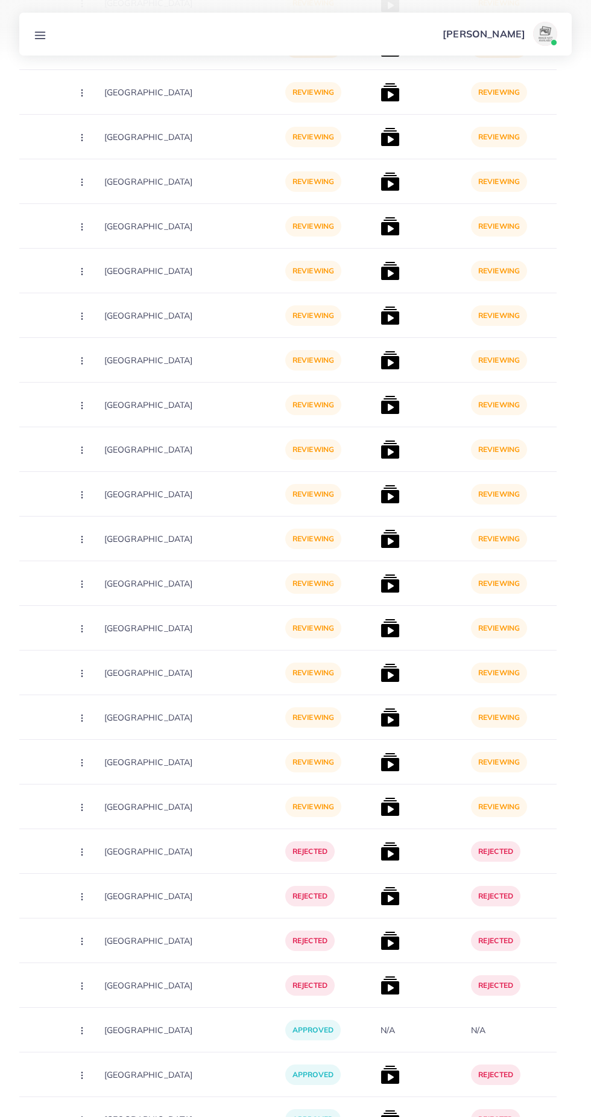
scroll to position [0, 0]
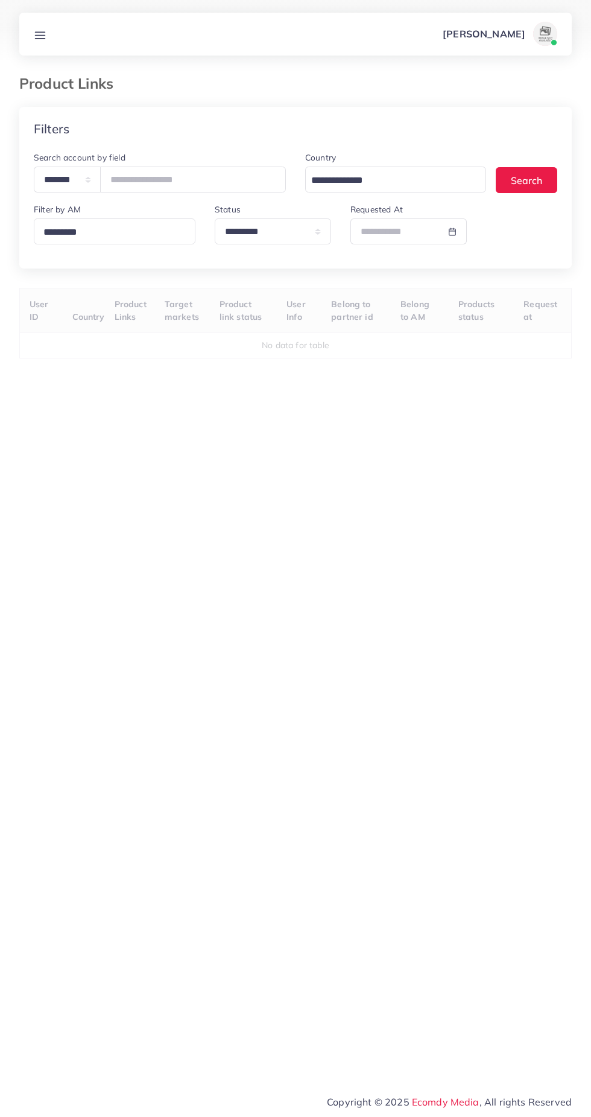
select select "*********"
select select
select select "*********"
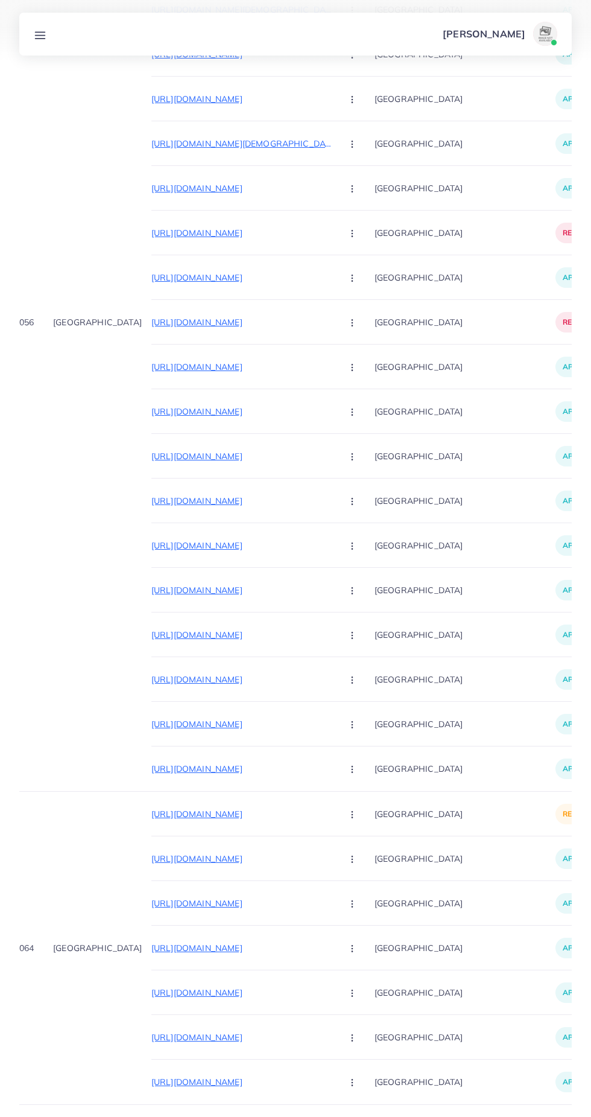
scroll to position [0, 59]
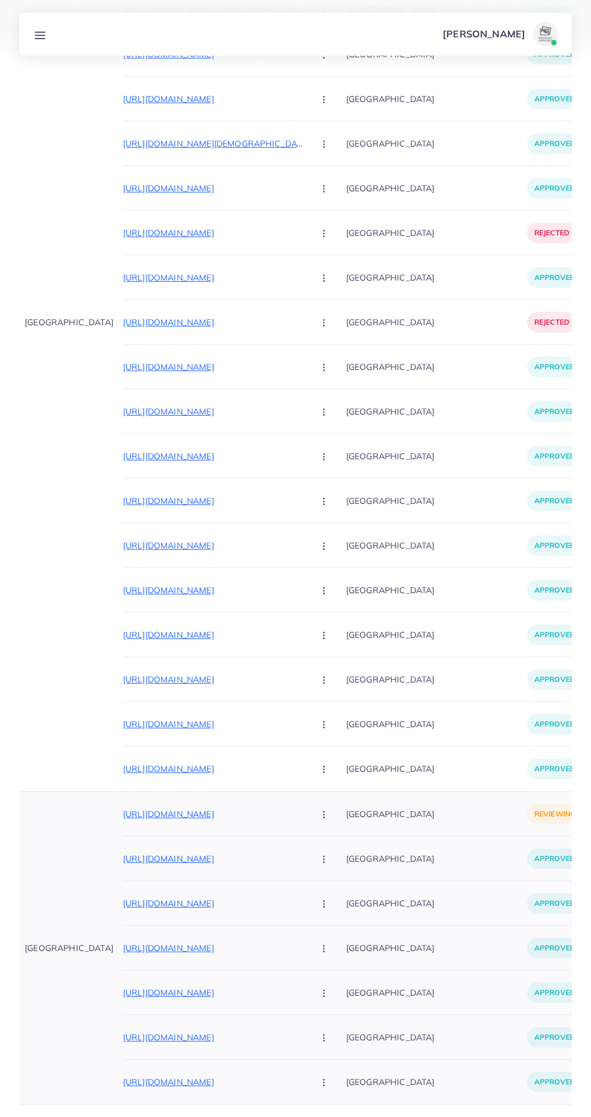
click at [220, 810] on p "[URL][DOMAIN_NAME]" at bounding box center [213, 814] width 181 height 14
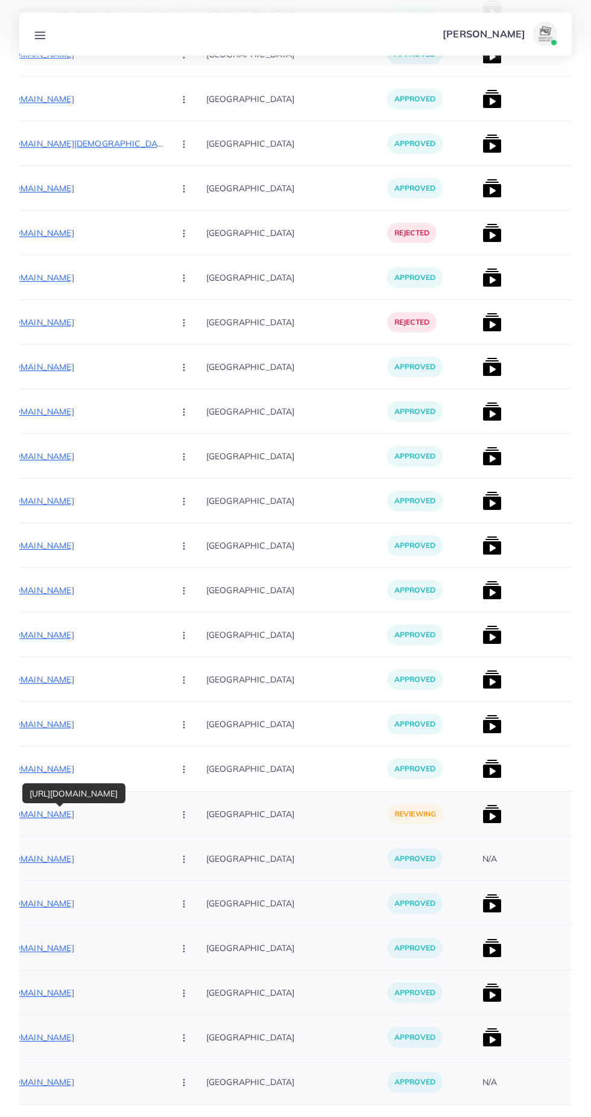
scroll to position [0, 265]
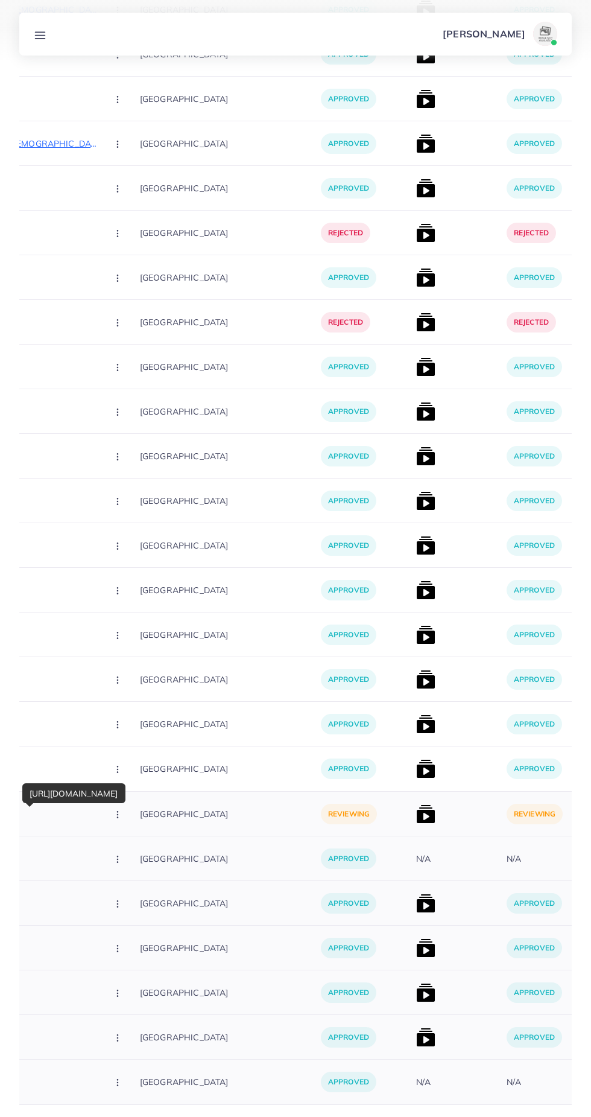
click at [416, 812] on img at bounding box center [425, 813] width 19 height 19
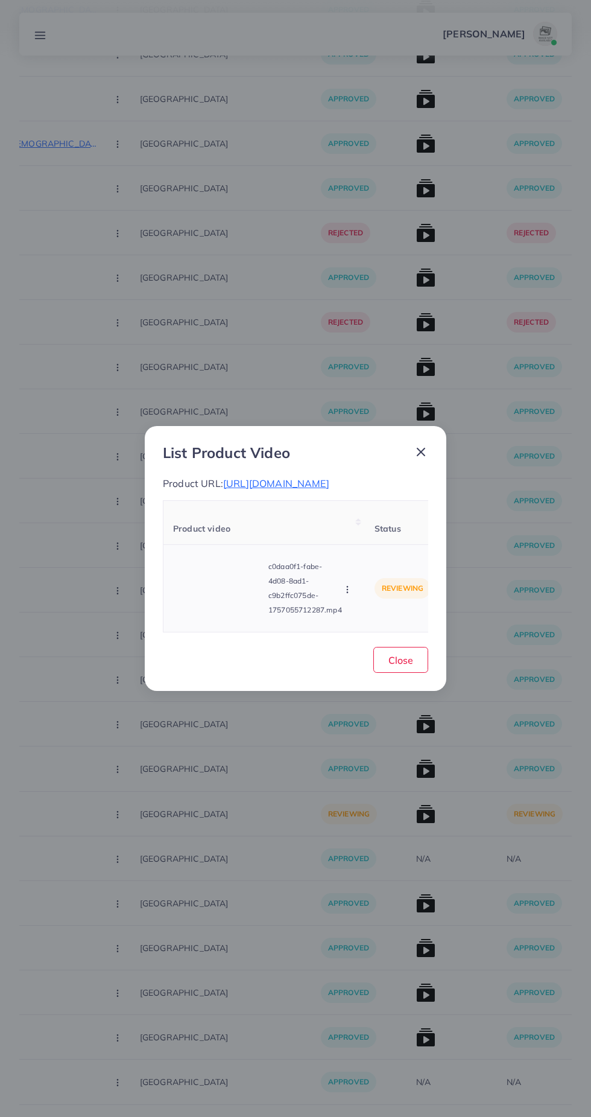
click at [199, 605] on video at bounding box center [218, 588] width 91 height 54
click at [217, 597] on circle at bounding box center [219, 588] width 16 height 16
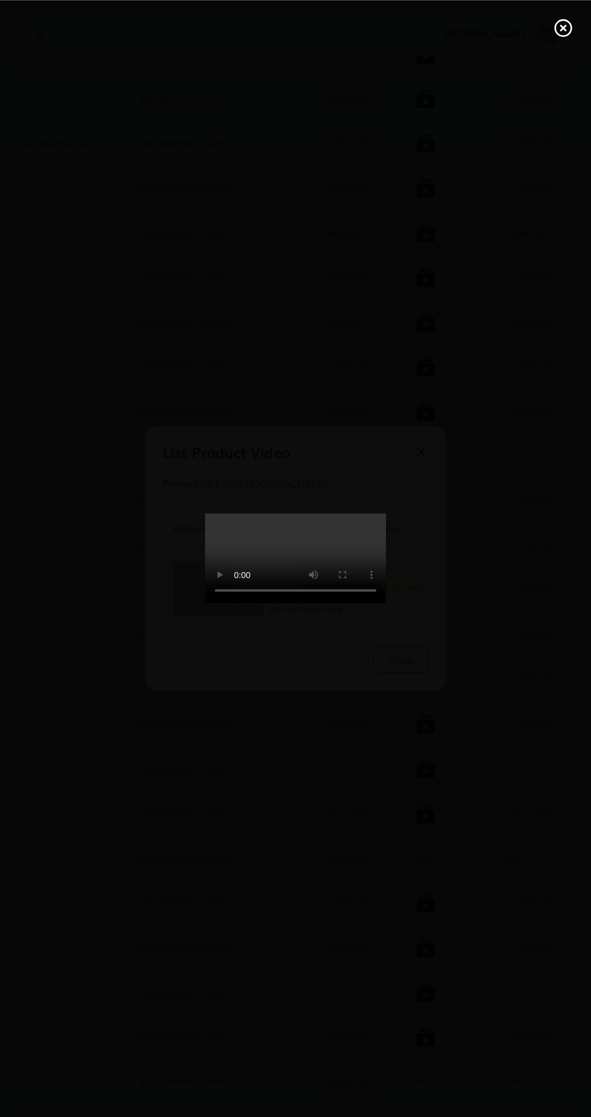
click at [563, 27] on line at bounding box center [563, 27] width 5 height 5
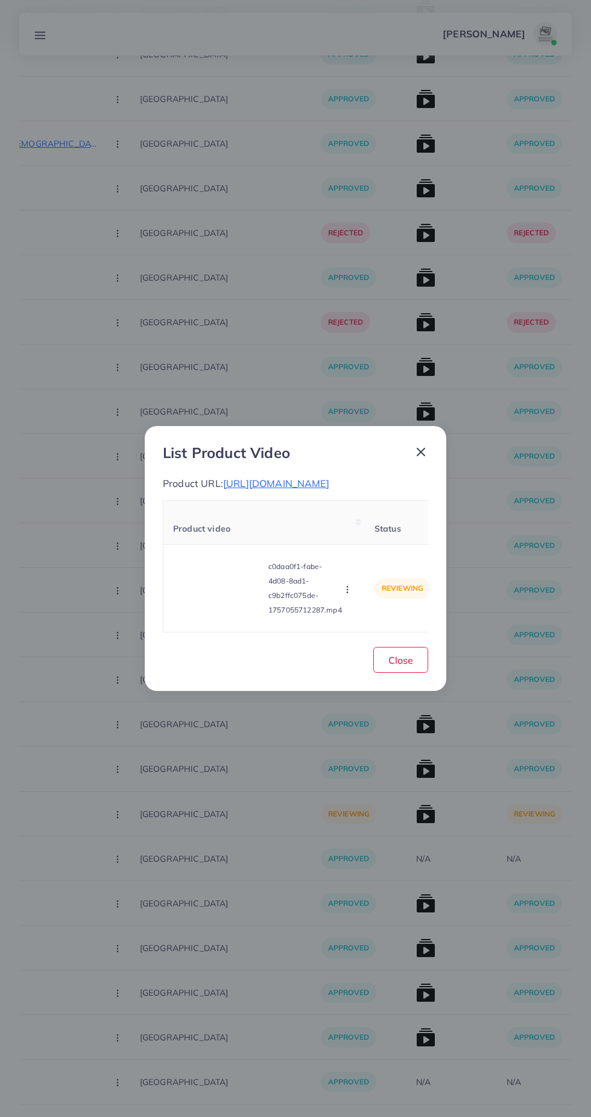
click at [425, 449] on line at bounding box center [421, 451] width 7 height 7
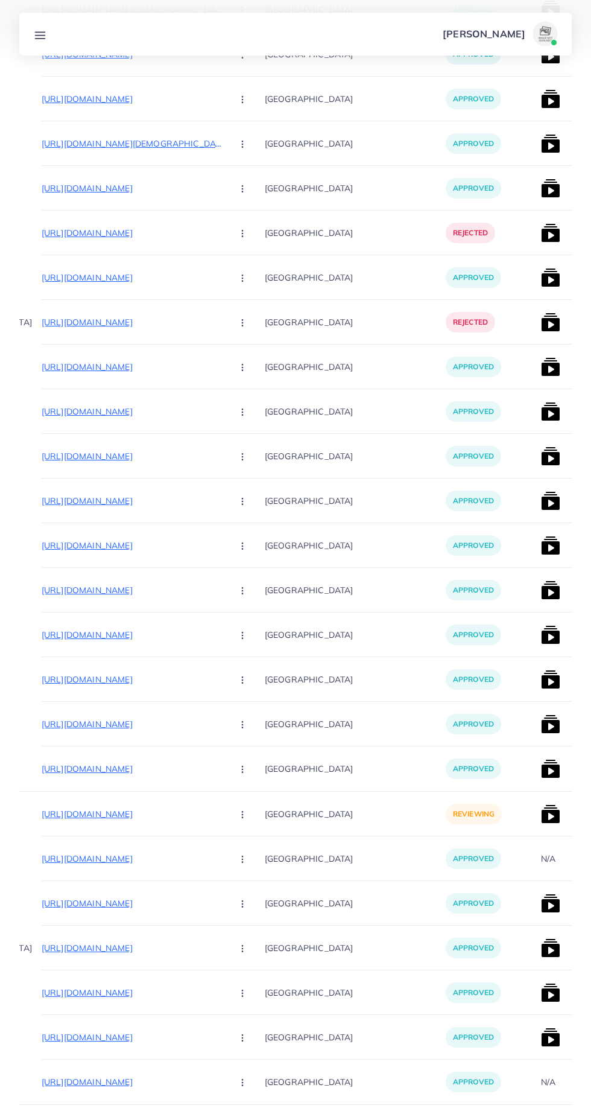
scroll to position [0, 94]
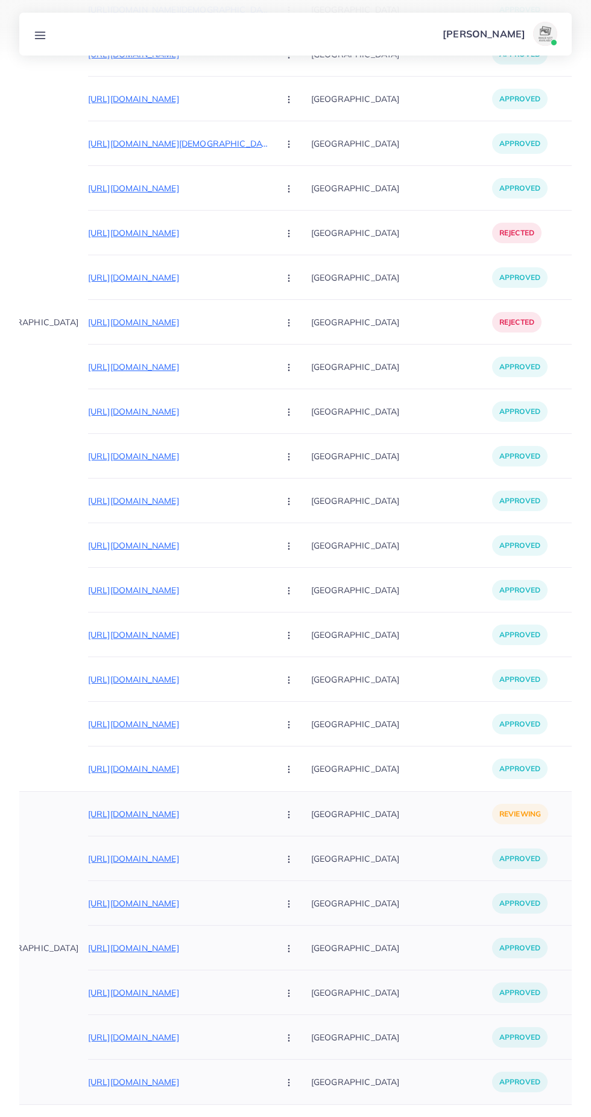
click at [269, 812] on button "button" at bounding box center [290, 813] width 42 height 27
click at [283, 847] on link "Approve" at bounding box center [317, 851] width 95 height 27
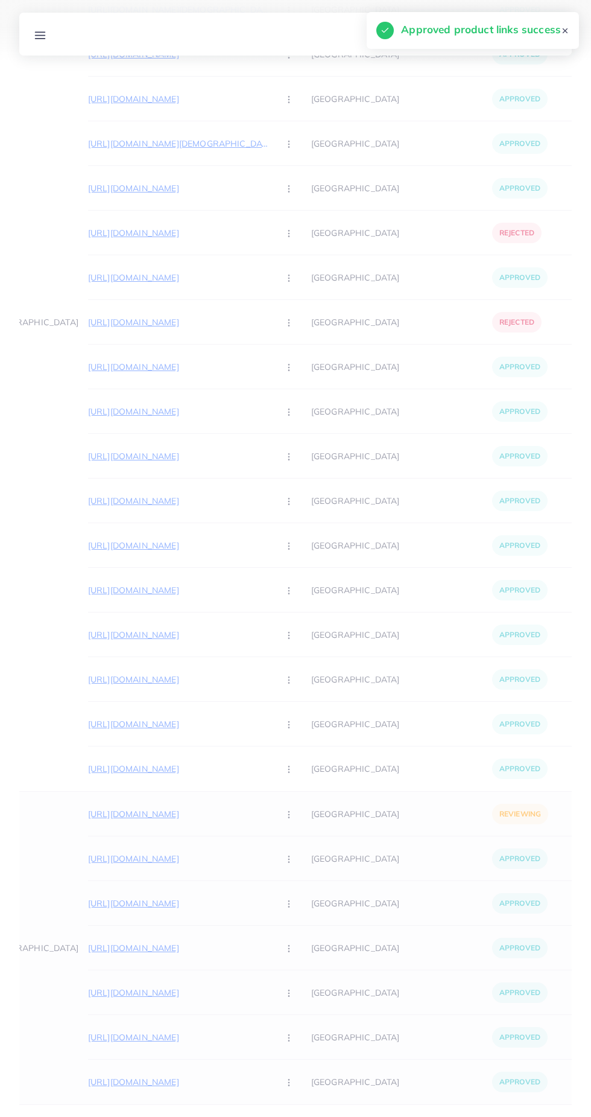
scroll to position [0, 256]
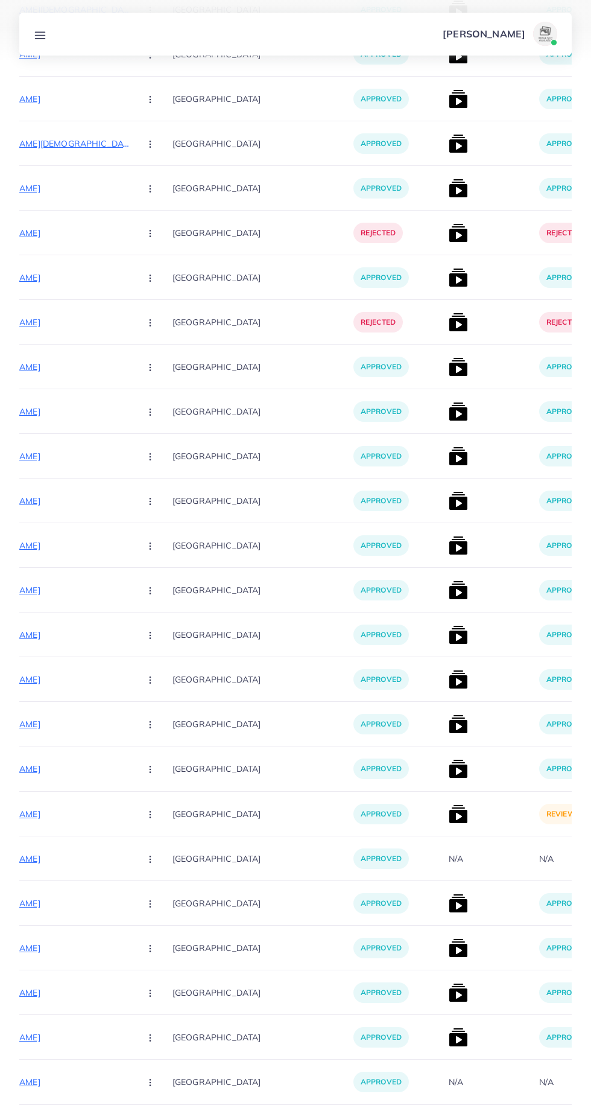
scroll to position [0, 233]
click at [448, 821] on img at bounding box center [457, 813] width 19 height 19
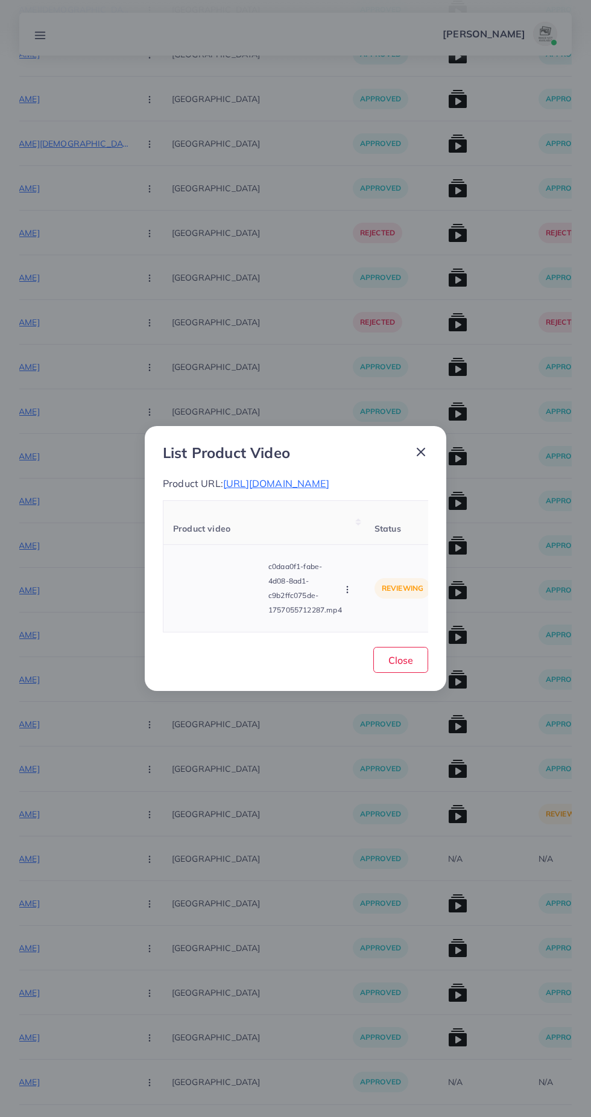
click at [348, 587] on circle "button" at bounding box center [347, 587] width 1 height 1
click at [378, 536] on span "Approve" at bounding box center [374, 533] width 40 height 12
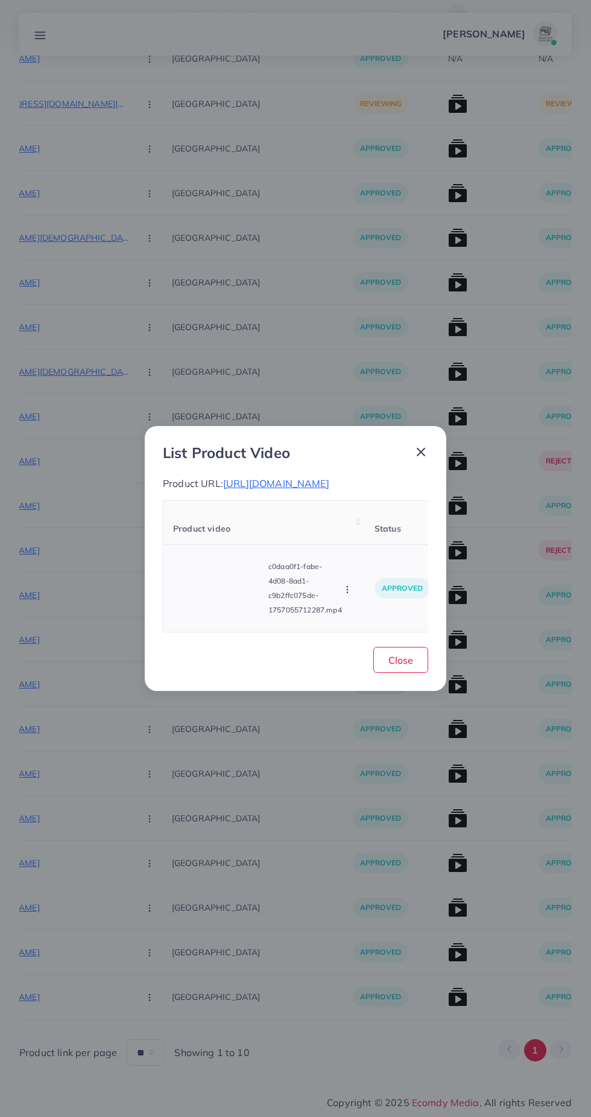
scroll to position [8628, 0]
click at [398, 666] on span "Close" at bounding box center [401, 660] width 25 height 12
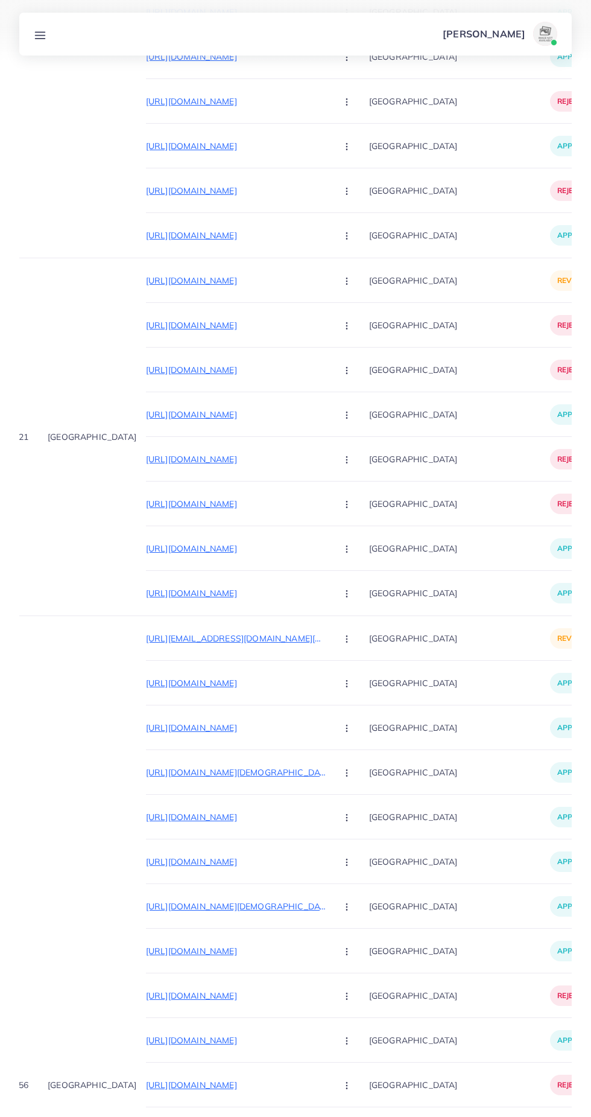
scroll to position [8078, 0]
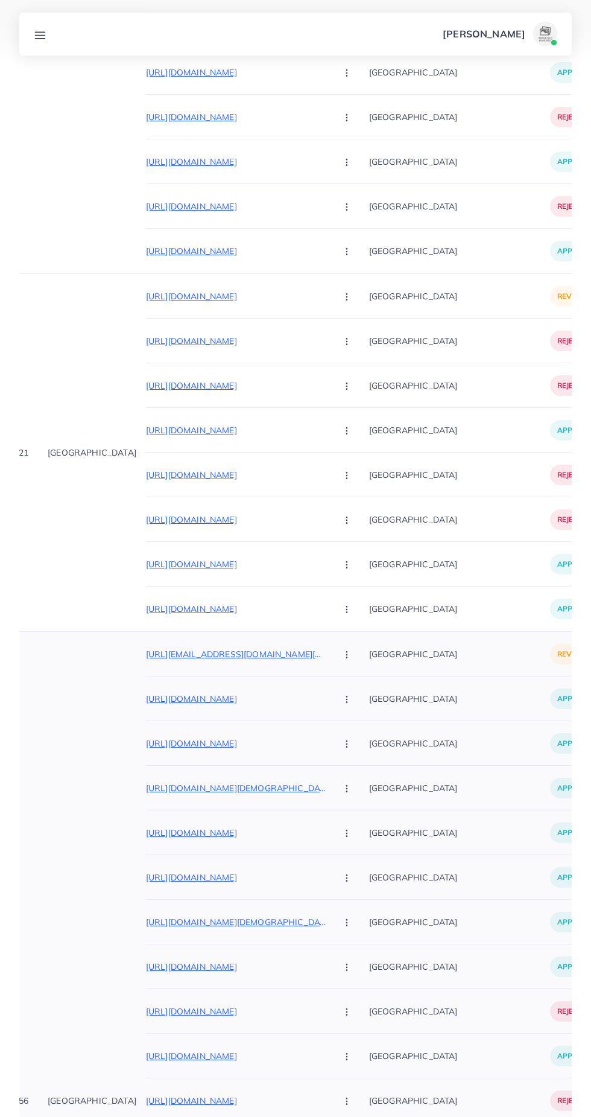
click at [243, 653] on p "[URL][EMAIL_ADDRESS][DOMAIN_NAME][DOMAIN_NAME]" at bounding box center [236, 654] width 181 height 14
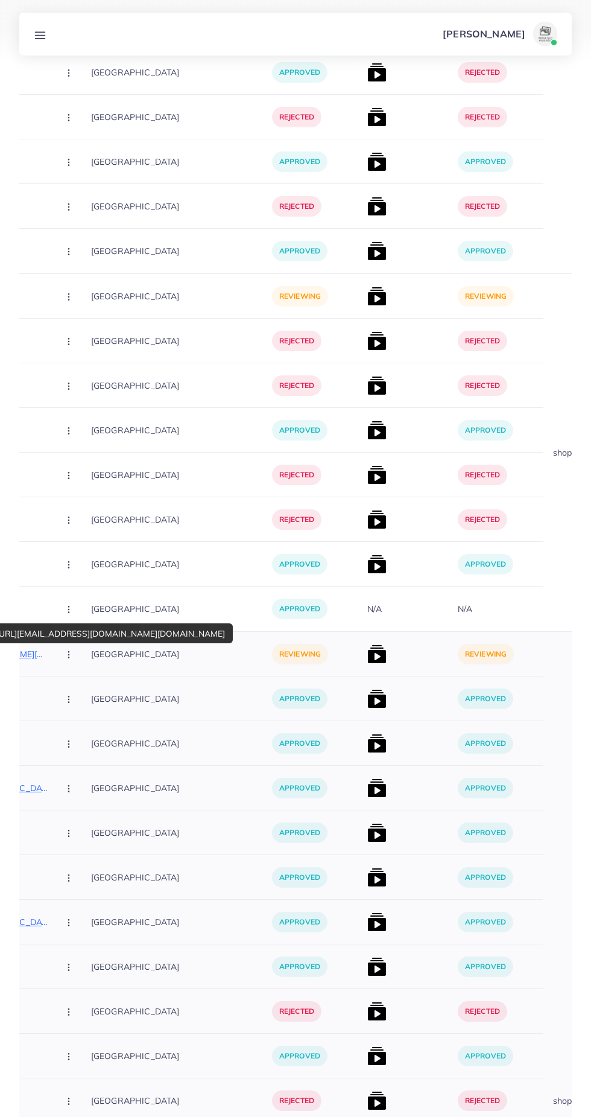
scroll to position [0, 317]
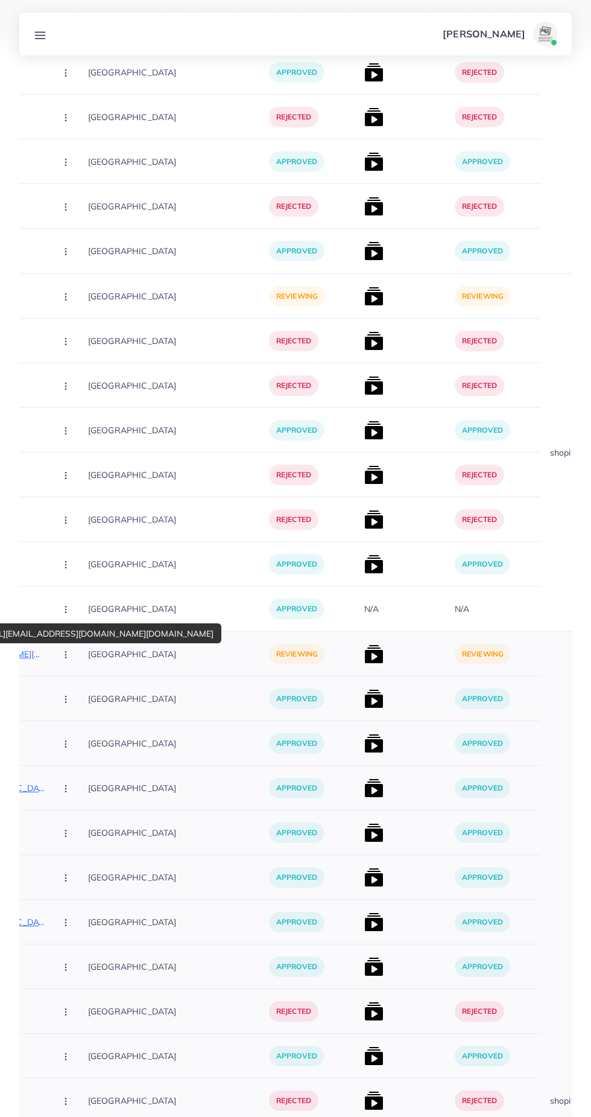
click at [364, 656] on img at bounding box center [373, 653] width 19 height 19
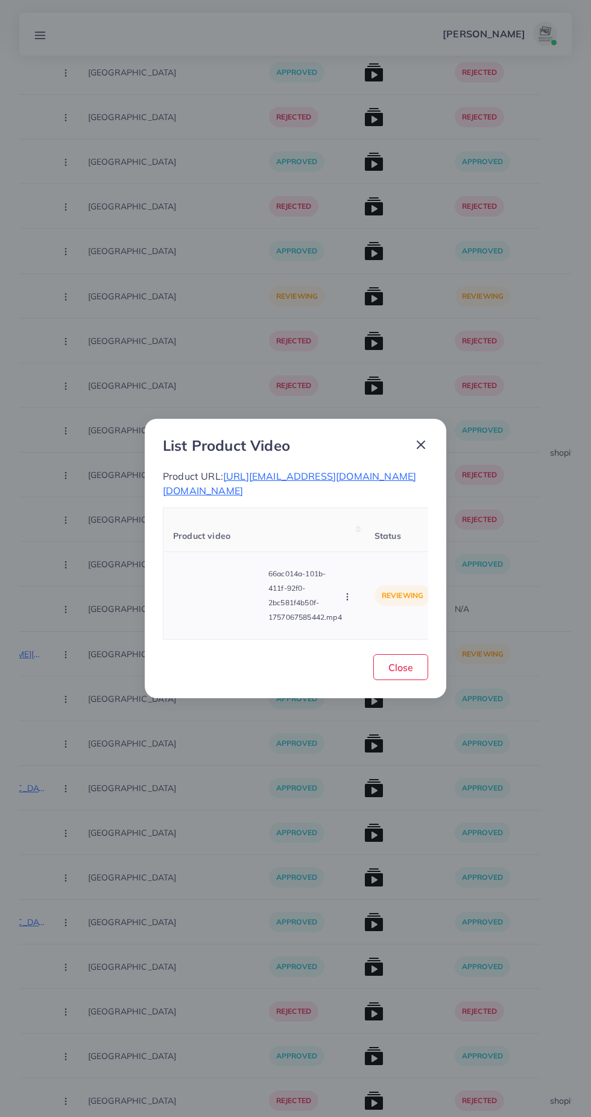
click at [230, 601] on video at bounding box center [218, 595] width 91 height 54
click at [234, 605] on div at bounding box center [218, 595] width 91 height 54
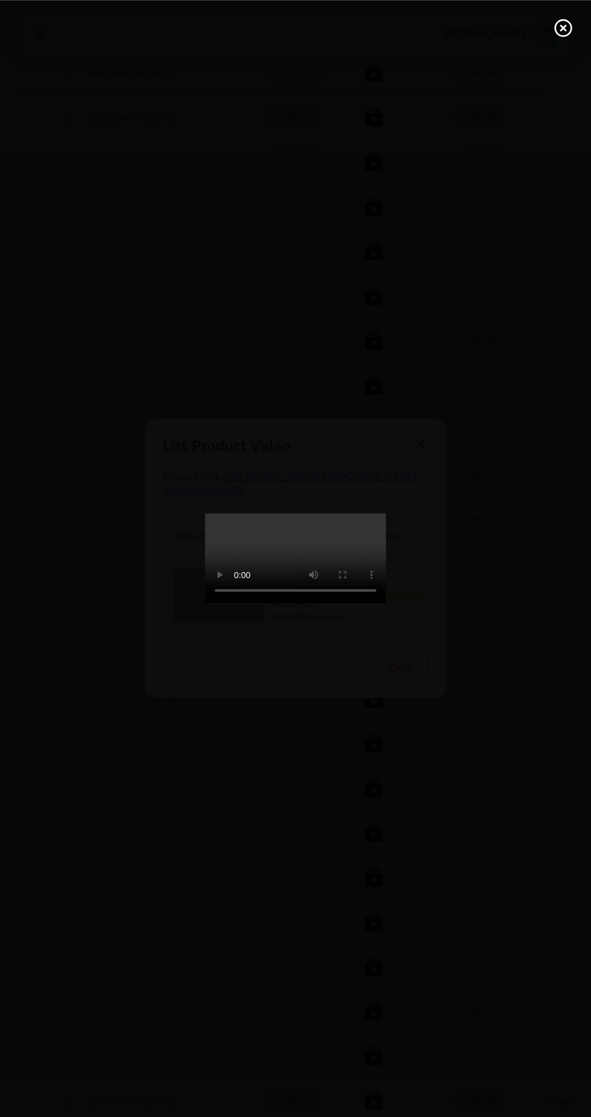
click at [564, 28] on line at bounding box center [563, 27] width 5 height 5
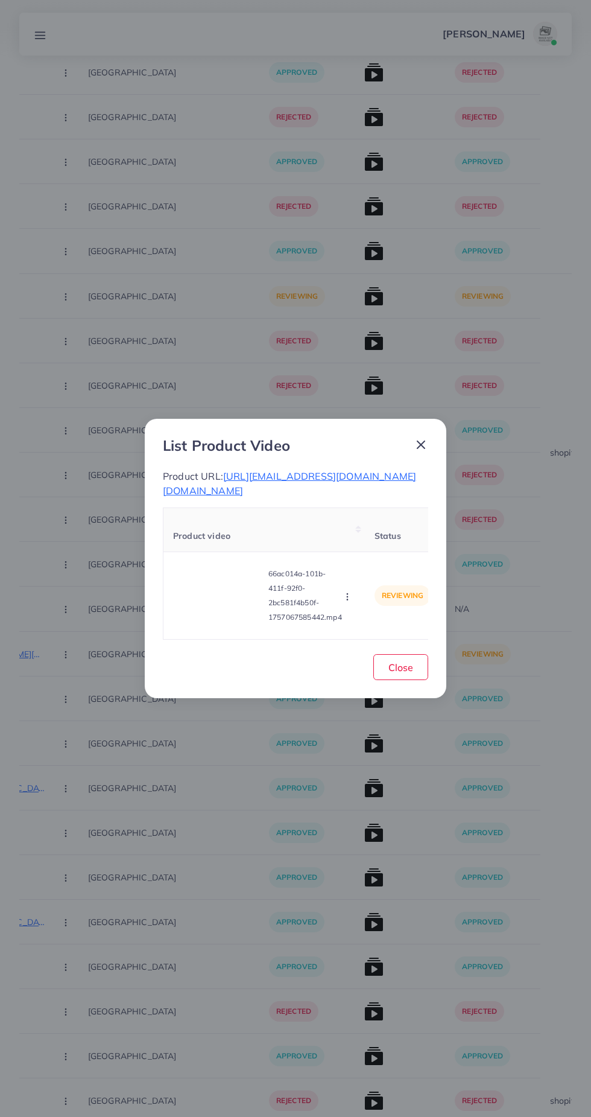
click at [420, 437] on icon at bounding box center [421, 444] width 14 height 14
